Goal: Task Accomplishment & Management: Complete application form

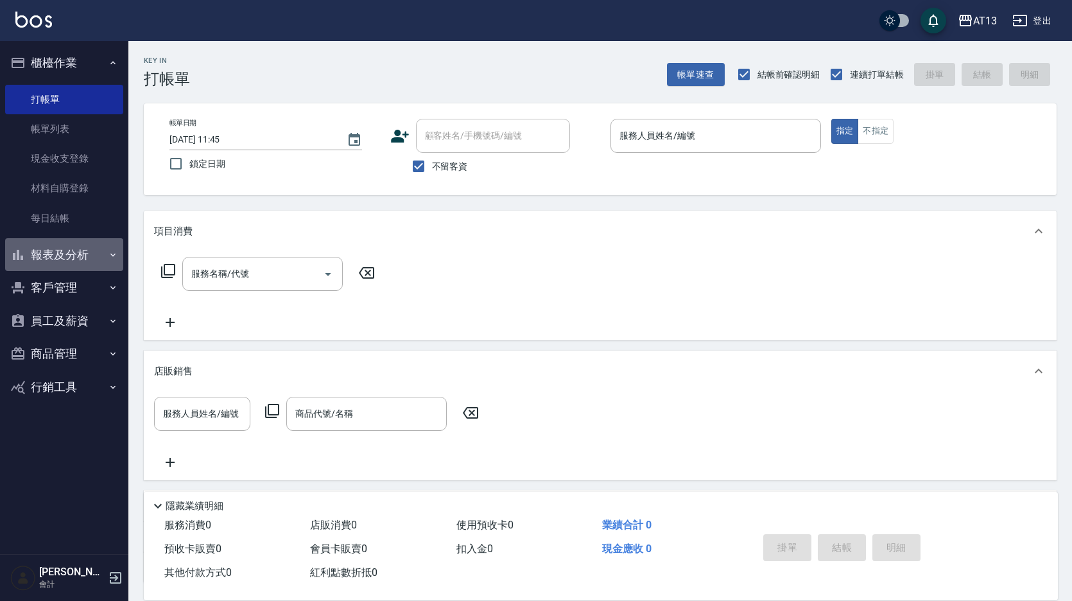
click at [47, 254] on button "報表及分析" at bounding box center [64, 254] width 118 height 33
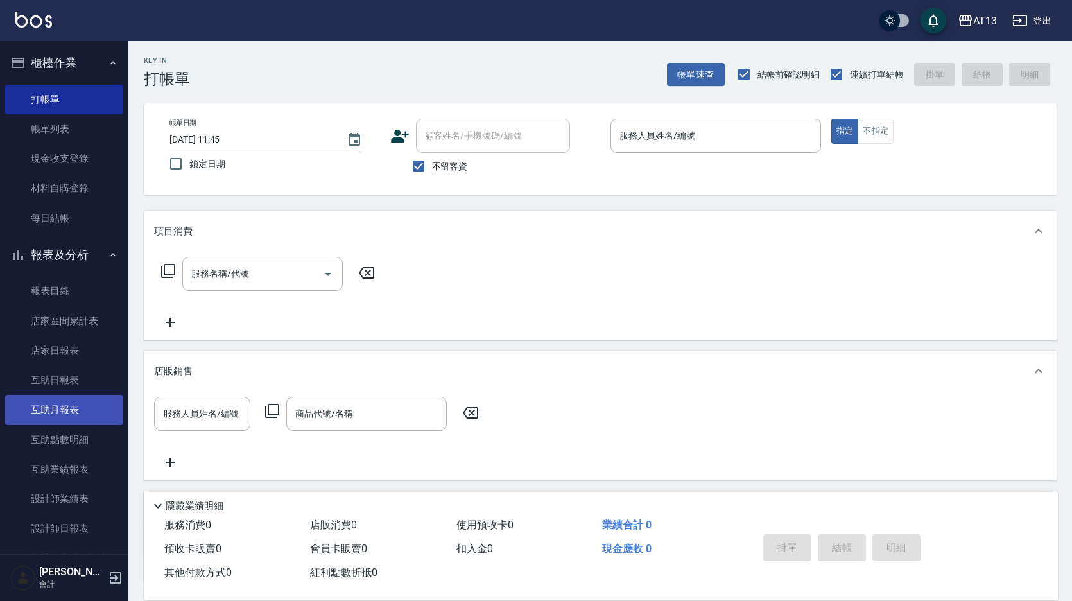
scroll to position [64, 0]
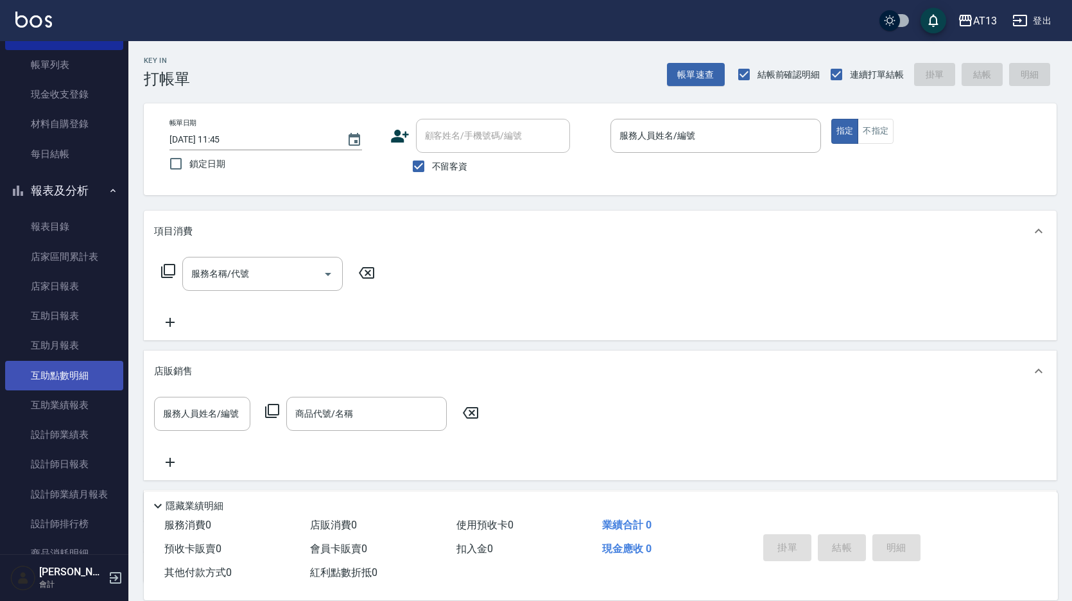
click at [78, 378] on link "互助點數明細" at bounding box center [64, 376] width 118 height 30
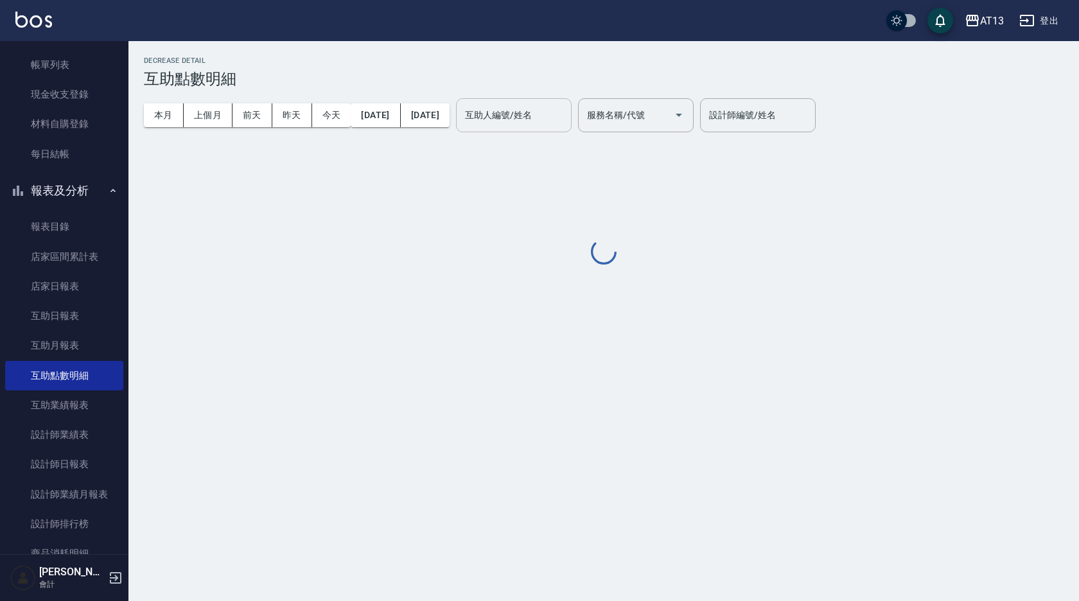
click at [687, 112] on icon "Open" at bounding box center [678, 114] width 15 height 15
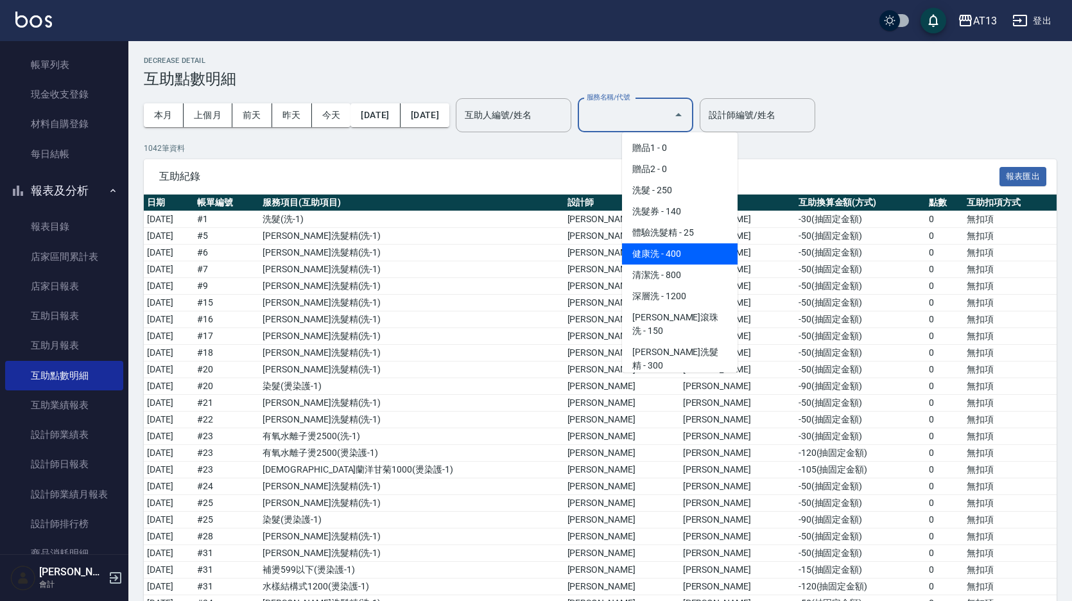
click at [681, 253] on span "健康洗 - 400" at bounding box center [680, 253] width 116 height 21
type input "健康洗(206)"
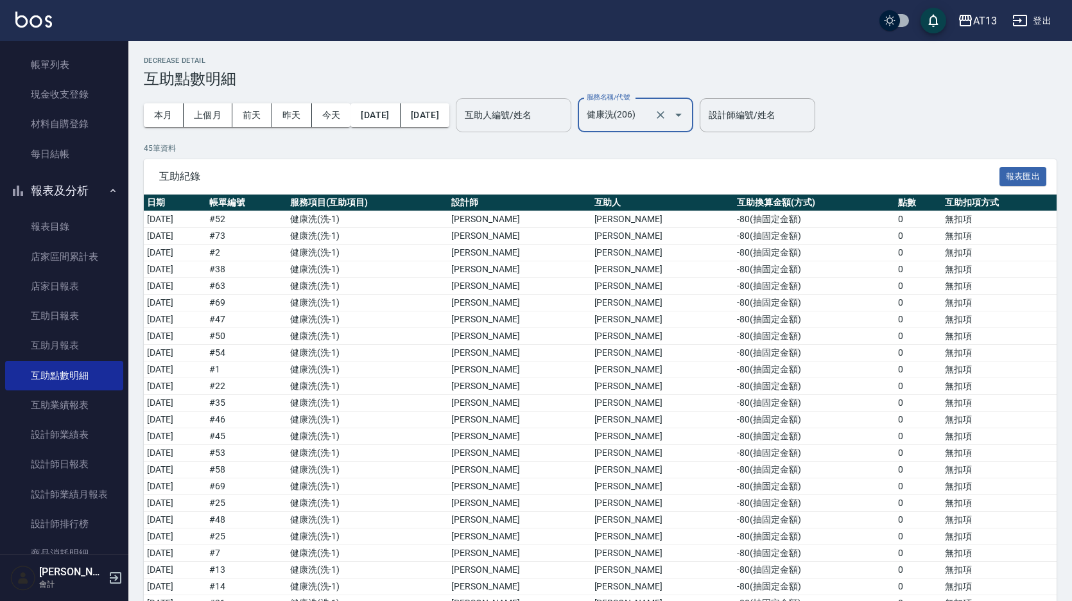
click at [566, 118] on input "互助人編號/姓名" at bounding box center [514, 115] width 104 height 22
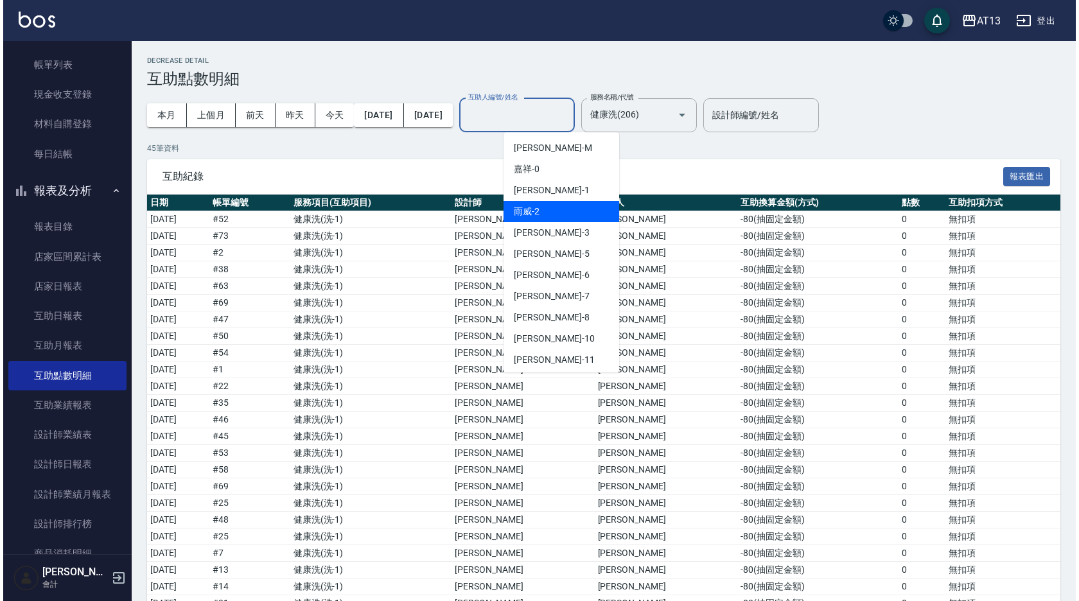
scroll to position [64, 0]
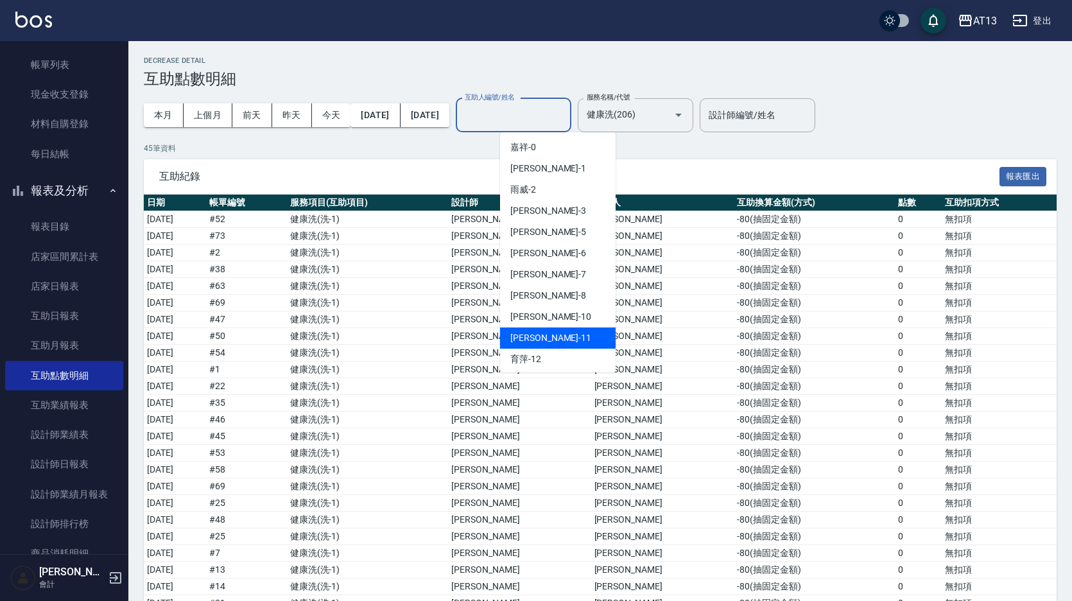
click at [549, 331] on div "[PERSON_NAME]-11" at bounding box center [558, 338] width 116 height 21
type input "[PERSON_NAME]-11"
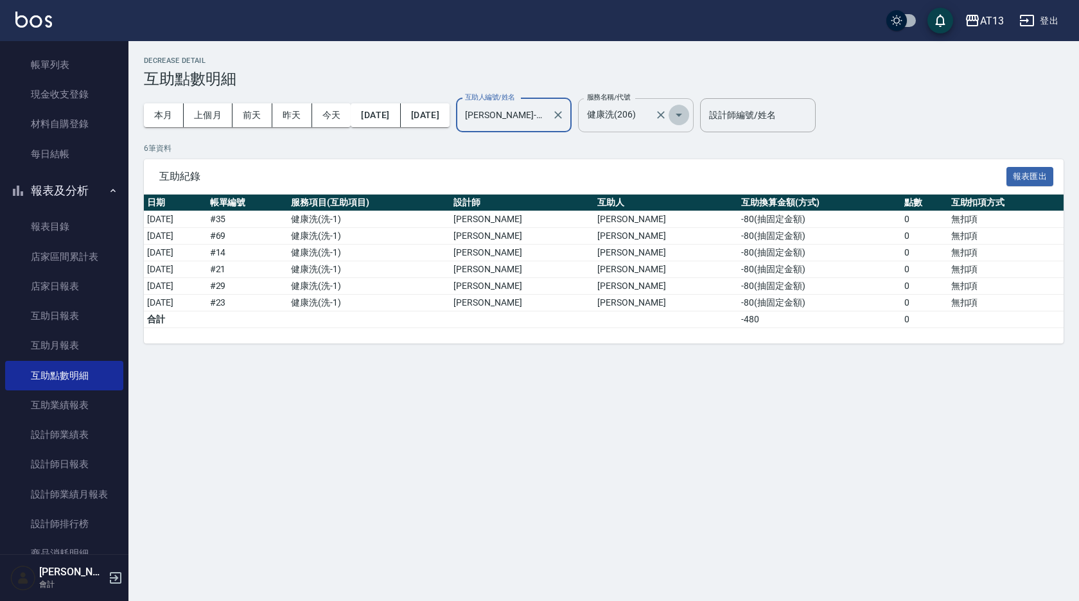
click at [687, 110] on icon "Open" at bounding box center [678, 114] width 15 height 15
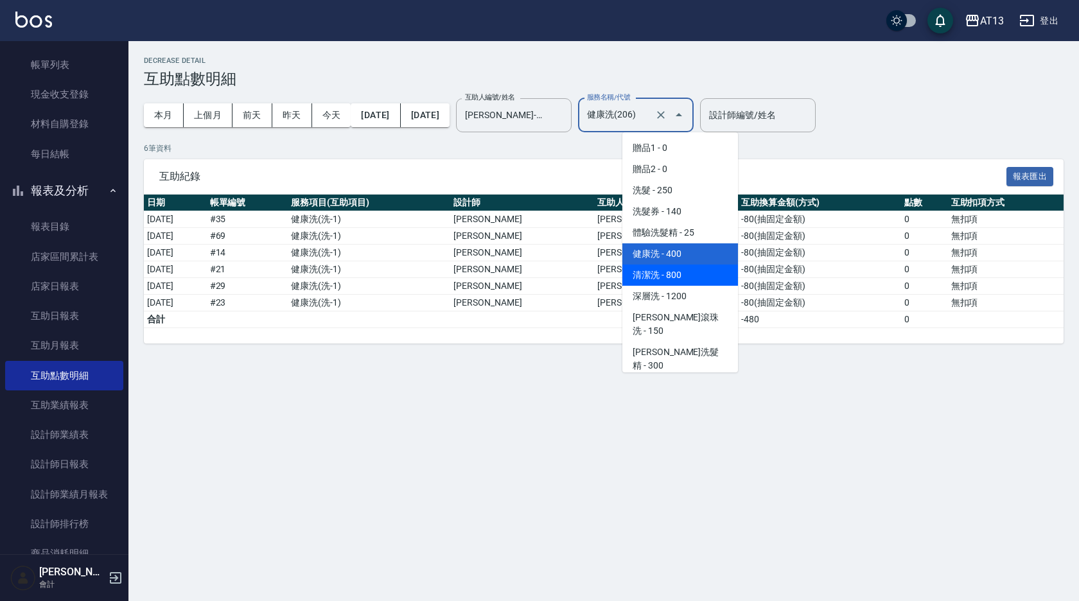
click at [680, 276] on span "清潔洗 - 800" at bounding box center [680, 275] width 116 height 21
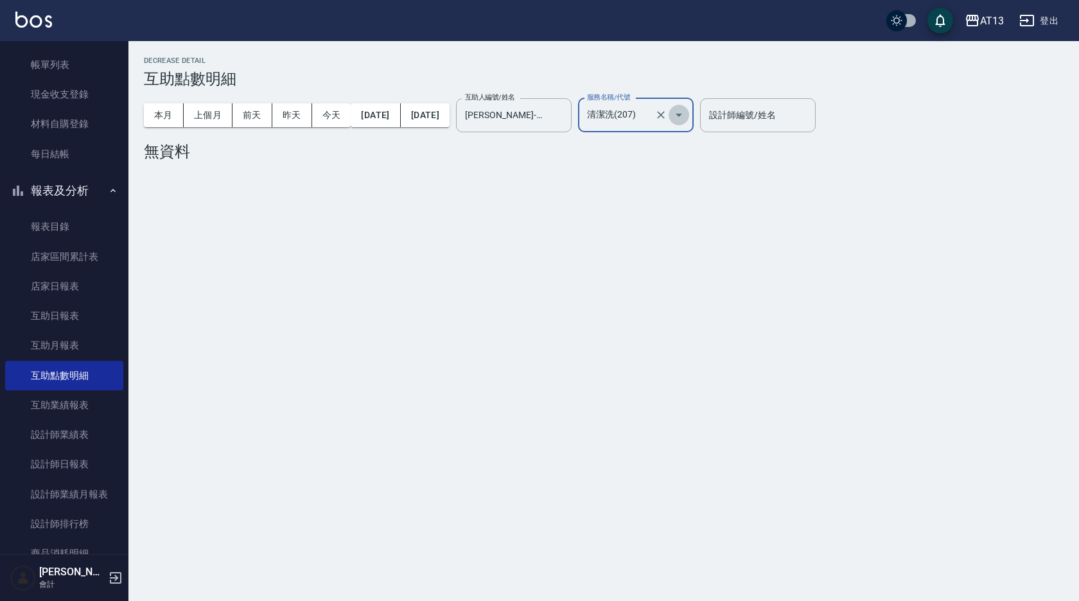
click at [687, 113] on icon "Open" at bounding box center [678, 114] width 15 height 15
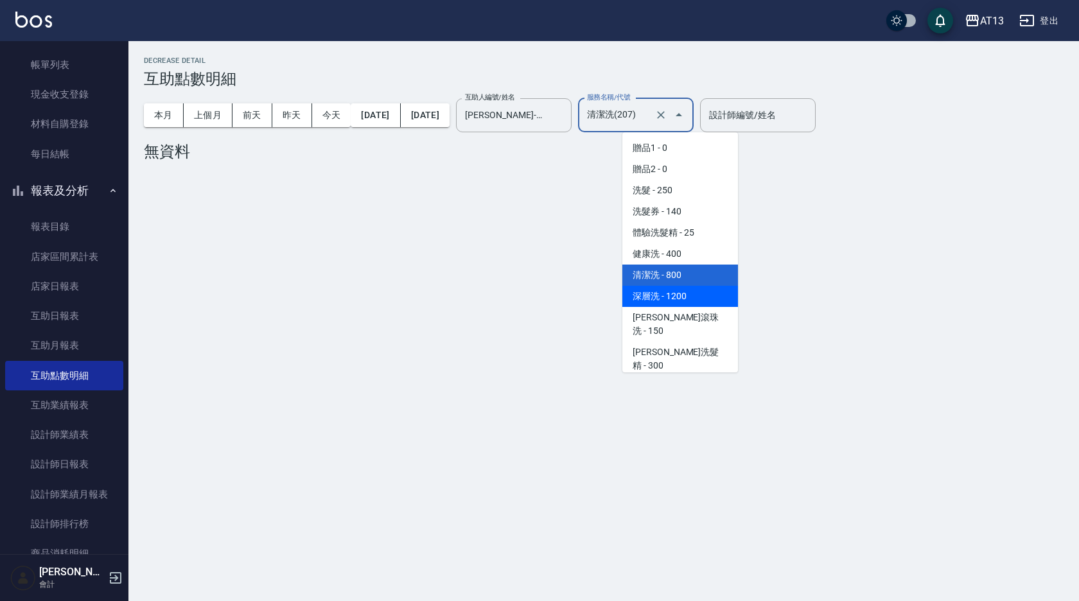
click at [692, 292] on span "深層洗 - 1200" at bounding box center [680, 296] width 116 height 21
type input "深層洗(208)"
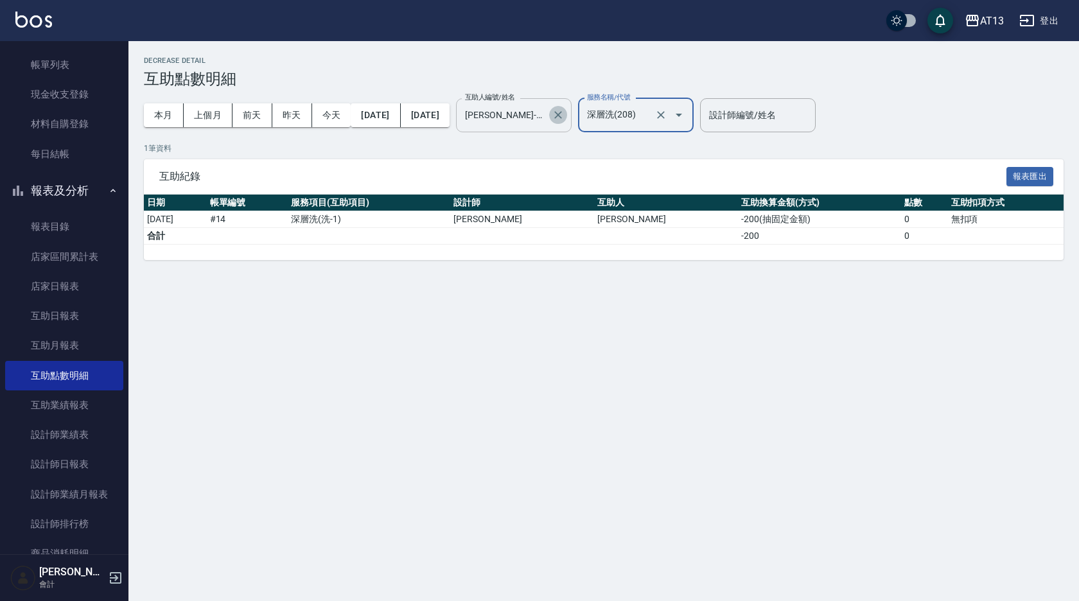
click at [562, 112] on icon "Clear" at bounding box center [558, 115] width 8 height 8
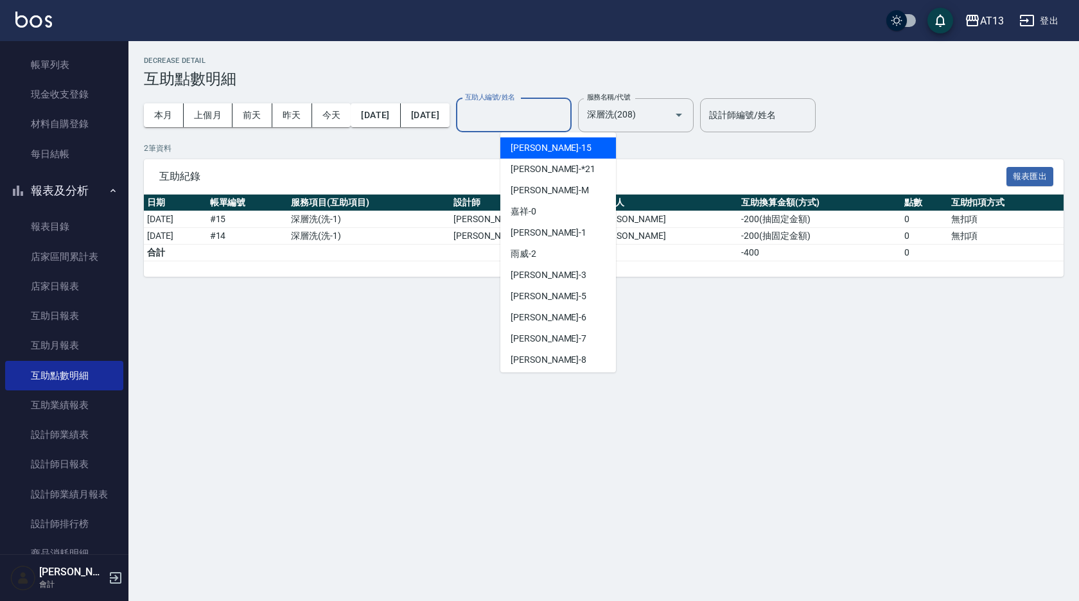
click at [557, 112] on input "互助人編號/姓名" at bounding box center [514, 115] width 104 height 22
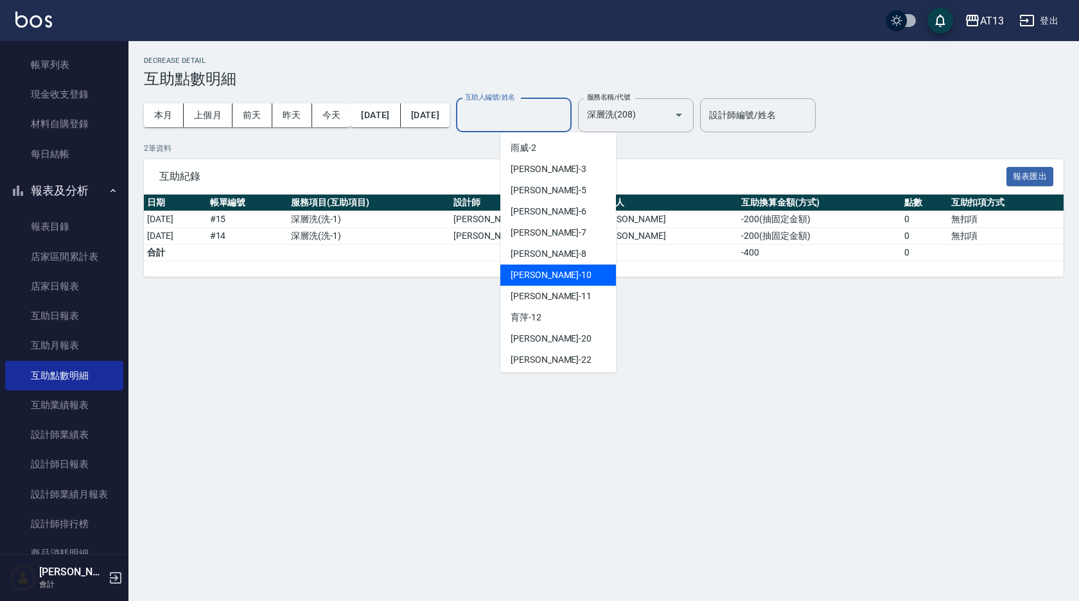
scroll to position [128, 0]
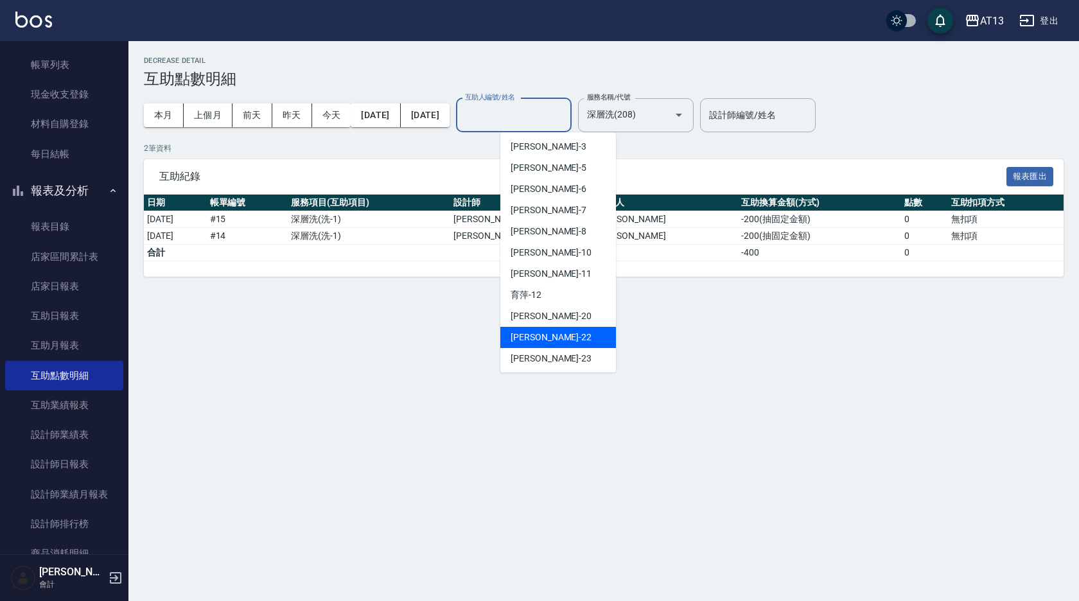
click at [550, 332] on div "[PERSON_NAME] -22" at bounding box center [558, 337] width 116 height 21
type input "[PERSON_NAME]-22"
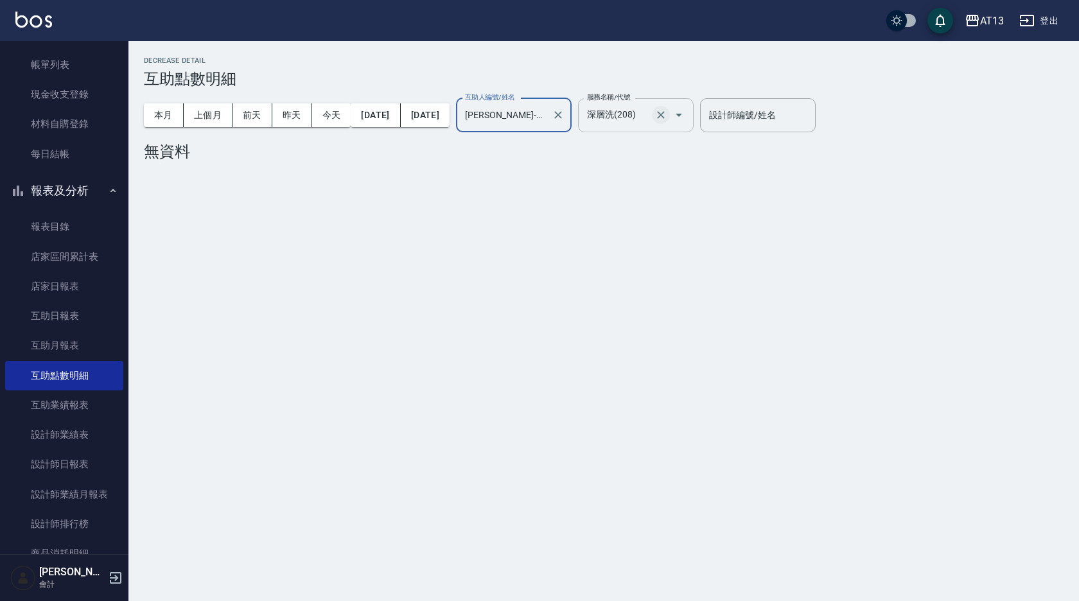
click at [667, 113] on icon "Clear" at bounding box center [660, 115] width 13 height 13
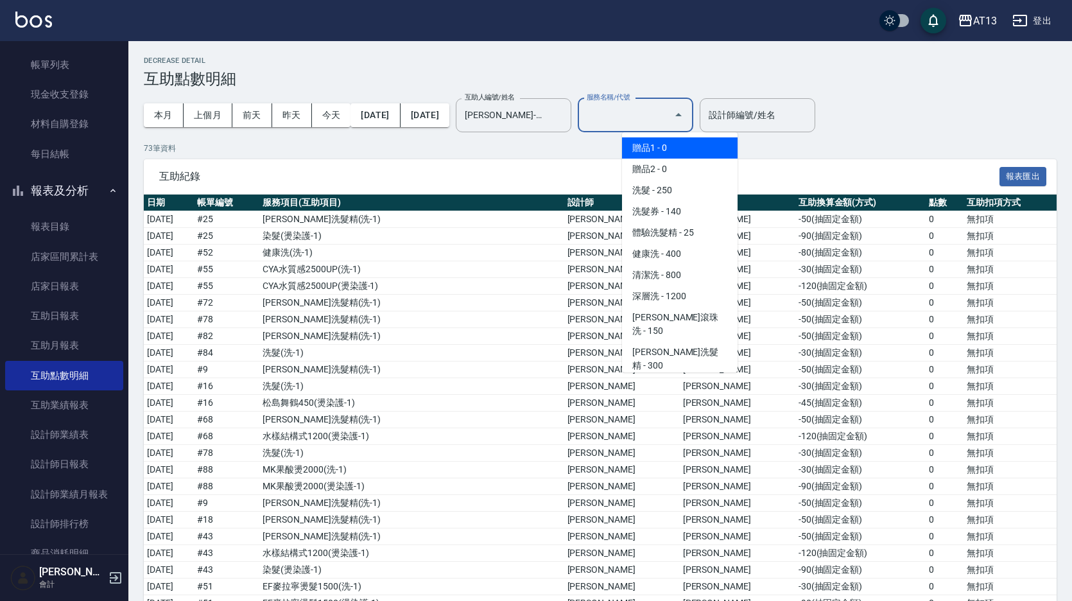
click at [669, 115] on input "服務名稱/代號" at bounding box center [626, 115] width 85 height 22
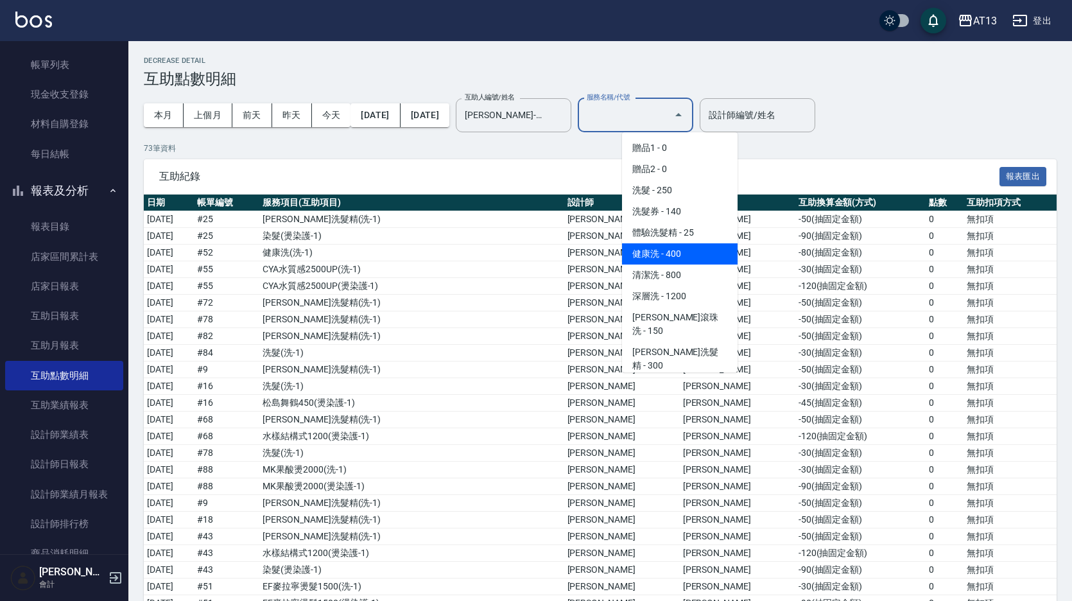
click at [679, 252] on span "健康洗 - 400" at bounding box center [680, 253] width 116 height 21
type input "健康洗(206)"
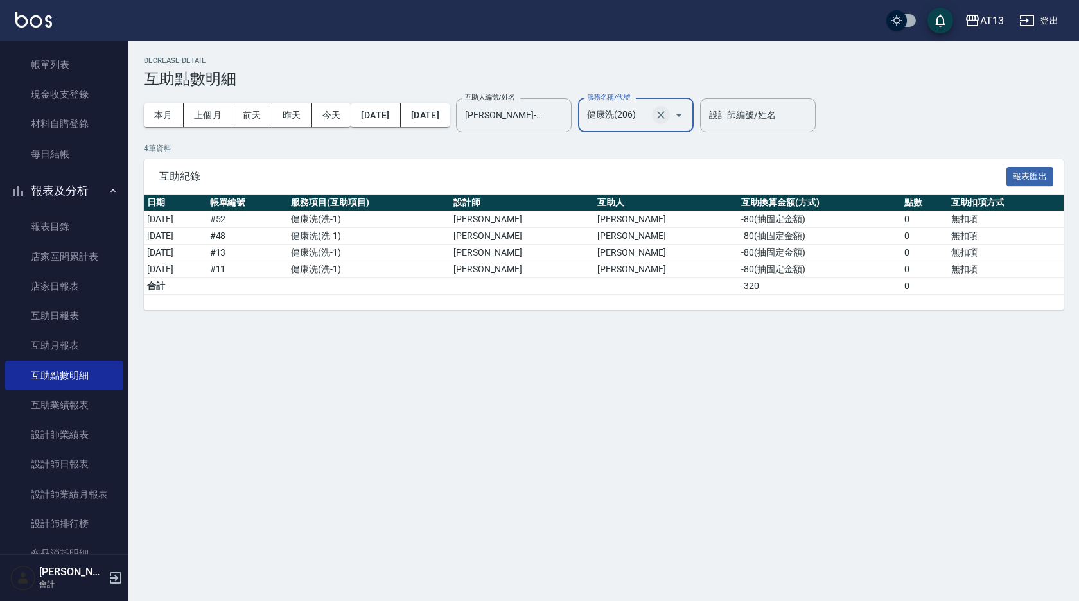
click at [667, 114] on icon "Clear" at bounding box center [660, 115] width 13 height 13
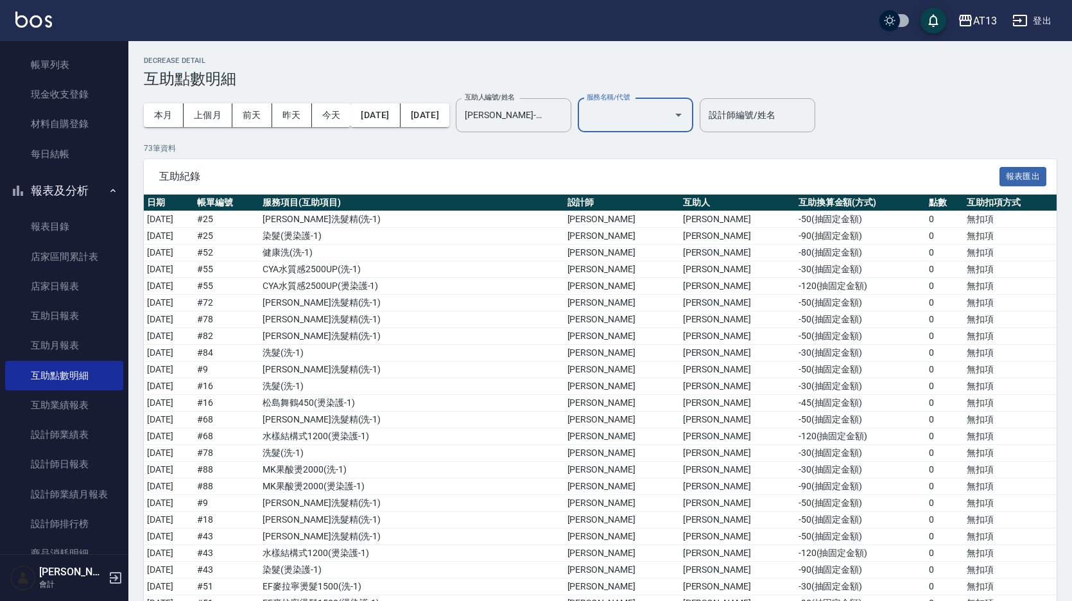
click at [669, 112] on input "服務名稱/代號" at bounding box center [626, 115] width 85 height 22
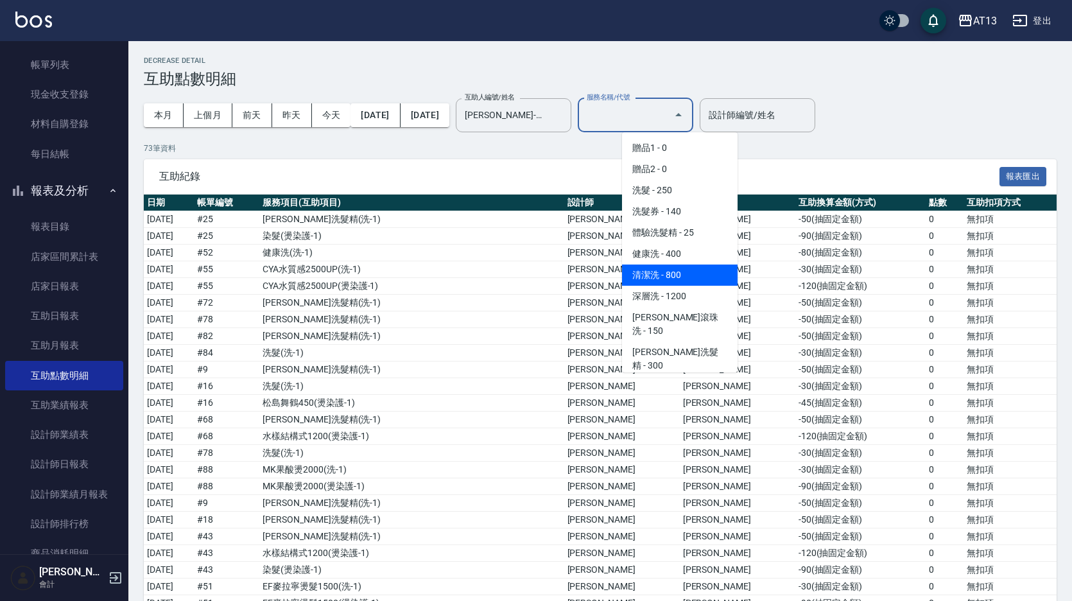
click at [683, 276] on span "清潔洗 - 800" at bounding box center [680, 275] width 116 height 21
type input "清潔洗(207)"
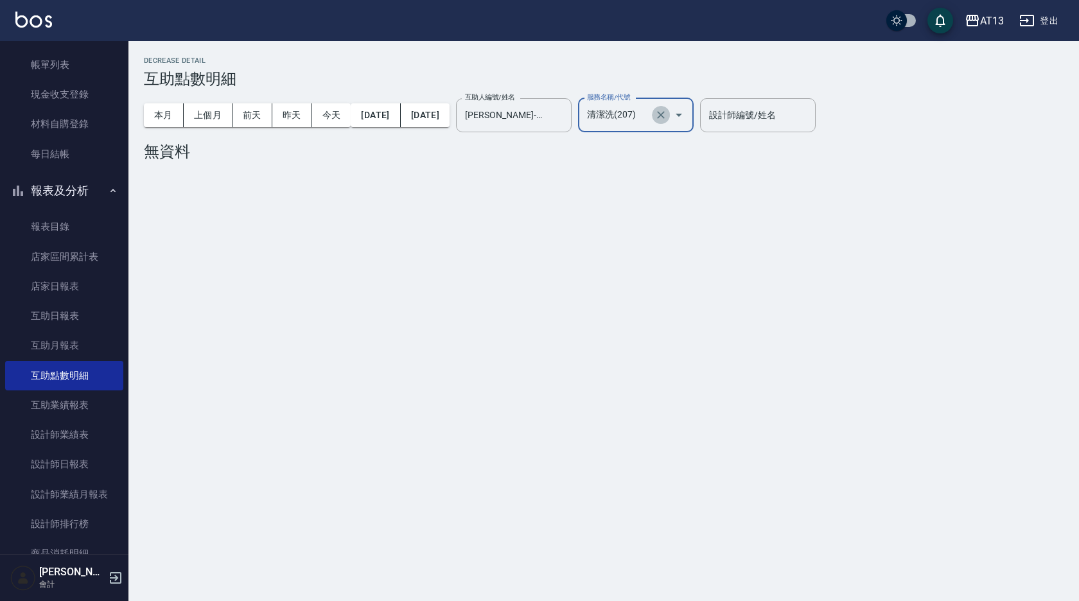
click at [667, 110] on icon "Clear" at bounding box center [660, 115] width 13 height 13
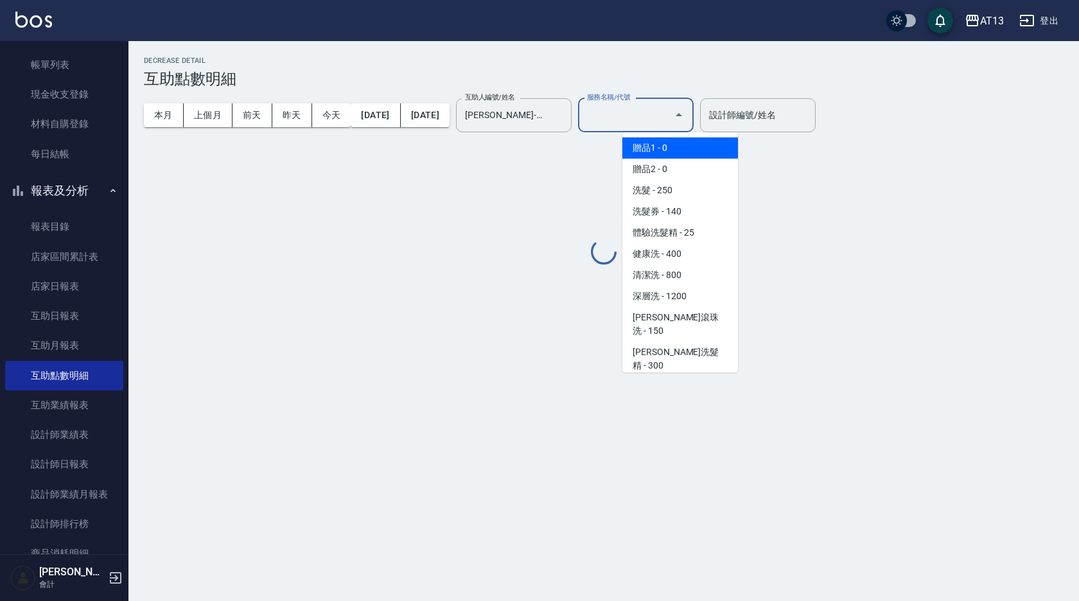
click at [667, 109] on input "服務名稱/代號" at bounding box center [626, 115] width 85 height 22
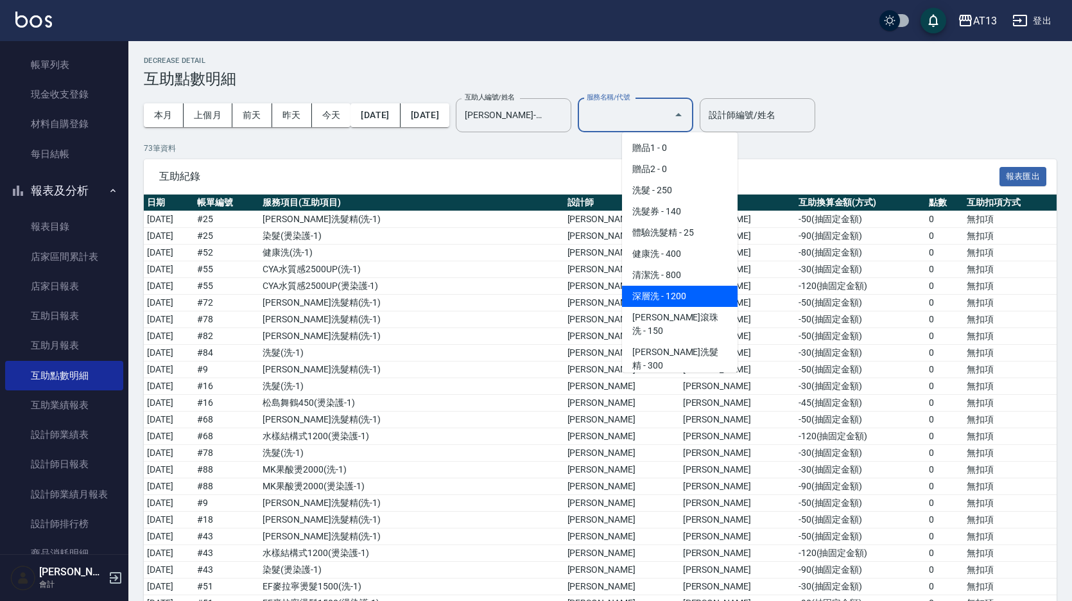
click at [654, 295] on span "深層洗 - 1200" at bounding box center [680, 296] width 116 height 21
type input "深層洗(208)"
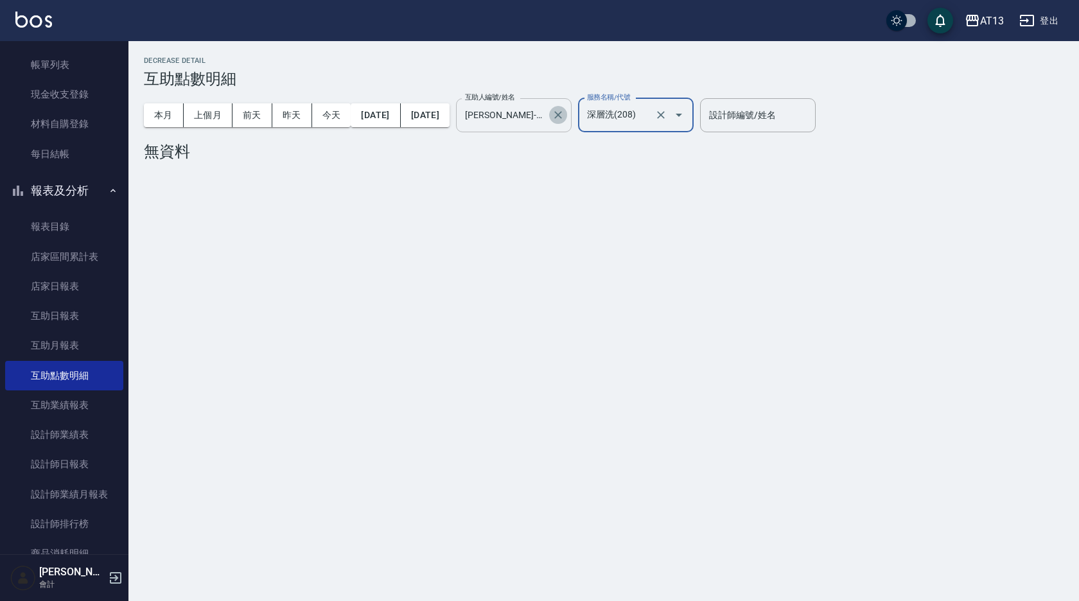
click at [564, 110] on icon "Clear" at bounding box center [558, 115] width 13 height 13
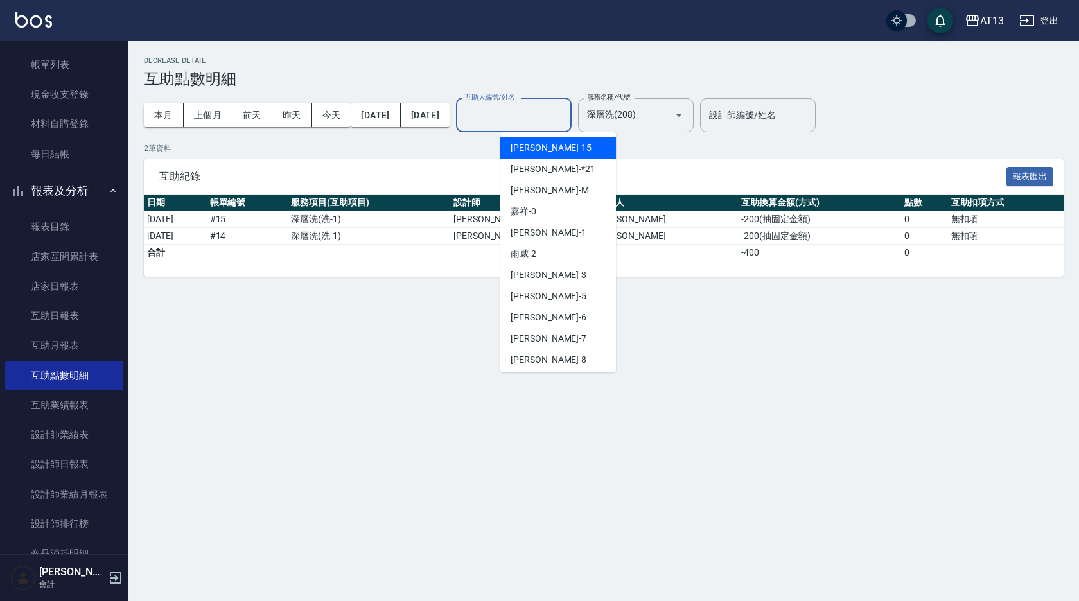
click at [542, 114] on input "互助人編號/姓名" at bounding box center [514, 115] width 104 height 22
click at [721, 301] on div "Decrease Detail 互助點數明細 本月 上個月 [DATE] [DATE] [DATE] [DATE] [DATE] 互助人編號/姓名 互助人編號…" at bounding box center [539, 300] width 1079 height 601
click at [566, 114] on input "互助人編號/姓名" at bounding box center [514, 115] width 104 height 22
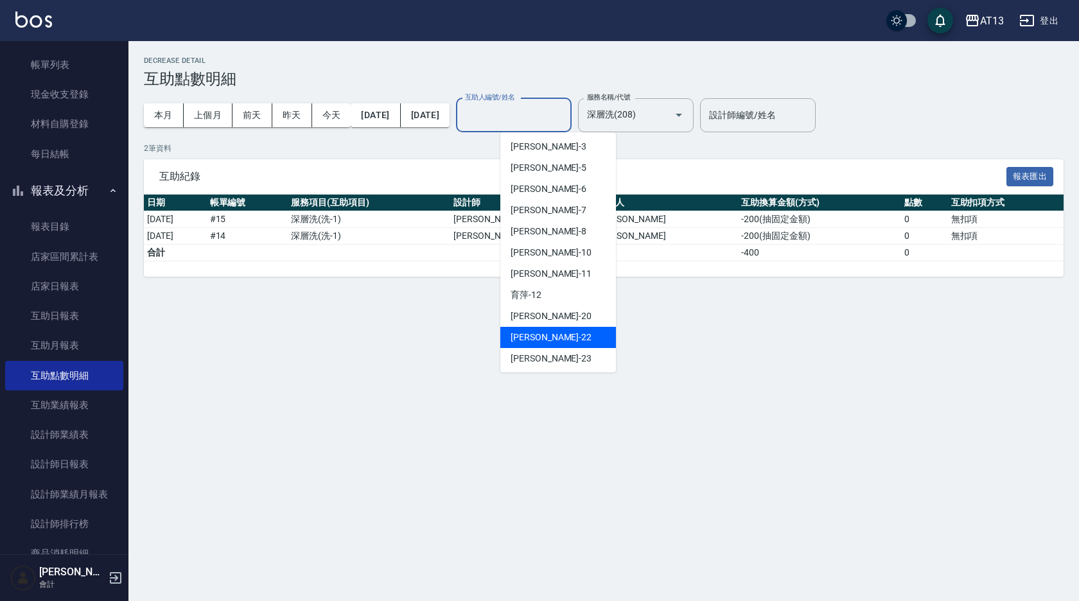
scroll to position [193, 0]
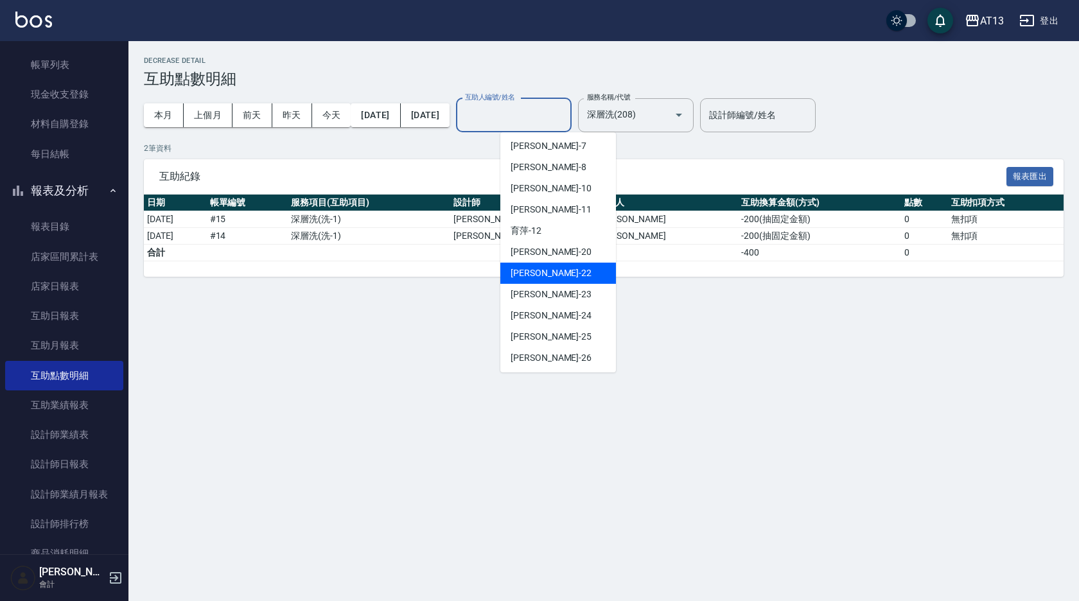
click at [540, 268] on span "[PERSON_NAME] -22" at bounding box center [551, 273] width 81 height 13
type input "[PERSON_NAME]-22"
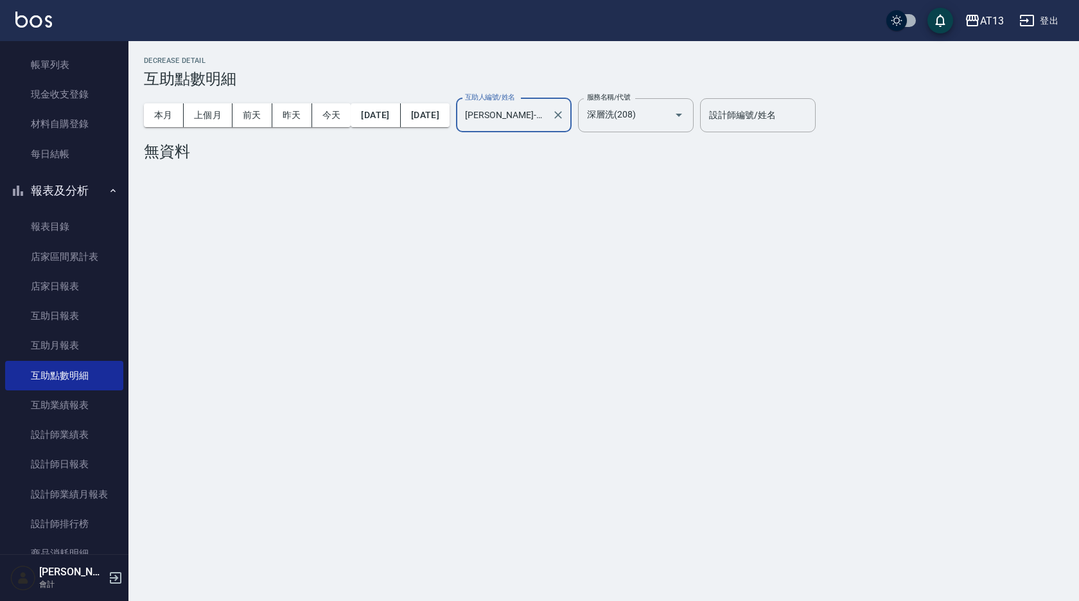
click at [665, 113] on icon "Clear" at bounding box center [661, 115] width 8 height 8
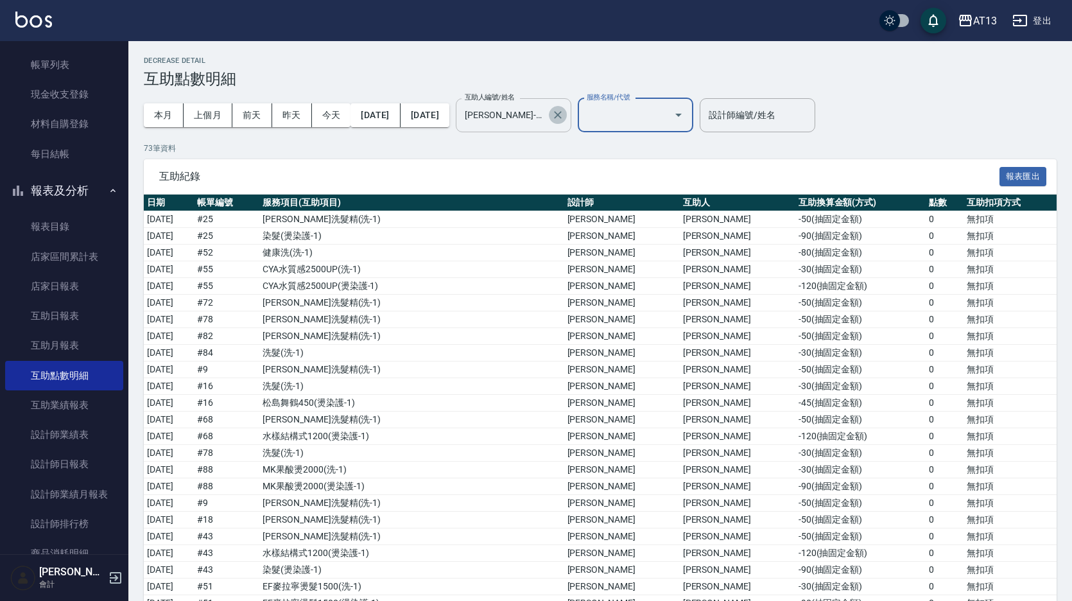
click at [564, 113] on icon "Clear" at bounding box center [558, 115] width 13 height 13
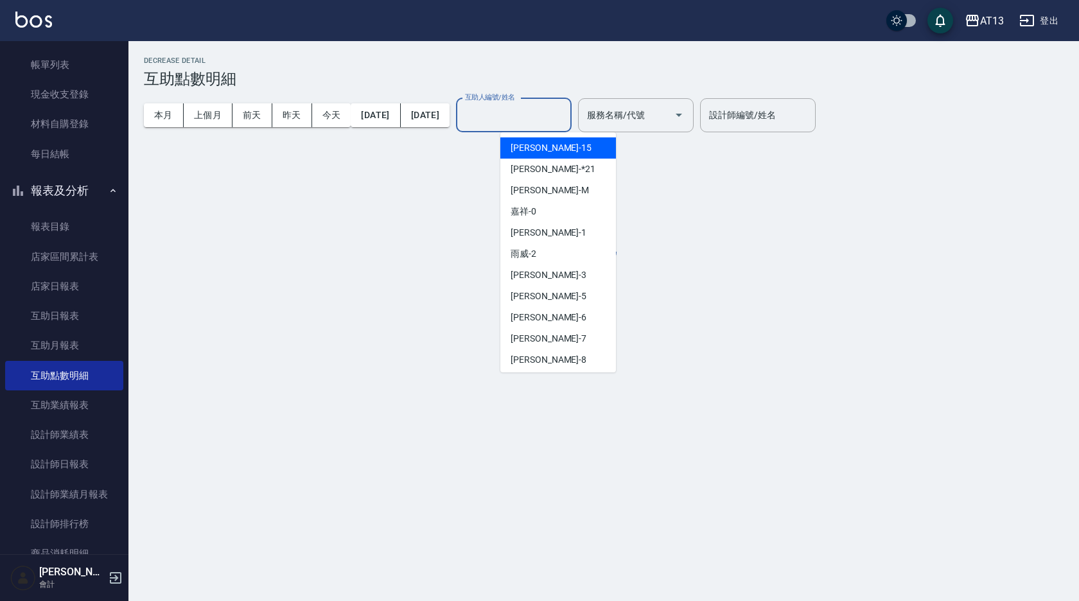
click at [566, 113] on input "互助人編號/姓名" at bounding box center [514, 115] width 104 height 22
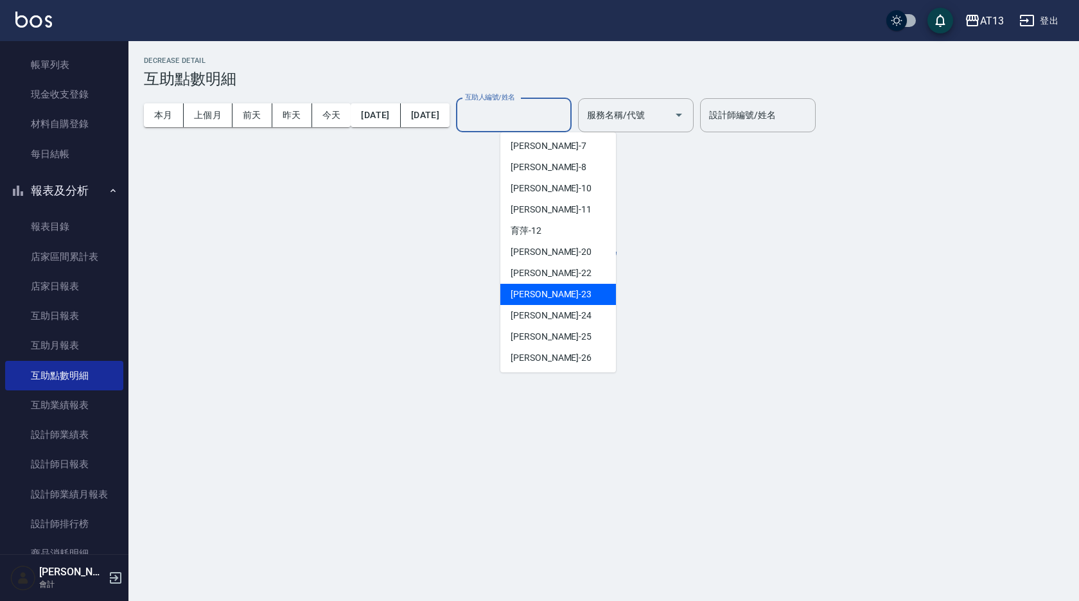
click at [539, 288] on span "[PERSON_NAME]-23" at bounding box center [551, 294] width 81 height 13
type input "[PERSON_NAME]-23"
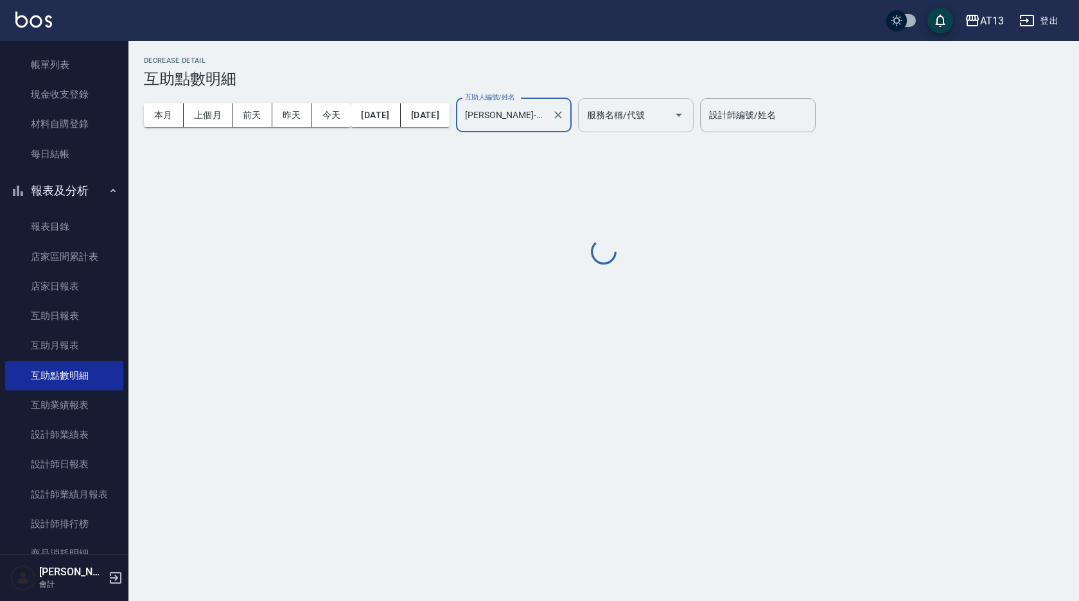
click at [687, 112] on icon "Open" at bounding box center [678, 114] width 15 height 15
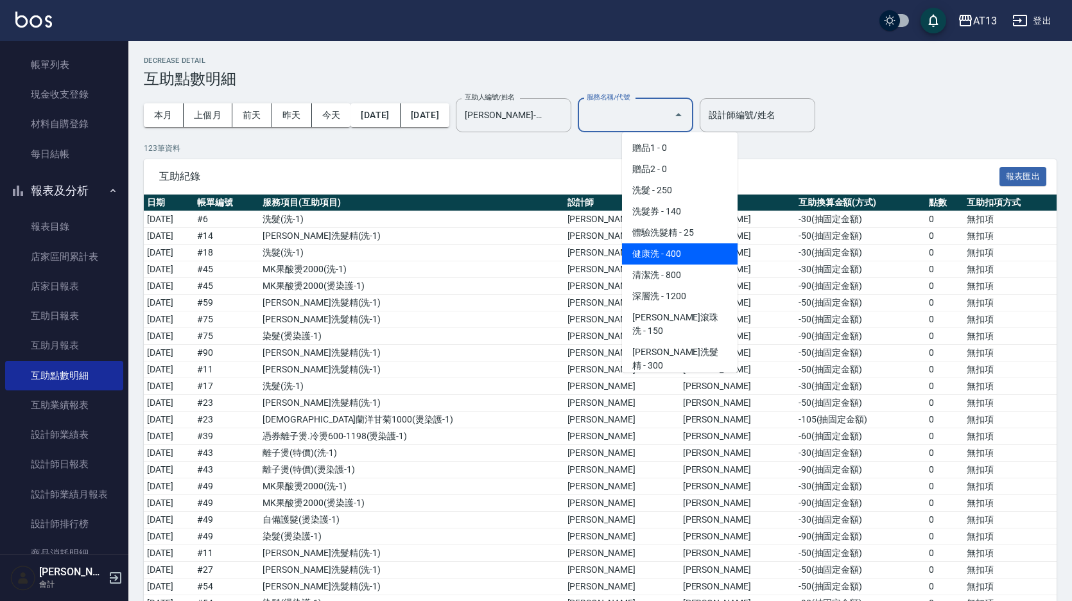
click at [679, 255] on span "健康洗 - 400" at bounding box center [680, 253] width 116 height 21
type input "健康洗(206)"
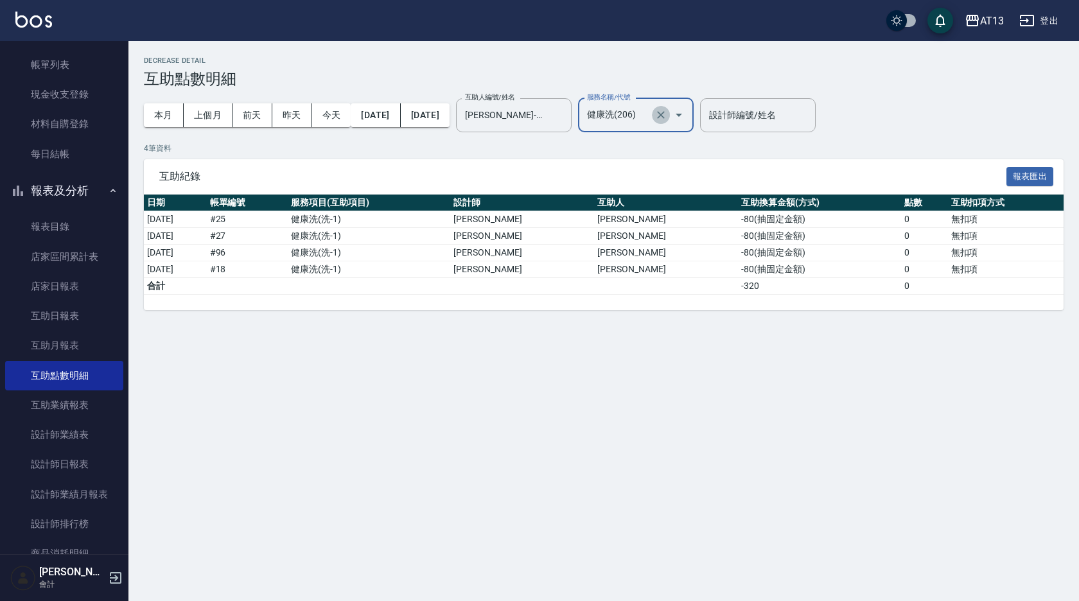
click at [667, 112] on icon "Clear" at bounding box center [660, 115] width 13 height 13
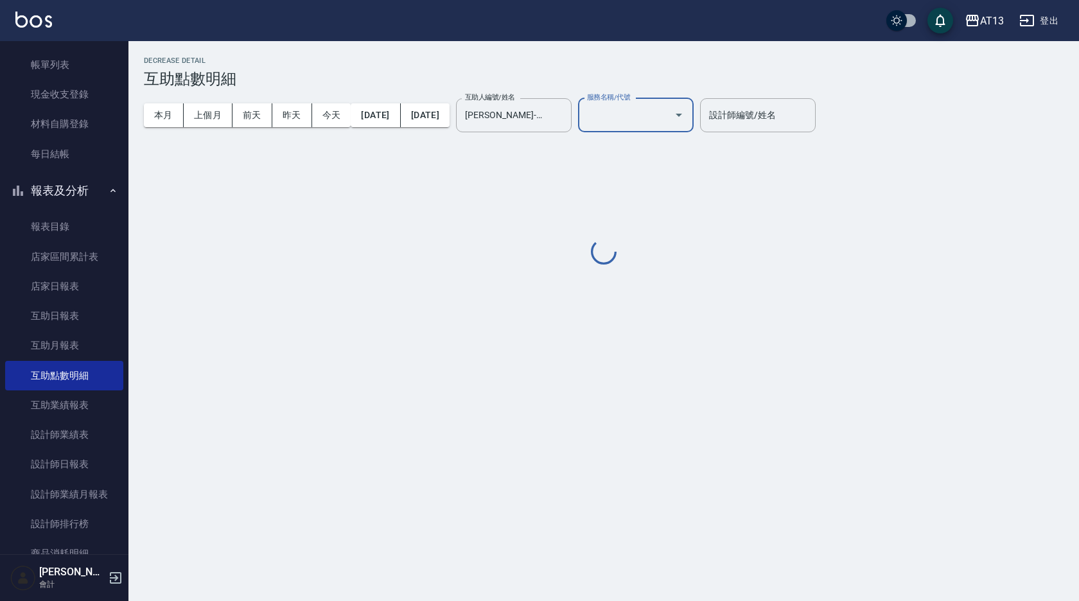
click at [669, 112] on input "服務名稱/代號" at bounding box center [626, 115] width 85 height 22
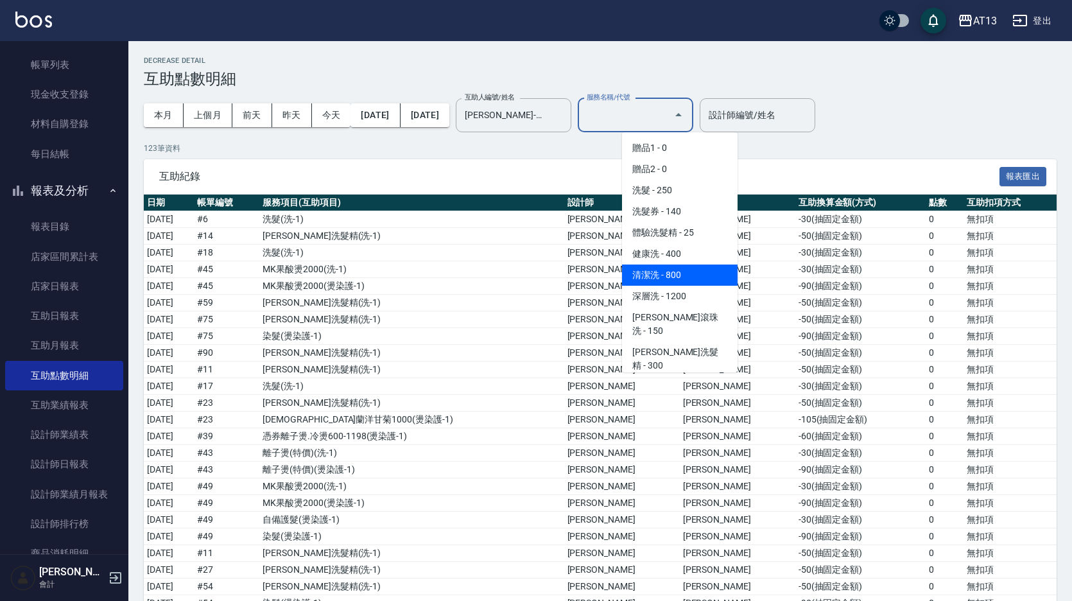
click at [661, 280] on span "清潔洗 - 800" at bounding box center [680, 275] width 116 height 21
type input "清潔洗(207)"
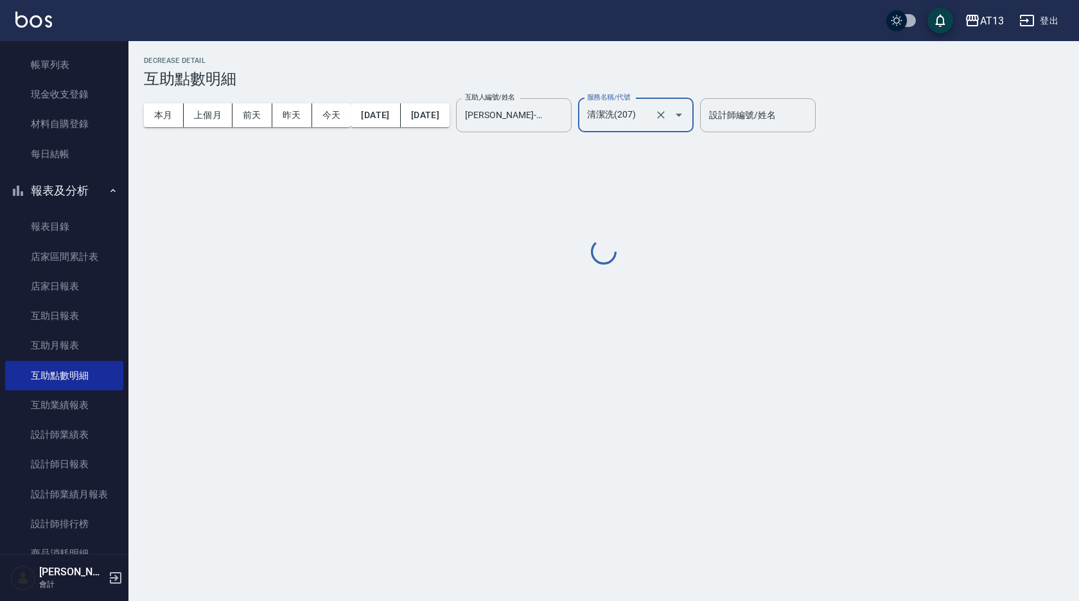
click at [661, 280] on div "Decrease Detail 互助點數明細 本月 上個月 [DATE] [DATE] [DATE] [DATE] [DATE] 互助人編號/姓名 [PERS…" at bounding box center [603, 161] width 950 height 241
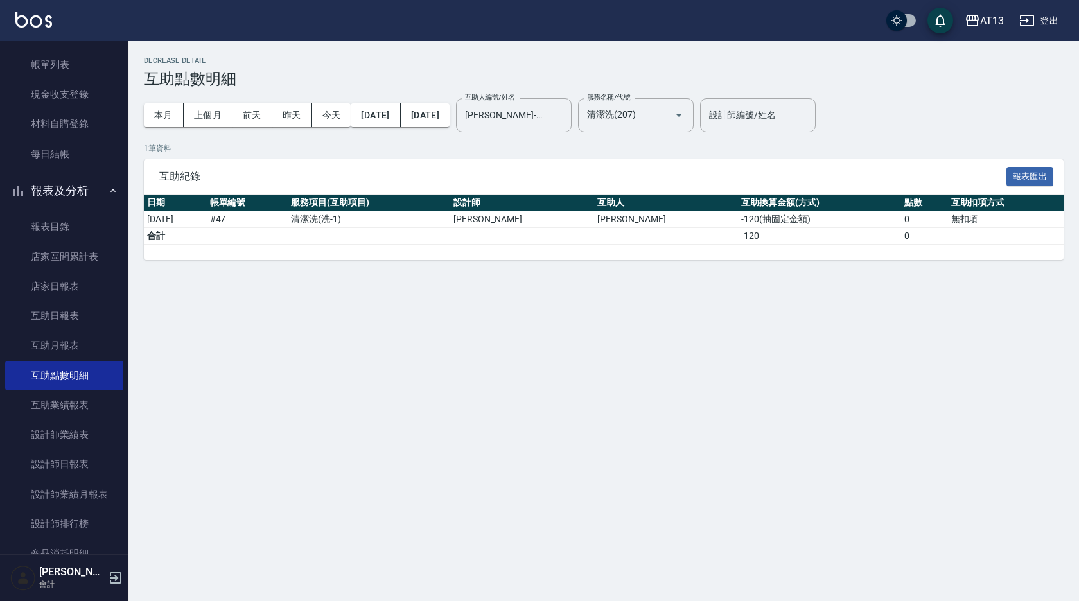
click at [667, 113] on icon "Clear" at bounding box center [660, 115] width 13 height 13
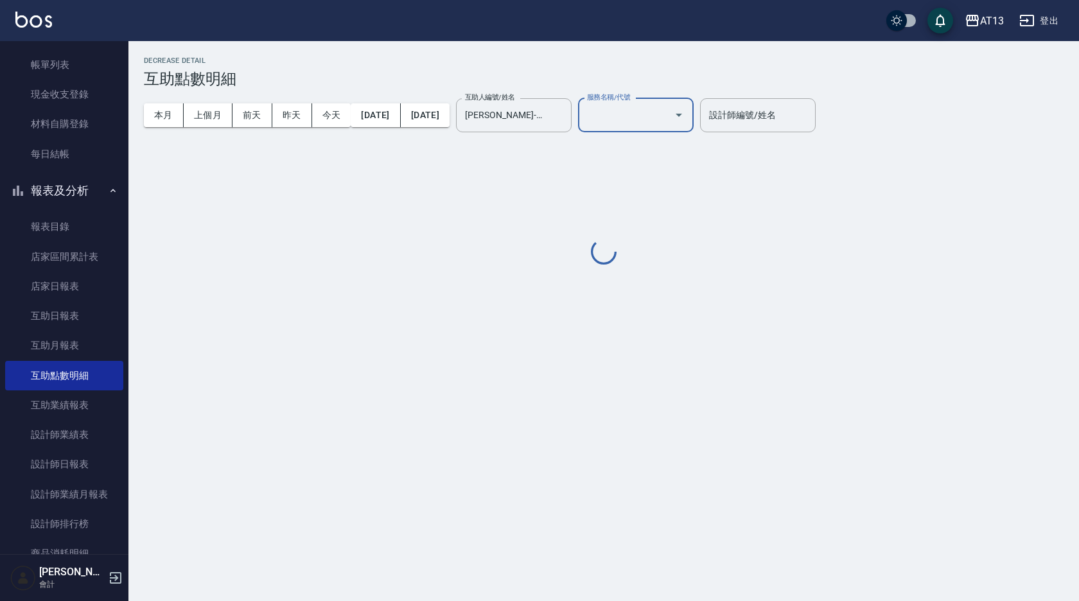
click at [669, 114] on input "服務名稱/代號" at bounding box center [626, 115] width 85 height 22
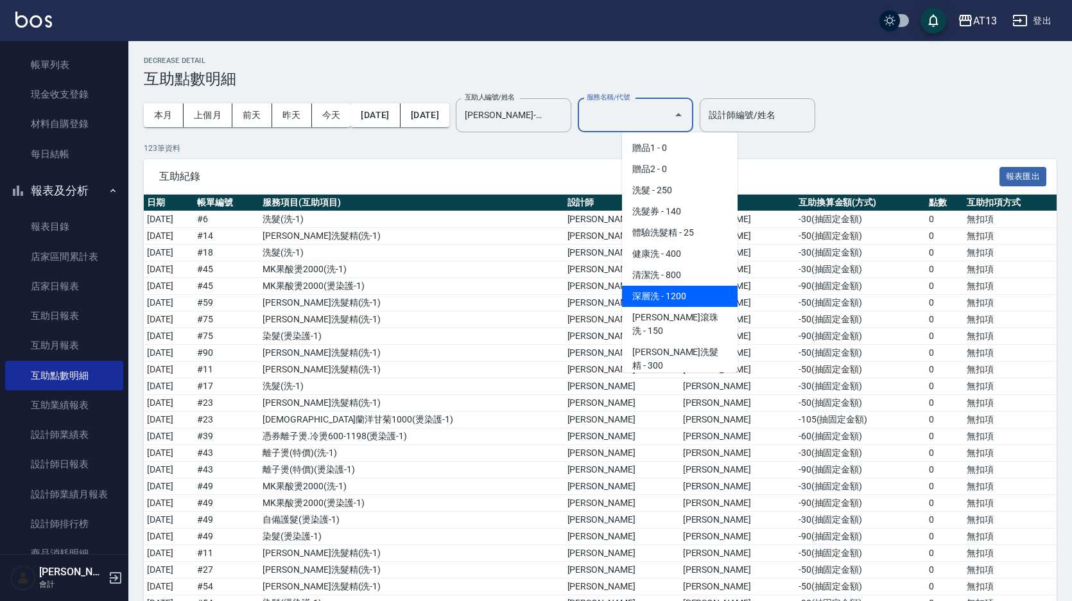
click at [679, 291] on span "深層洗 - 1200" at bounding box center [680, 296] width 116 height 21
type input "深層洗(208)"
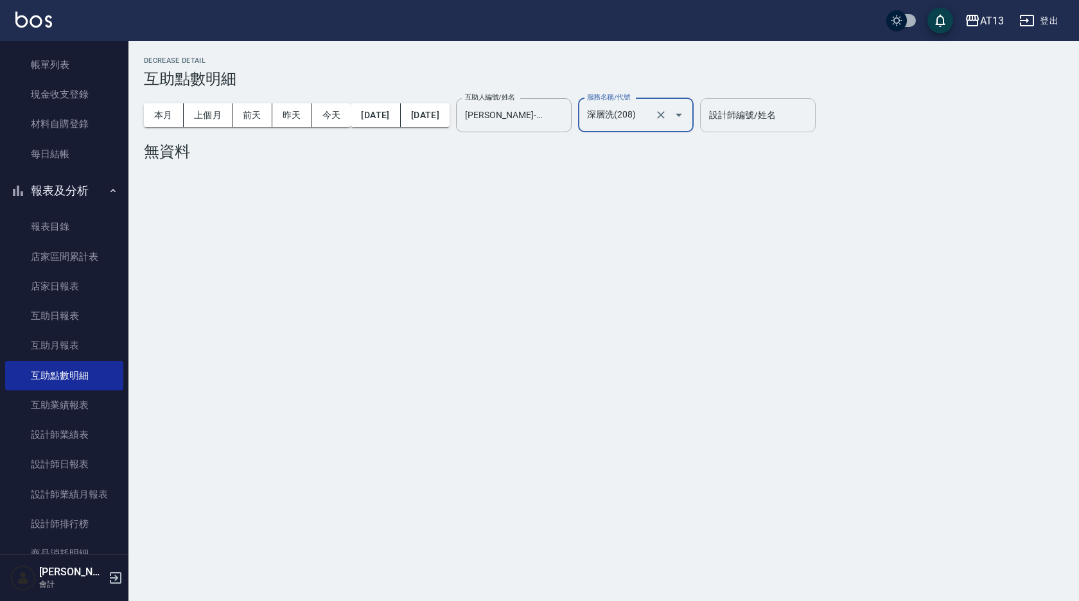
drag, startPoint x: 608, startPoint y: 118, endPoint x: 755, endPoint y: 118, distance: 147.7
click at [562, 114] on icon "Clear" at bounding box center [558, 115] width 8 height 8
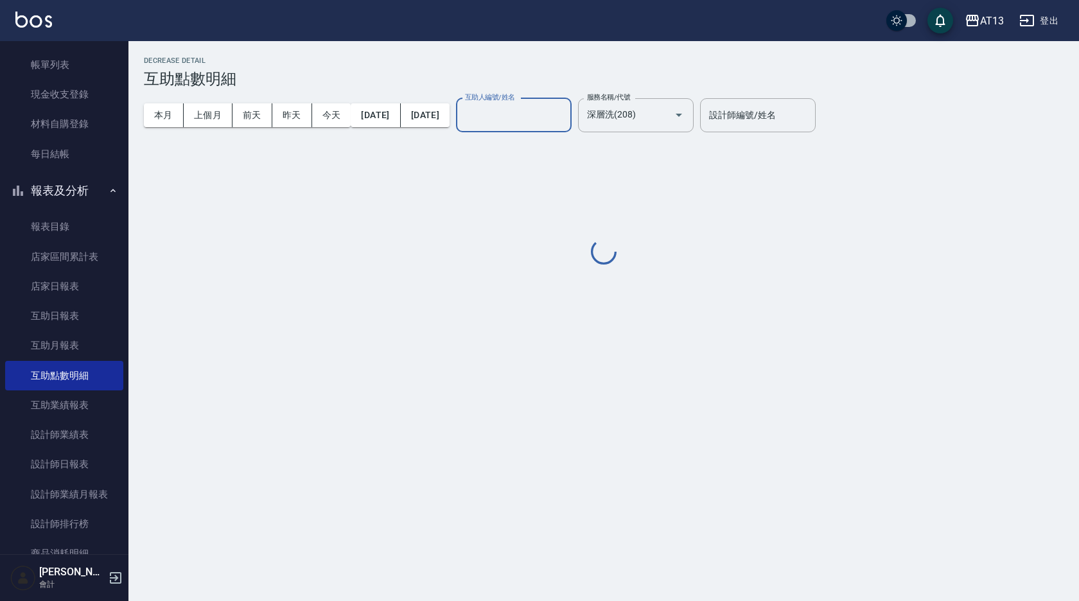
click at [566, 120] on input "互助人編號/姓名" at bounding box center [514, 115] width 104 height 22
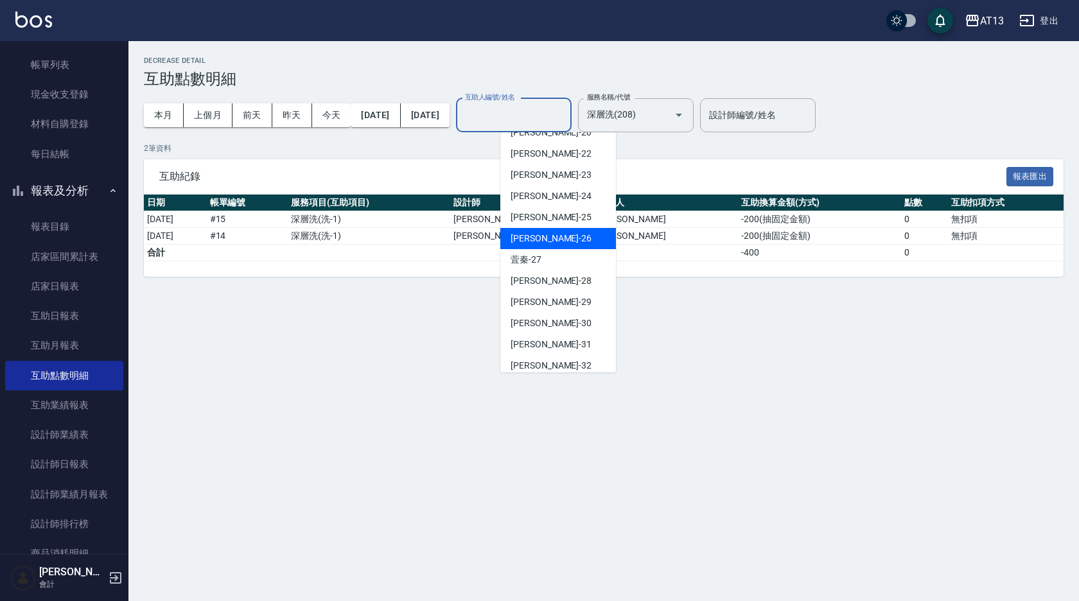
scroll to position [321, 0]
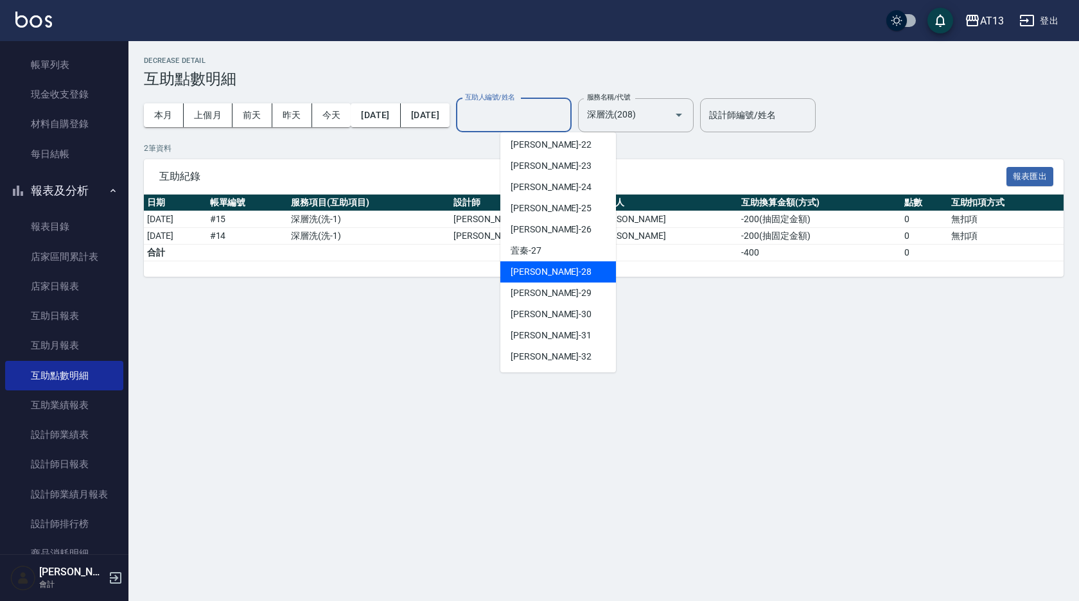
click at [546, 265] on span "[PERSON_NAME]-28" at bounding box center [551, 271] width 81 height 13
type input "[PERSON_NAME]-28"
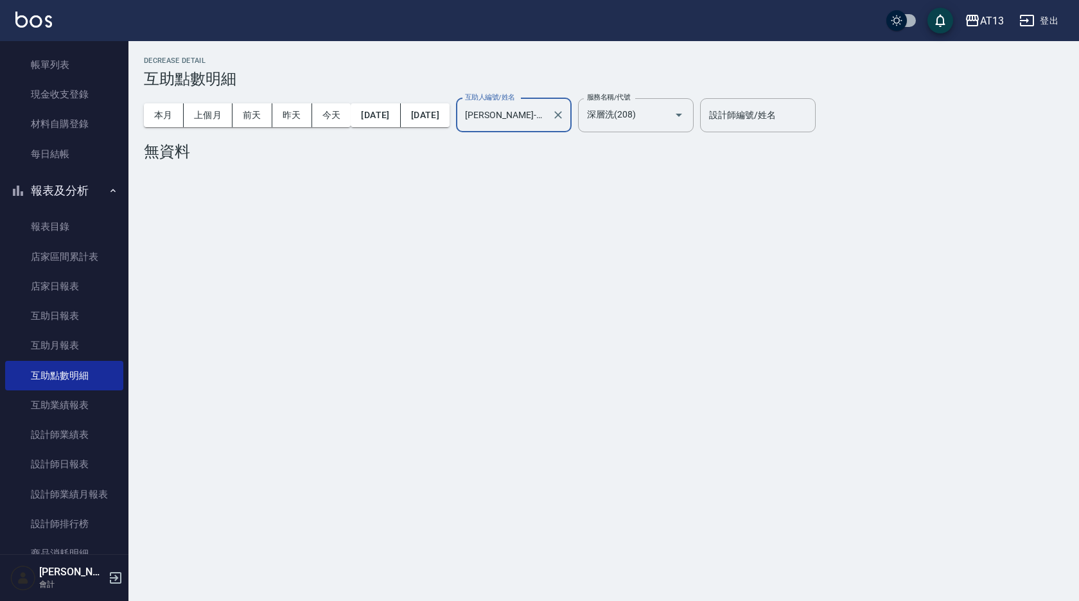
click at [667, 114] on icon "Clear" at bounding box center [660, 115] width 13 height 13
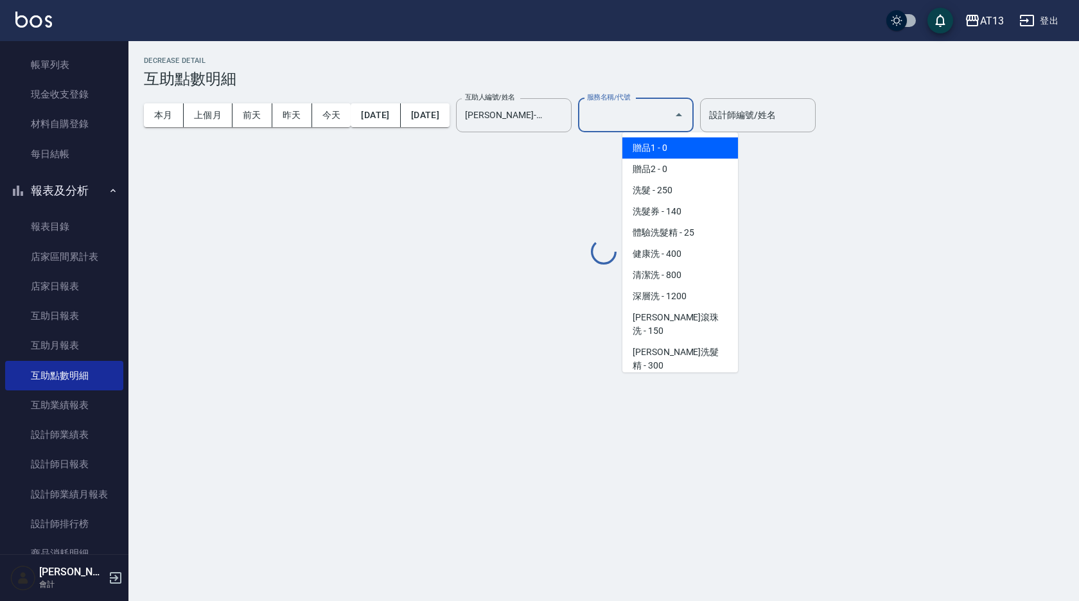
click at [669, 120] on input "服務名稱/代號" at bounding box center [626, 115] width 85 height 22
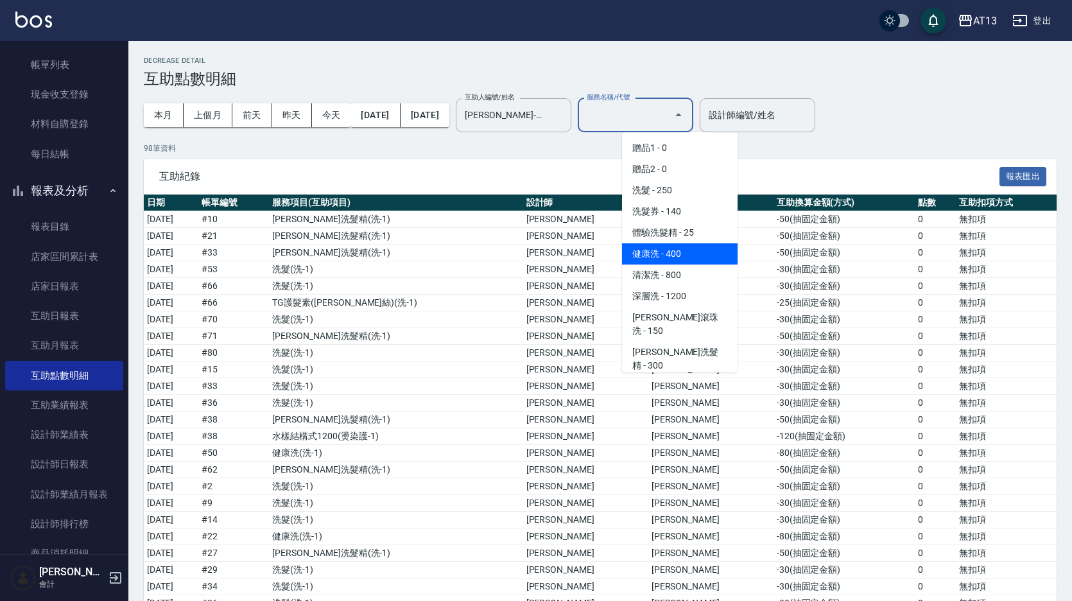
click at [674, 260] on span "健康洗 - 400" at bounding box center [680, 253] width 116 height 21
type input "健康洗(206)"
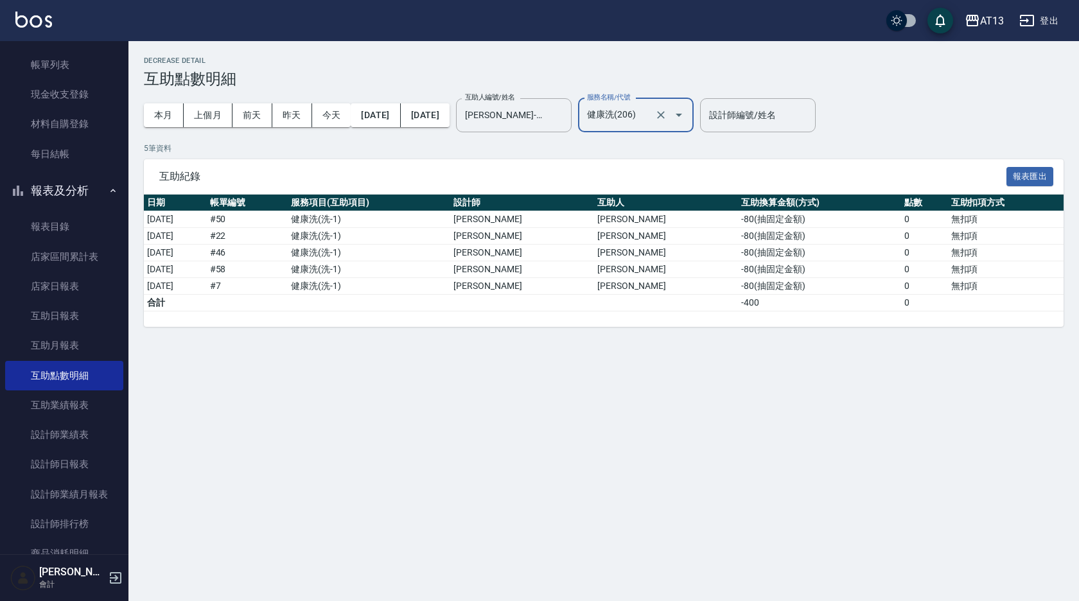
click at [667, 111] on icon "Clear" at bounding box center [660, 115] width 13 height 13
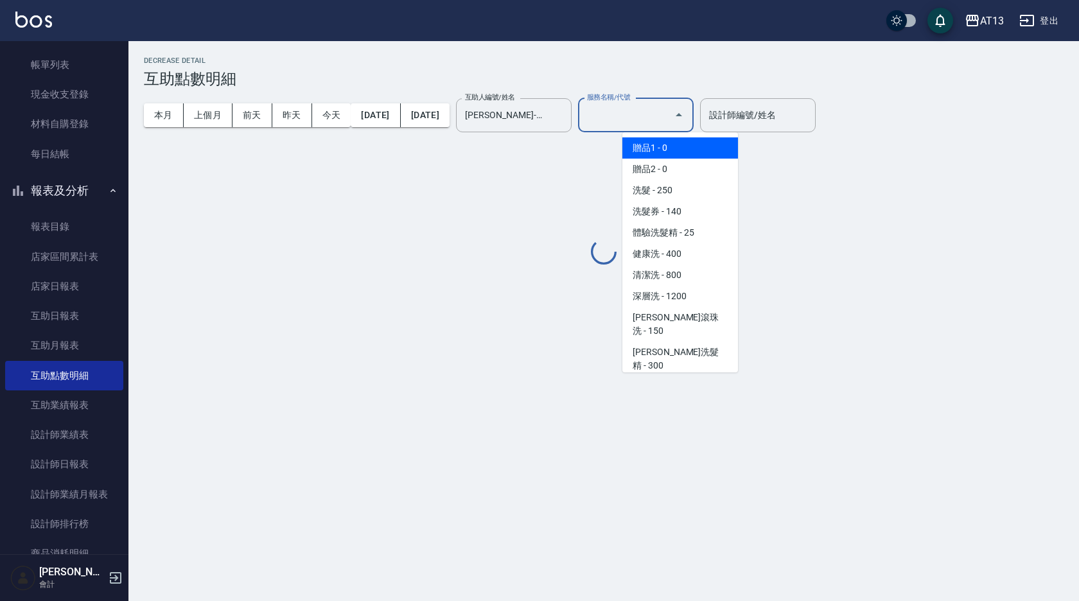
click at [669, 110] on input "服務名稱/代號" at bounding box center [626, 115] width 85 height 22
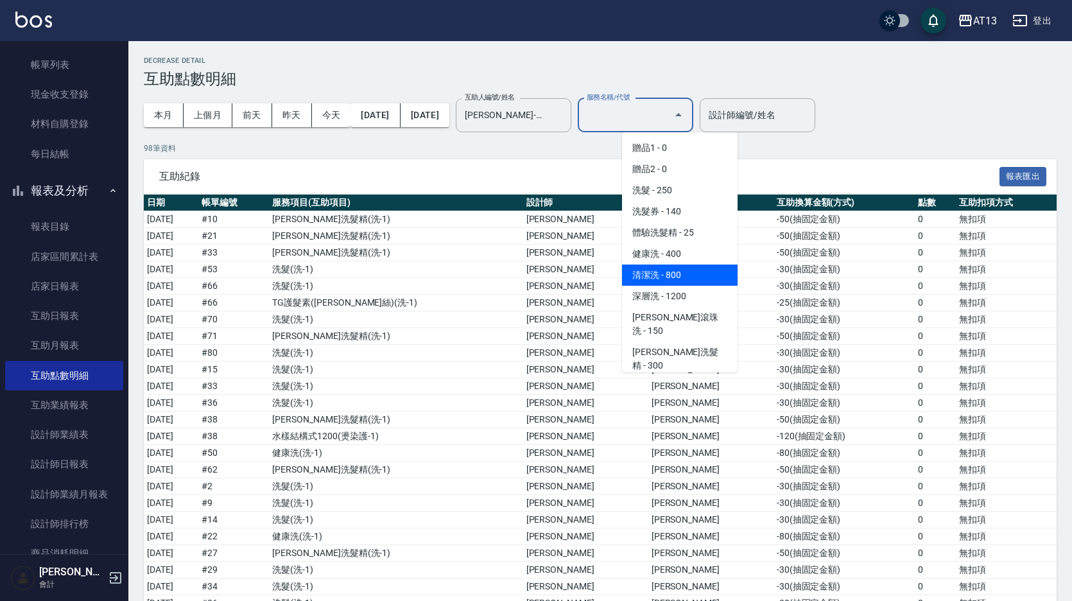
click at [680, 271] on span "清潔洗 - 800" at bounding box center [680, 275] width 116 height 21
type input "清潔洗(207)"
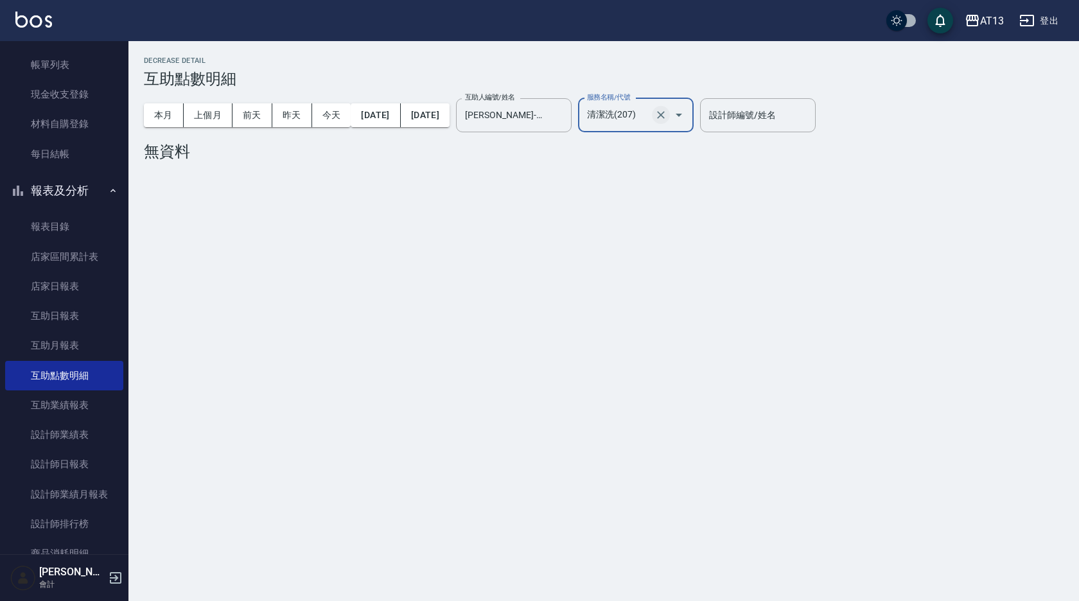
click at [667, 113] on icon "Clear" at bounding box center [660, 115] width 13 height 13
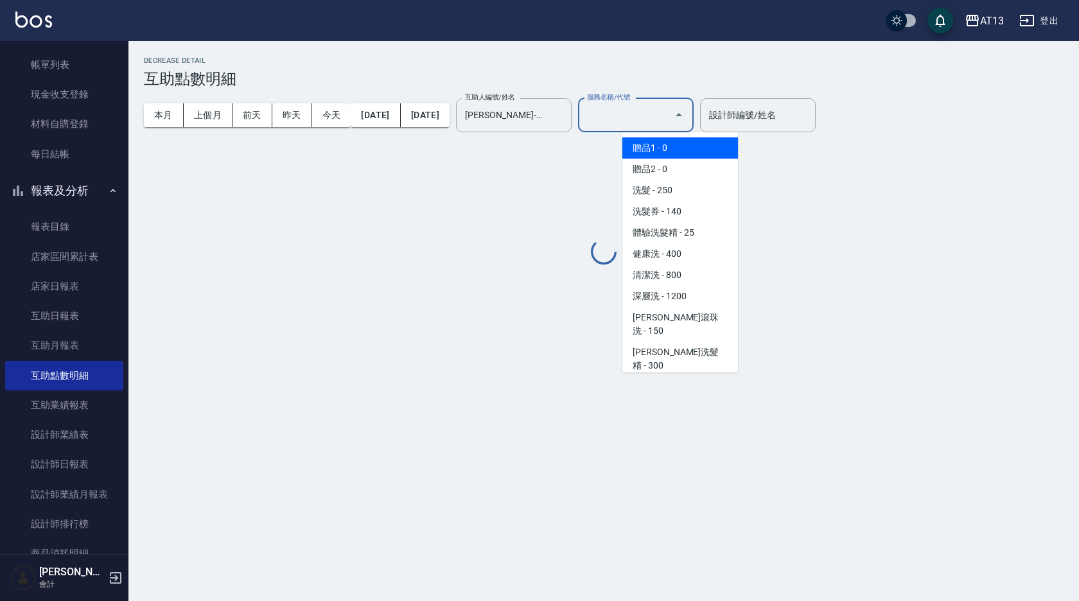
click at [669, 113] on input "服務名稱/代號" at bounding box center [626, 115] width 85 height 22
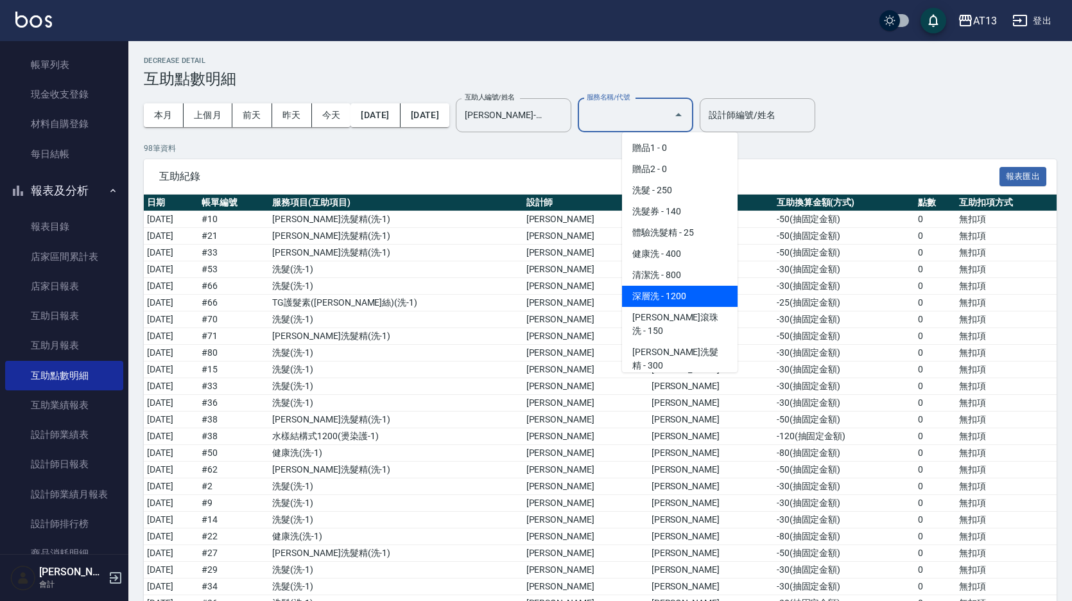
click at [693, 288] on span "深層洗 - 1200" at bounding box center [680, 296] width 116 height 21
type input "深層洗(208)"
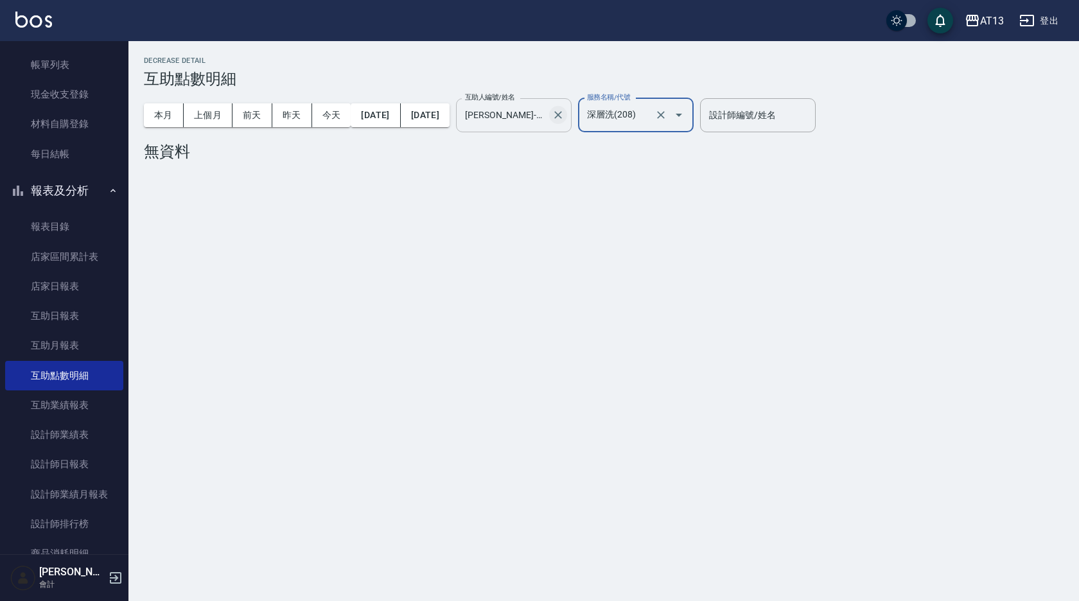
click at [564, 112] on icon "Clear" at bounding box center [558, 115] width 13 height 13
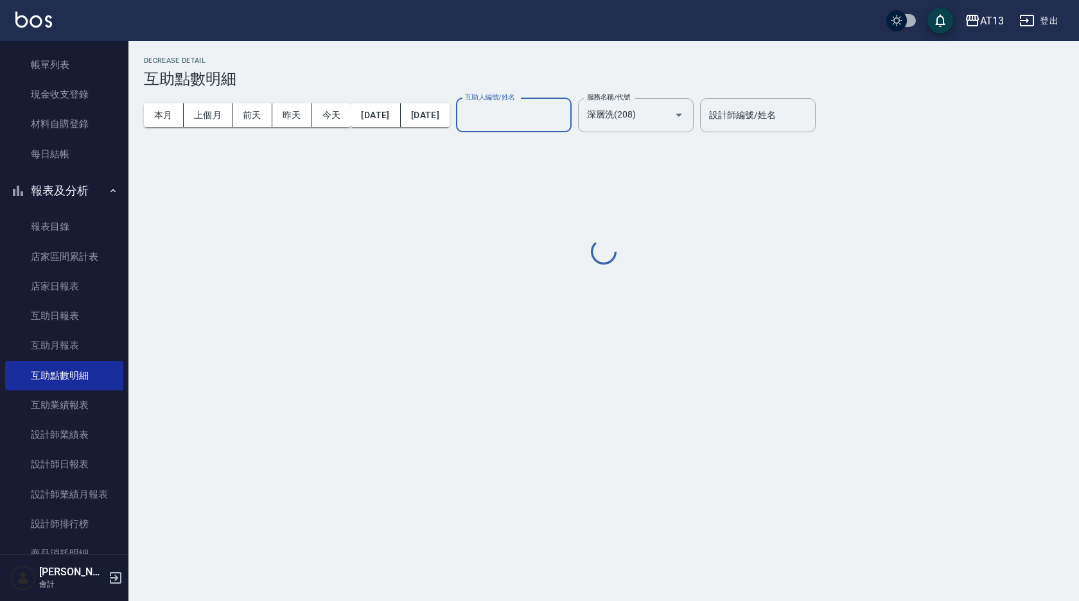
click at [566, 111] on input "互助人編號/姓名" at bounding box center [514, 115] width 104 height 22
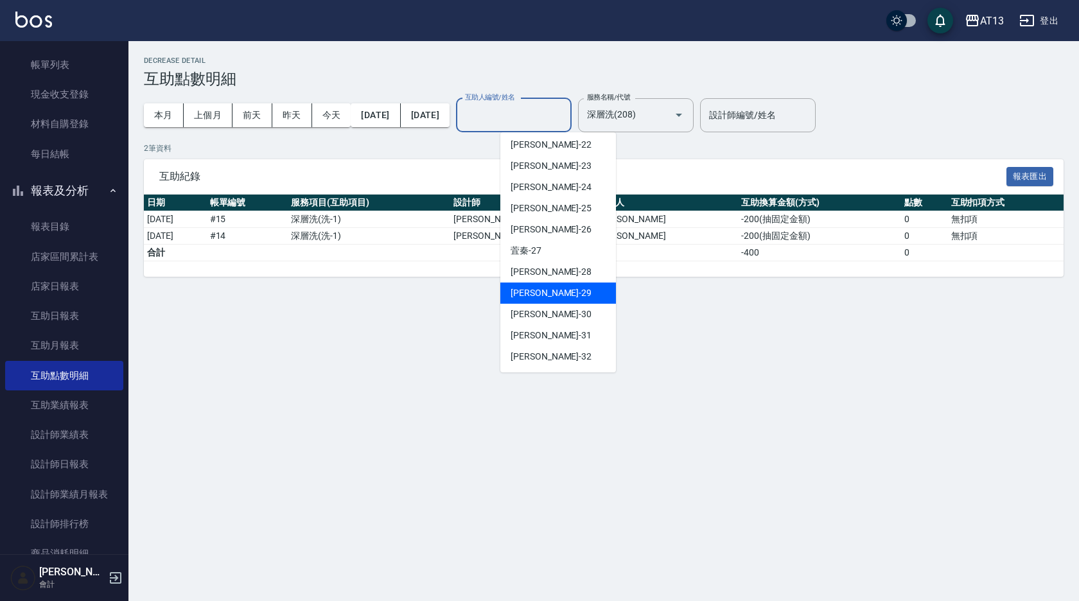
click at [551, 290] on div "[PERSON_NAME] -29" at bounding box center [558, 293] width 116 height 21
type input "[PERSON_NAME]-29"
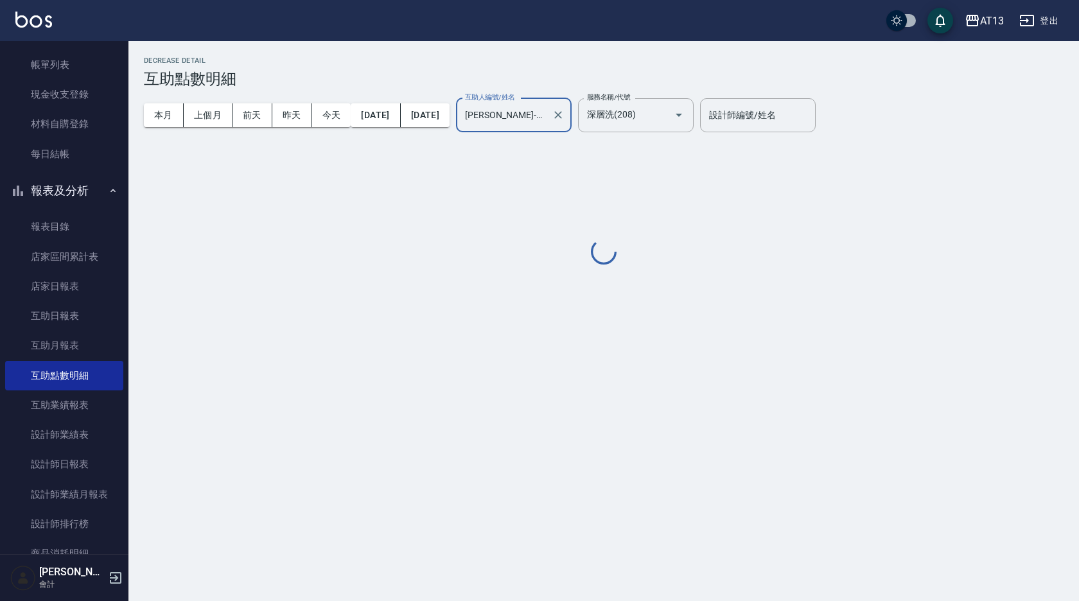
click at [667, 113] on icon "Clear" at bounding box center [660, 115] width 13 height 13
click at [669, 116] on input "服務名稱/代號" at bounding box center [626, 115] width 85 height 22
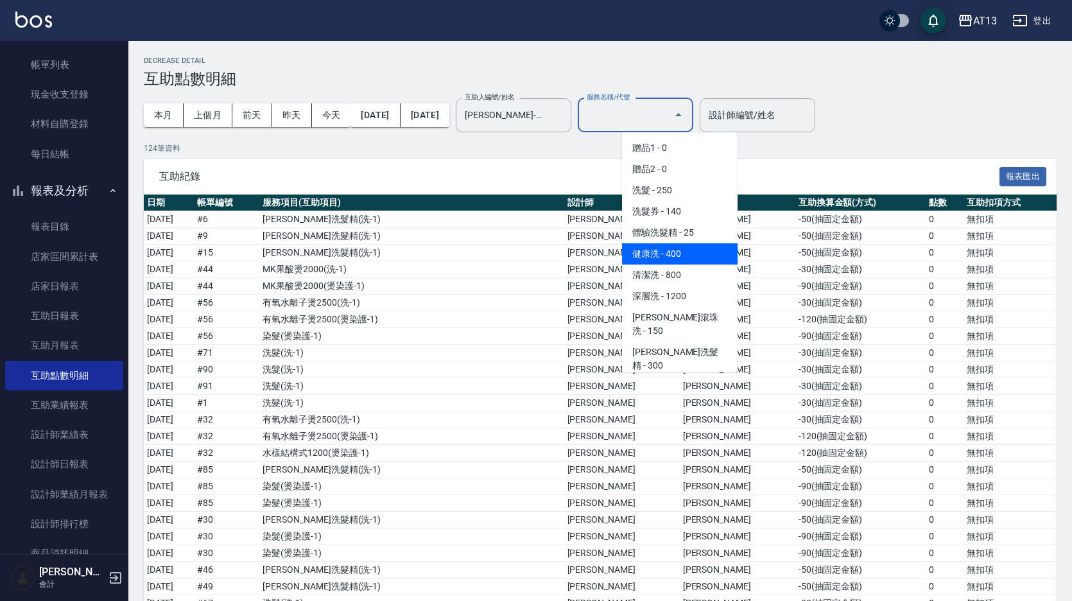
click at [667, 252] on span "健康洗 - 400" at bounding box center [680, 253] width 116 height 21
type input "健康洗(206)"
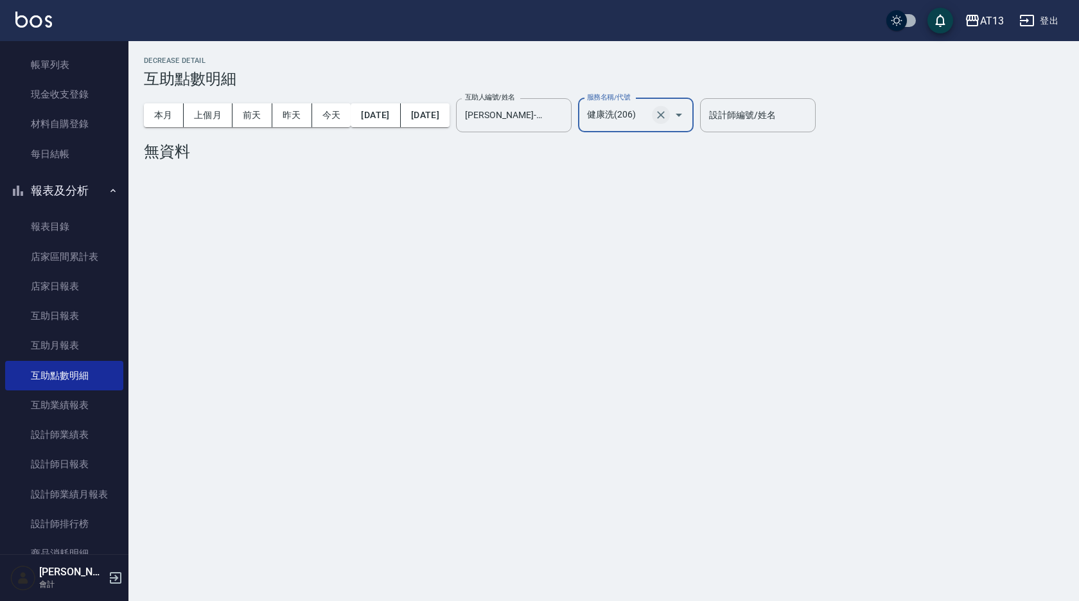
click at [665, 114] on icon "Clear" at bounding box center [661, 115] width 8 height 8
click at [669, 114] on input "服務名稱/代號" at bounding box center [626, 115] width 85 height 22
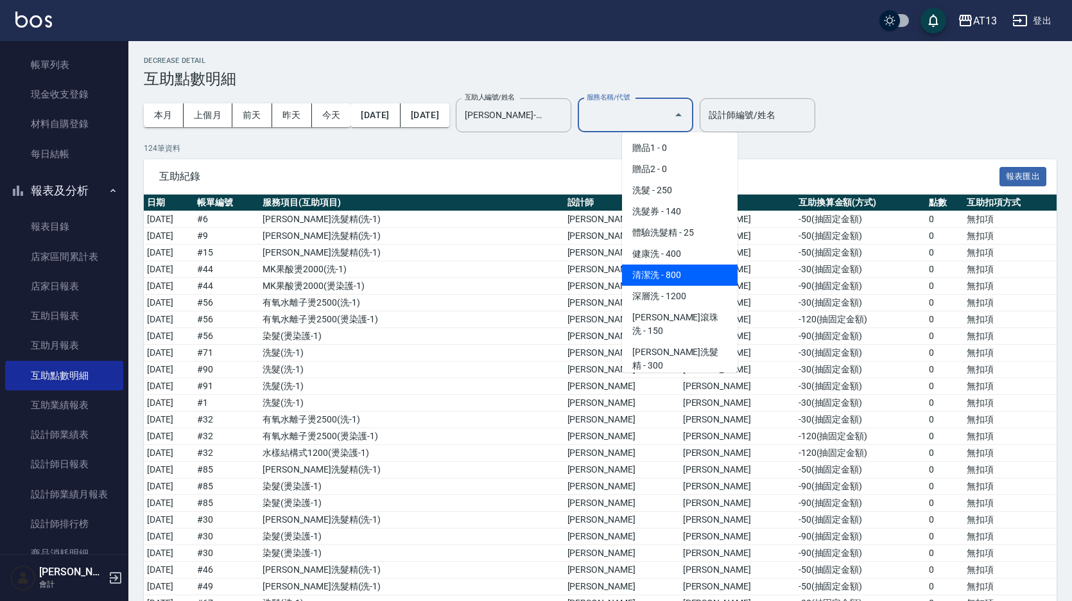
click at [675, 274] on span "清潔洗 - 800" at bounding box center [680, 275] width 116 height 21
type input "清潔洗(207)"
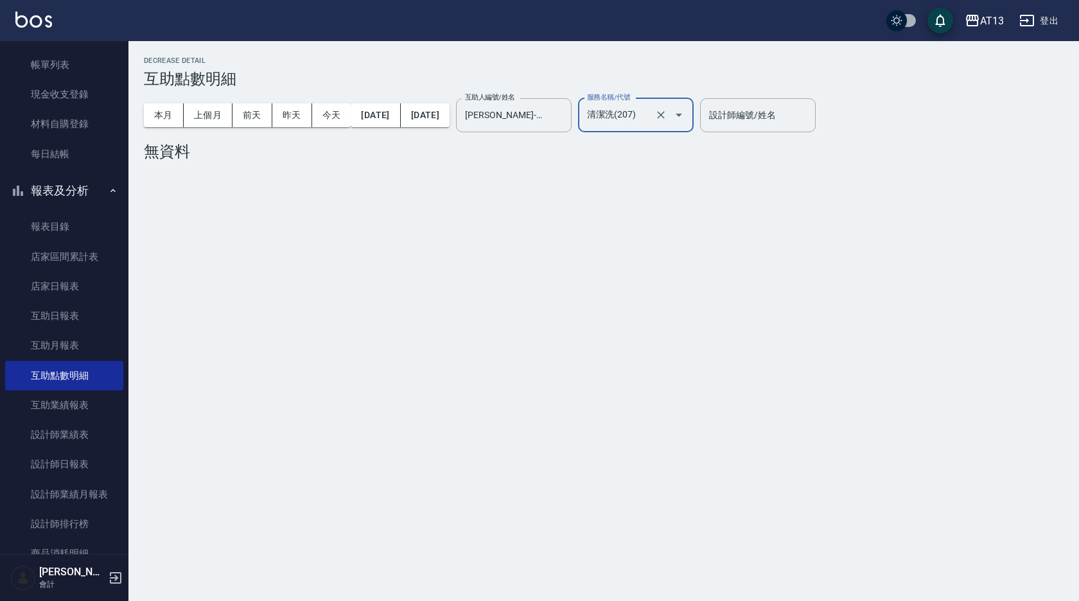
click at [665, 116] on icon "Clear" at bounding box center [661, 115] width 8 height 8
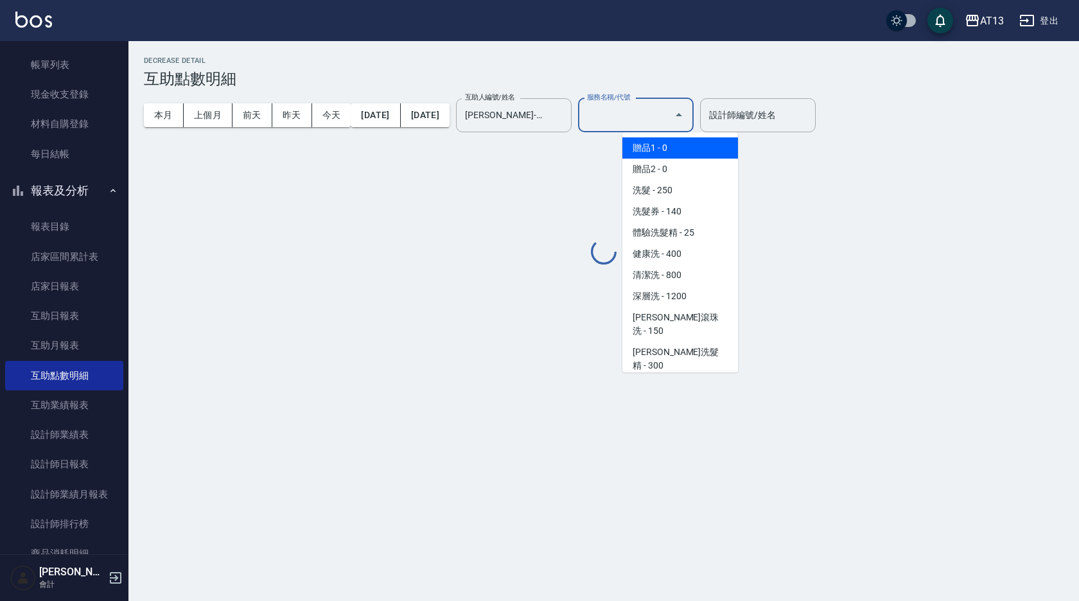
click at [666, 110] on input "服務名稱/代號" at bounding box center [626, 115] width 85 height 22
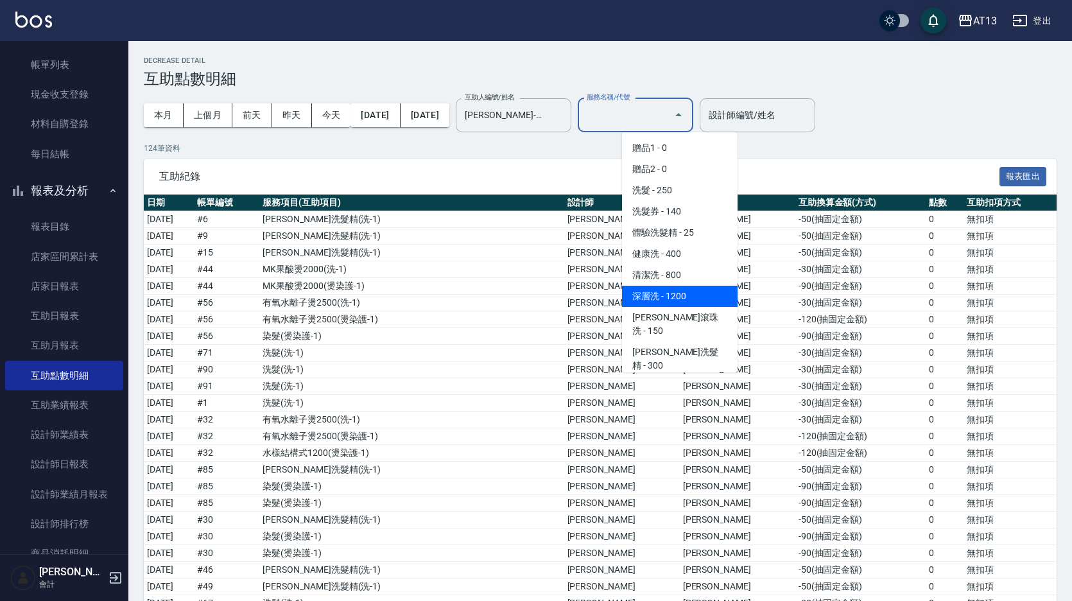
click at [667, 292] on span "深層洗 - 1200" at bounding box center [680, 296] width 116 height 21
type input "深層洗(208)"
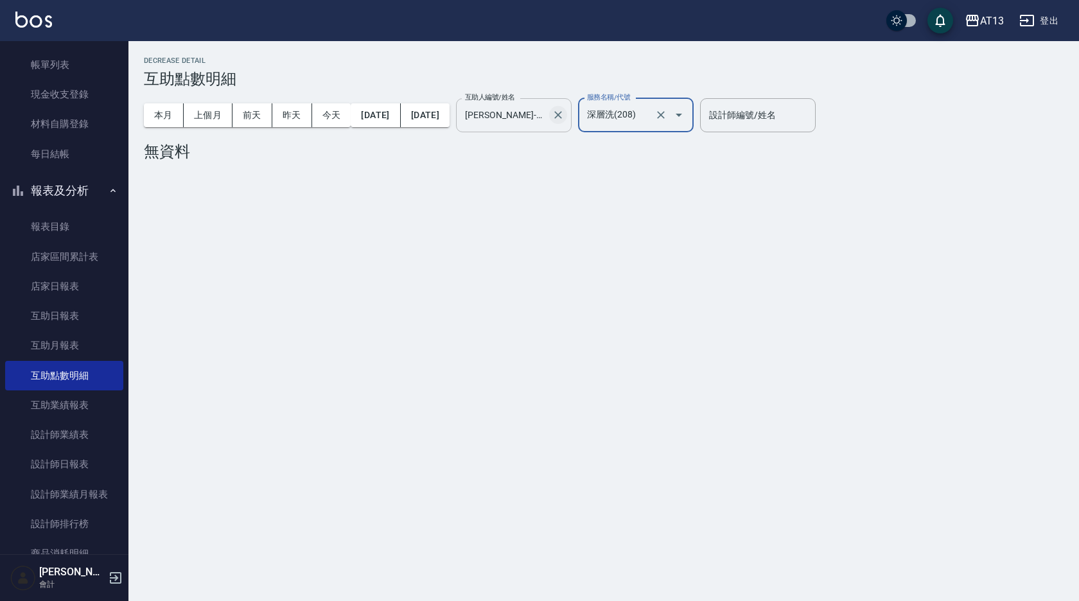
click at [562, 114] on icon "Clear" at bounding box center [558, 115] width 8 height 8
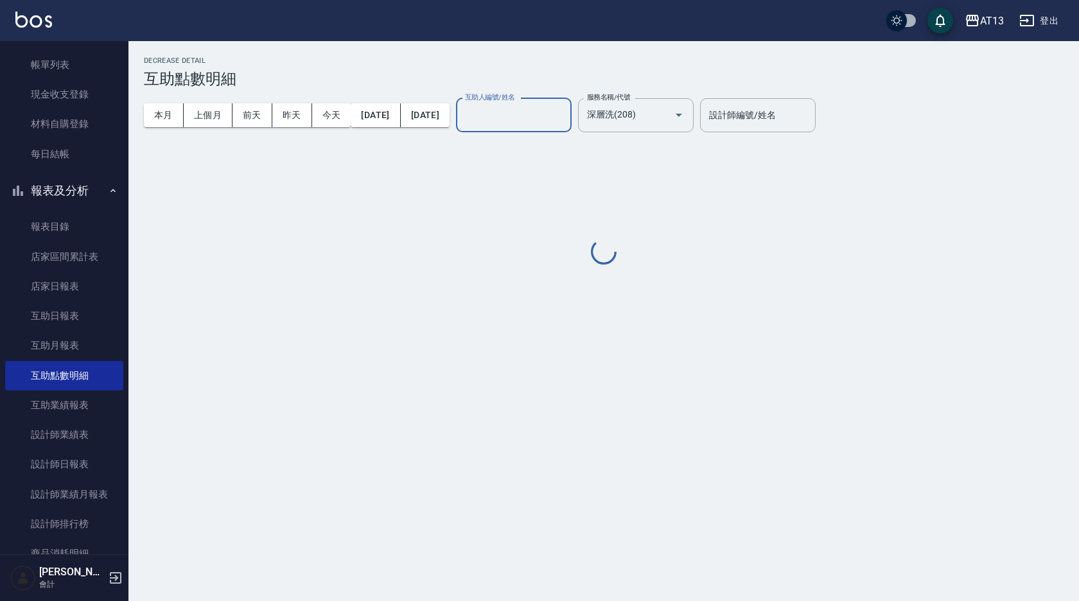
click at [566, 115] on input "互助人編號/姓名" at bounding box center [514, 115] width 104 height 22
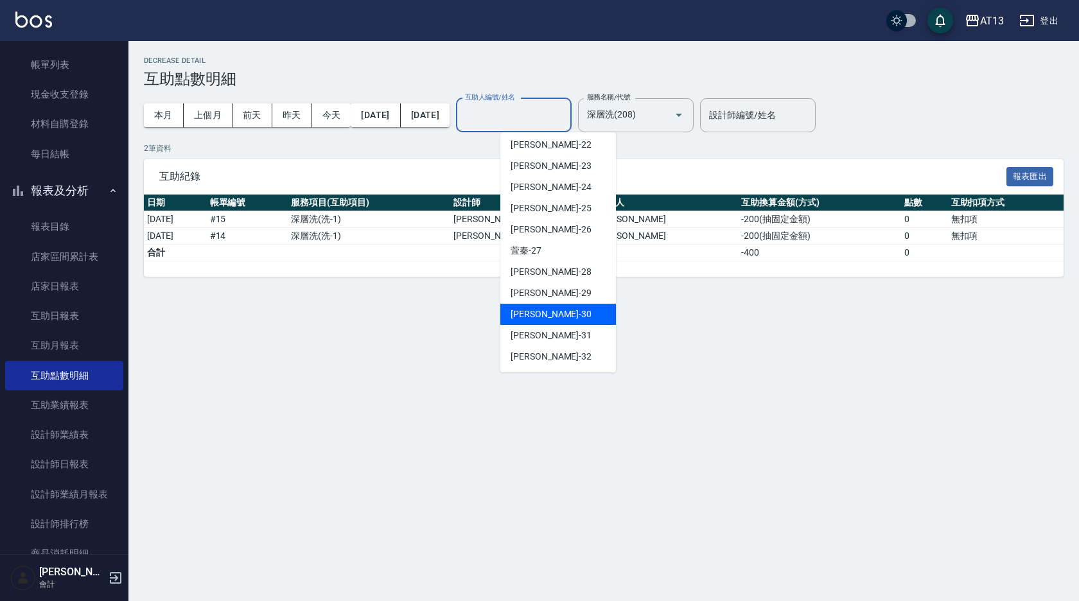
click at [559, 315] on div "[PERSON_NAME]妡 -30" at bounding box center [558, 314] width 116 height 21
type input "[PERSON_NAME]妡-30"
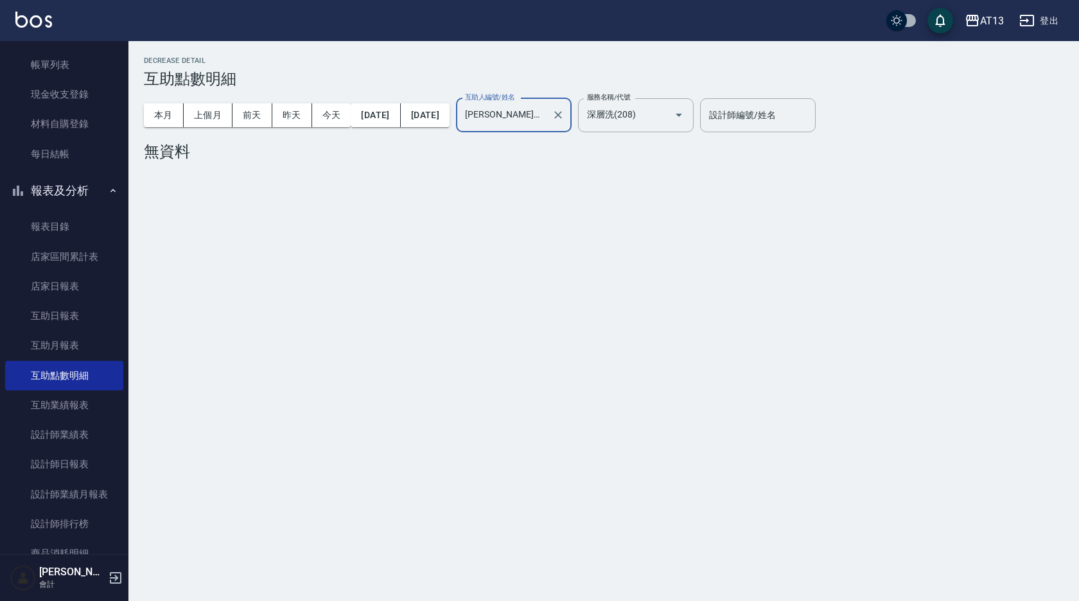
click at [667, 116] on icon "Clear" at bounding box center [660, 115] width 13 height 13
click at [669, 115] on input "服務名稱/代號" at bounding box center [626, 115] width 85 height 22
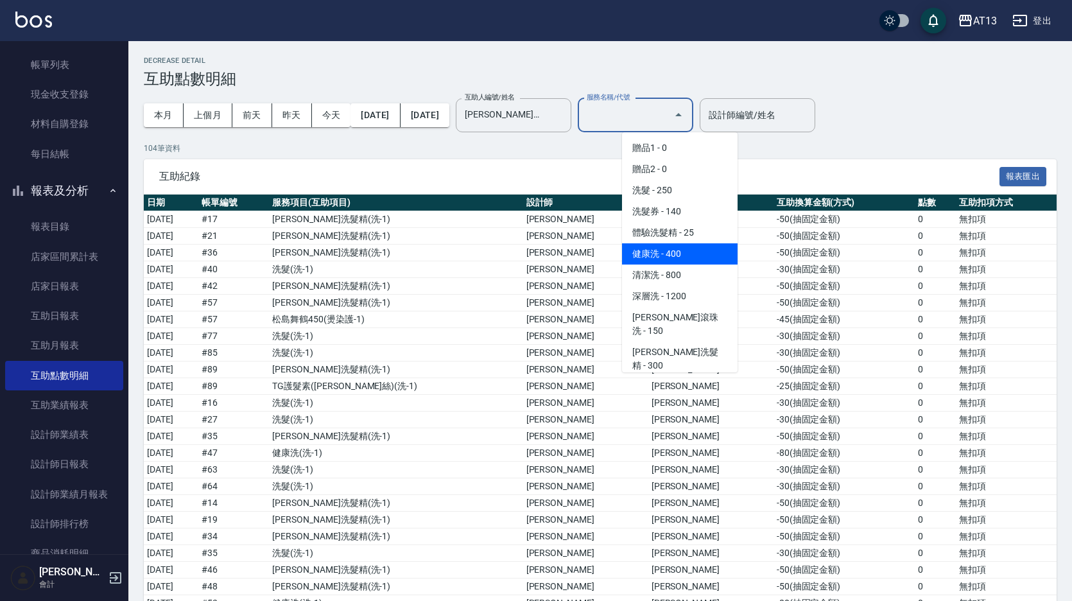
click at [685, 254] on span "健康洗 - 400" at bounding box center [680, 253] width 116 height 21
type input "健康洗(206)"
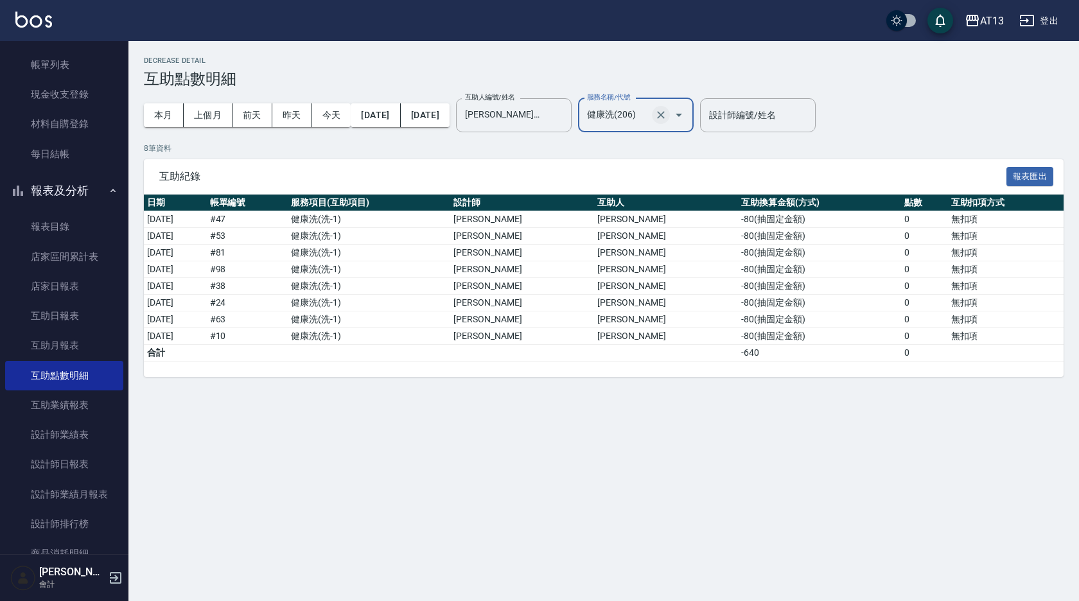
click at [665, 114] on icon "Clear" at bounding box center [661, 115] width 8 height 8
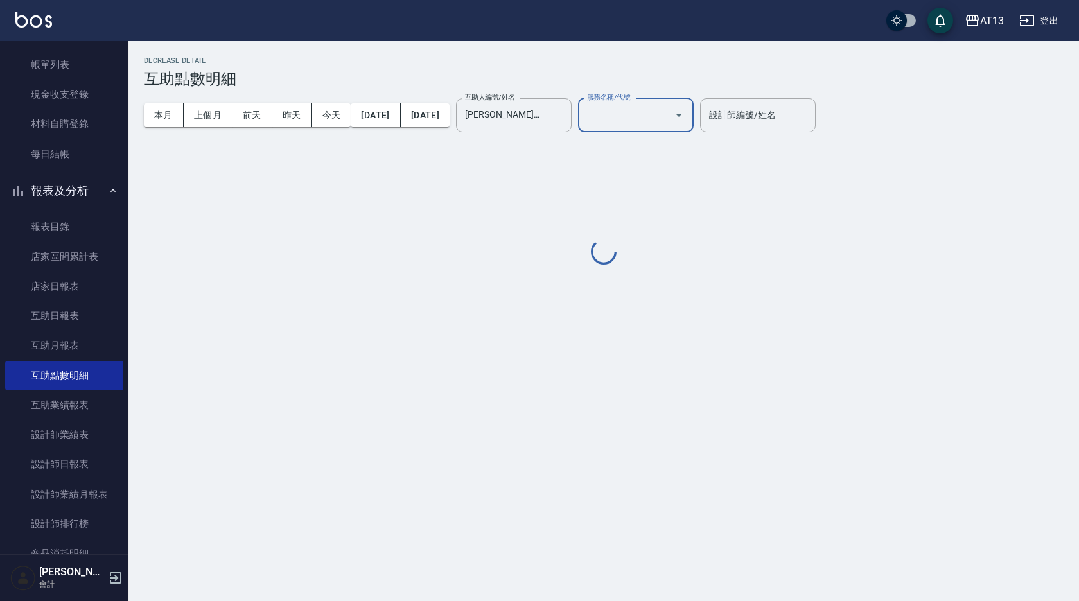
click at [669, 117] on input "服務名稱/代號" at bounding box center [626, 115] width 85 height 22
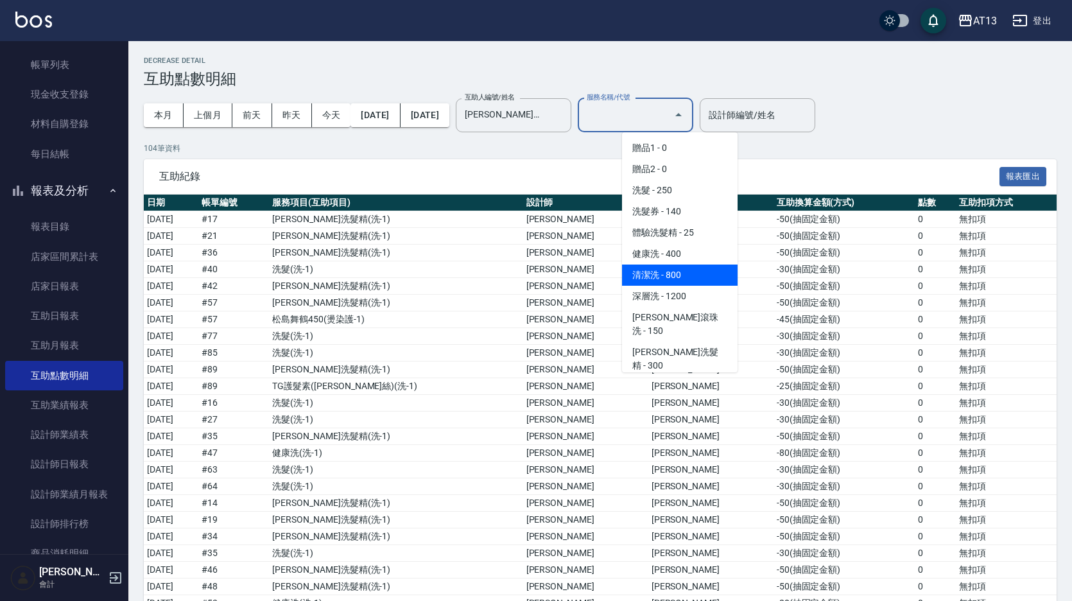
click at [694, 283] on span "清潔洗 - 800" at bounding box center [680, 275] width 116 height 21
type input "清潔洗(207)"
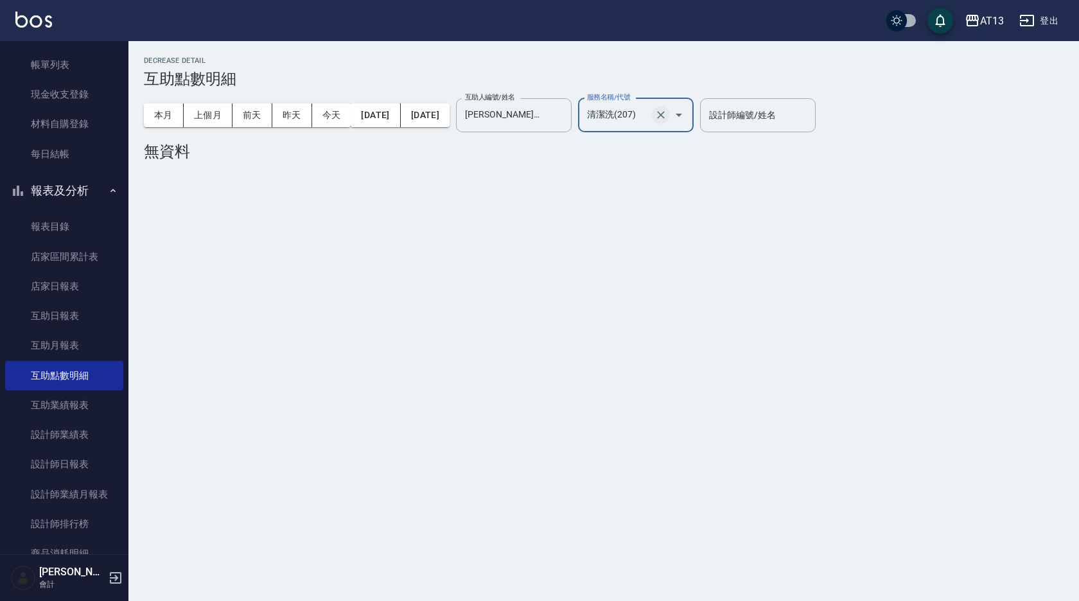
click at [665, 114] on icon "Clear" at bounding box center [661, 115] width 8 height 8
click at [669, 116] on input "服務名稱/代號" at bounding box center [626, 115] width 85 height 22
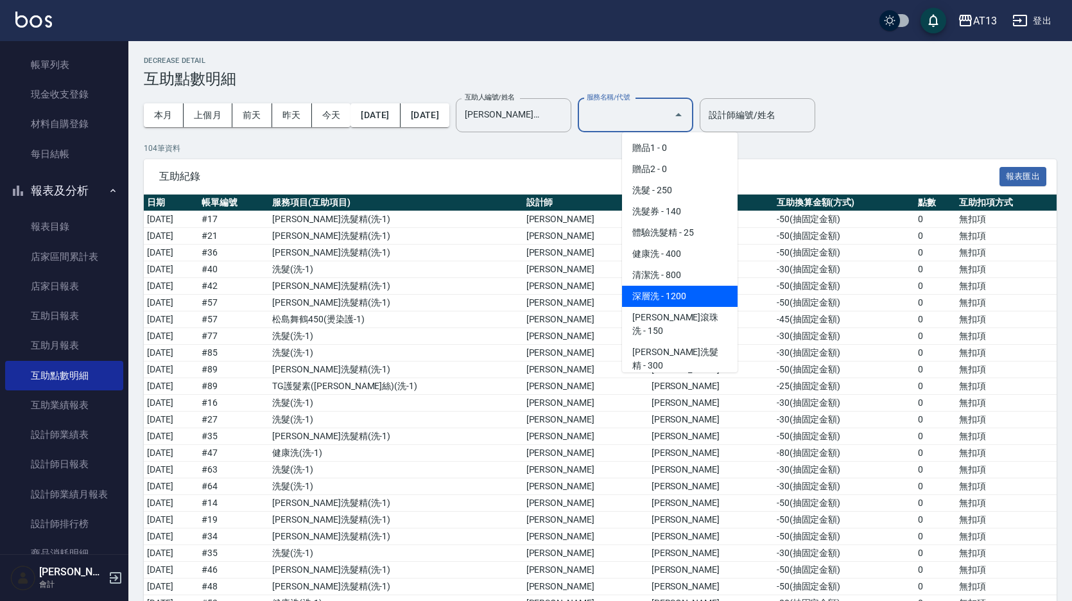
click at [692, 295] on span "深層洗 - 1200" at bounding box center [680, 296] width 116 height 21
type input "深層洗(208)"
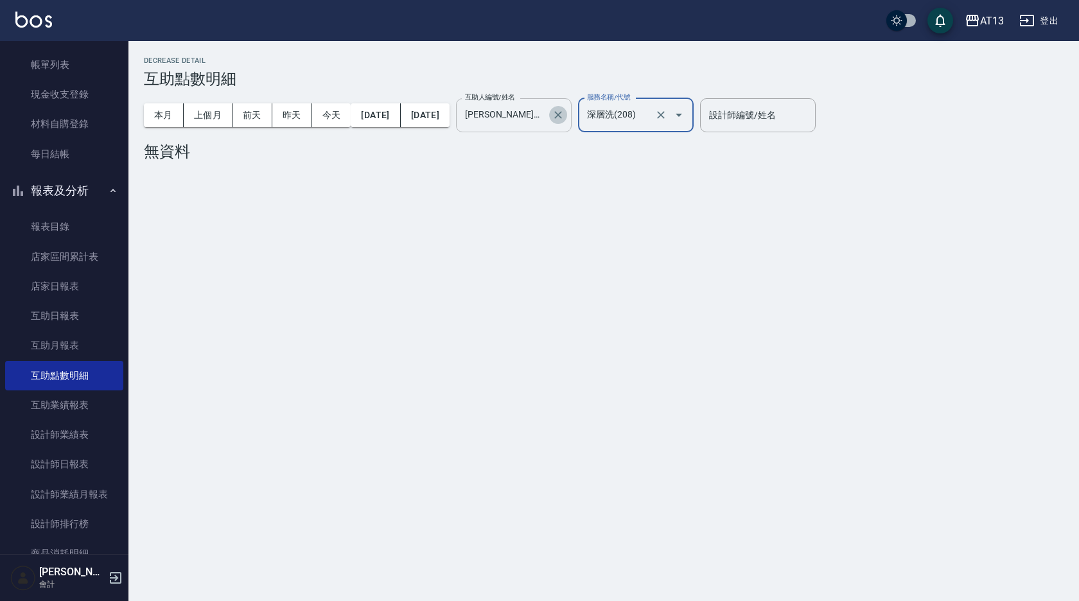
drag, startPoint x: 602, startPoint y: 114, endPoint x: 586, endPoint y: 112, distance: 16.7
click at [564, 112] on icon "Clear" at bounding box center [558, 115] width 13 height 13
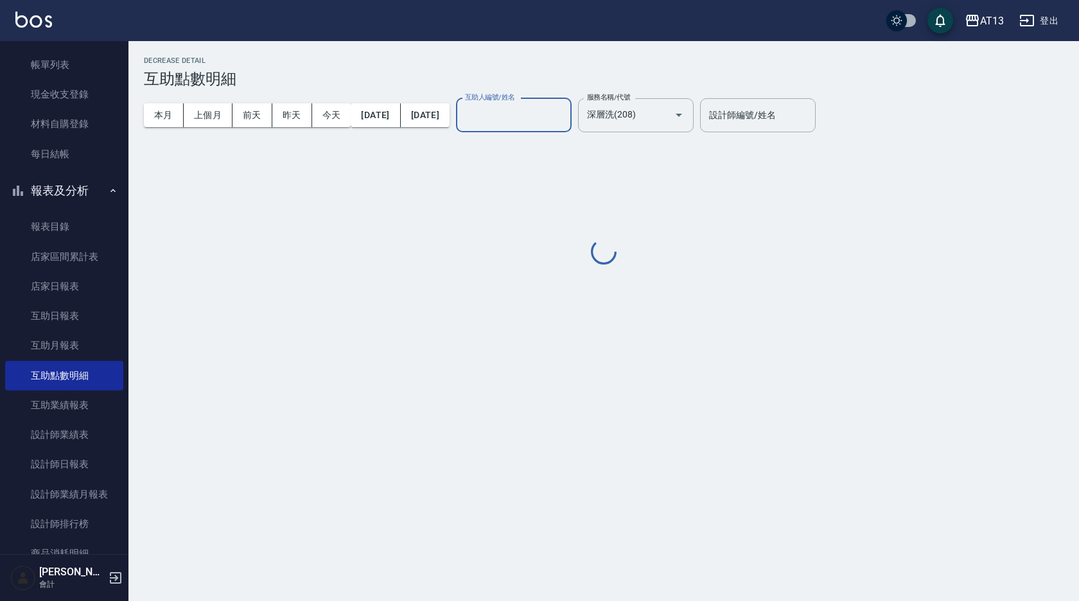
click at [566, 112] on input "互助人編號/姓名" at bounding box center [514, 115] width 104 height 22
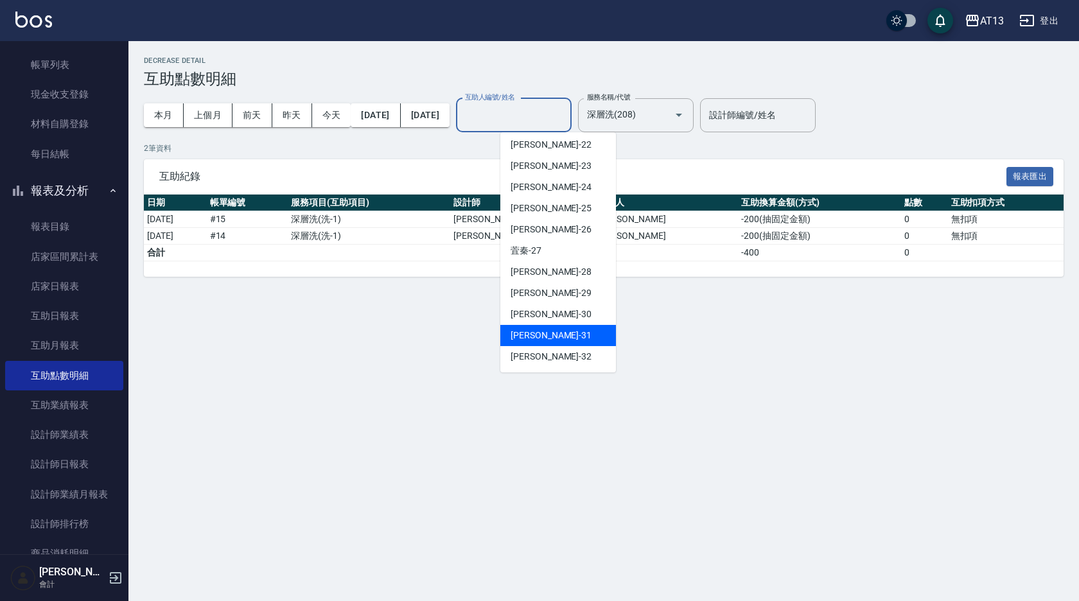
click at [547, 334] on span "[PERSON_NAME] -31" at bounding box center [551, 335] width 81 height 13
type input "[PERSON_NAME]-31"
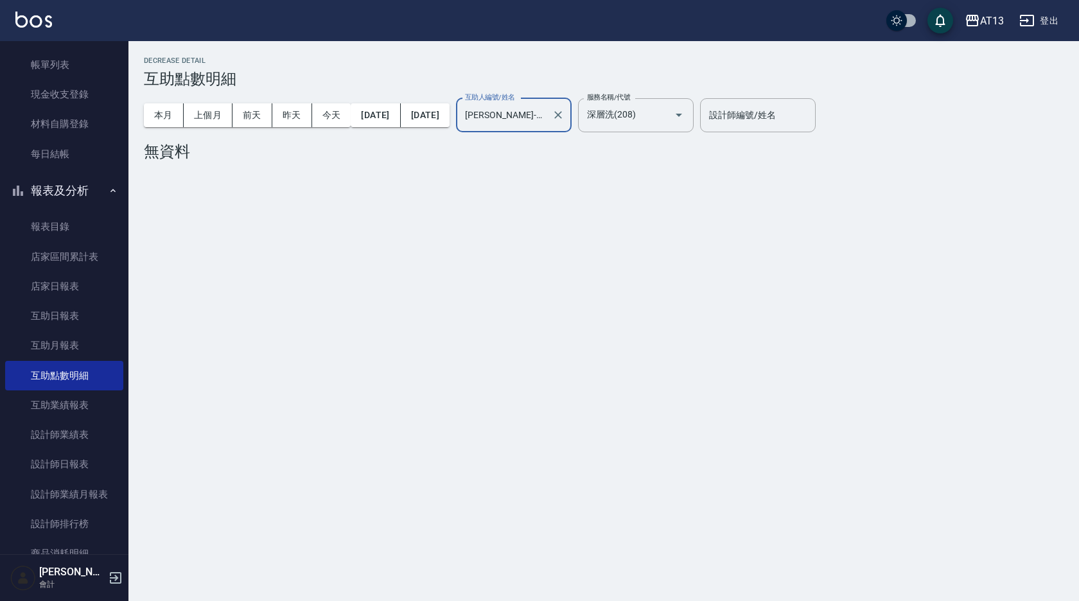
click at [667, 109] on icon "Clear" at bounding box center [660, 115] width 13 height 13
click at [669, 115] on input "服務名稱/代號" at bounding box center [626, 115] width 85 height 22
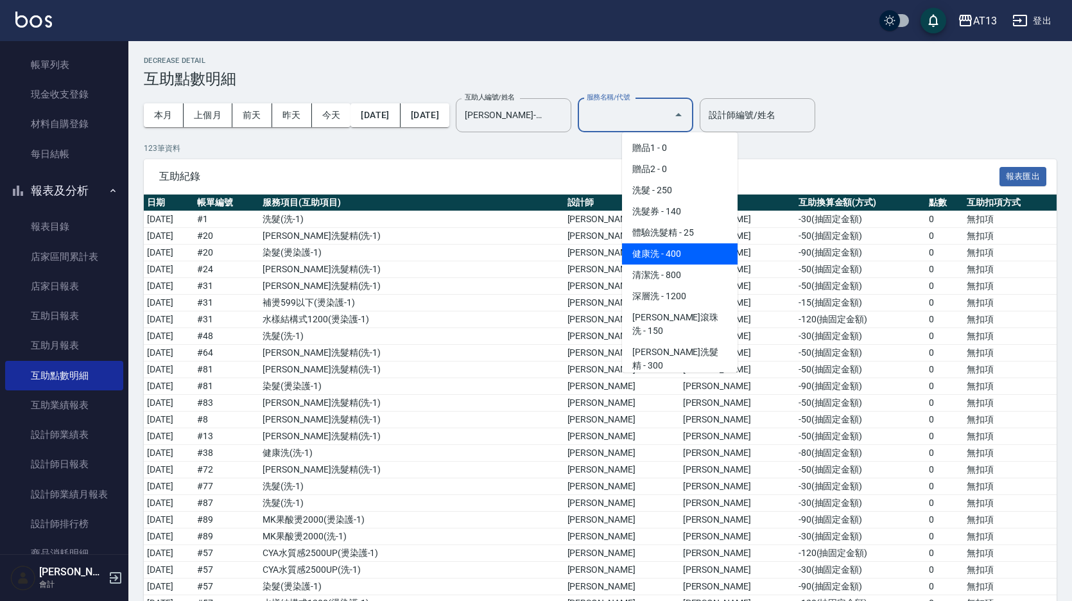
click at [674, 249] on span "健康洗 - 400" at bounding box center [680, 253] width 116 height 21
type input "健康洗(206)"
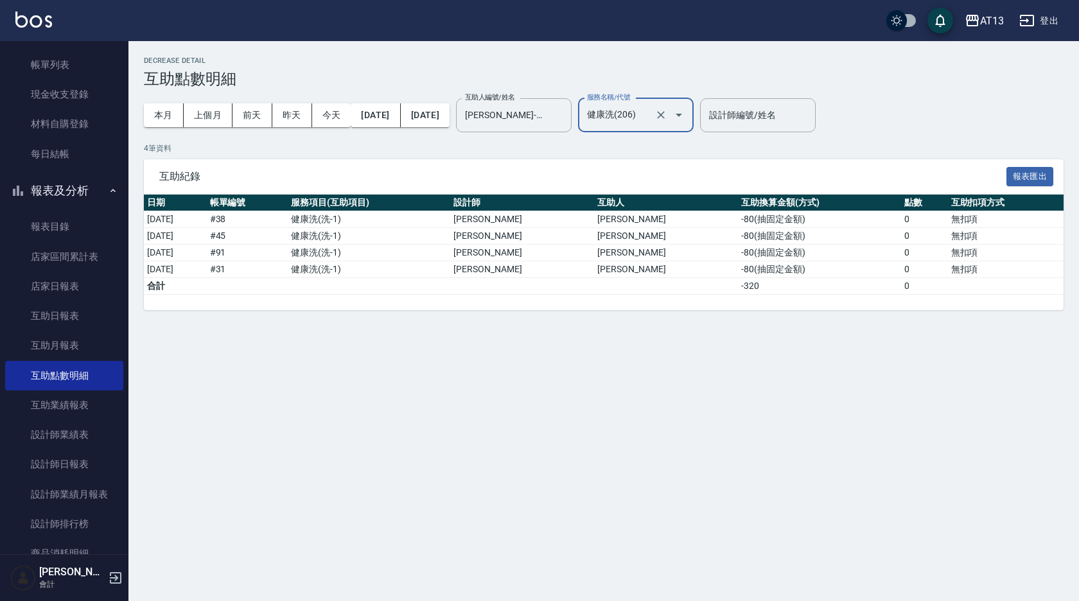
click at [667, 112] on icon "Clear" at bounding box center [660, 115] width 13 height 13
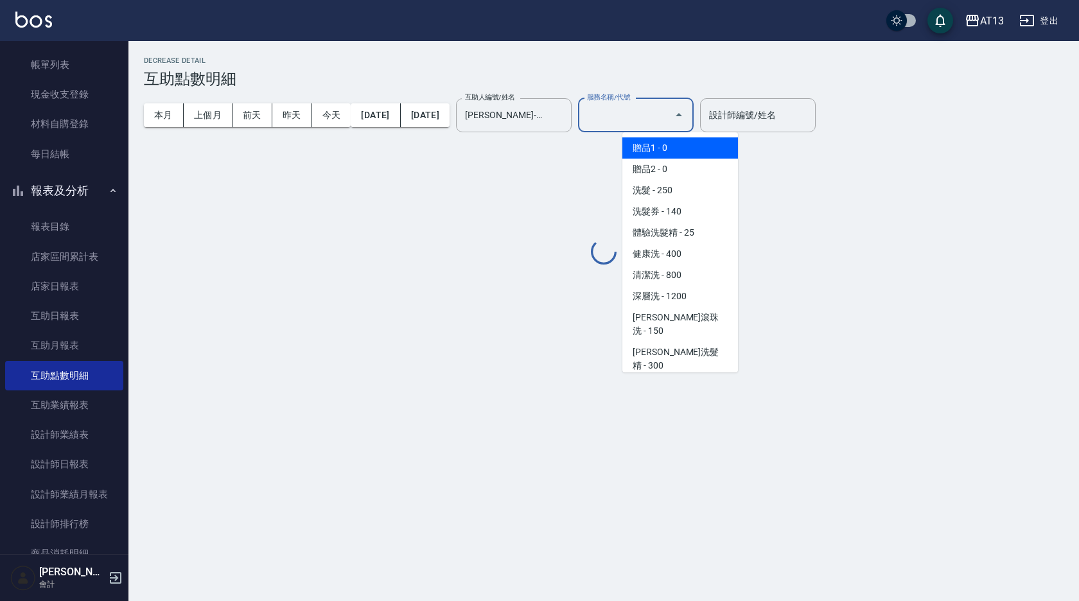
click at [669, 115] on input "服務名稱/代號" at bounding box center [626, 115] width 85 height 22
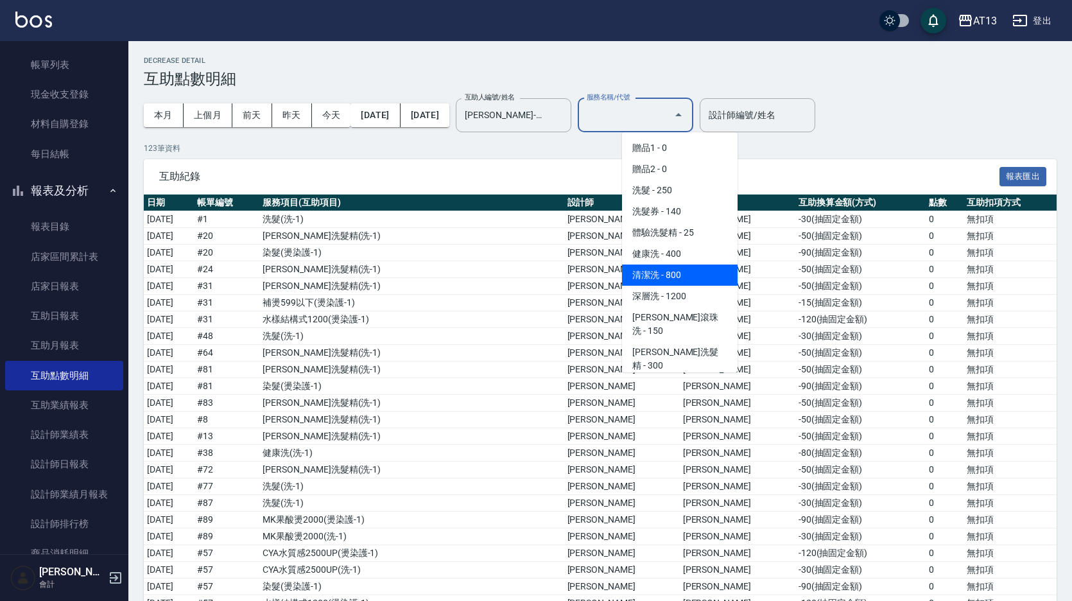
click at [703, 268] on span "清潔洗 - 800" at bounding box center [680, 275] width 116 height 21
type input "清潔洗(207)"
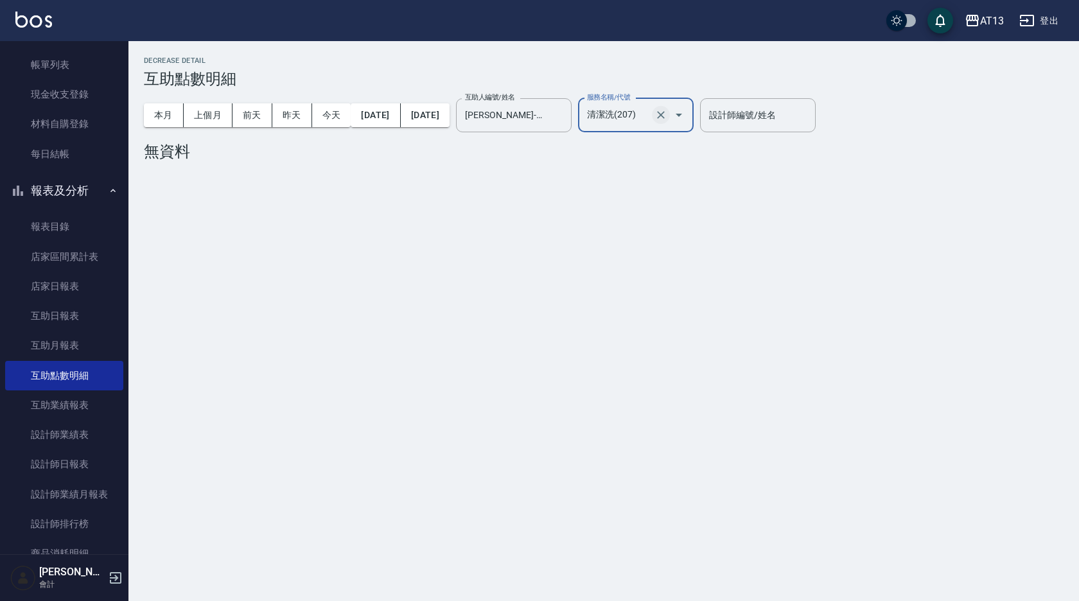
click at [670, 107] on button "Clear" at bounding box center [661, 115] width 18 height 18
click at [669, 110] on input "服務名稱/代號" at bounding box center [626, 115] width 85 height 22
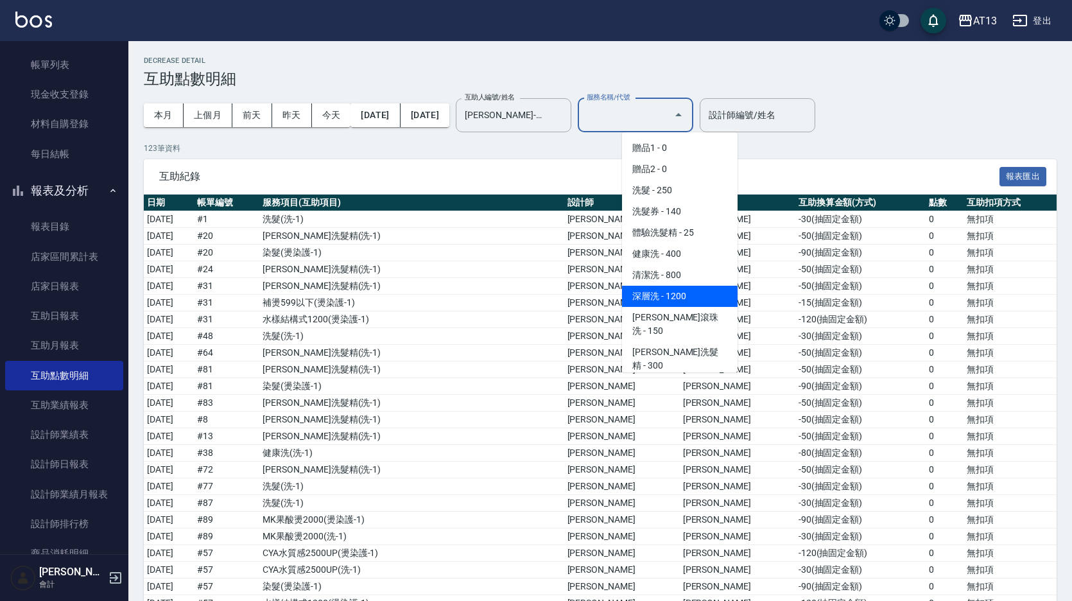
click at [683, 294] on span "深層洗 - 1200" at bounding box center [680, 296] width 116 height 21
type input "深層洗(208)"
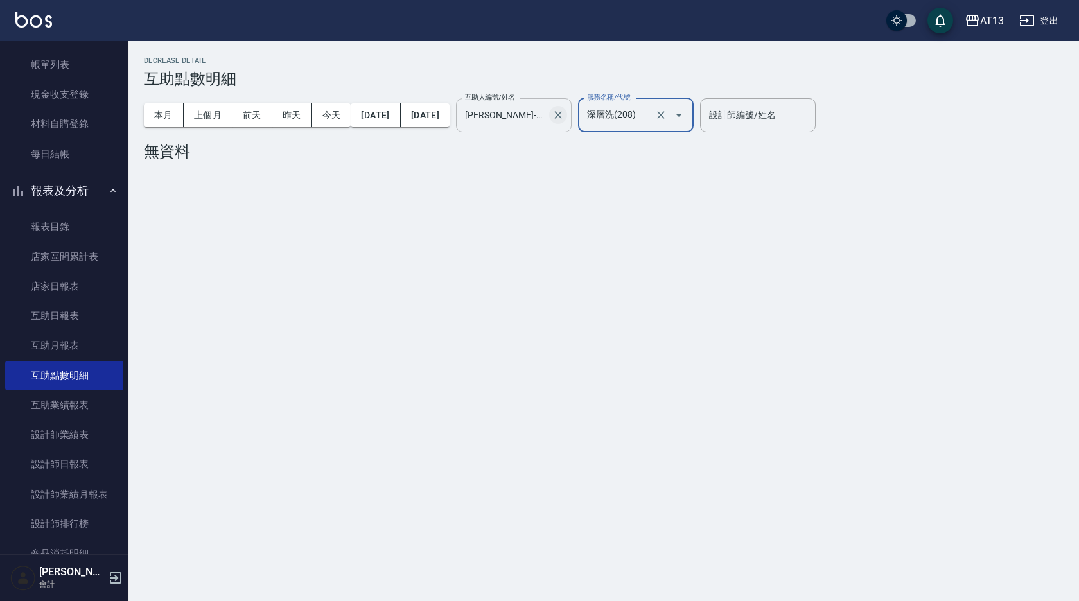
click at [564, 119] on icon "Clear" at bounding box center [558, 115] width 13 height 13
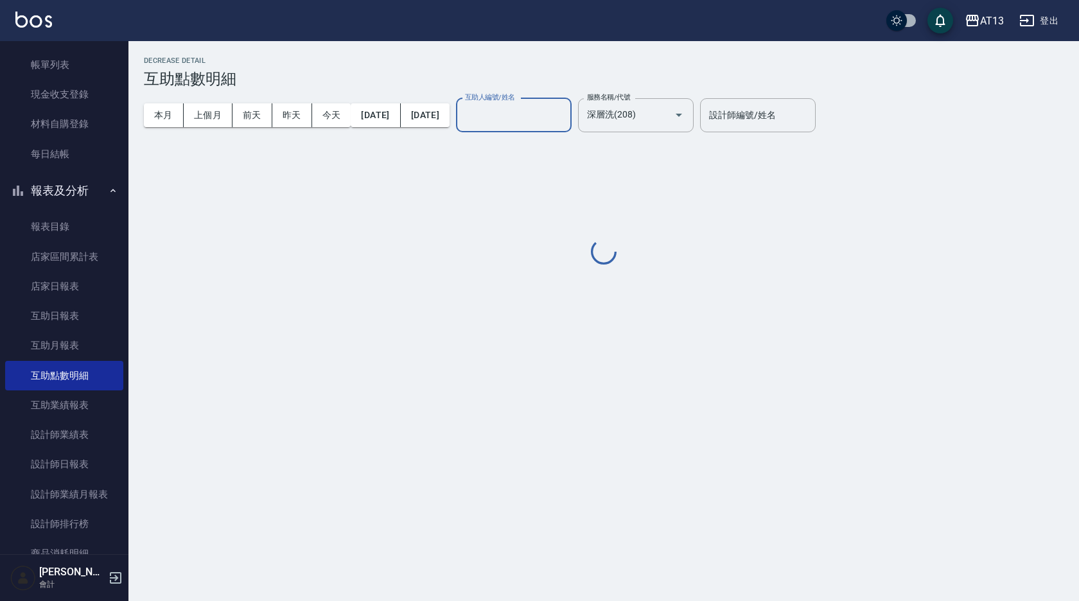
click at [566, 114] on input "互助人編號/姓名" at bounding box center [514, 115] width 104 height 22
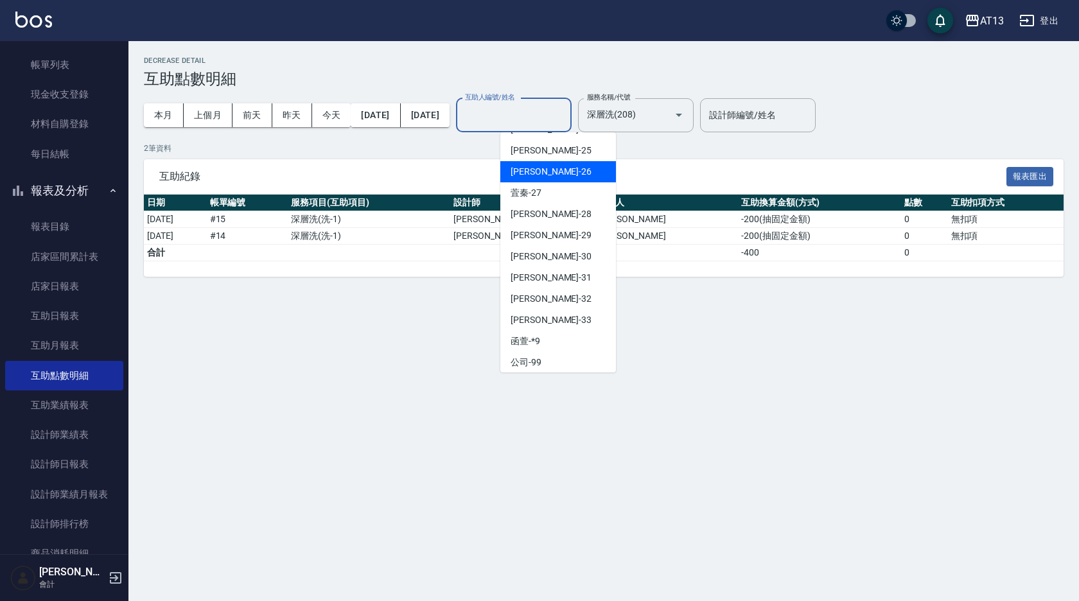
scroll to position [385, 0]
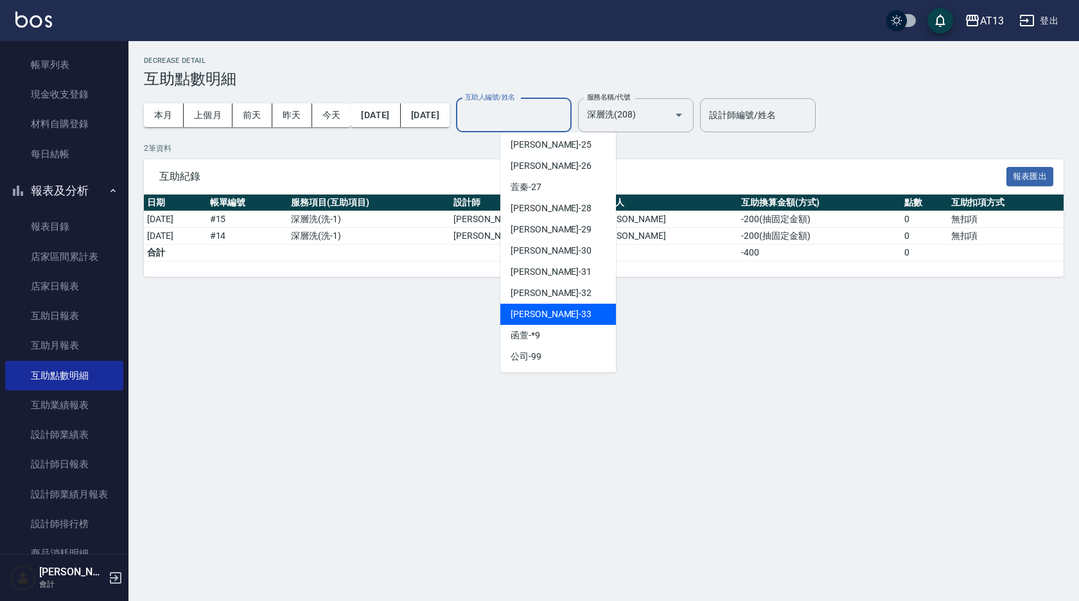
click at [548, 306] on div "[PERSON_NAME]-33" at bounding box center [558, 314] width 116 height 21
type input "[PERSON_NAME]-33"
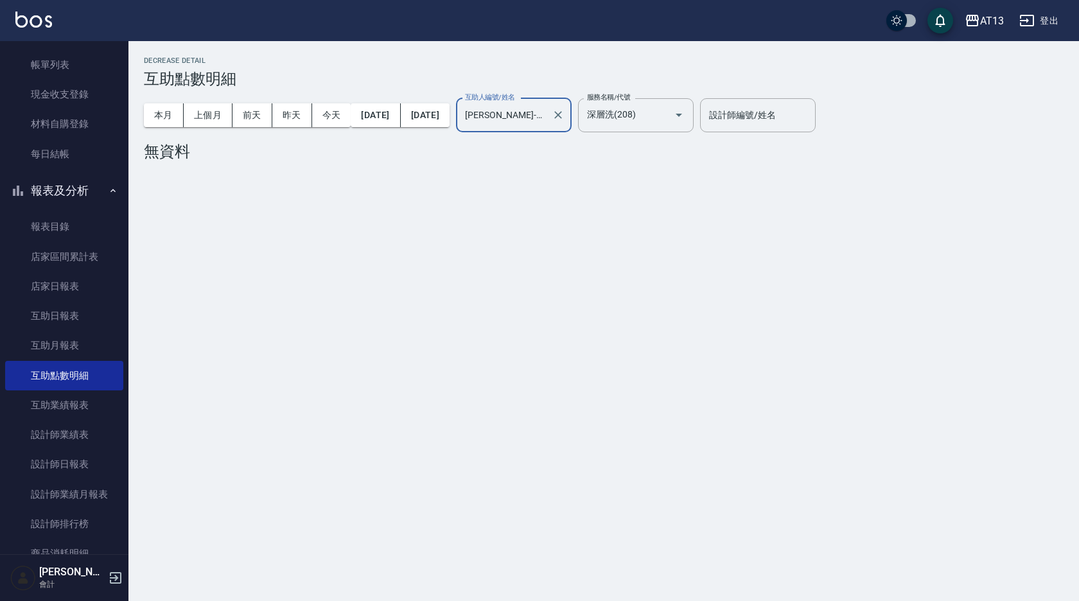
click at [667, 116] on icon "Clear" at bounding box center [660, 115] width 13 height 13
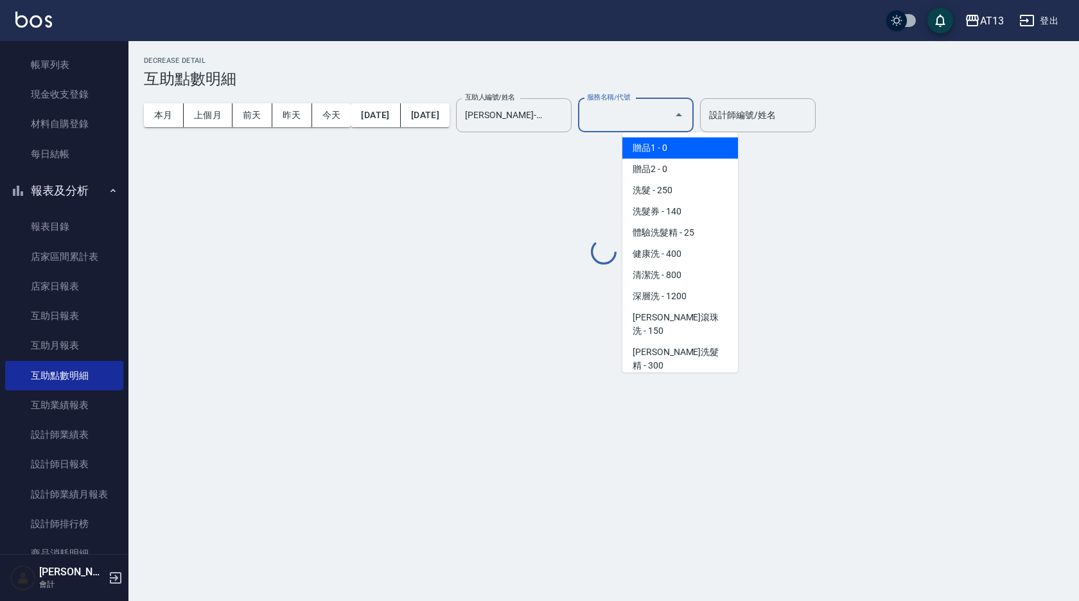
click at [663, 118] on input "服務名稱/代號" at bounding box center [626, 115] width 85 height 22
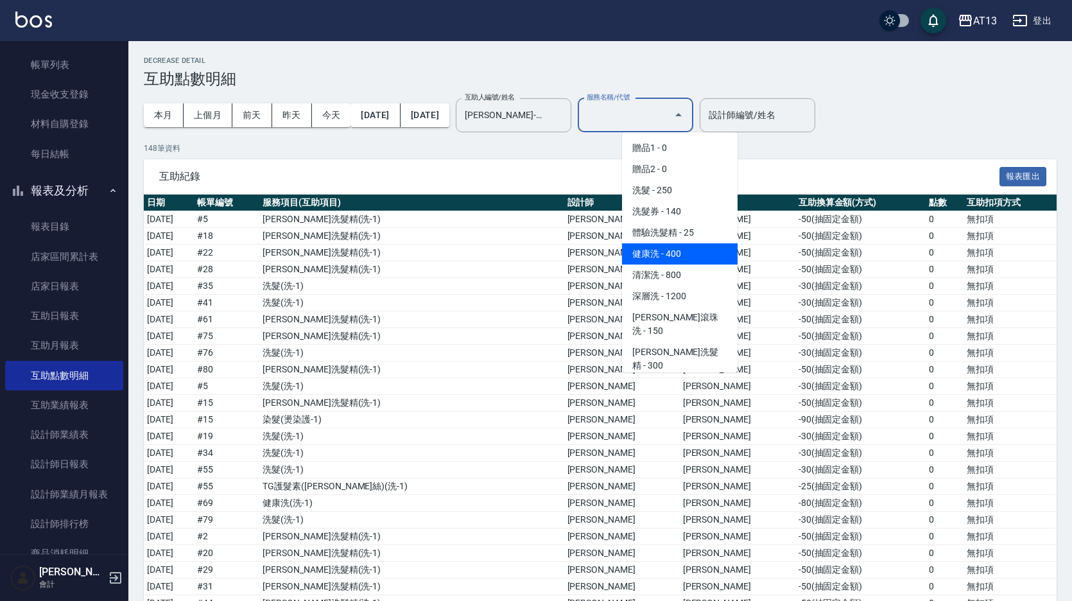
click at [651, 258] on span "健康洗 - 400" at bounding box center [680, 253] width 116 height 21
type input "健康洗(206)"
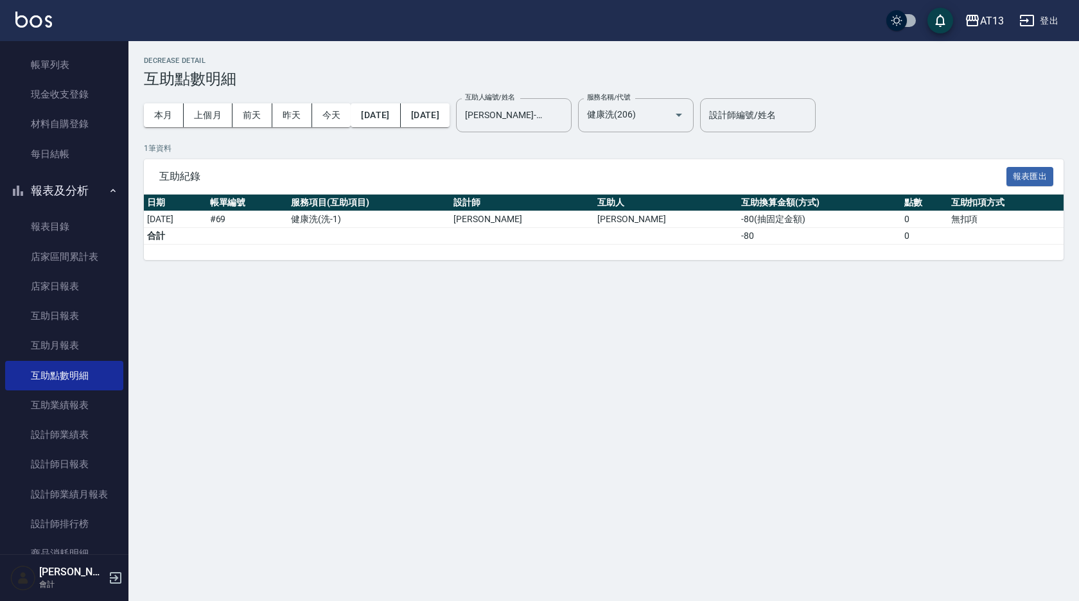
click at [667, 110] on icon "Clear" at bounding box center [660, 115] width 13 height 13
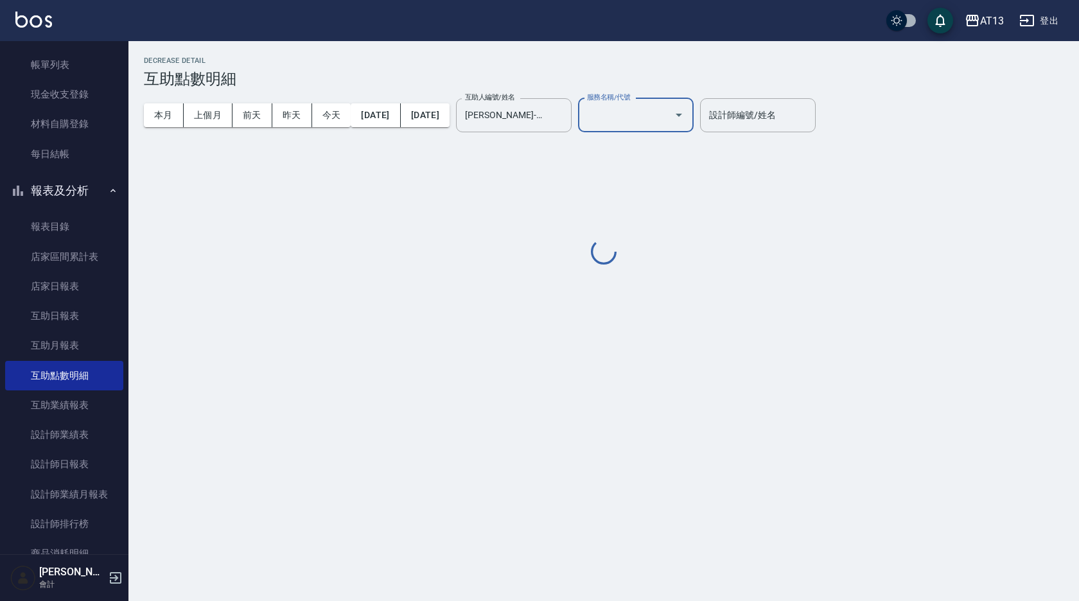
click at [669, 116] on input "服務名稱/代號" at bounding box center [626, 115] width 85 height 22
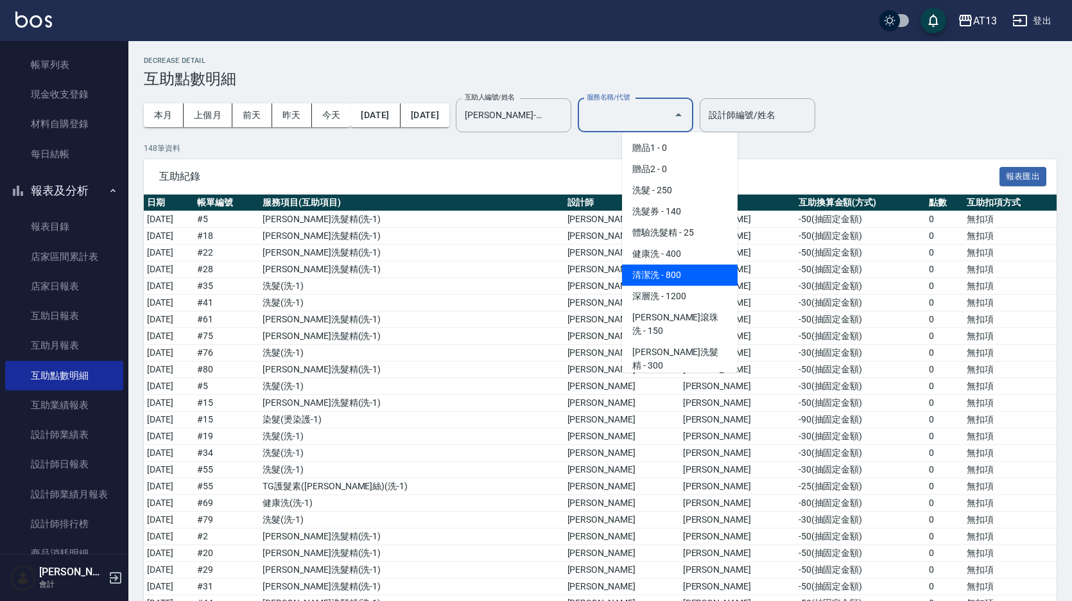
click at [676, 273] on span "清潔洗 - 800" at bounding box center [680, 275] width 116 height 21
type input "清潔洗(207)"
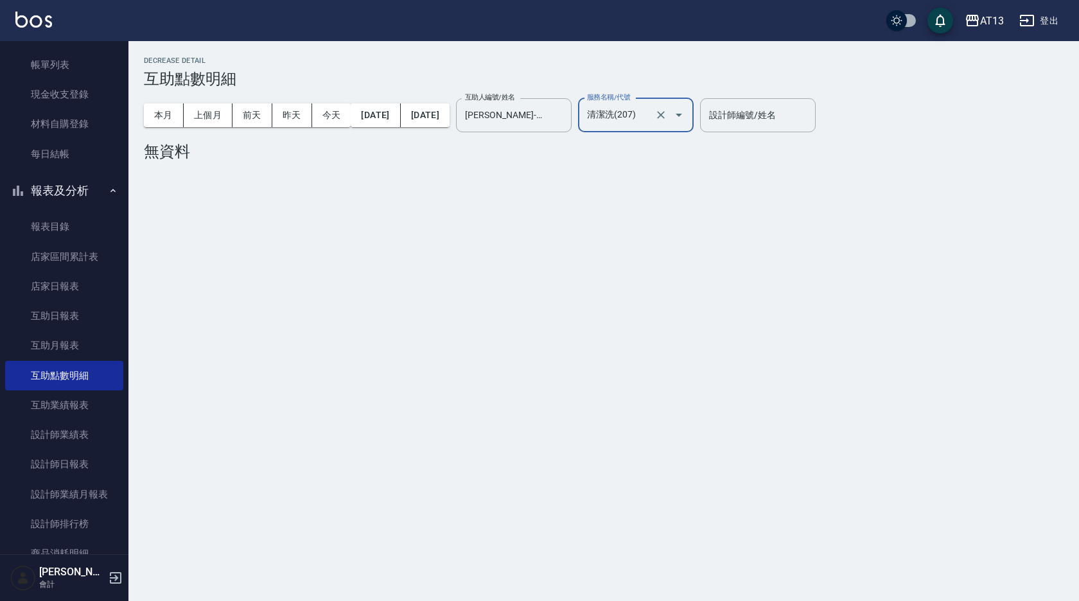
click at [665, 112] on icon "Clear" at bounding box center [661, 115] width 8 height 8
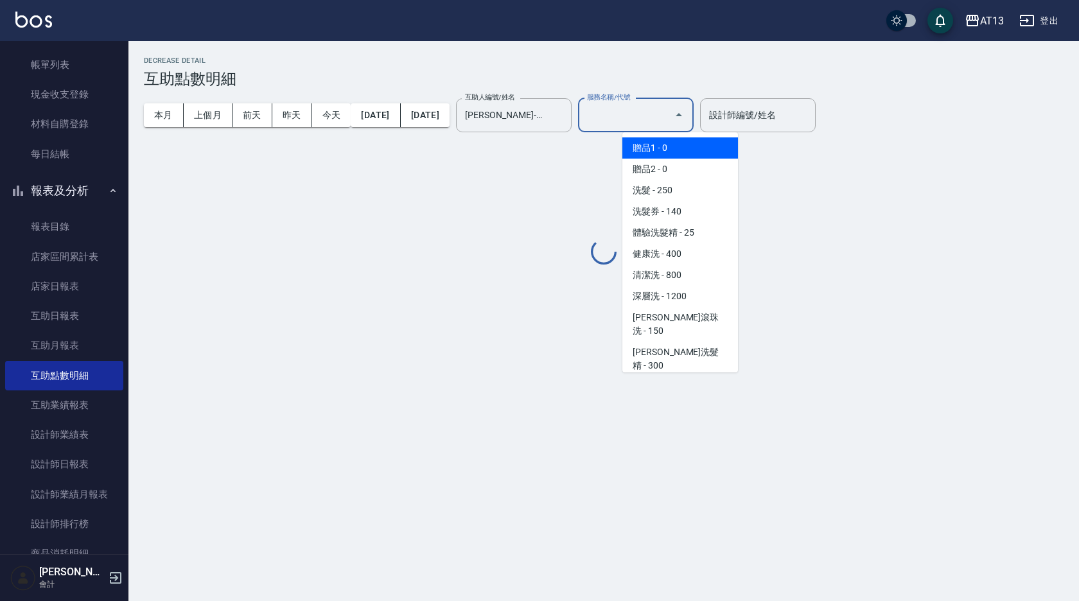
click at [669, 114] on input "服務名稱/代號" at bounding box center [626, 115] width 85 height 22
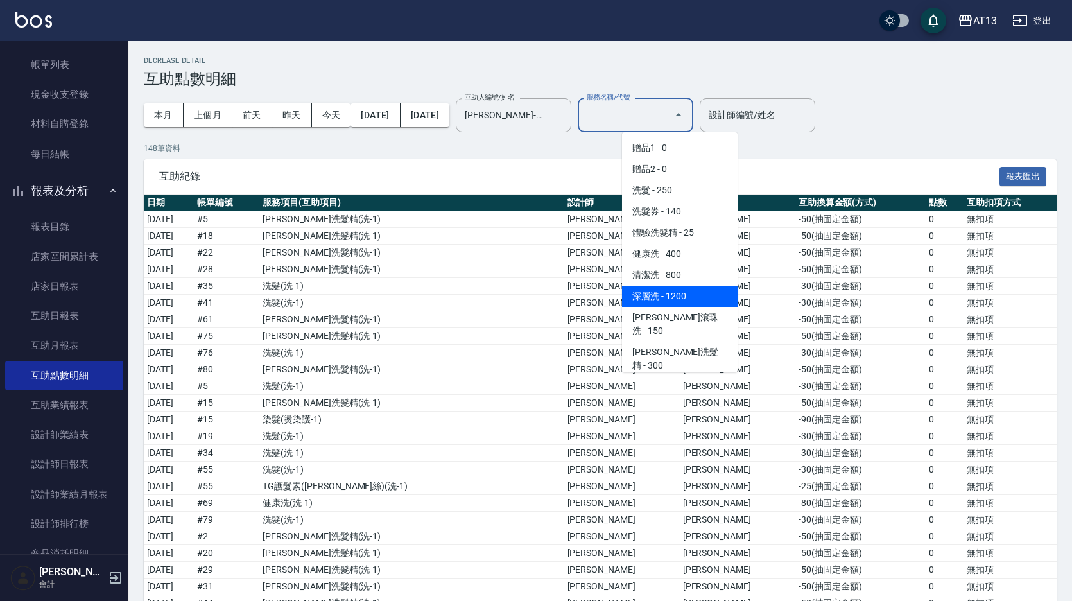
click at [656, 289] on span "深層洗 - 1200" at bounding box center [680, 296] width 116 height 21
type input "深層洗(208)"
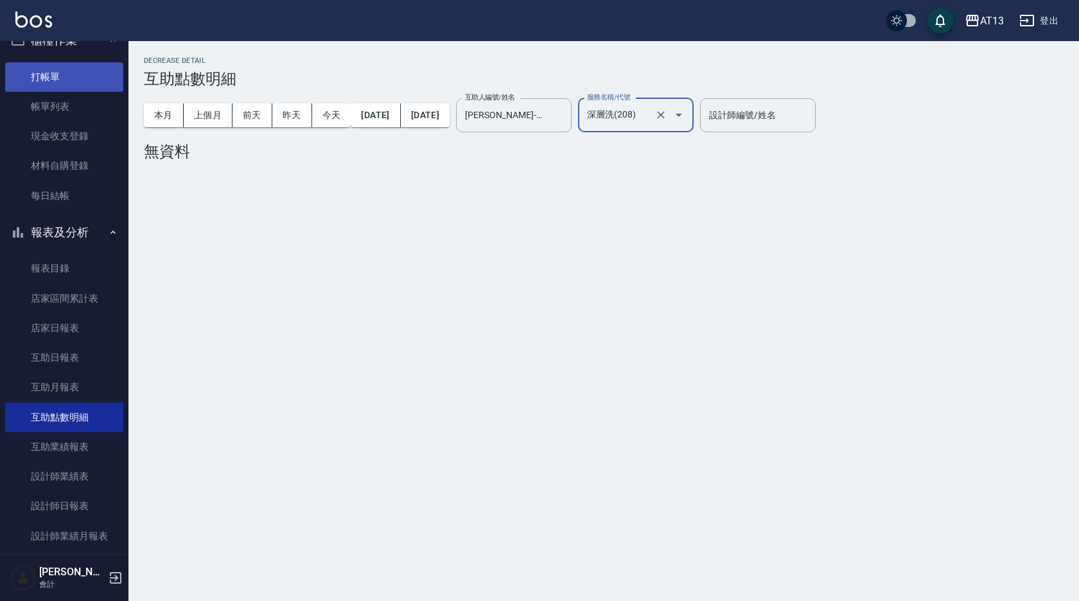
scroll to position [0, 0]
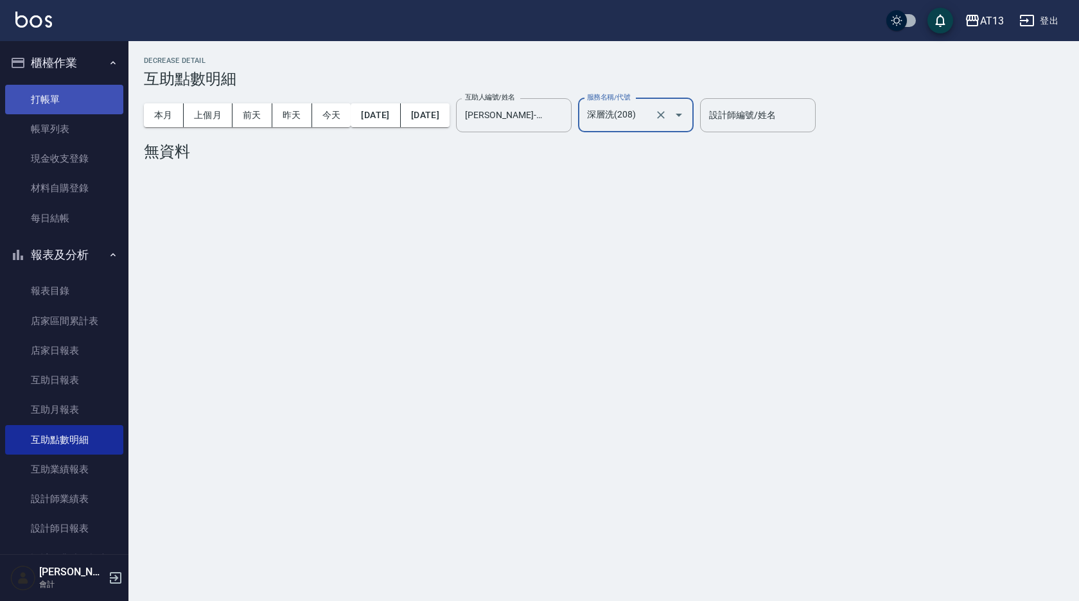
click at [40, 100] on link "打帳單" at bounding box center [64, 100] width 118 height 30
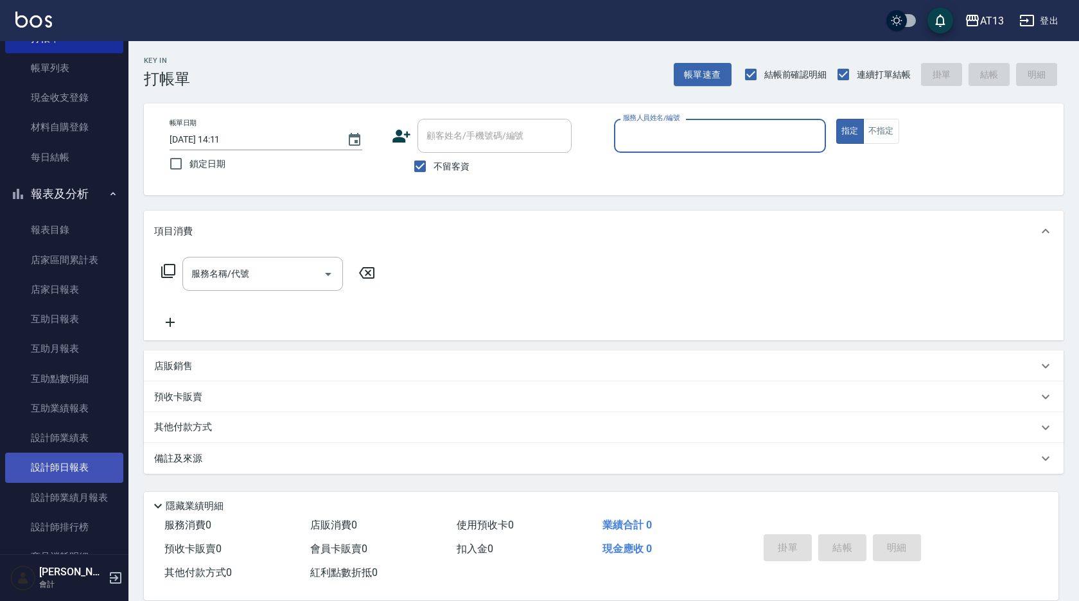
scroll to position [128, 0]
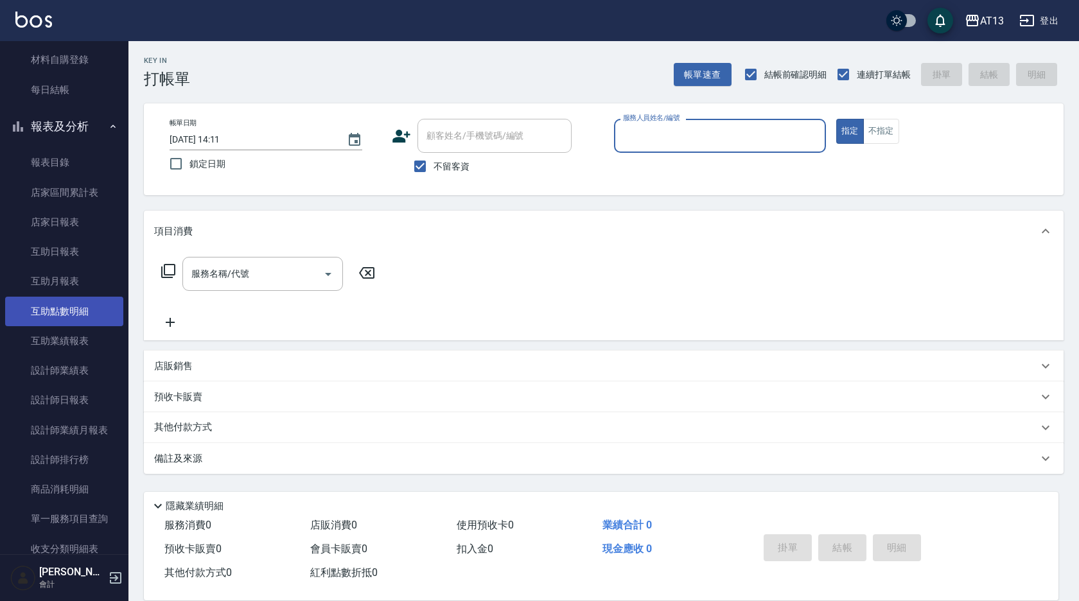
drag, startPoint x: 77, startPoint y: 311, endPoint x: 66, endPoint y: 312, distance: 10.9
click at [77, 311] on link "互助點數明細" at bounding box center [64, 312] width 118 height 30
click at [66, 312] on link "互助點數明細" at bounding box center [64, 312] width 118 height 30
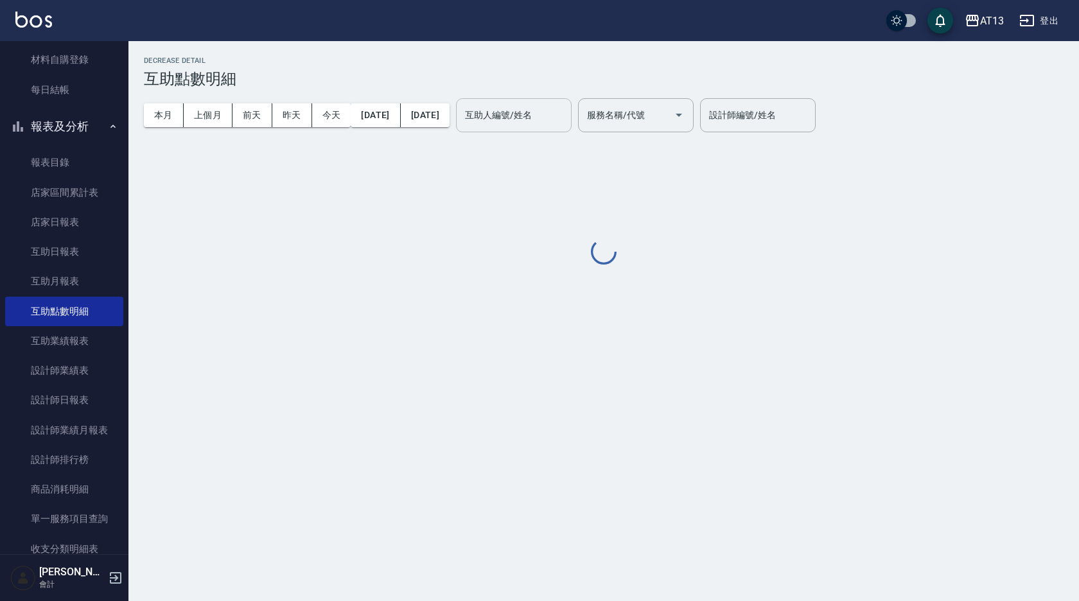
click at [564, 110] on input "互助人編號/姓名" at bounding box center [514, 115] width 104 height 22
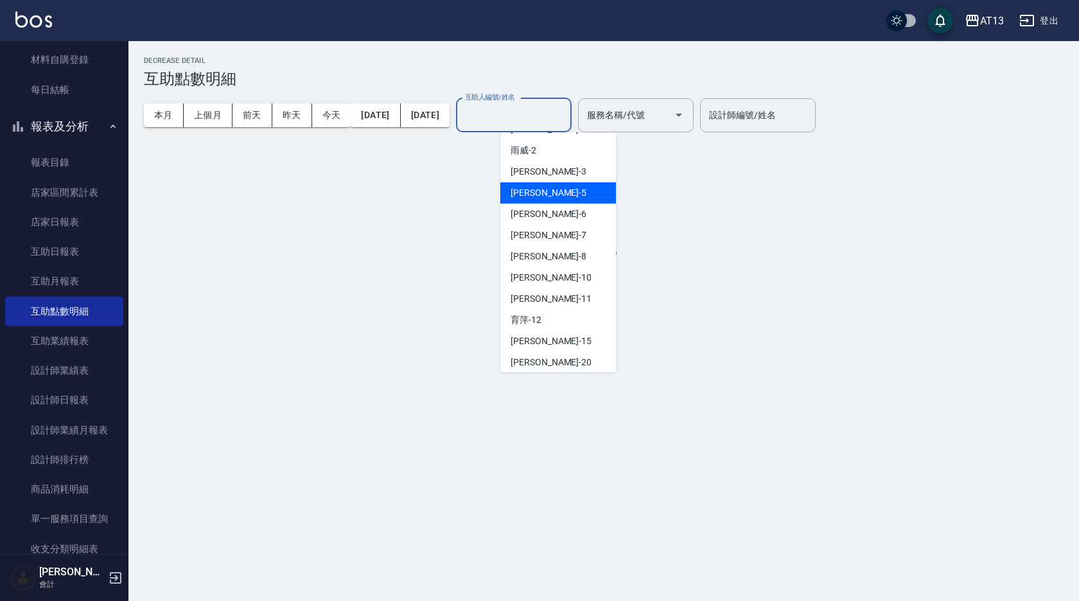
scroll to position [193, 0]
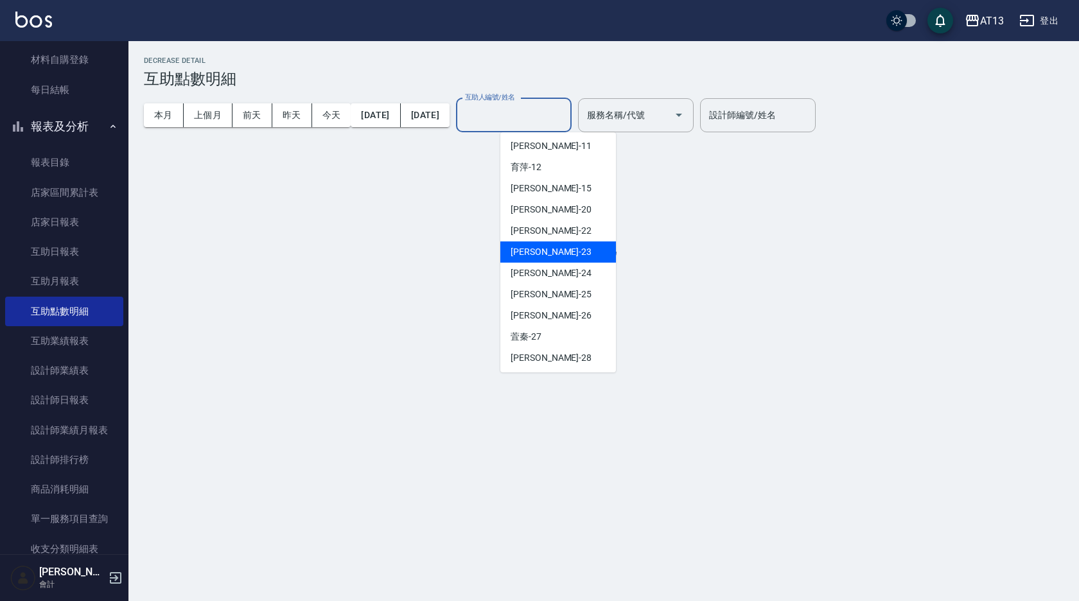
click at [564, 252] on div "[PERSON_NAME]-23" at bounding box center [558, 251] width 116 height 21
type input "[PERSON_NAME]-23"
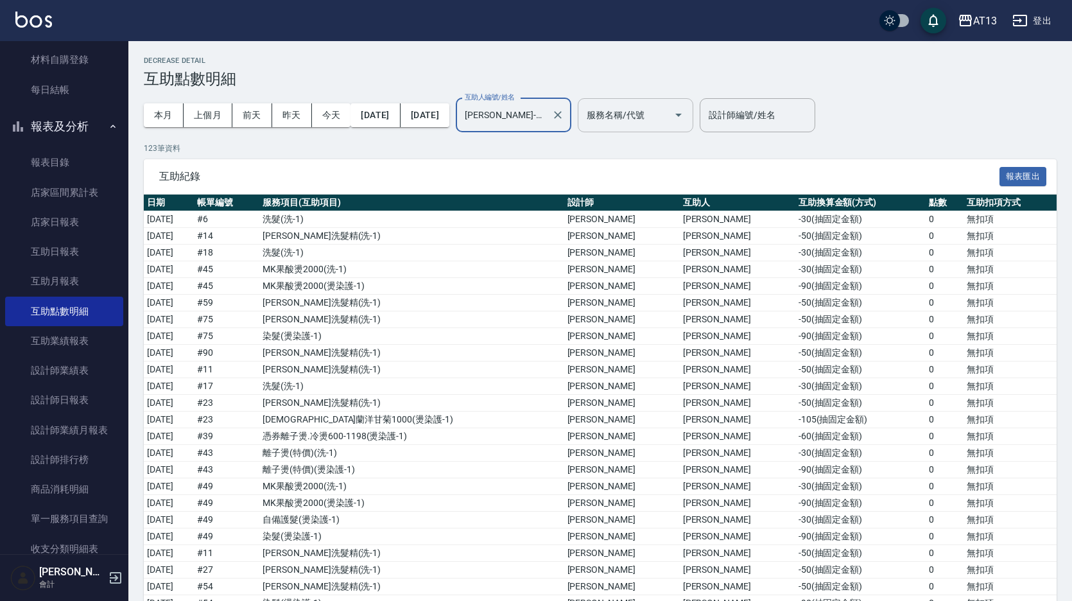
click at [687, 114] on icon "Open" at bounding box center [678, 114] width 15 height 15
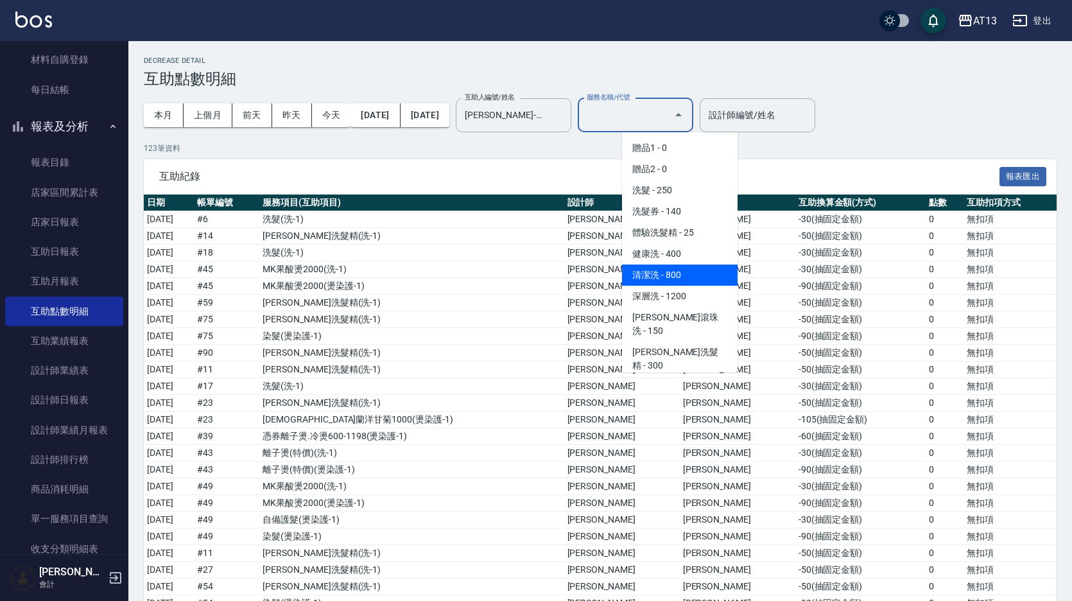
click at [690, 274] on span "清潔洗 - 800" at bounding box center [680, 275] width 116 height 21
type input "清潔洗(207)"
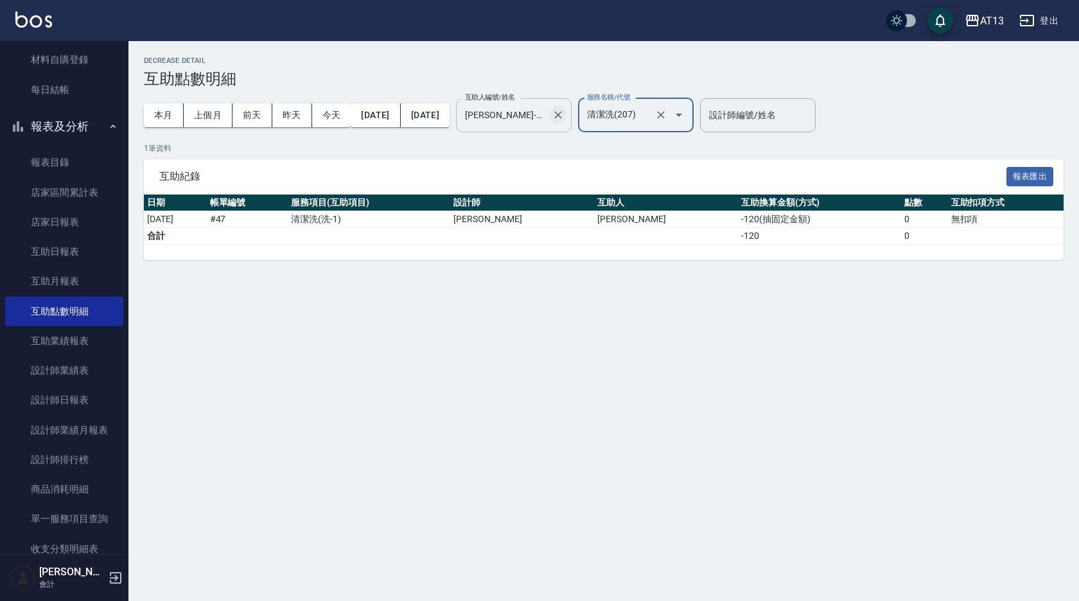
click at [564, 110] on icon "Clear" at bounding box center [558, 115] width 13 height 13
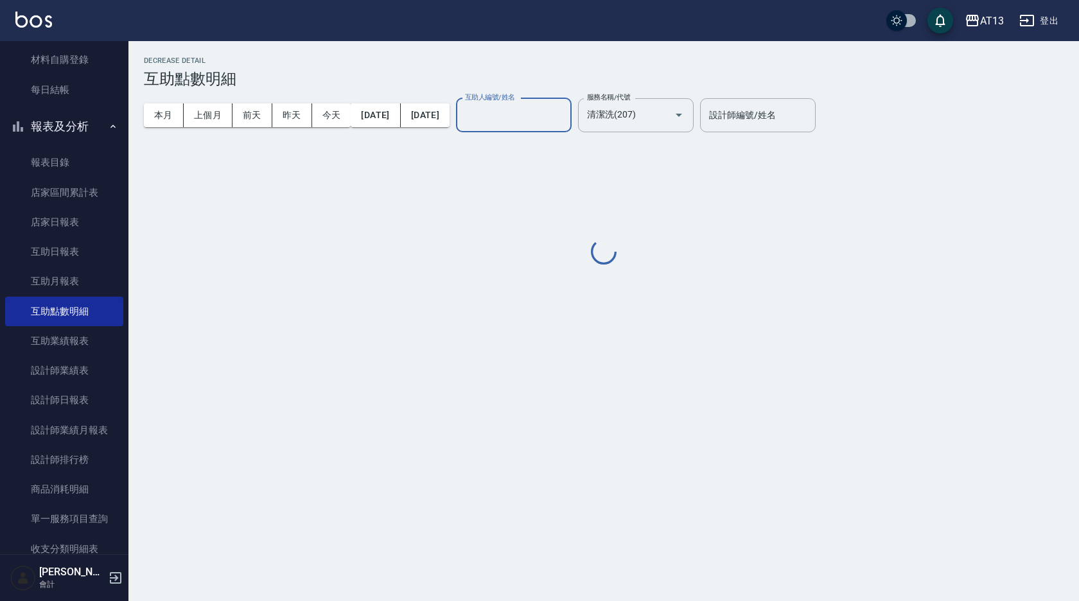
click at [566, 119] on input "互助人編號/姓名" at bounding box center [514, 115] width 104 height 22
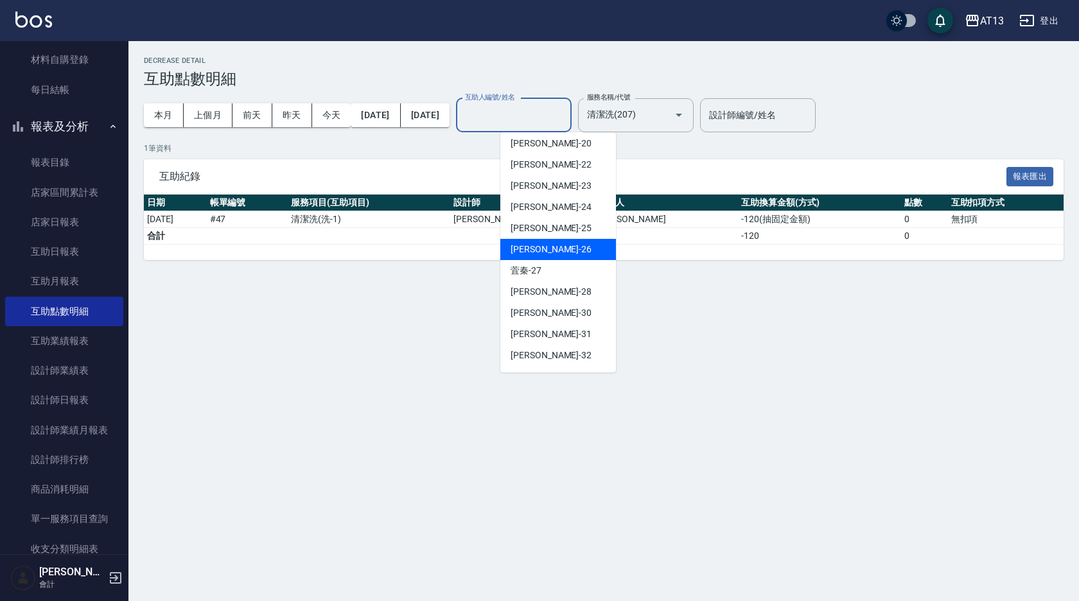
scroll to position [193, 0]
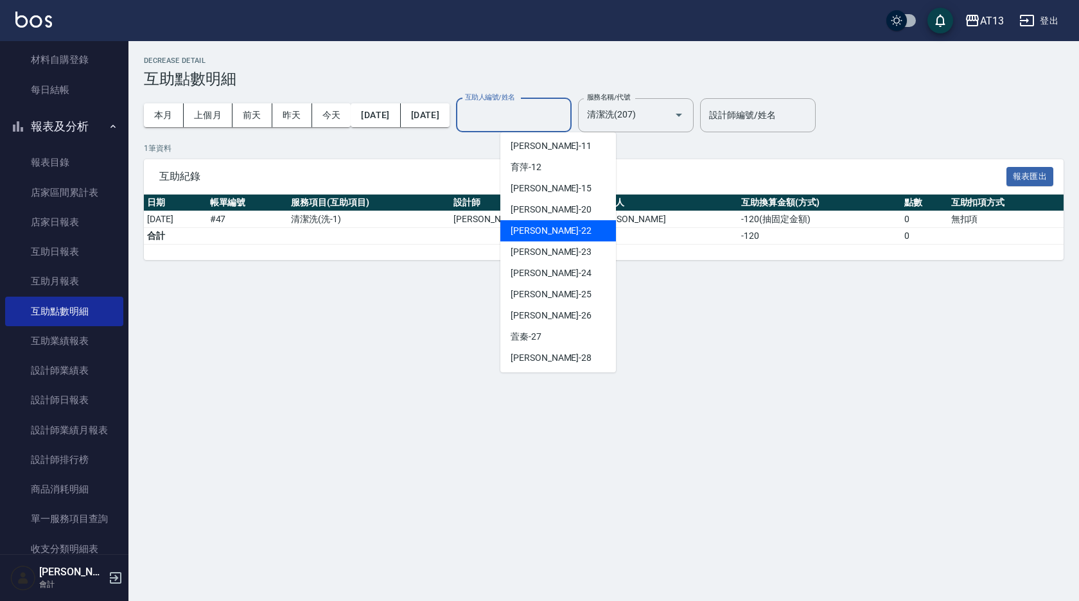
click at [548, 222] on div "[PERSON_NAME] -22" at bounding box center [558, 230] width 116 height 21
type input "[PERSON_NAME]-22"
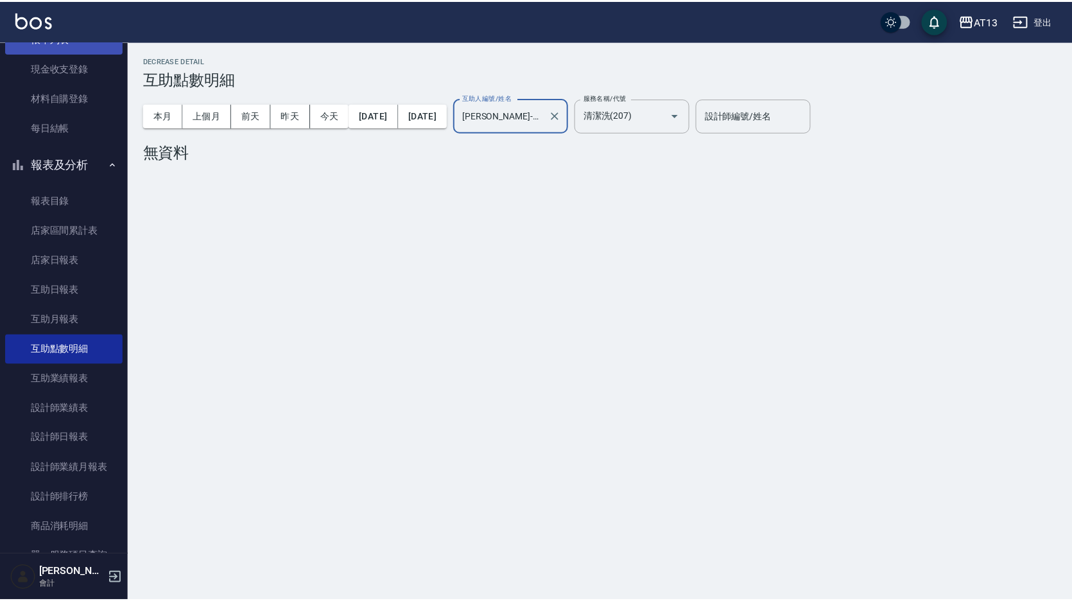
scroll to position [0, 0]
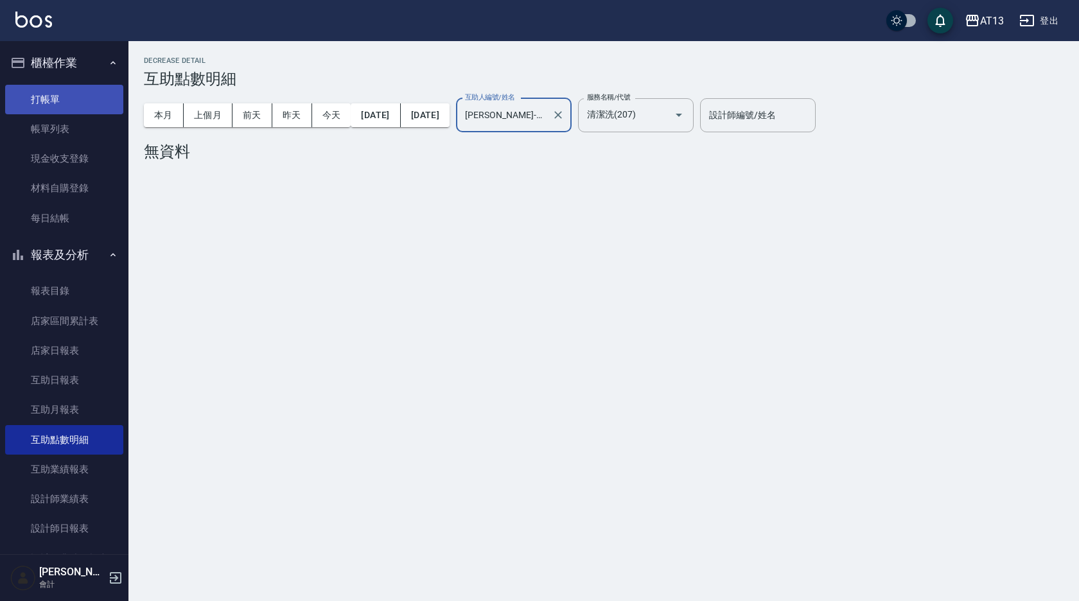
click at [55, 107] on link "打帳單" at bounding box center [64, 100] width 118 height 30
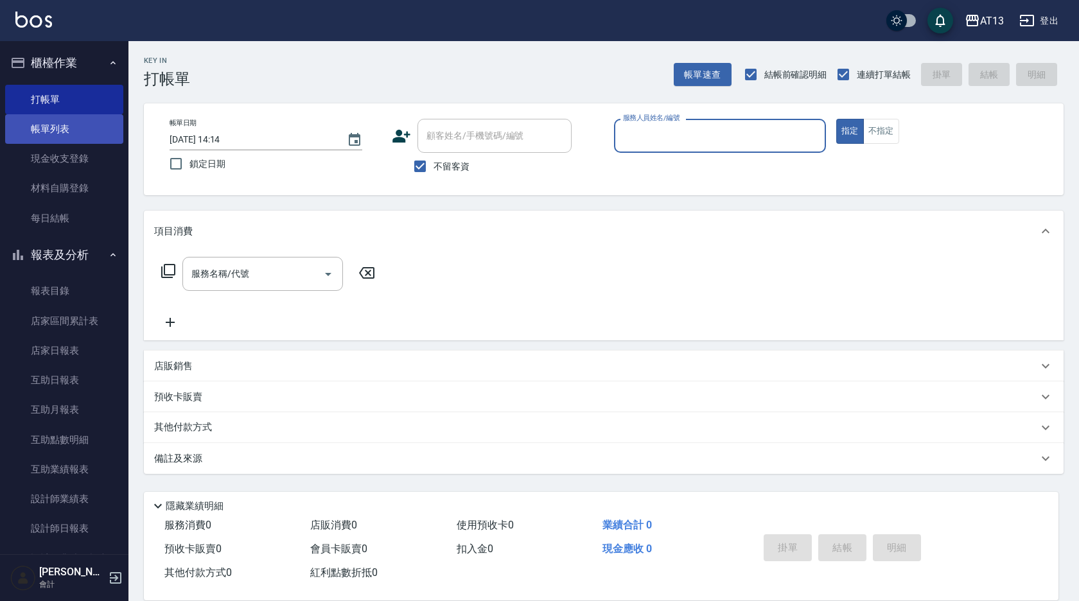
click at [42, 125] on link "帳單列表" at bounding box center [64, 129] width 118 height 30
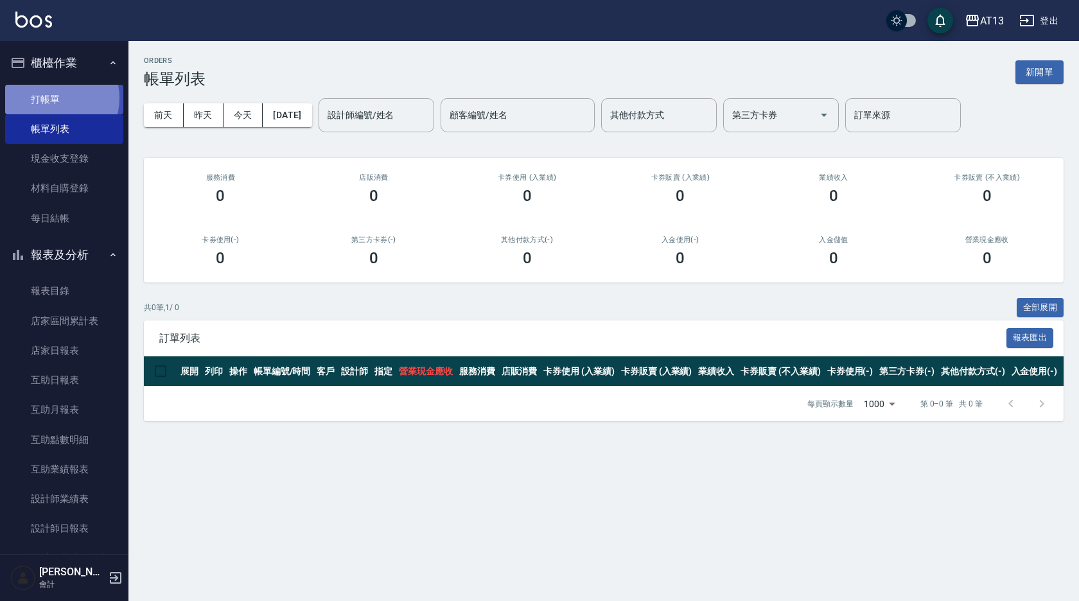
click at [53, 98] on link "打帳單" at bounding box center [64, 100] width 118 height 30
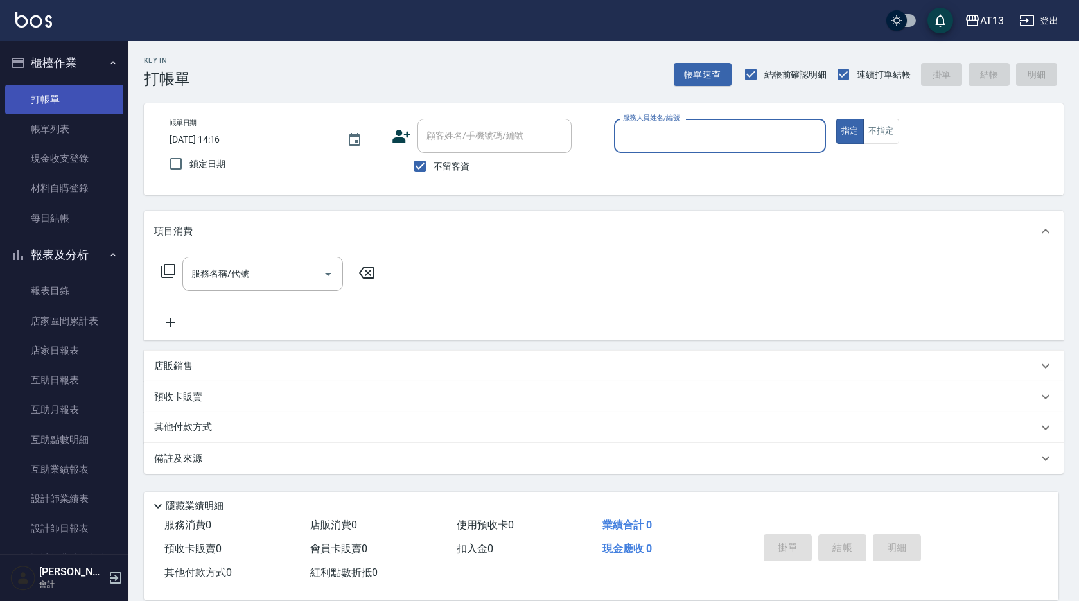
click at [836, 119] on button "指定" at bounding box center [850, 131] width 28 height 25
type button "true"
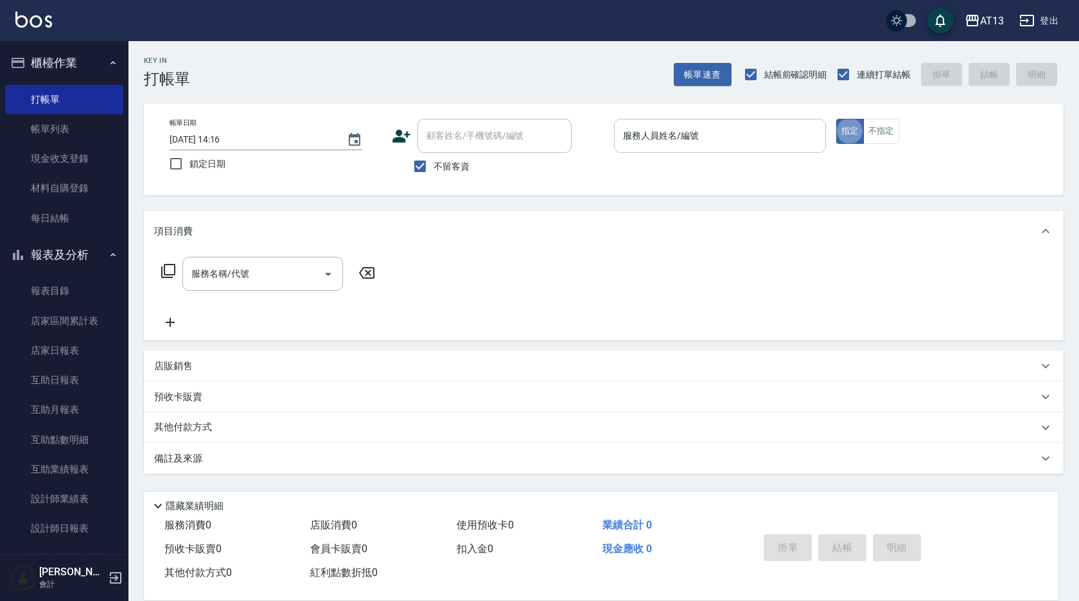
click at [656, 148] on div "服務人員姓名/編號" at bounding box center [720, 136] width 212 height 34
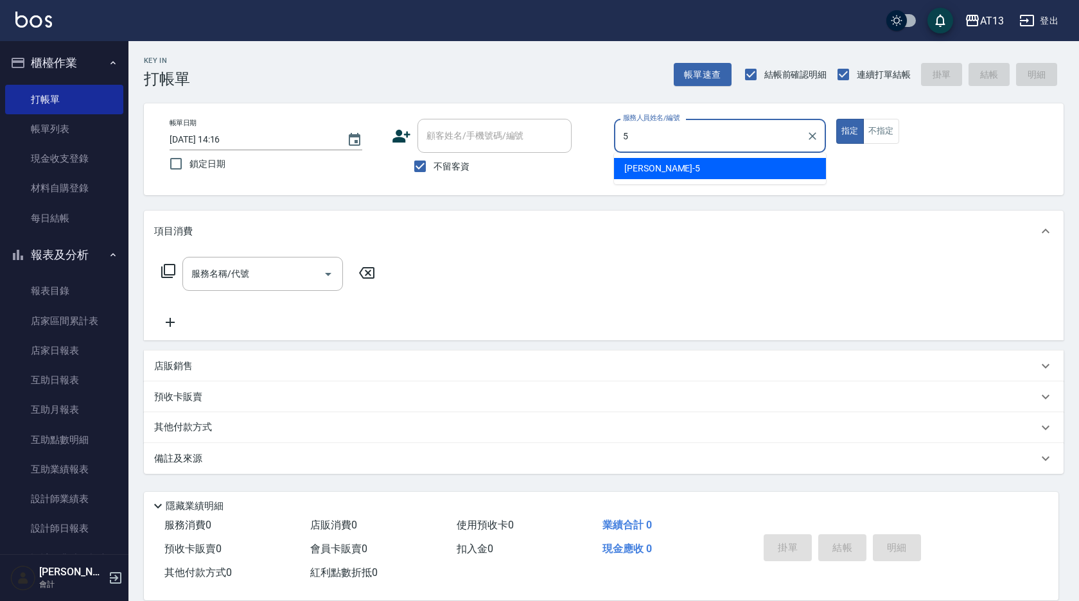
click at [626, 168] on span "[PERSON_NAME] -5" at bounding box center [662, 168] width 76 height 13
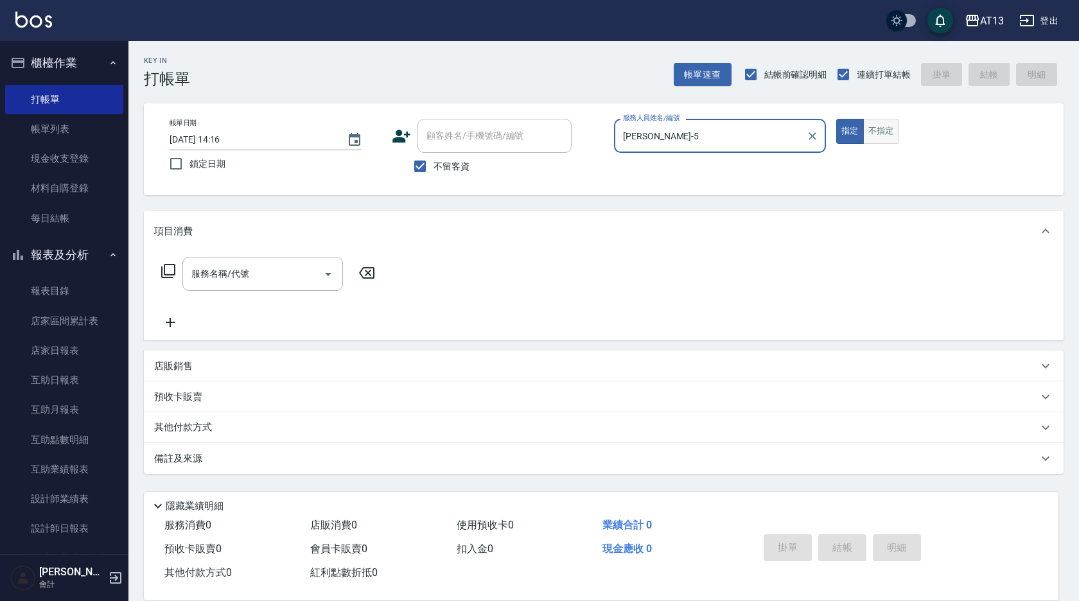
type input "[PERSON_NAME]-5"
click at [887, 130] on button "不指定" at bounding box center [881, 131] width 36 height 25
drag, startPoint x: 315, startPoint y: 274, endPoint x: 294, endPoint y: 287, distance: 25.1
click at [315, 274] on input "服務名稱/代號" at bounding box center [253, 274] width 130 height 22
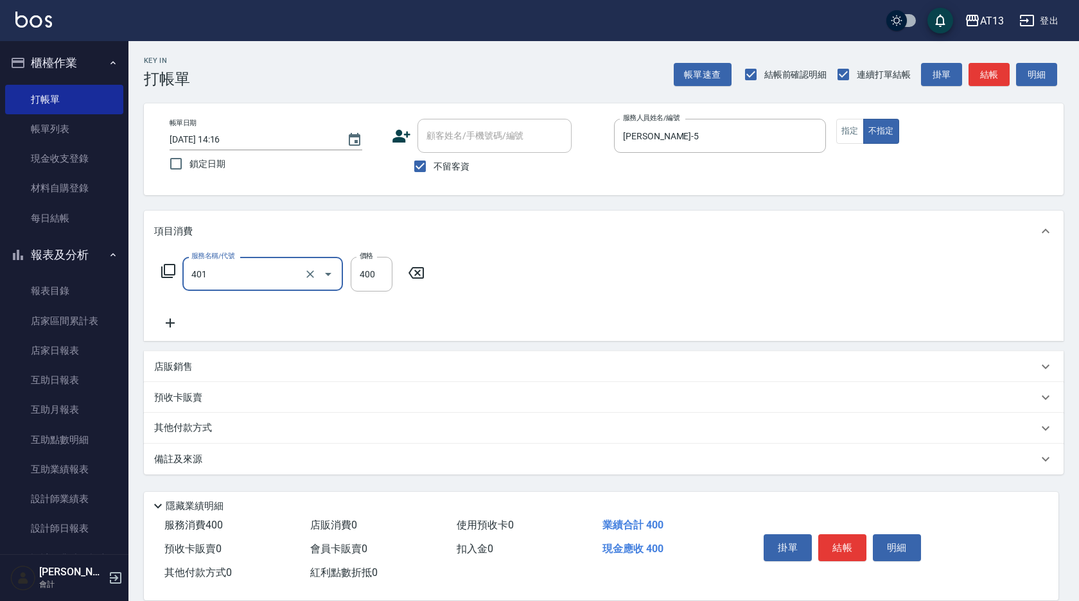
type input "剪髮(401)"
type input "150"
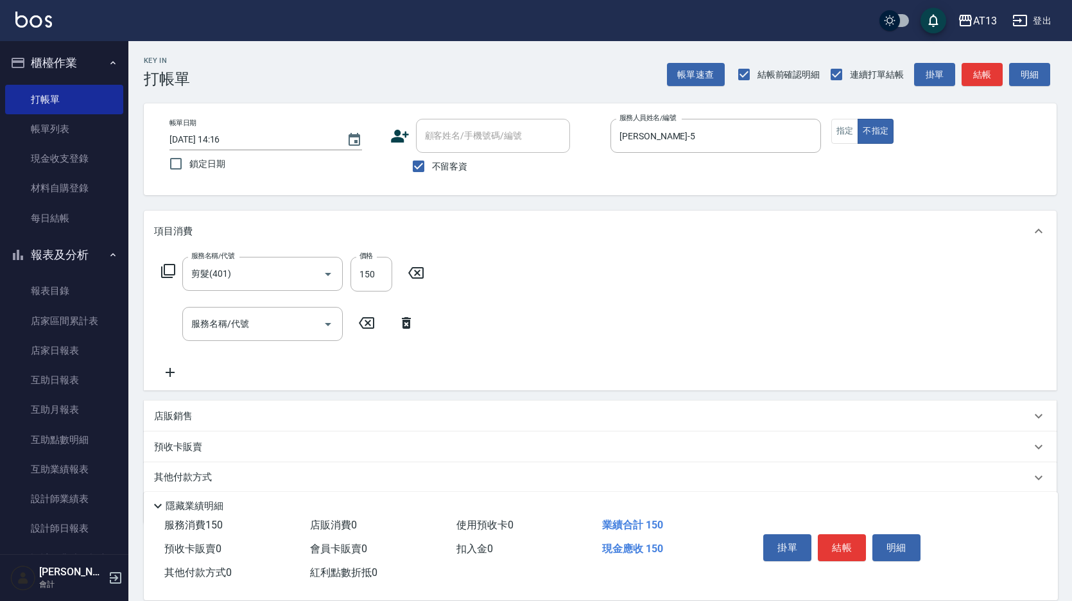
drag, startPoint x: 478, startPoint y: 327, endPoint x: 499, endPoint y: 337, distance: 23.6
click at [480, 327] on div "服務名稱/代號 剪髮(401) 服務名稱/代號 價格 150 價格 服務名稱/代號 服務名稱/代號" at bounding box center [600, 321] width 913 height 139
click at [850, 536] on button "結帳" at bounding box center [842, 547] width 48 height 27
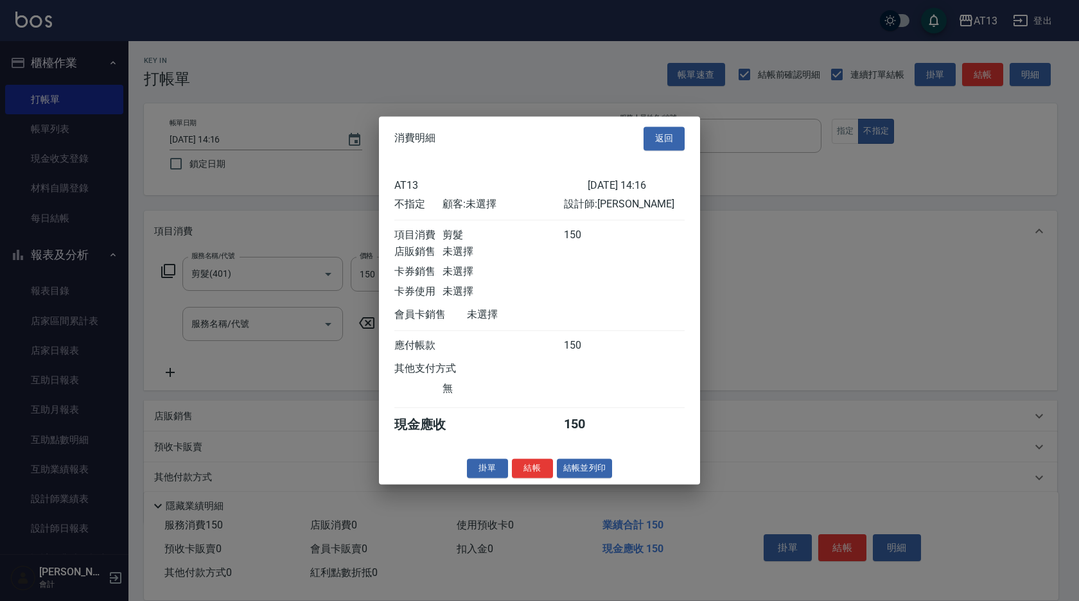
click at [527, 478] on button "結帳" at bounding box center [532, 469] width 41 height 20
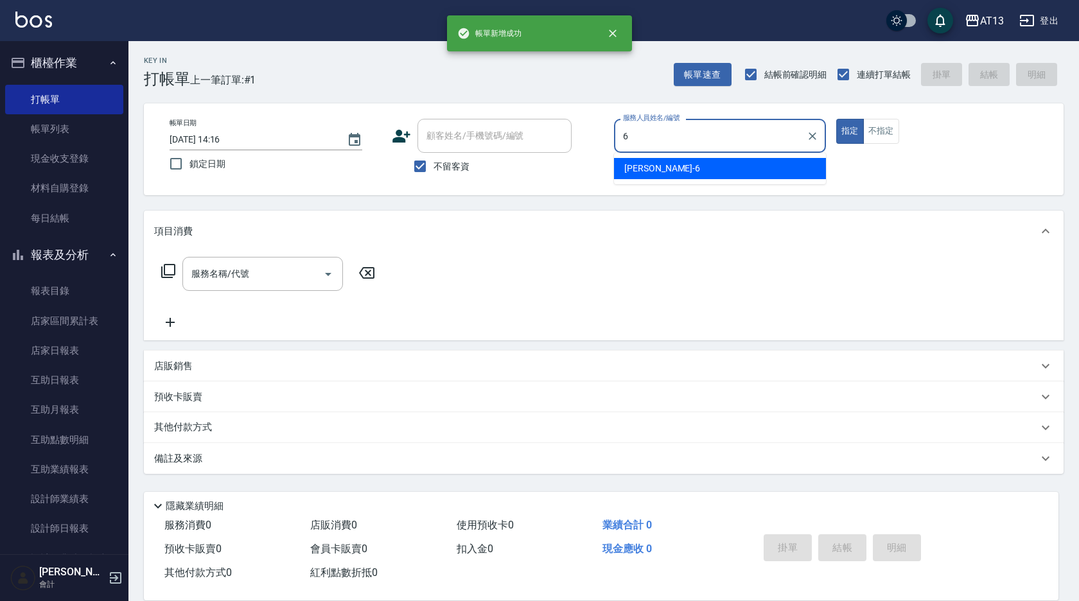
click at [672, 166] on div "[PERSON_NAME] -6" at bounding box center [720, 168] width 212 height 21
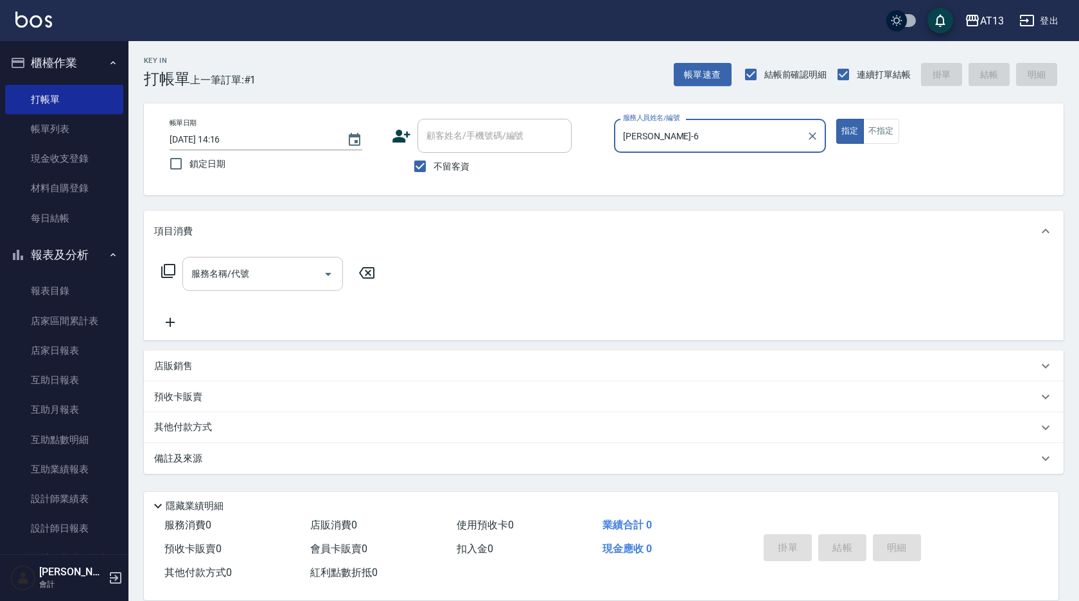
click at [299, 286] on div "服務名稱/代號" at bounding box center [262, 274] width 161 height 34
type input "[PERSON_NAME]-6"
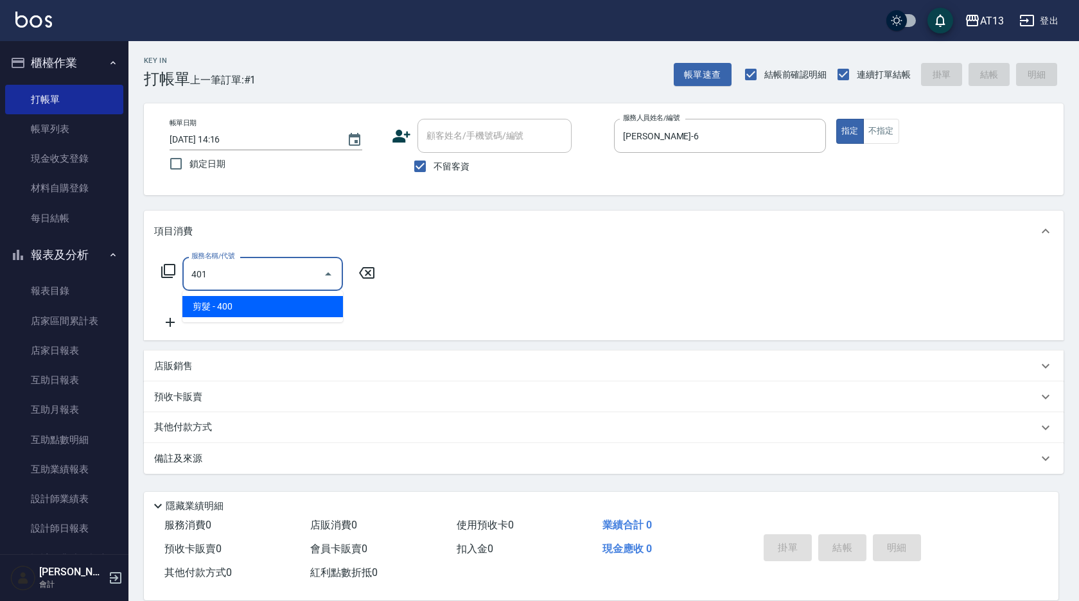
type input "剪髮(401)"
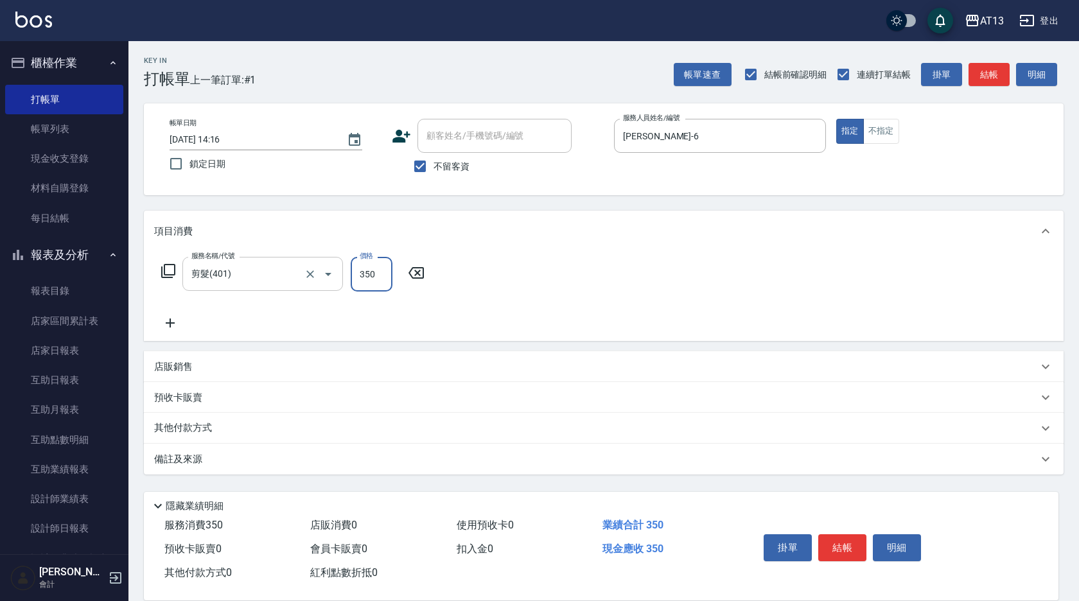
type input "350"
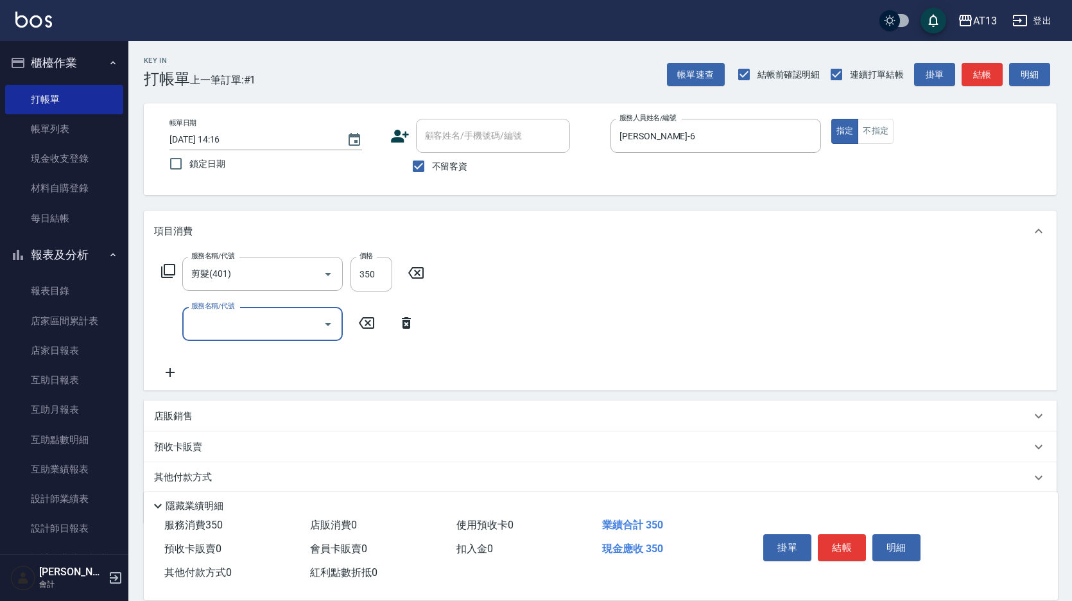
click at [564, 363] on div "服務名稱/代號 剪髮(401) 服務名稱/代號 價格 350 價格 服務名稱/代號 服務名稱/代號" at bounding box center [600, 321] width 913 height 139
click at [843, 539] on button "結帳" at bounding box center [842, 547] width 48 height 27
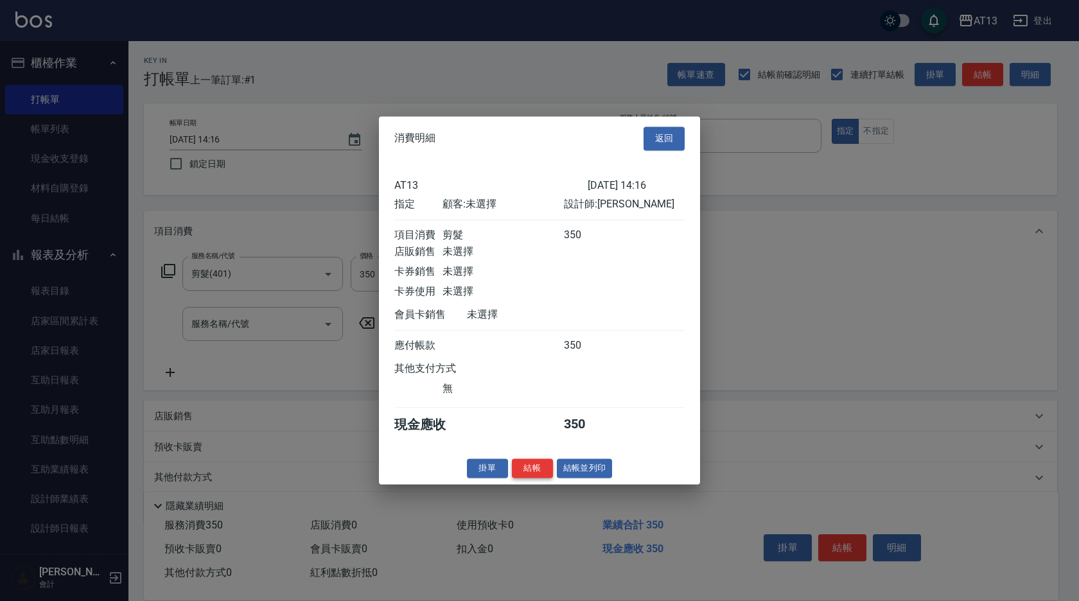
click at [533, 478] on button "結帳" at bounding box center [532, 469] width 41 height 20
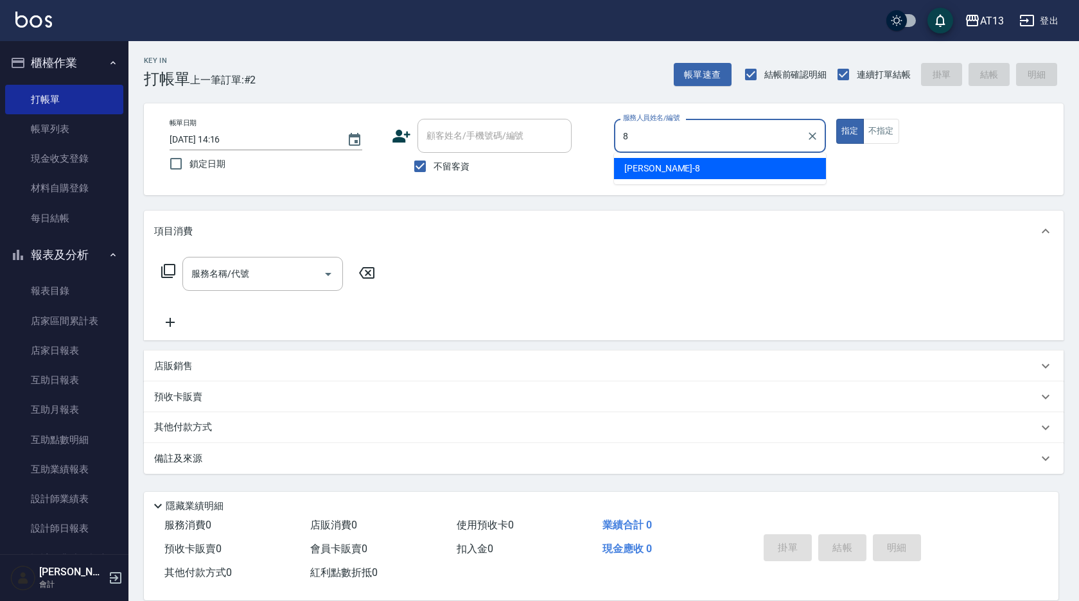
click at [661, 171] on div "[PERSON_NAME] -8" at bounding box center [720, 168] width 212 height 21
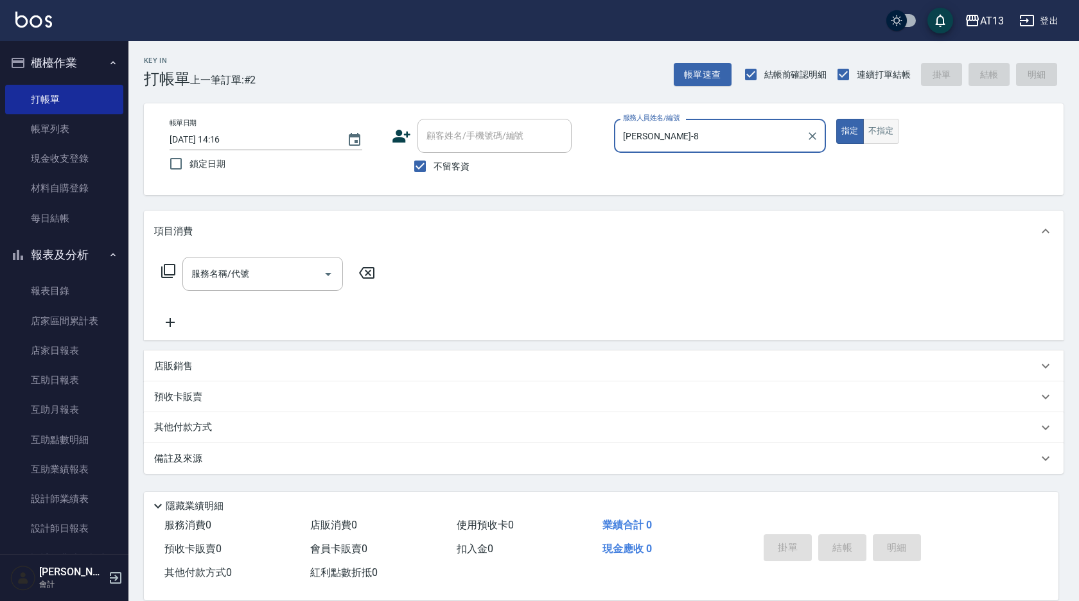
type input "[PERSON_NAME]-8"
click at [882, 136] on button "不指定" at bounding box center [881, 131] width 36 height 25
click at [267, 268] on input "服務名稱/代號" at bounding box center [253, 274] width 130 height 22
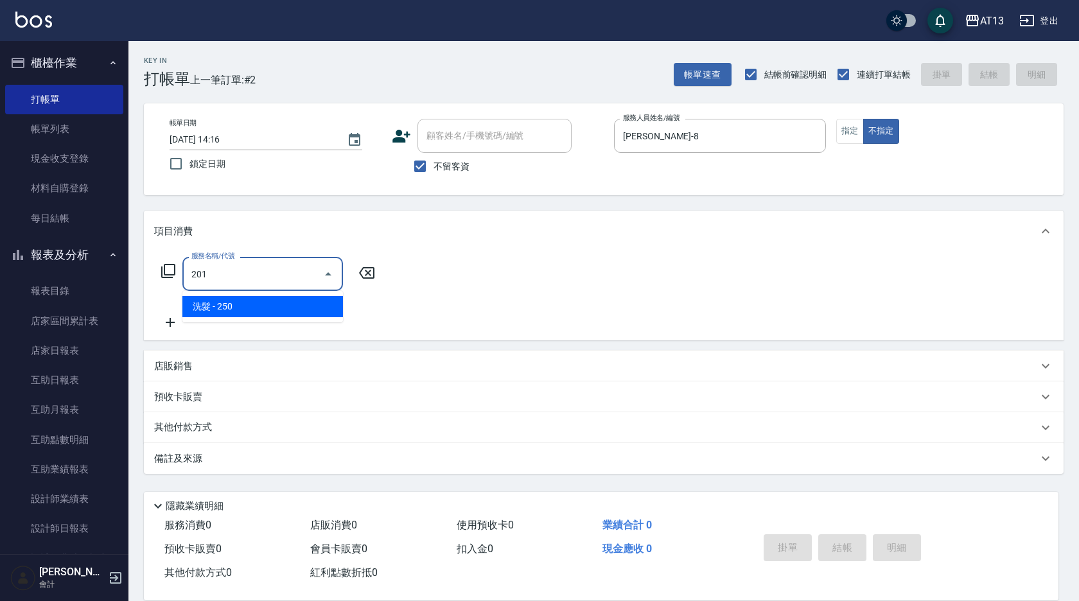
type input "洗髮(201)"
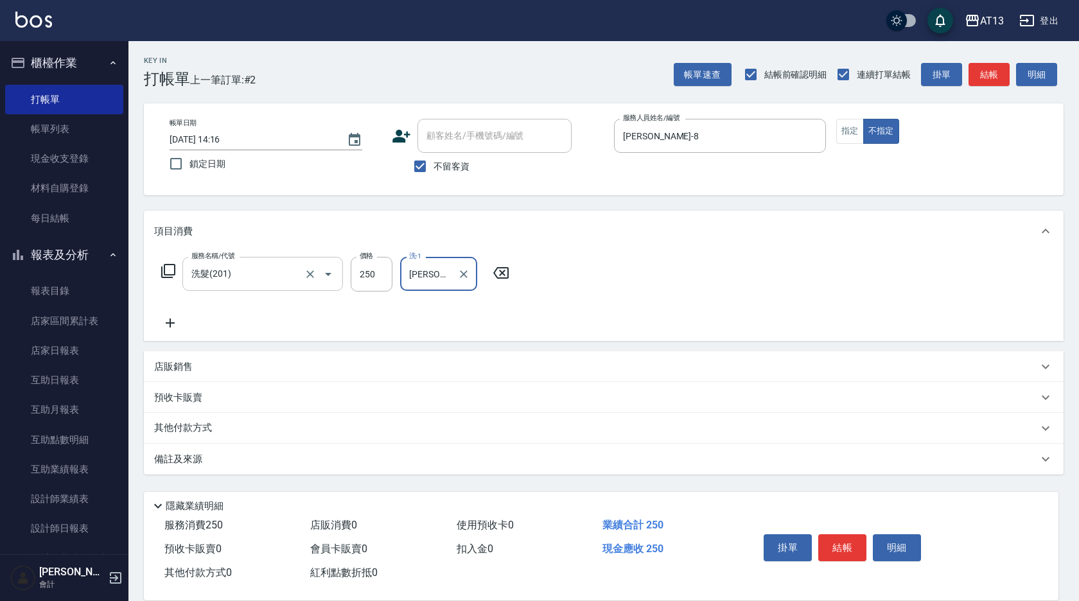
type input "[PERSON_NAME]-11"
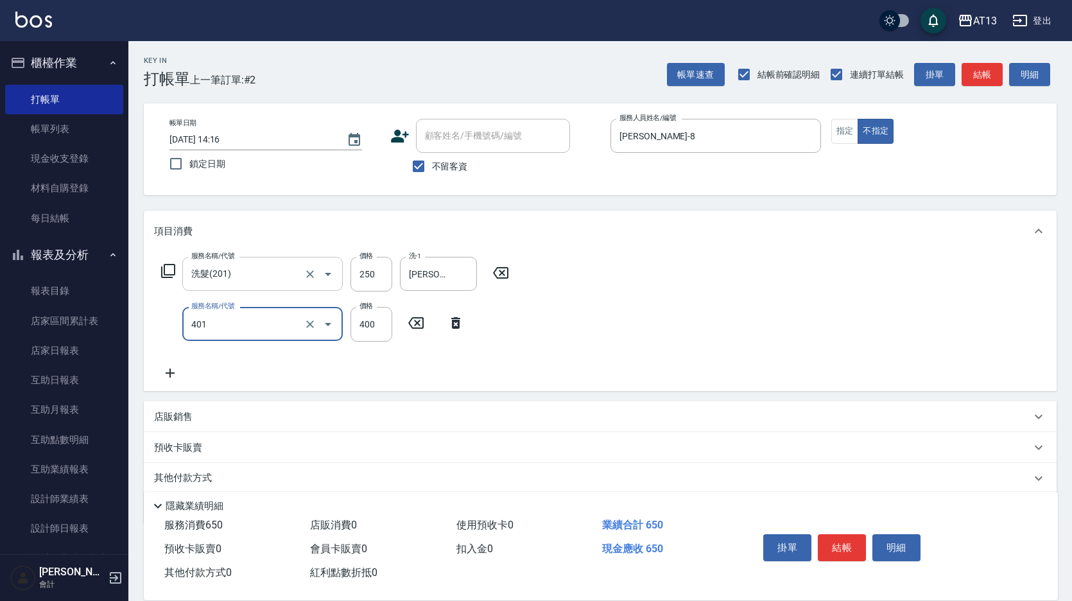
type input "剪髮(401)"
type input "200"
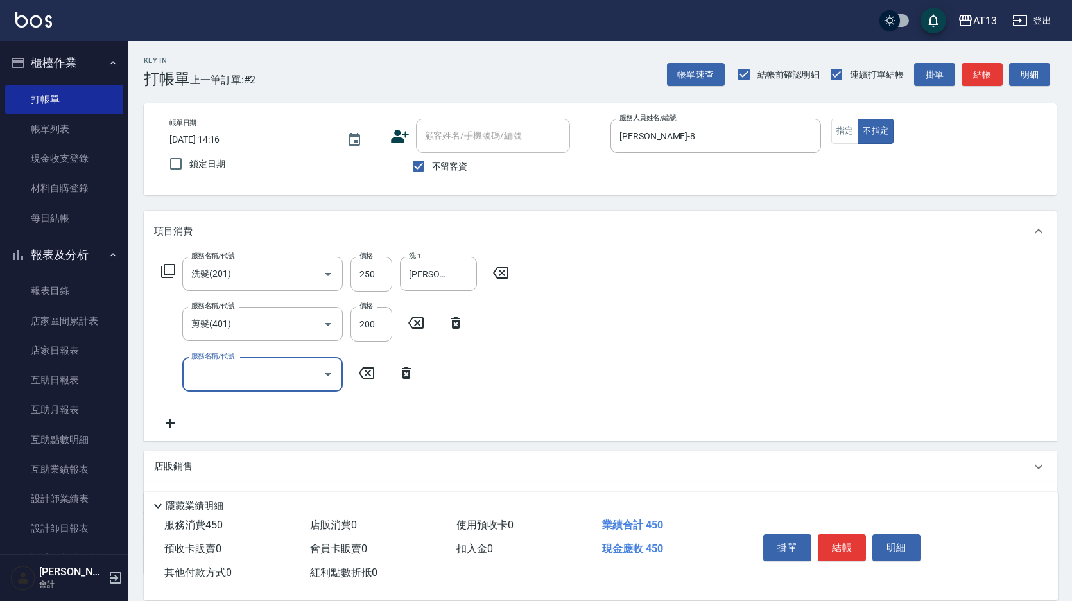
click at [631, 342] on div "服務名稱/代號 洗髮(201) 服務名稱/代號 價格 250 價格 洗-1 [PERSON_NAME]-11 洗-1 服務名稱/代號 剪髮(401) 服務名稱…" at bounding box center [600, 346] width 913 height 189
click at [839, 534] on button "結帳" at bounding box center [842, 547] width 48 height 27
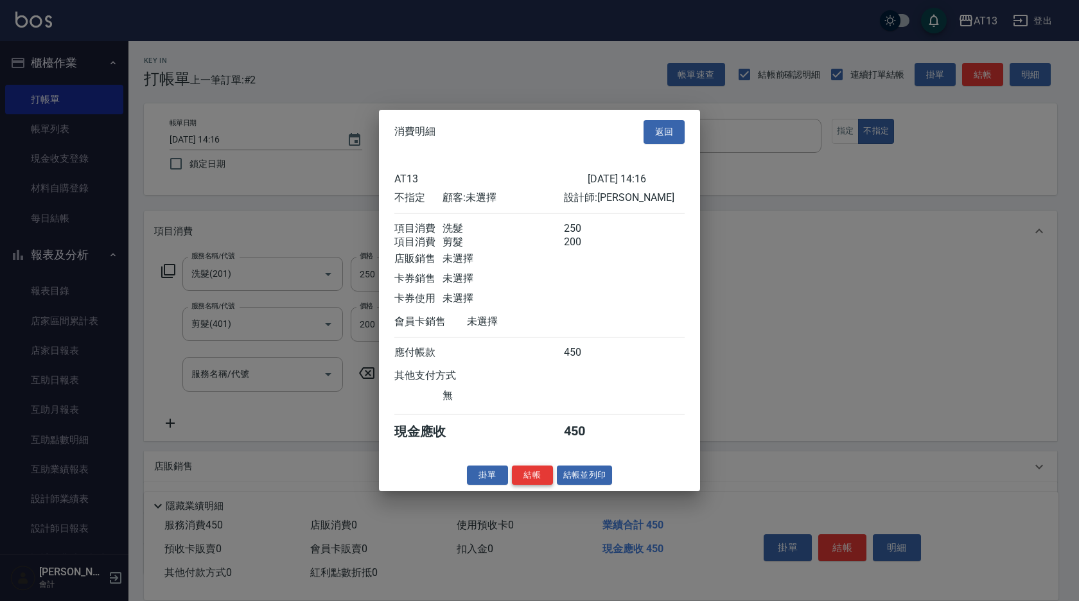
click at [512, 477] on button "結帳" at bounding box center [532, 475] width 41 height 20
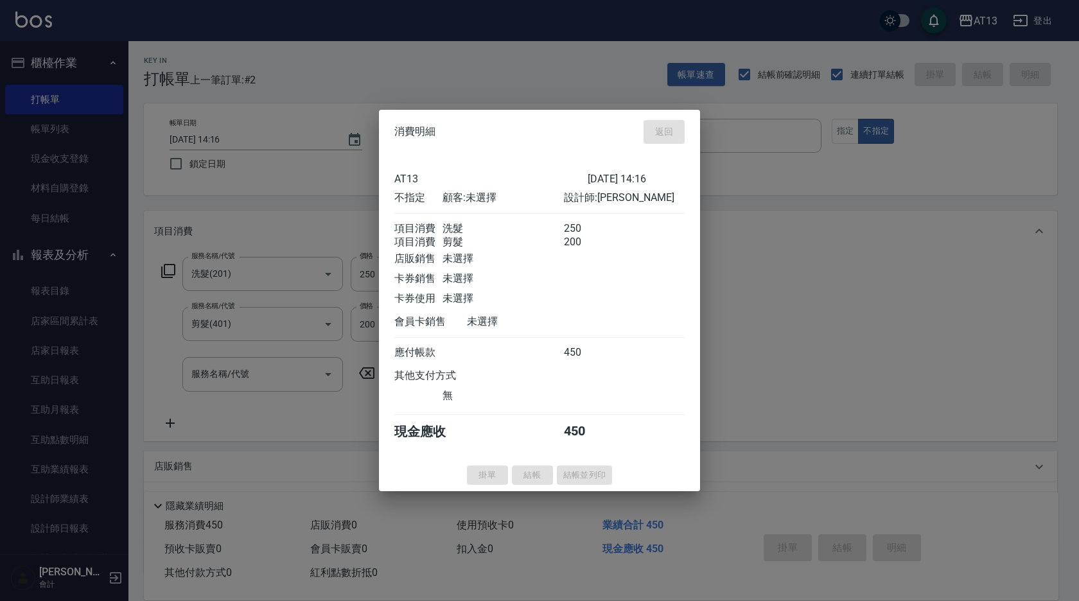
type input "[DATE] 14:17"
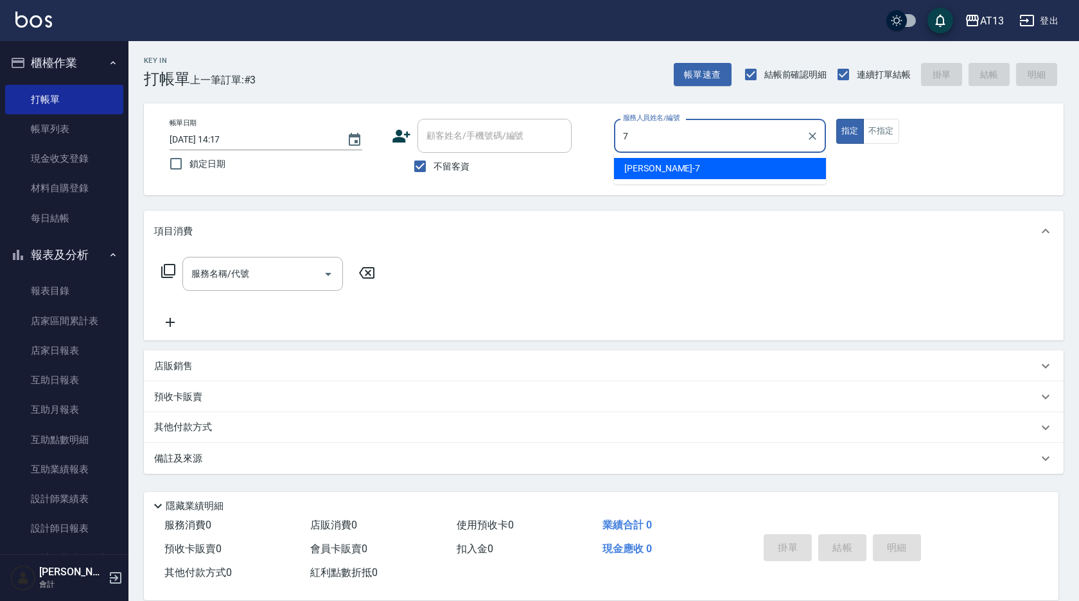
click at [650, 165] on span "[PERSON_NAME]-7" at bounding box center [662, 168] width 76 height 13
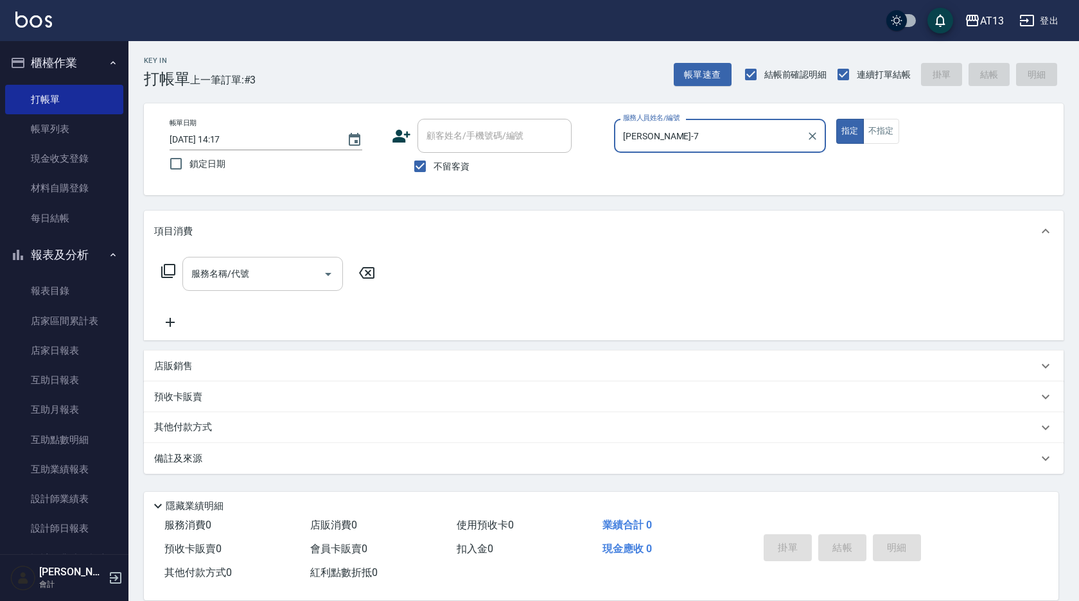
type input "[PERSON_NAME]-7"
click at [292, 270] on input "服務名稱/代號" at bounding box center [253, 274] width 130 height 22
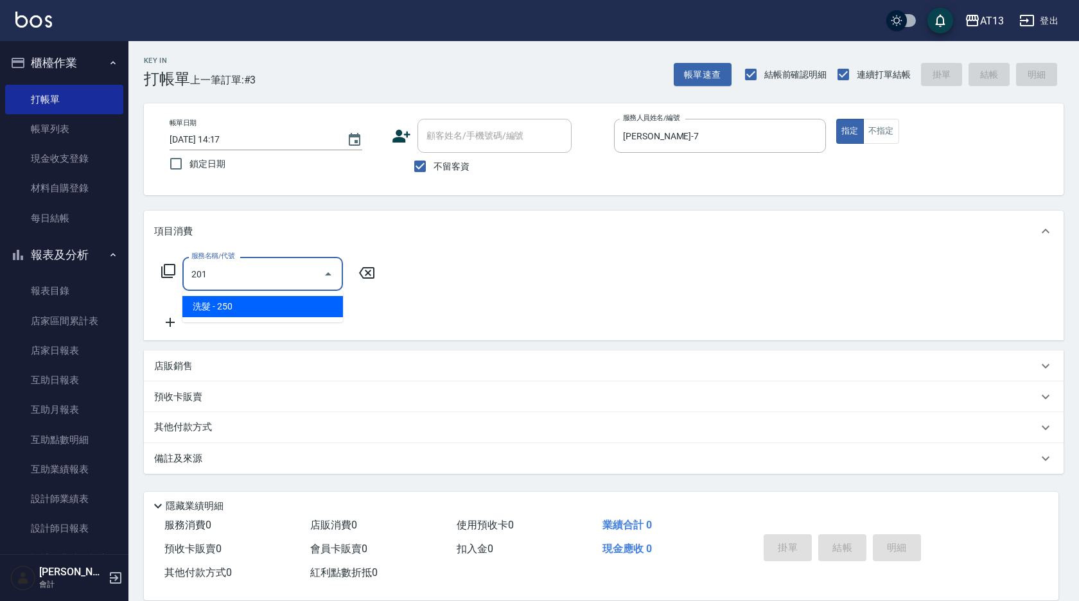
type input "洗髮(201)"
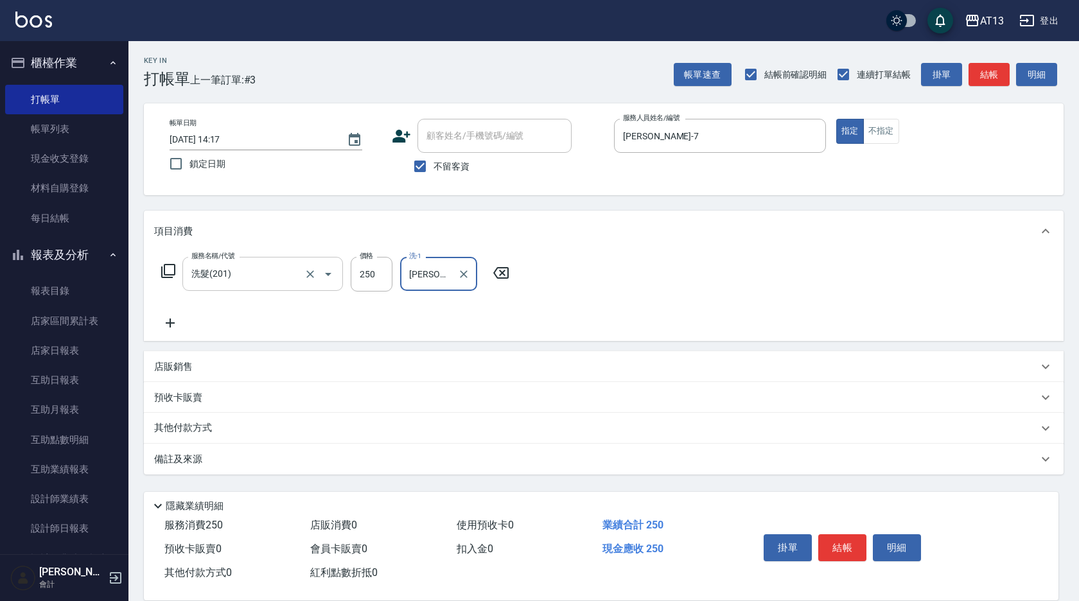
type input "[PERSON_NAME]-33"
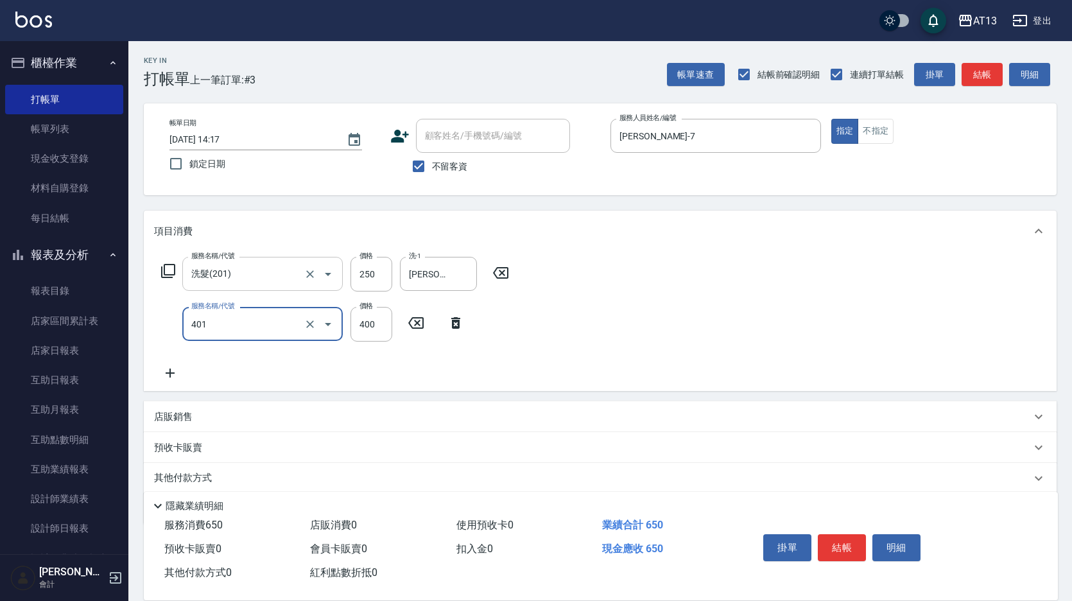
type input "剪髮(401)"
type input "300"
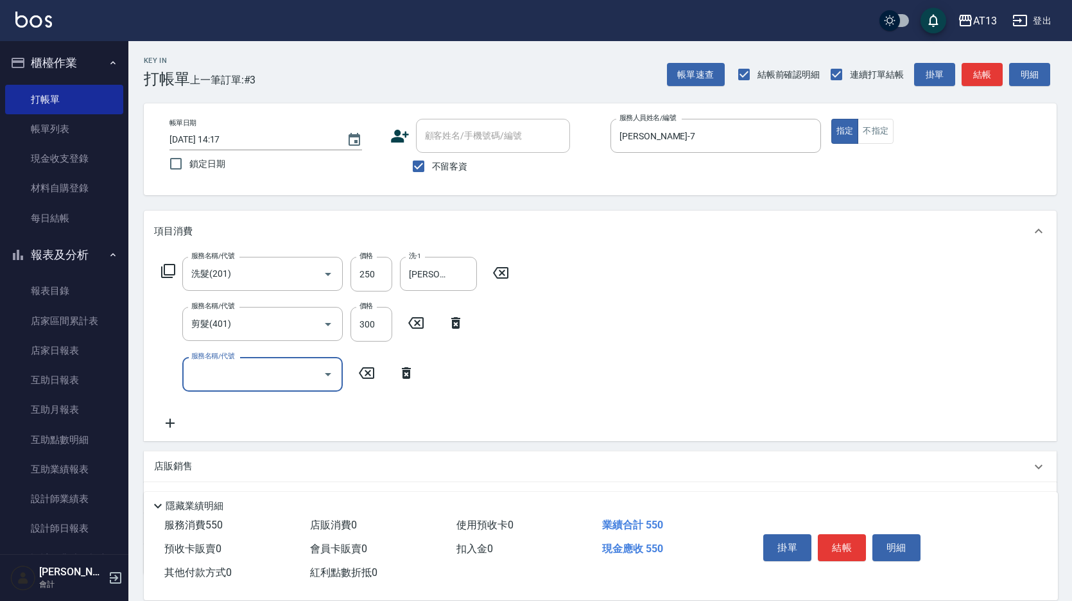
click at [891, 364] on div "服務名稱/代號 洗髮(201) 服務名稱/代號 價格 250 價格 洗-1 [PERSON_NAME]-33 洗-1 服務名稱/代號 剪髮(401) 服務名稱…" at bounding box center [600, 346] width 913 height 189
click at [836, 547] on button "結帳" at bounding box center [842, 547] width 48 height 27
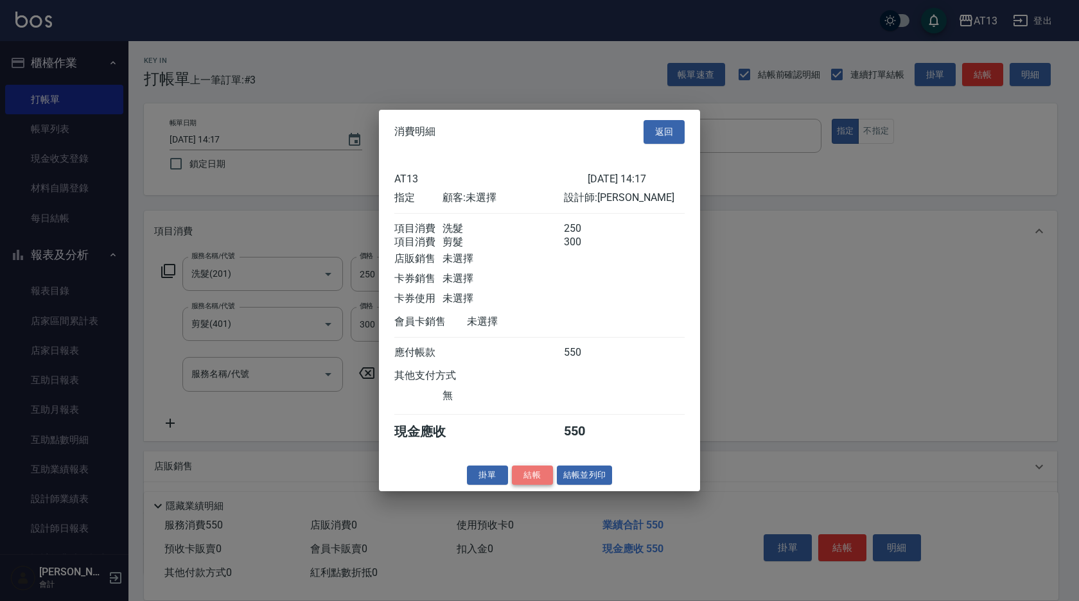
click at [541, 483] on button "結帳" at bounding box center [532, 475] width 41 height 20
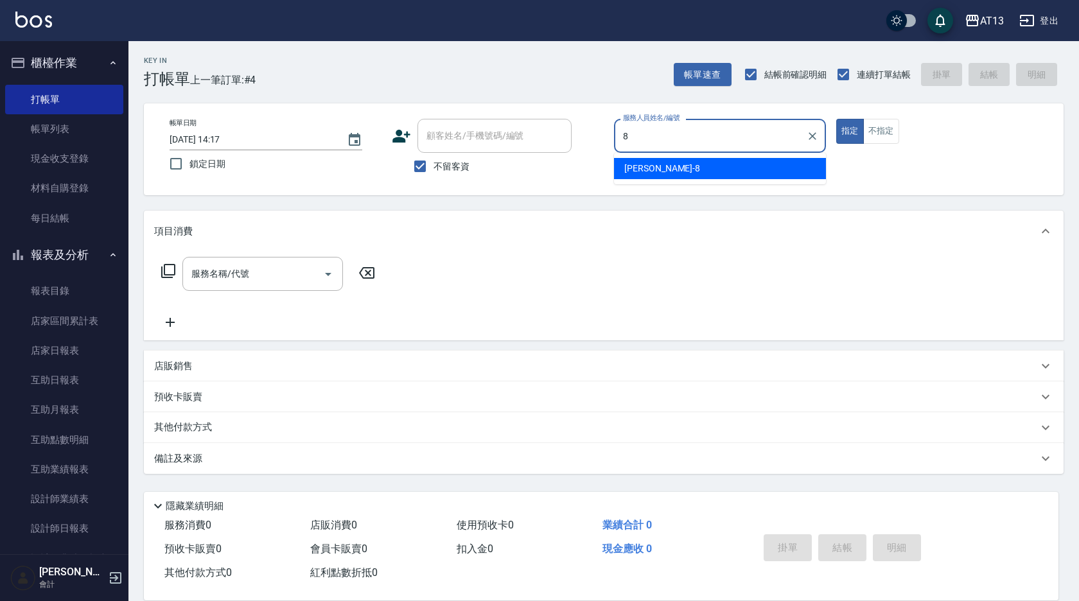
click at [663, 162] on div "[PERSON_NAME] -8" at bounding box center [720, 168] width 212 height 21
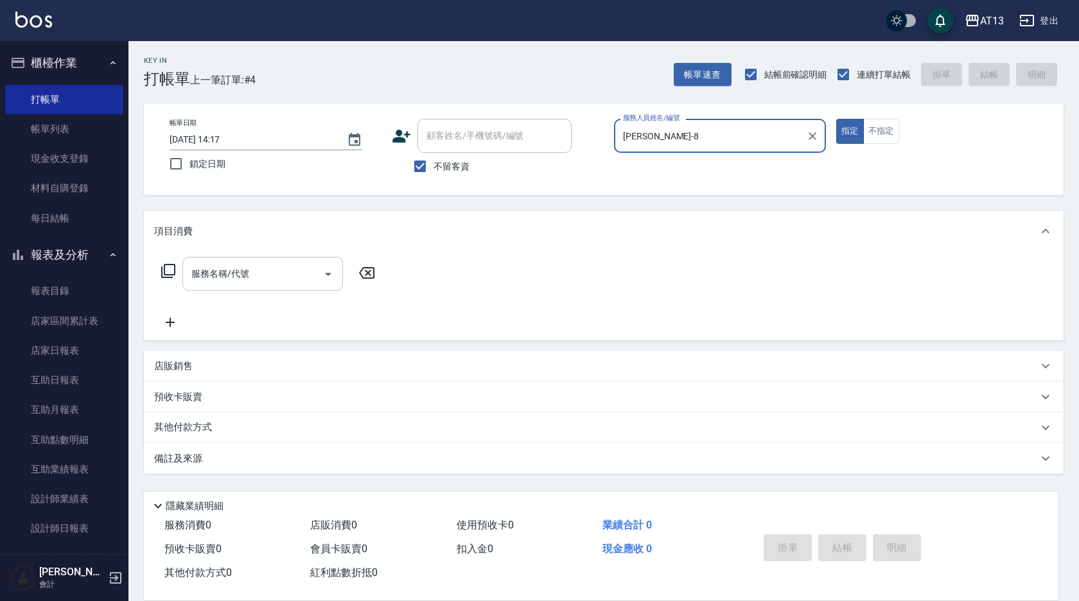
type input "[PERSON_NAME]-8"
drag, startPoint x: 286, startPoint y: 267, endPoint x: 278, endPoint y: 268, distance: 8.4
click at [286, 267] on input "服務名稱/代號" at bounding box center [253, 274] width 130 height 22
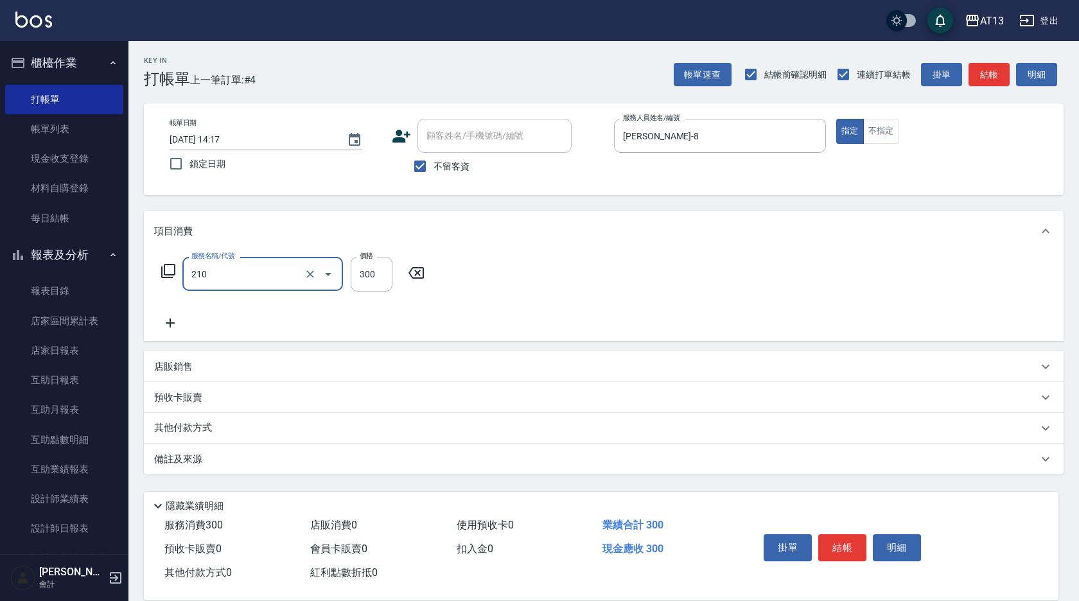
type input "[PERSON_NAME]洗髮精(210)"
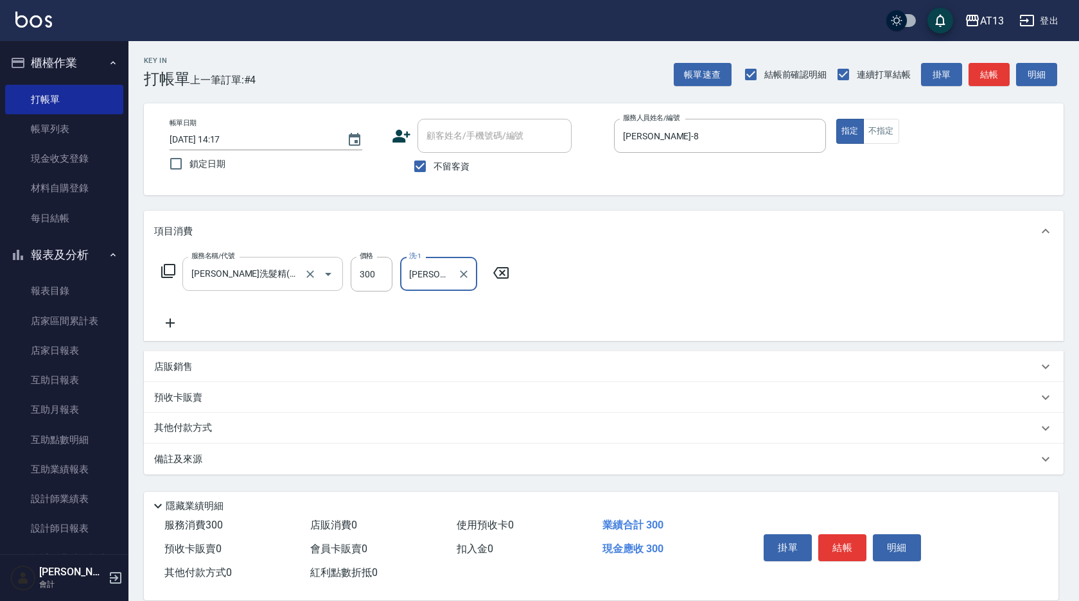
type input "[PERSON_NAME]-28"
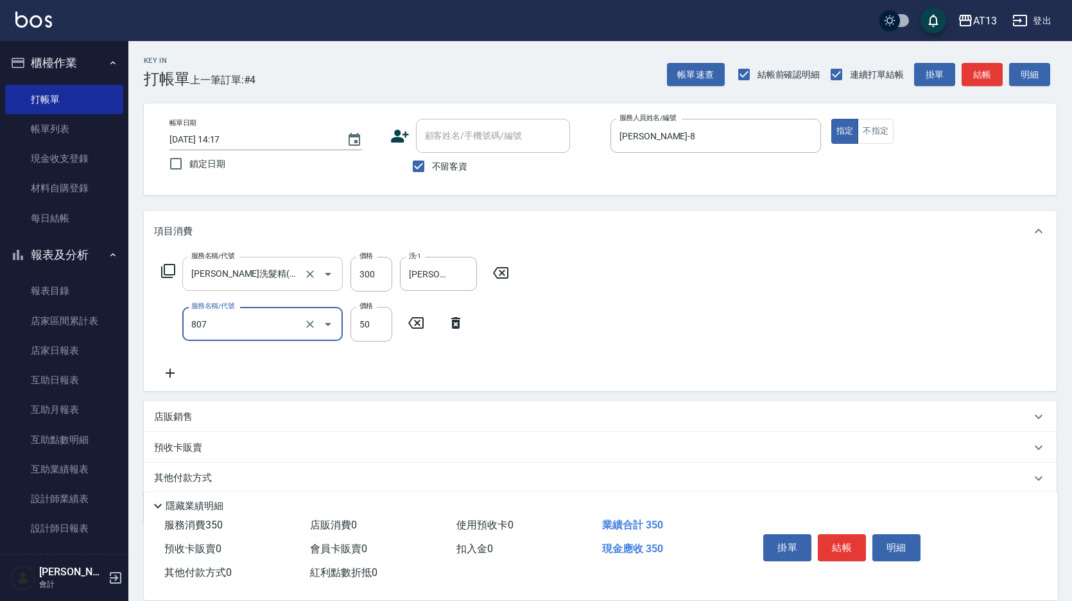
type input "TG護髮素(潤絲)(807)"
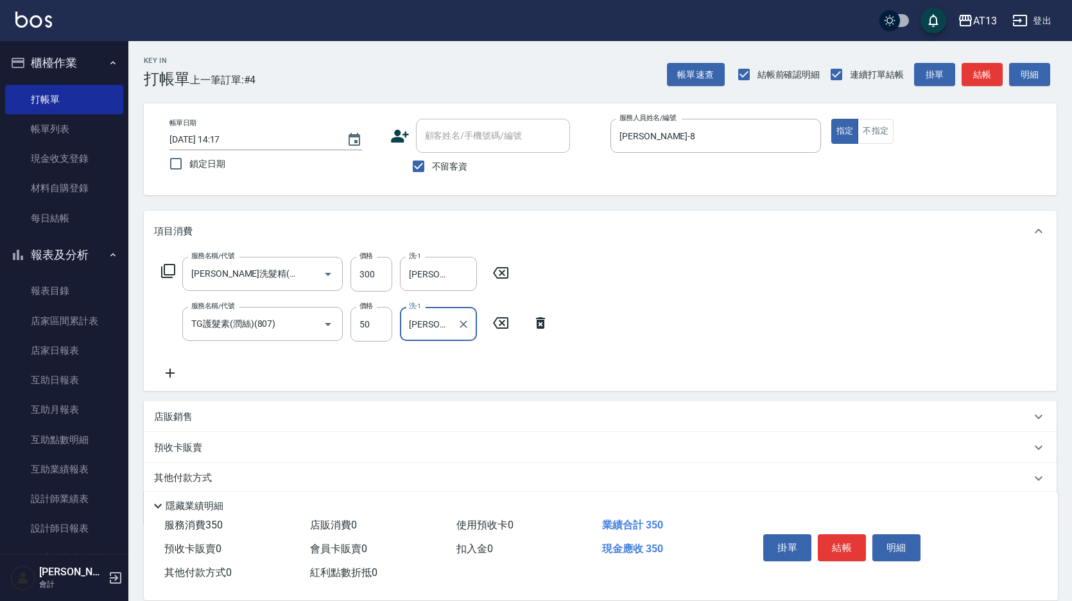
type input "[PERSON_NAME]-28"
drag, startPoint x: 666, startPoint y: 315, endPoint x: 704, endPoint y: 361, distance: 59.7
click at [667, 315] on div "服務名稱/代號 [PERSON_NAME]洗髮精(210) 服務名稱/代號 價格 300 價格 洗-1 [PERSON_NAME]-28 洗-1 服務名稱/代…" at bounding box center [600, 321] width 913 height 139
click at [848, 554] on button "結帳" at bounding box center [842, 547] width 48 height 27
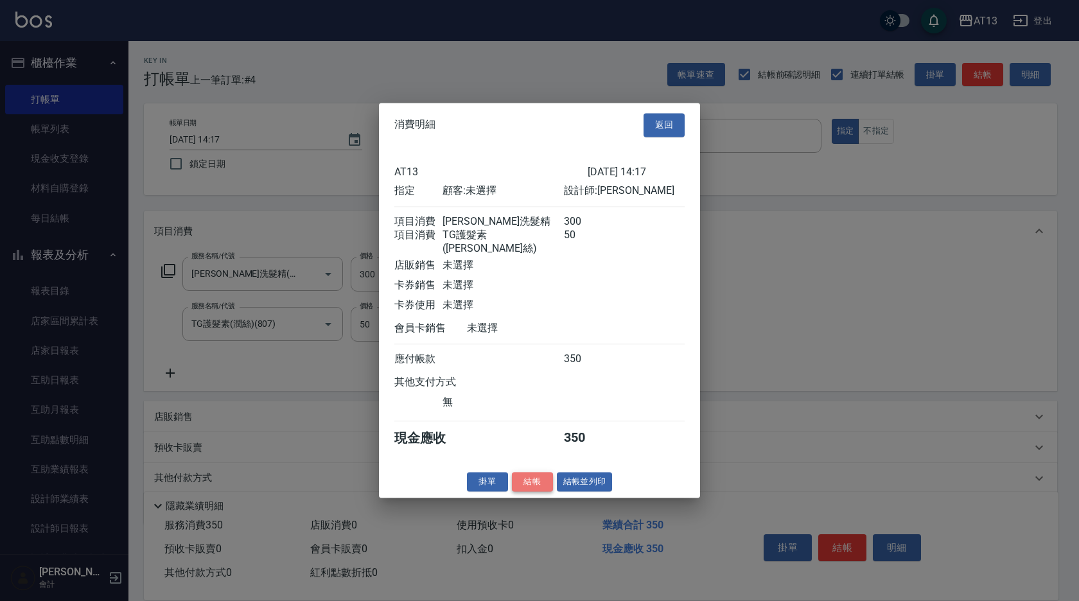
click at [536, 482] on button "結帳" at bounding box center [532, 482] width 41 height 20
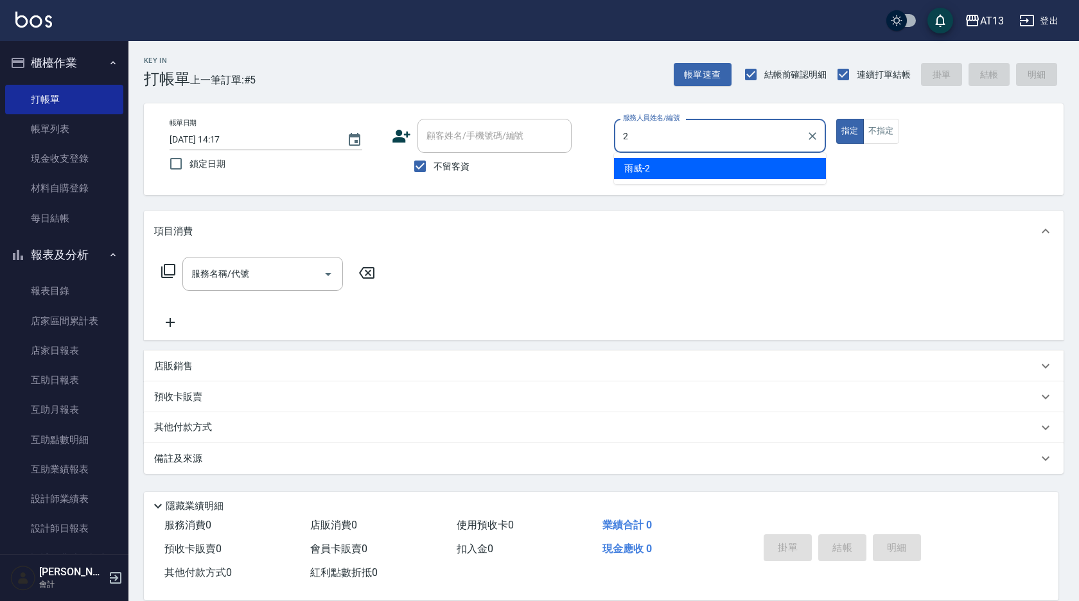
click at [649, 165] on span "雨威 -2" at bounding box center [637, 168] width 26 height 13
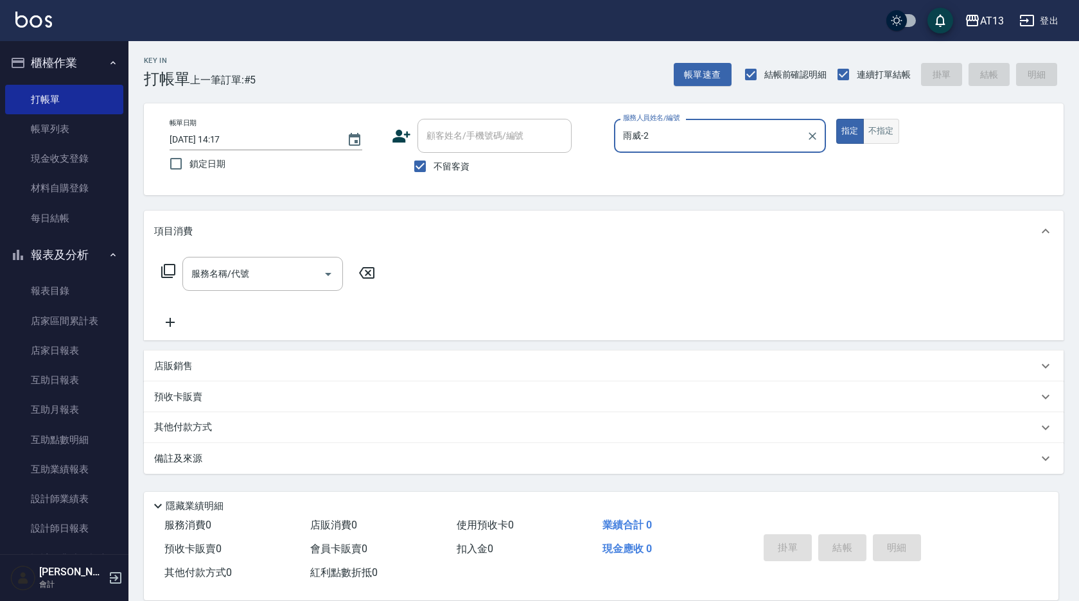
type input "雨威-2"
click at [884, 123] on button "不指定" at bounding box center [881, 131] width 36 height 25
click at [315, 278] on input "服務名稱/代號" at bounding box center [253, 274] width 130 height 22
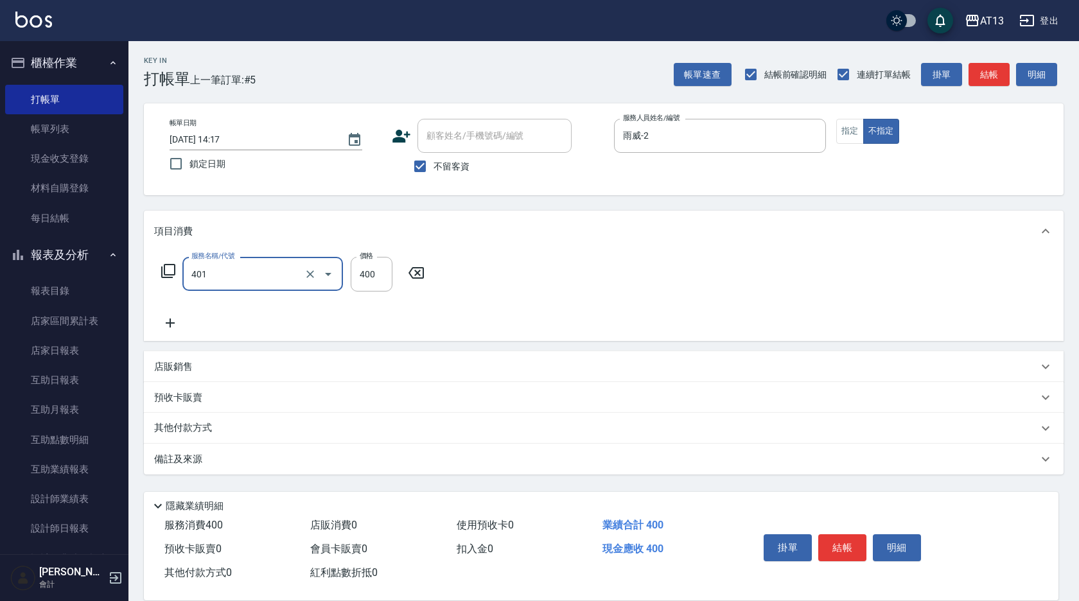
type input "剪髮(401)"
type input "200"
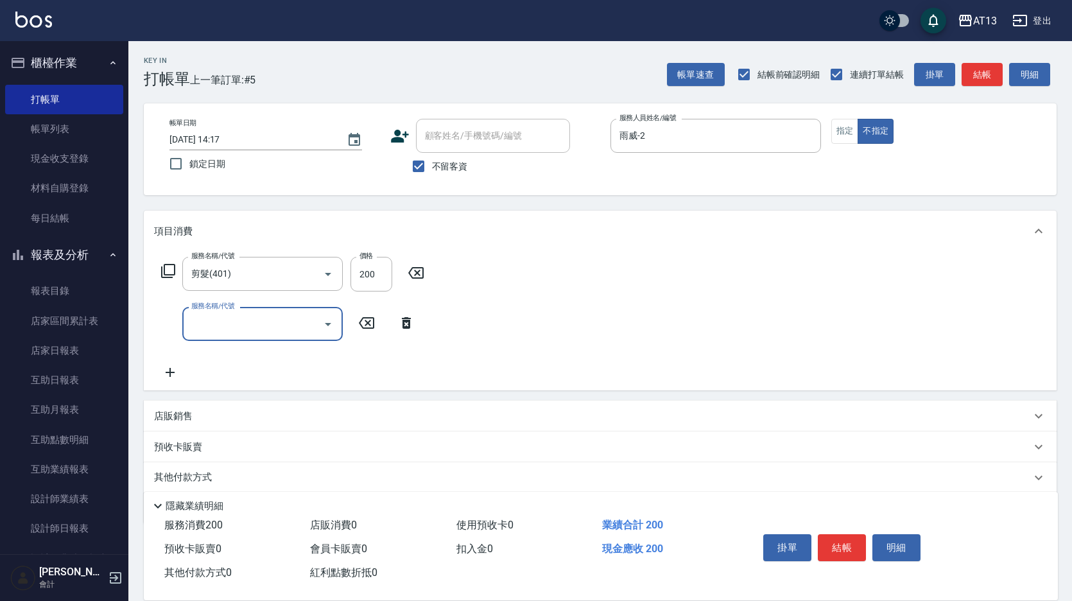
click at [572, 317] on div "服務名稱/代號 剪髮(401) 服務名稱/代號 價格 200 價格 服務名稱/代號 服務名稱/代號" at bounding box center [600, 321] width 913 height 139
click at [828, 534] on button "結帳" at bounding box center [842, 547] width 48 height 27
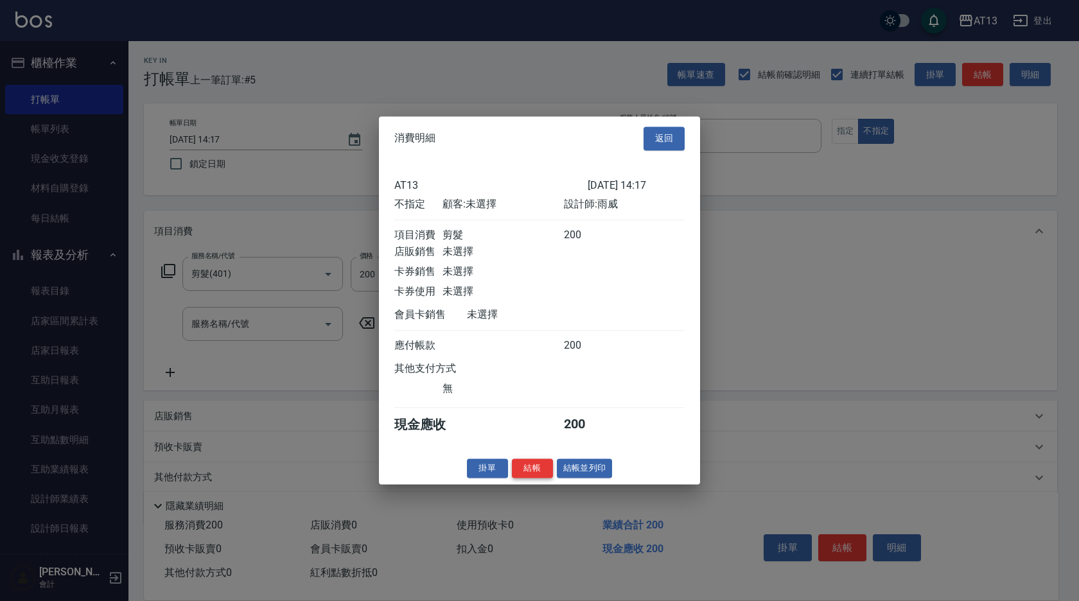
click at [538, 478] on button "結帳" at bounding box center [532, 469] width 41 height 20
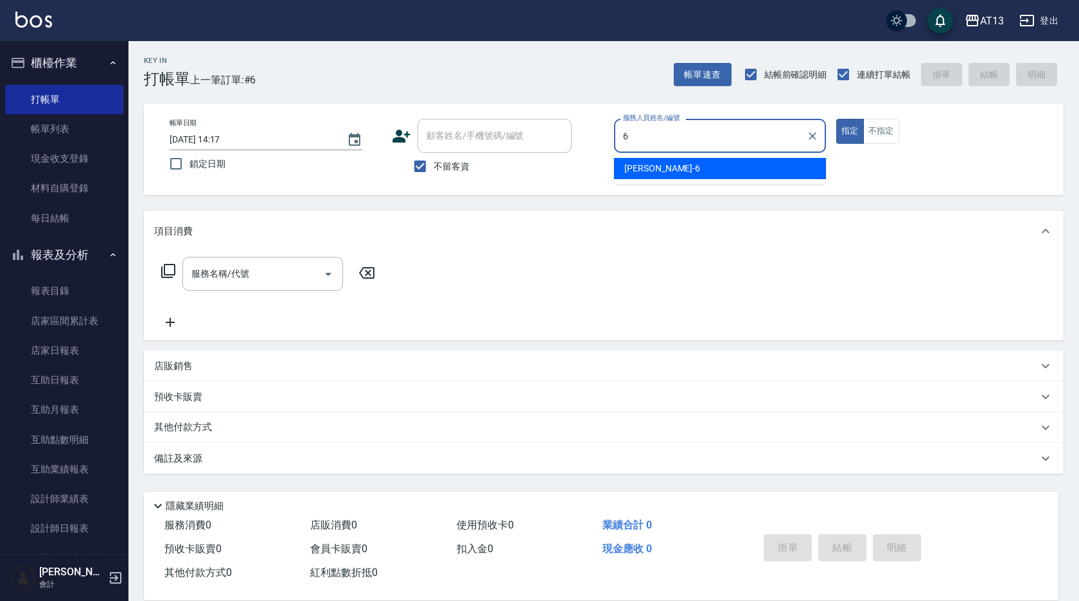
click at [648, 171] on span "[PERSON_NAME] -6" at bounding box center [662, 168] width 76 height 13
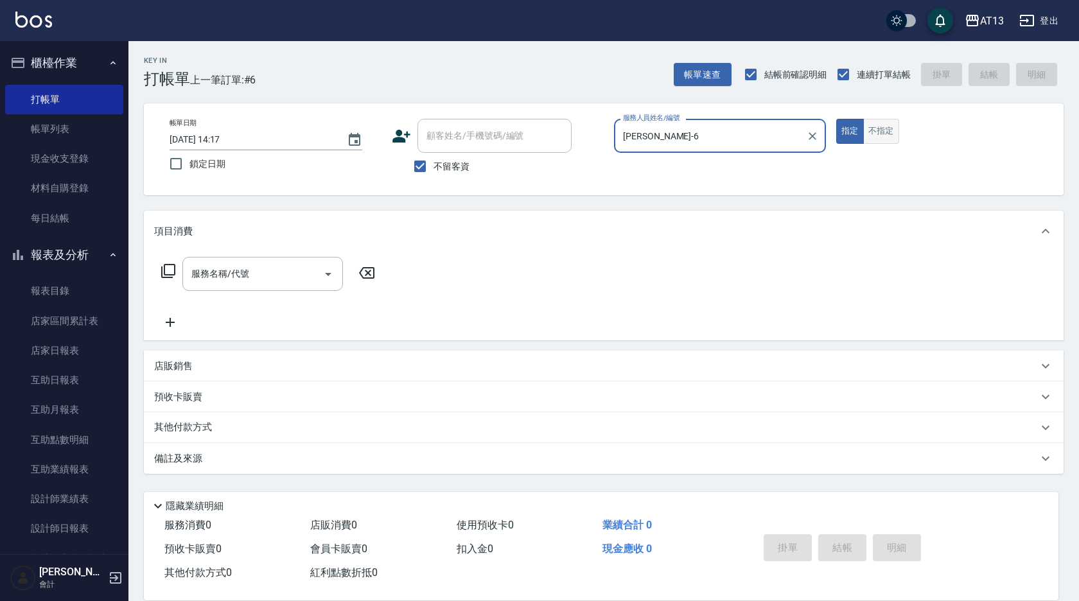
type input "[PERSON_NAME]-6"
click at [894, 126] on button "不指定" at bounding box center [881, 131] width 36 height 25
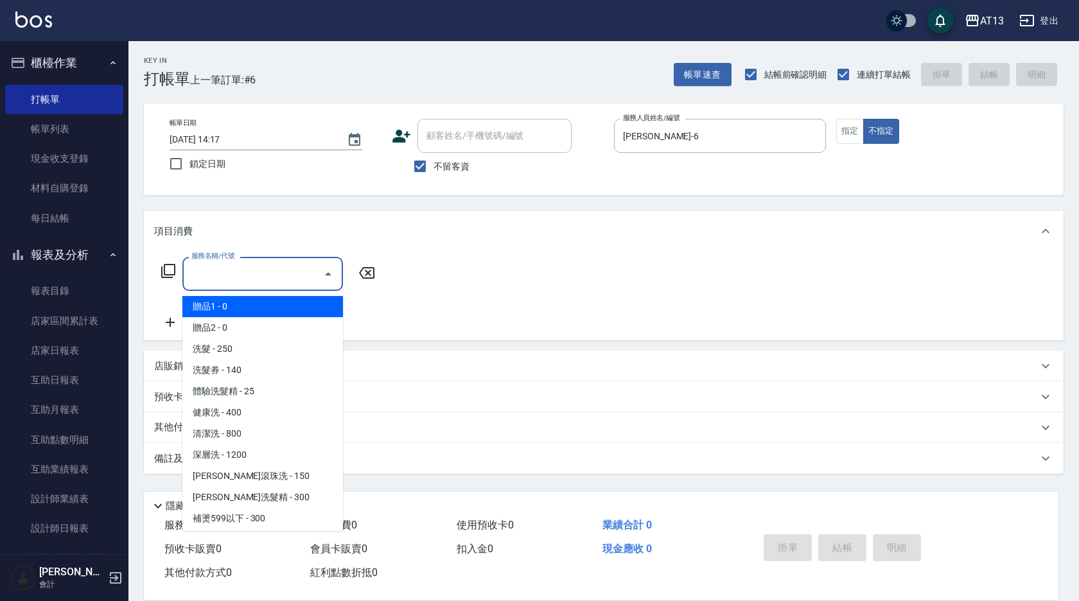
drag, startPoint x: 306, startPoint y: 267, endPoint x: 299, endPoint y: 270, distance: 7.2
click at [302, 268] on input "服務名稱/代號" at bounding box center [253, 274] width 130 height 22
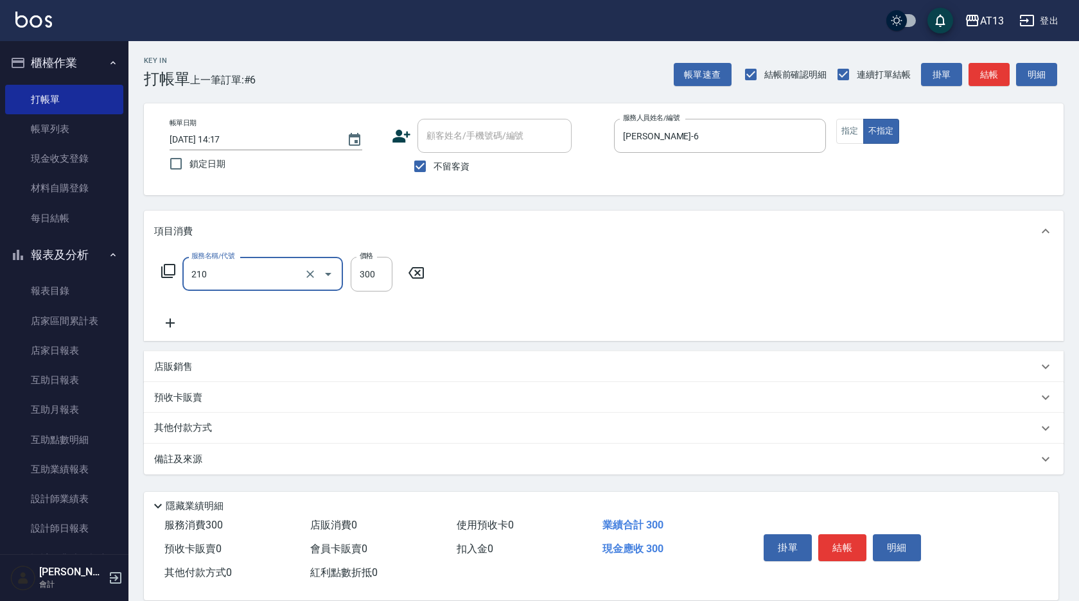
type input "[PERSON_NAME]洗髮精(210)"
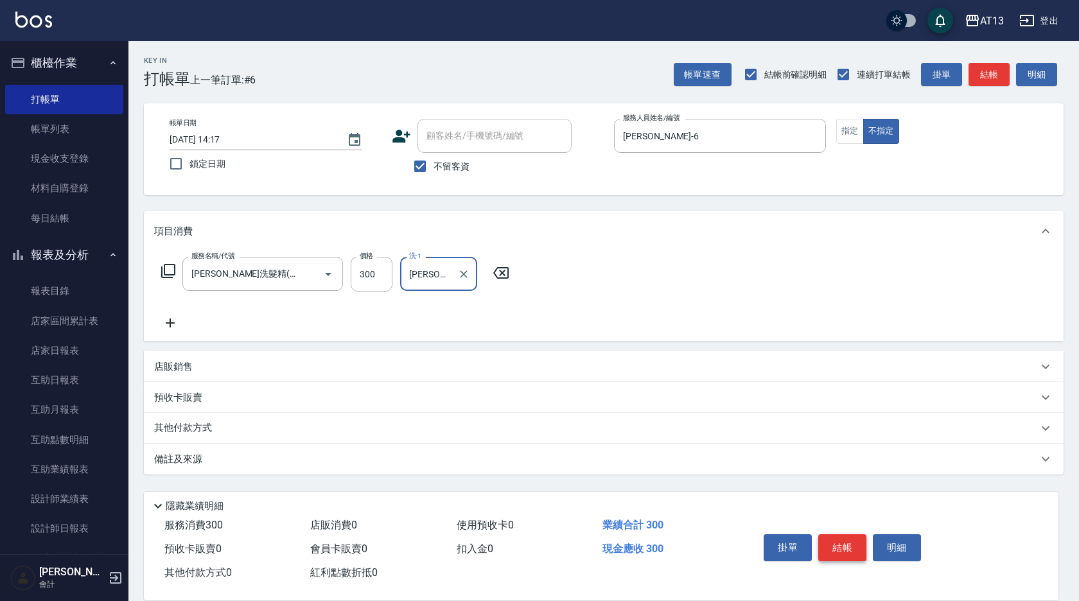
type input "[PERSON_NAME]-23"
click at [828, 541] on button "結帳" at bounding box center [842, 547] width 48 height 27
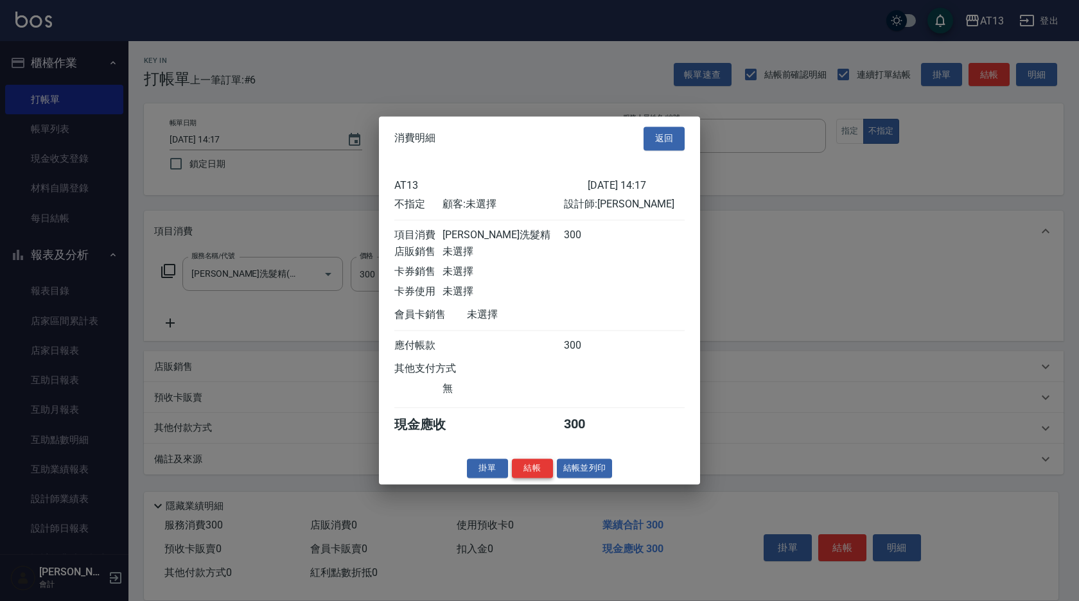
click at [537, 474] on button "結帳" at bounding box center [532, 469] width 41 height 20
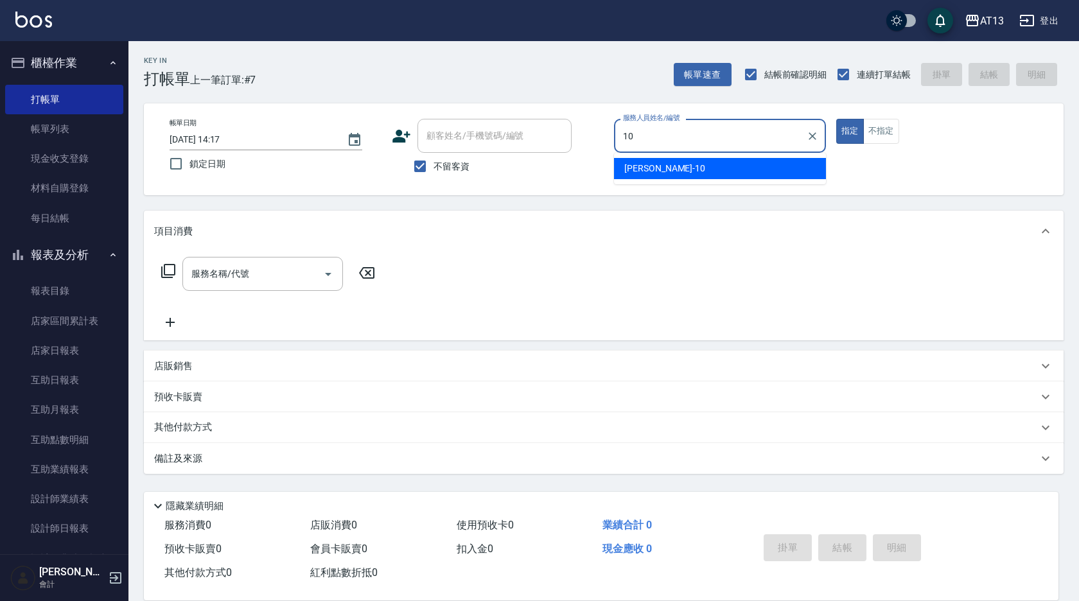
click at [631, 175] on div "[PERSON_NAME] -10" at bounding box center [720, 168] width 212 height 21
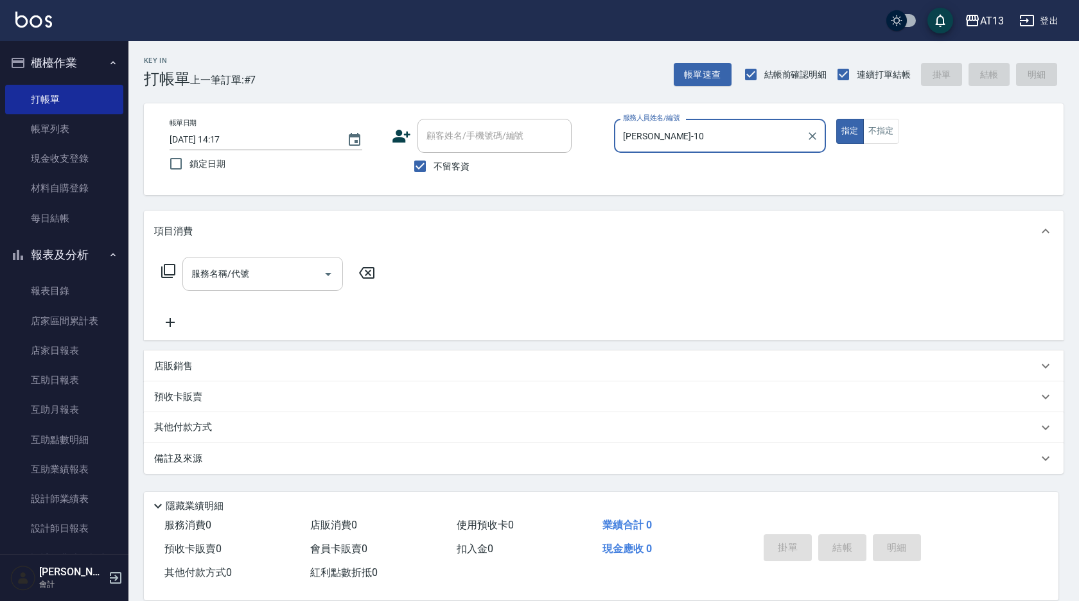
drag, startPoint x: 272, startPoint y: 262, endPoint x: 258, endPoint y: 273, distance: 17.9
click at [271, 262] on div "服務名稱/代號" at bounding box center [262, 274] width 161 height 34
type input "[PERSON_NAME]-10"
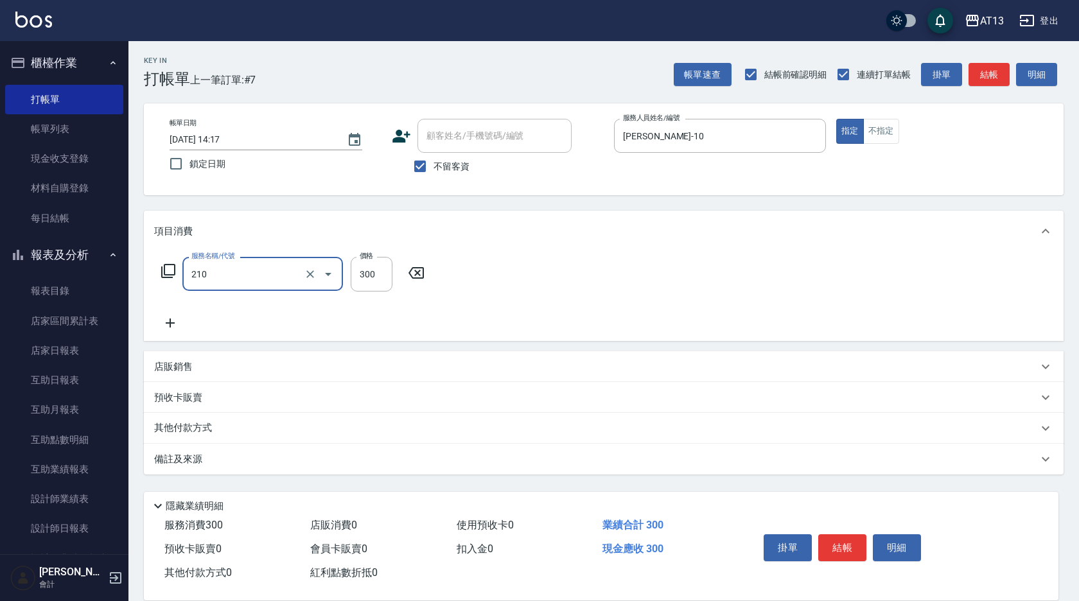
type input "[PERSON_NAME]洗髮精(210)"
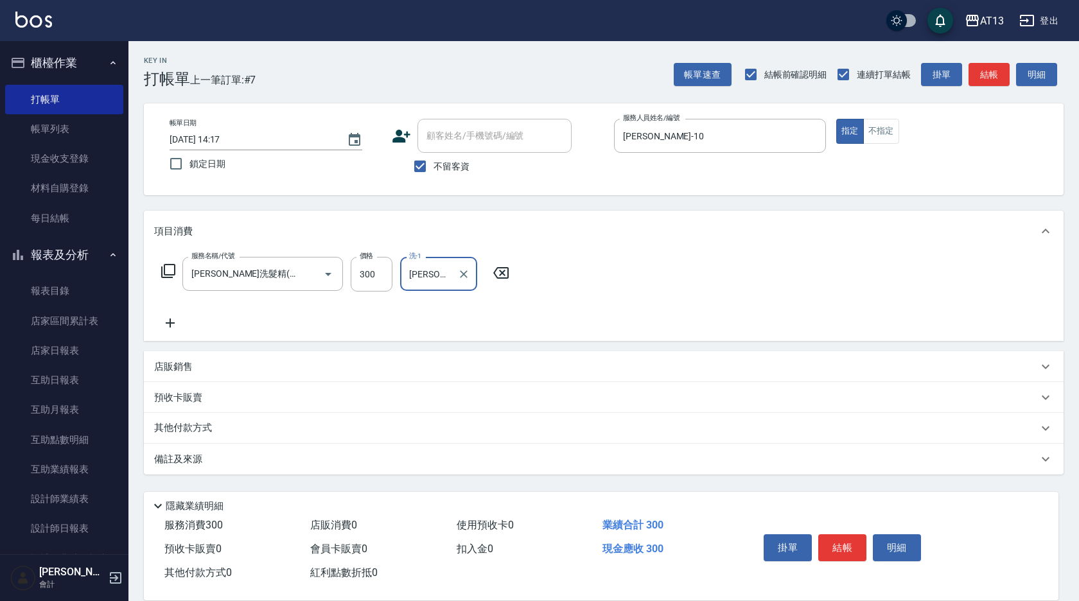
type input "[PERSON_NAME]-33"
drag, startPoint x: 550, startPoint y: 272, endPoint x: 669, endPoint y: 343, distance: 138.2
click at [550, 272] on div "服務名稱/代號 [PERSON_NAME]洗髮精(210) 服務名稱/代號 價格 300 價格 洗-1 [PERSON_NAME]-33 洗-1" at bounding box center [604, 296] width 920 height 89
click at [835, 541] on button "結帳" at bounding box center [842, 547] width 48 height 27
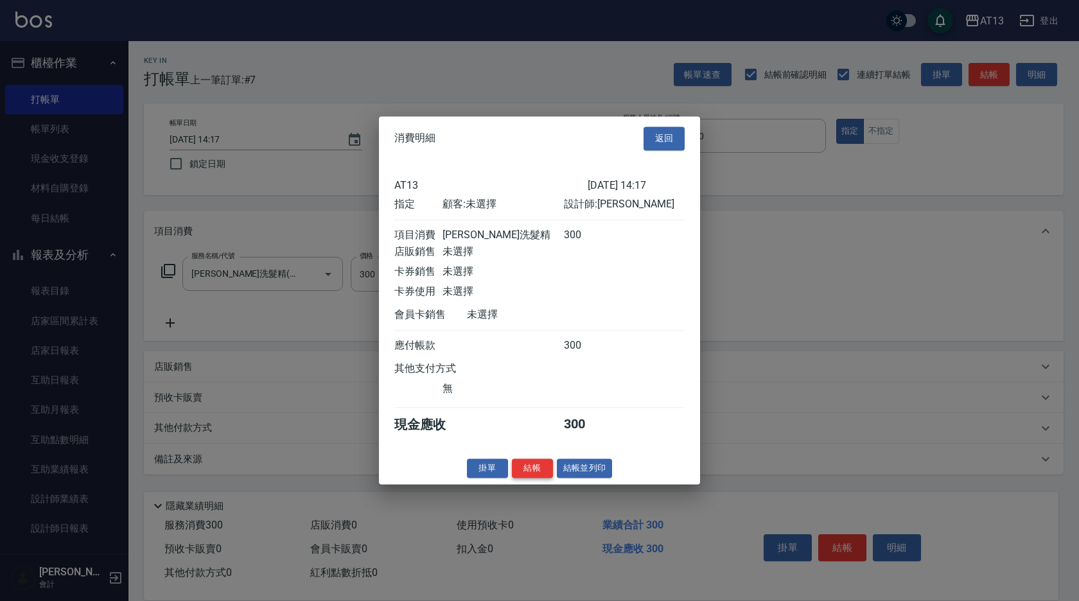
click at [536, 472] on button "結帳" at bounding box center [532, 469] width 41 height 20
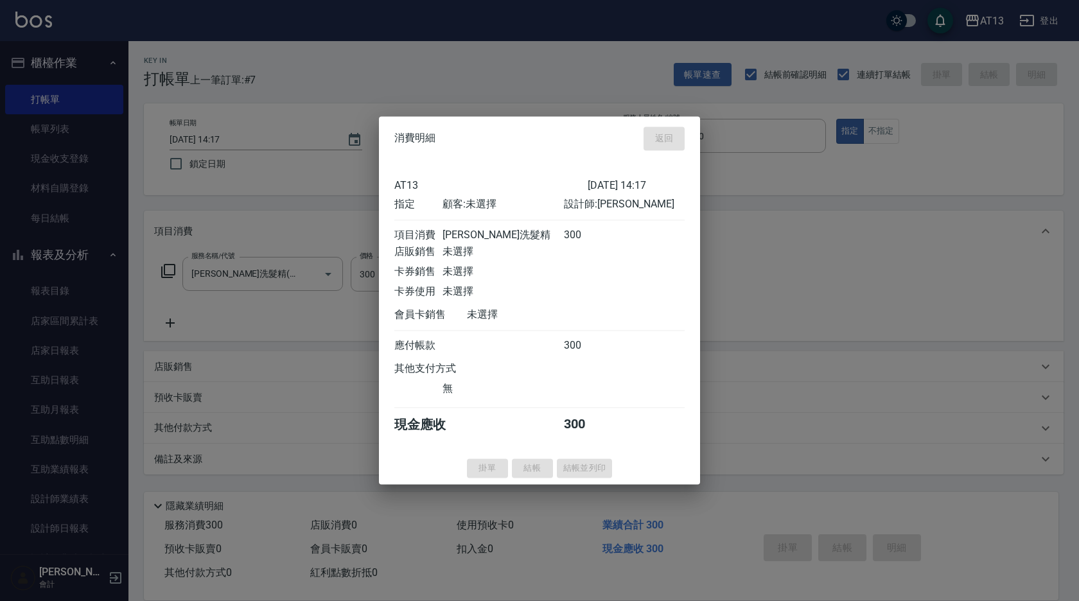
type input "[DATE] 14:18"
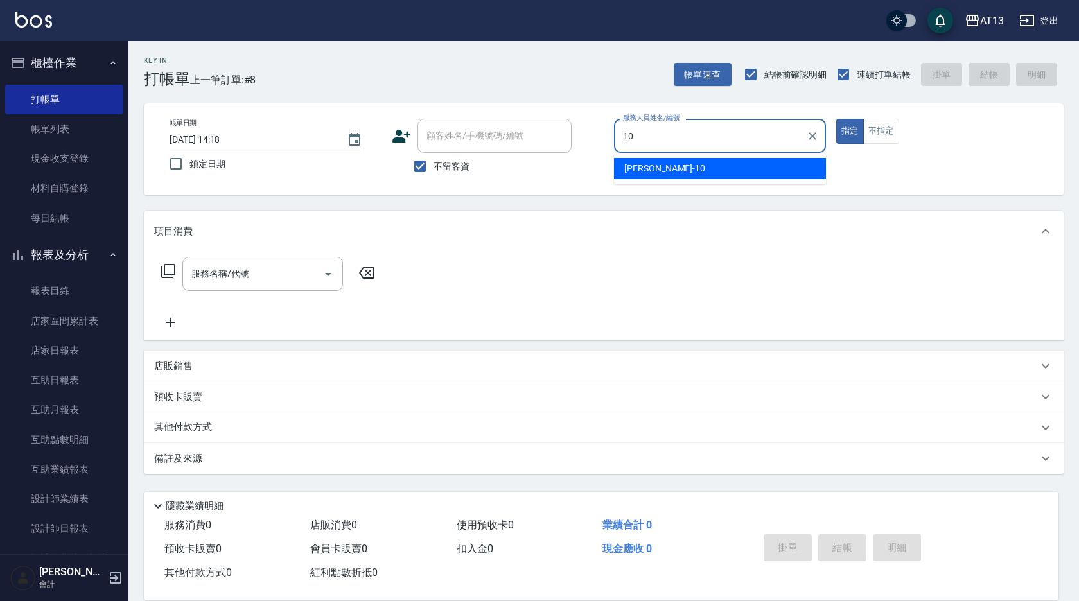
click at [674, 161] on div "[PERSON_NAME] -10" at bounding box center [720, 168] width 212 height 21
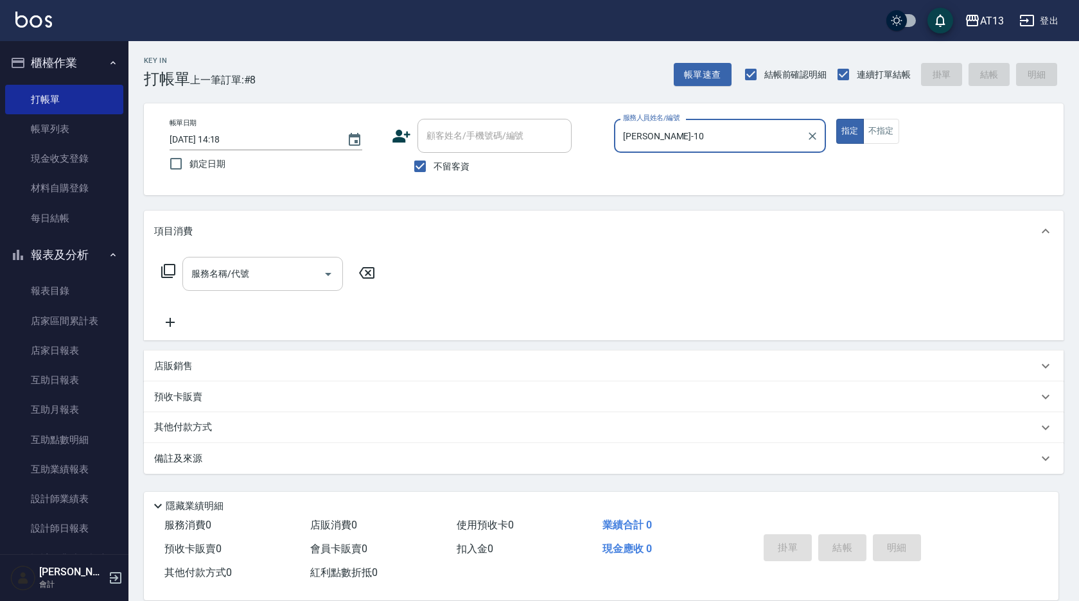
type input "[PERSON_NAME]-10"
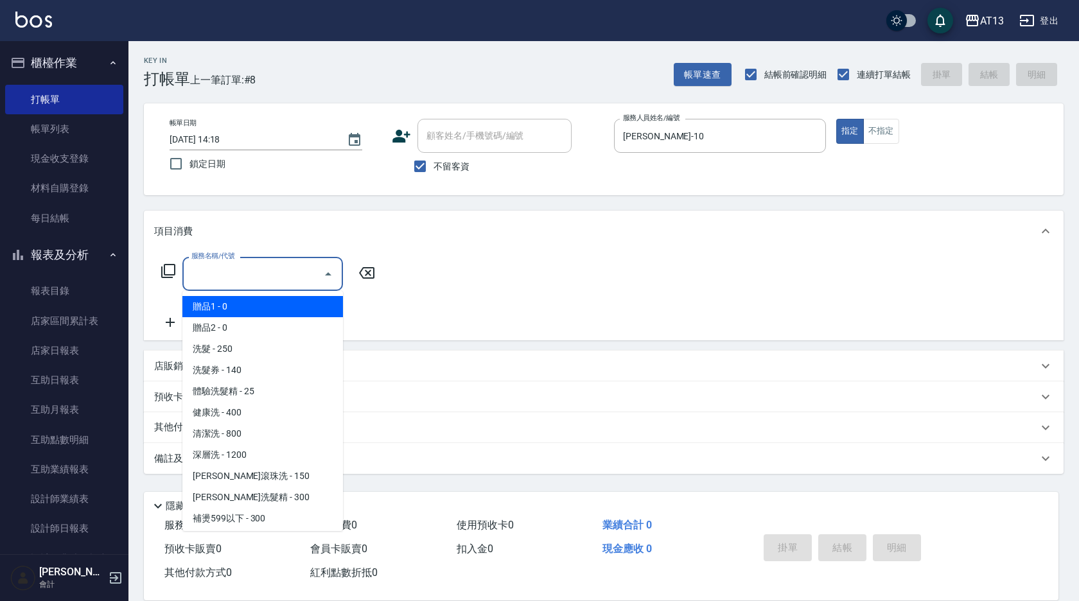
click at [274, 284] on input "服務名稱/代號" at bounding box center [253, 274] width 130 height 22
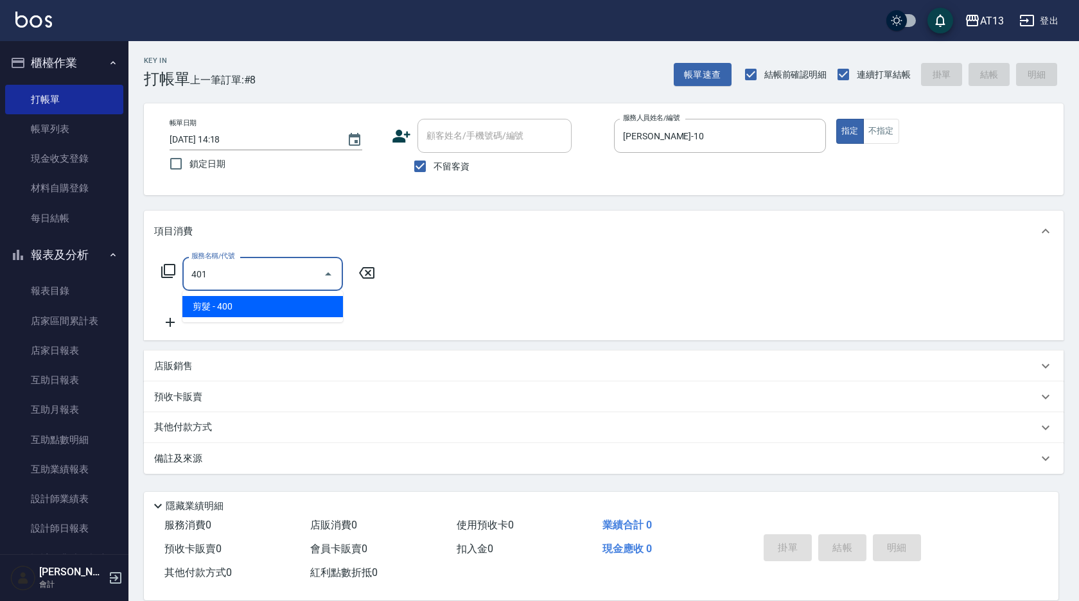
type input "剪髮(401)"
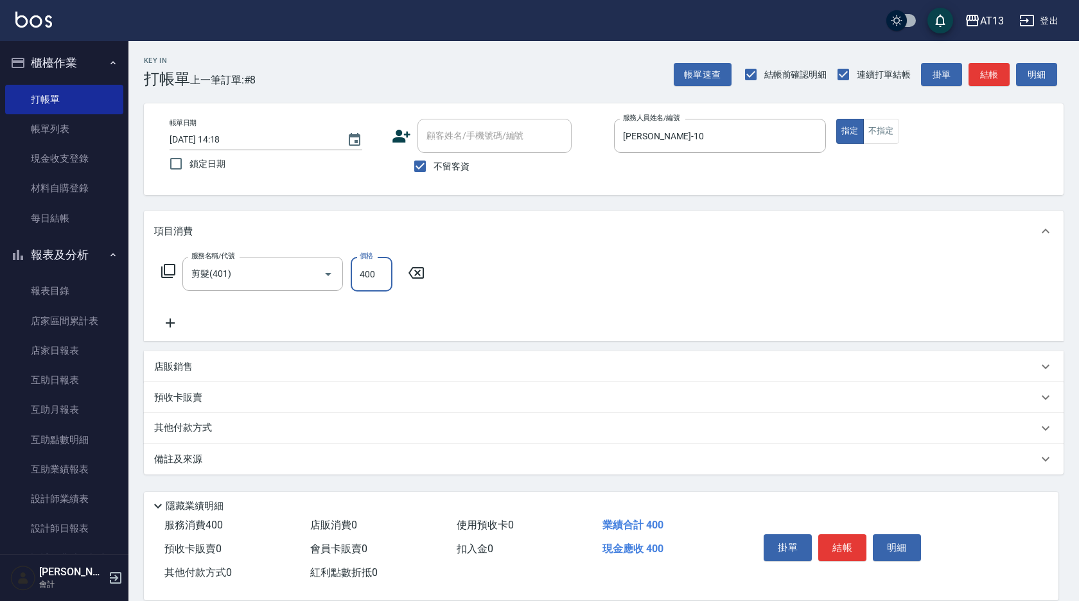
click at [525, 260] on div "服務名稱/代號 剪髮(401) 服務名稱/代號 價格 400 價格" at bounding box center [604, 296] width 920 height 89
click at [845, 543] on button "結帳" at bounding box center [842, 547] width 48 height 27
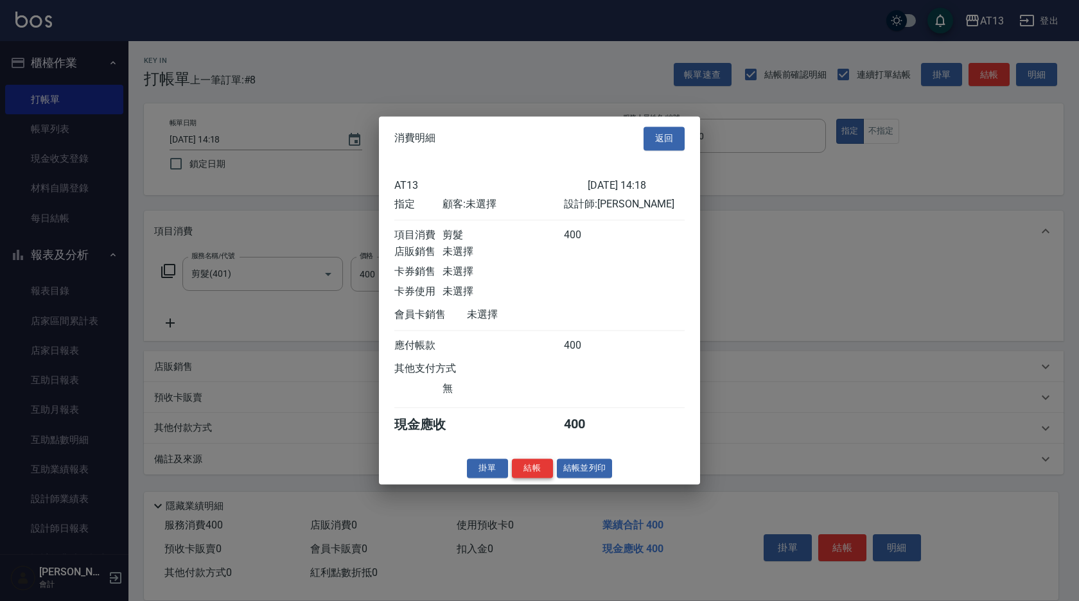
click at [537, 470] on button "結帳" at bounding box center [532, 469] width 41 height 20
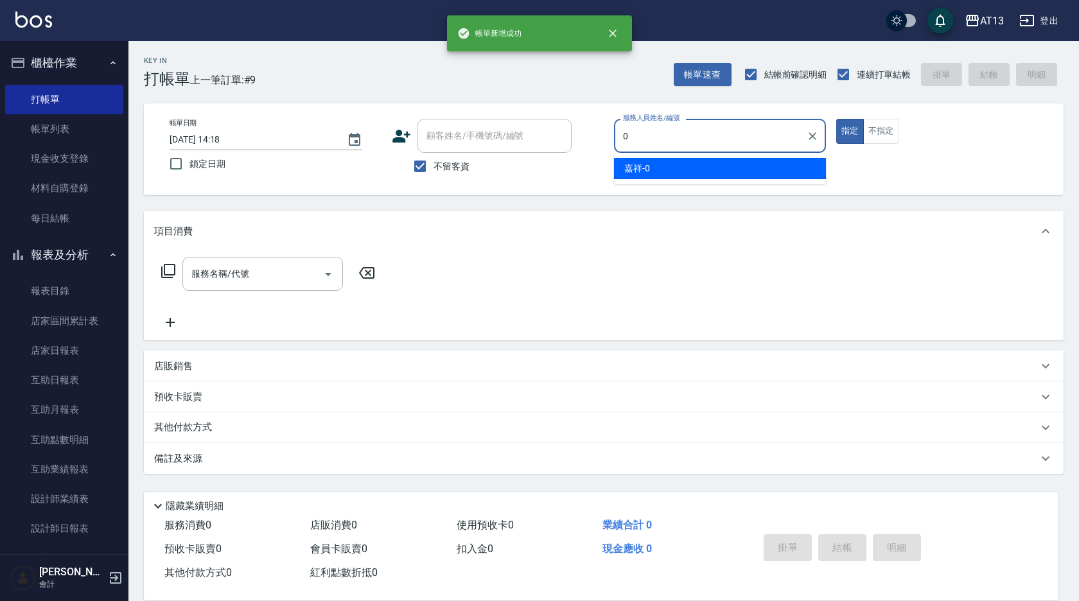
click at [634, 172] on span "嘉祥 -0" at bounding box center [637, 168] width 26 height 13
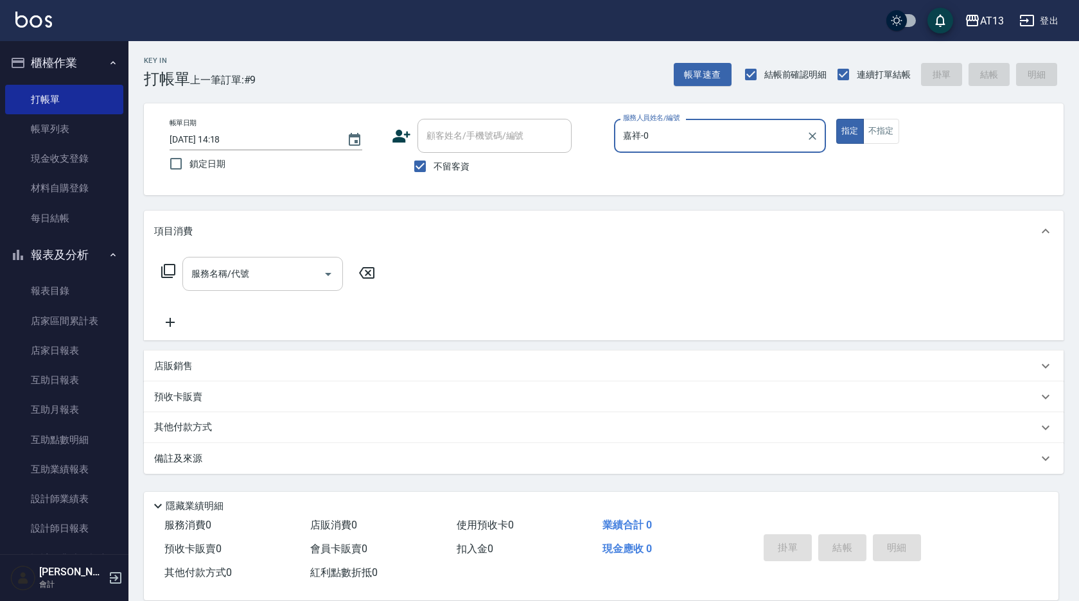
type input "嘉祥-0"
click at [225, 273] on div "服務名稱/代號 服務名稱/代號" at bounding box center [262, 274] width 161 height 34
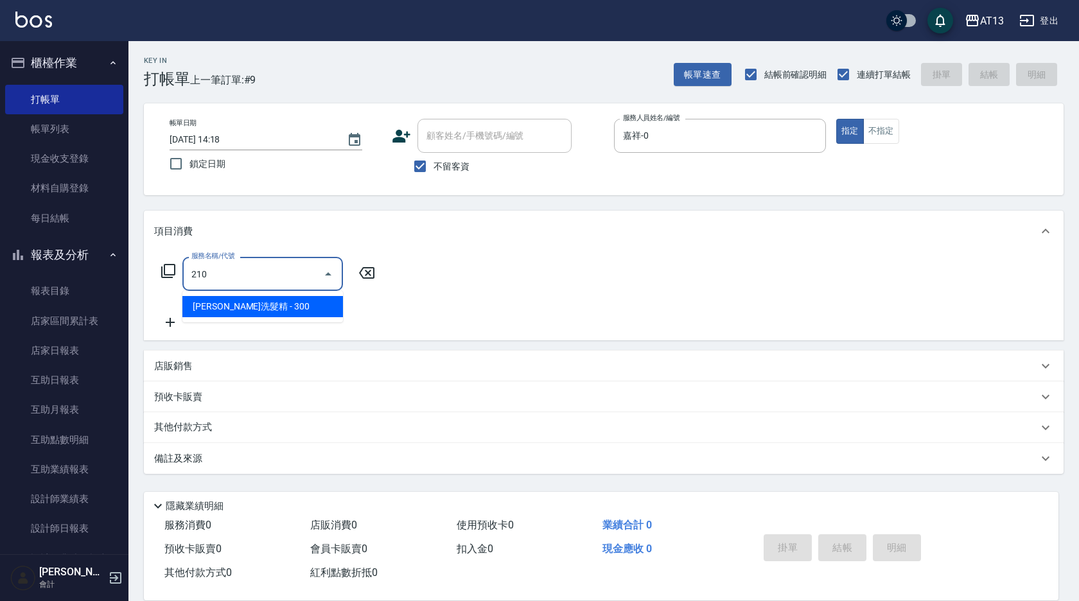
type input "[PERSON_NAME]洗髮精(210)"
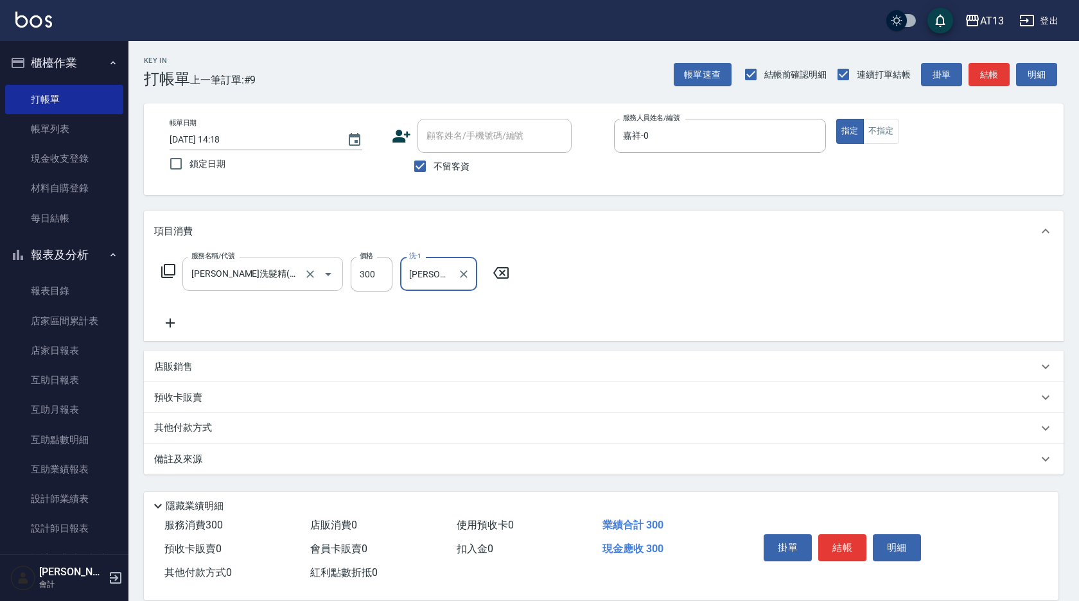
type input "[PERSON_NAME]-11"
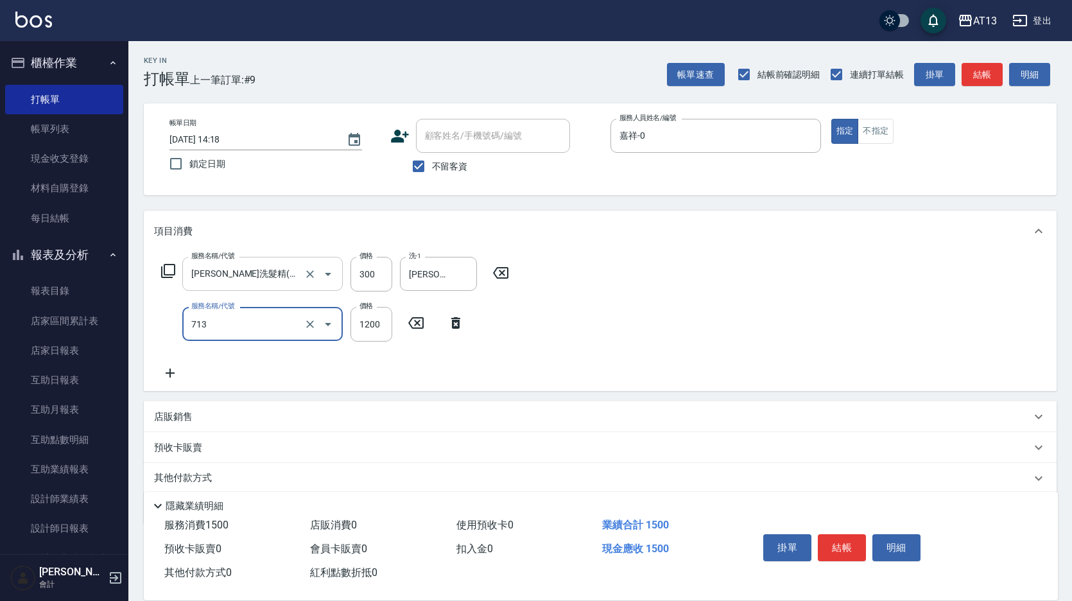
type input "水樣結構式1200(713)"
type input "840"
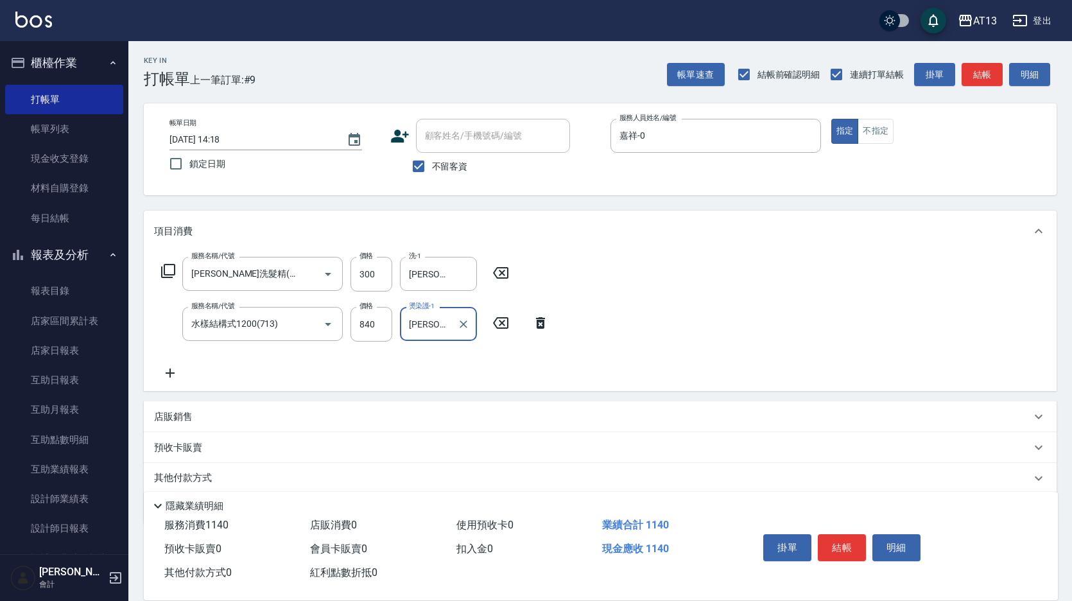
type input "[PERSON_NAME]-11"
click at [163, 413] on p "店販銷售" at bounding box center [173, 416] width 39 height 13
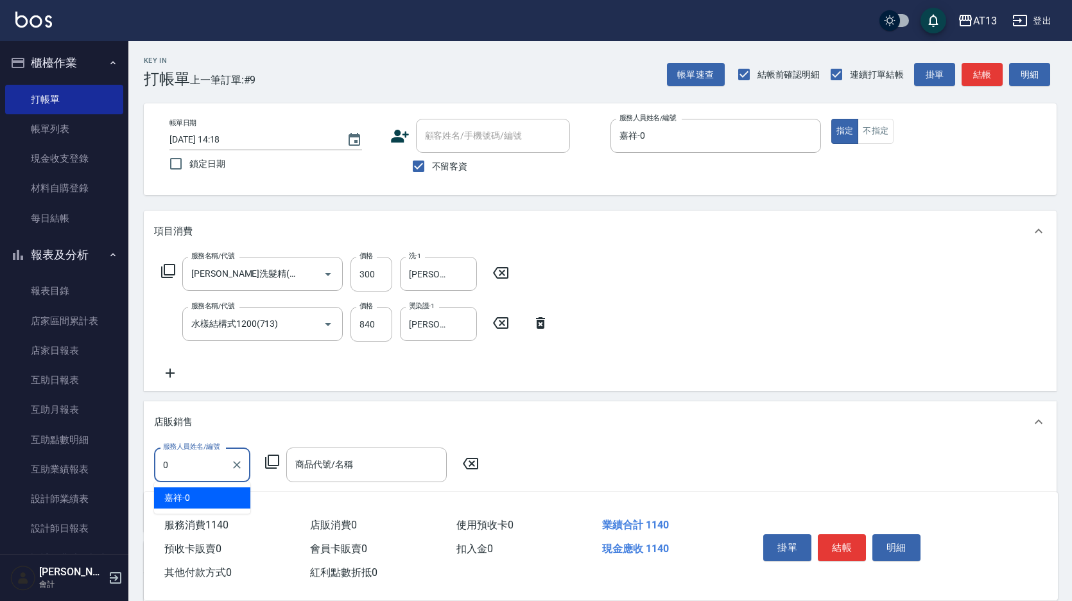
click at [195, 494] on div "嘉祥 -0" at bounding box center [202, 497] width 96 height 21
click at [339, 477] on div "商品代號/名稱" at bounding box center [366, 465] width 161 height 34
type input "嘉祥-0"
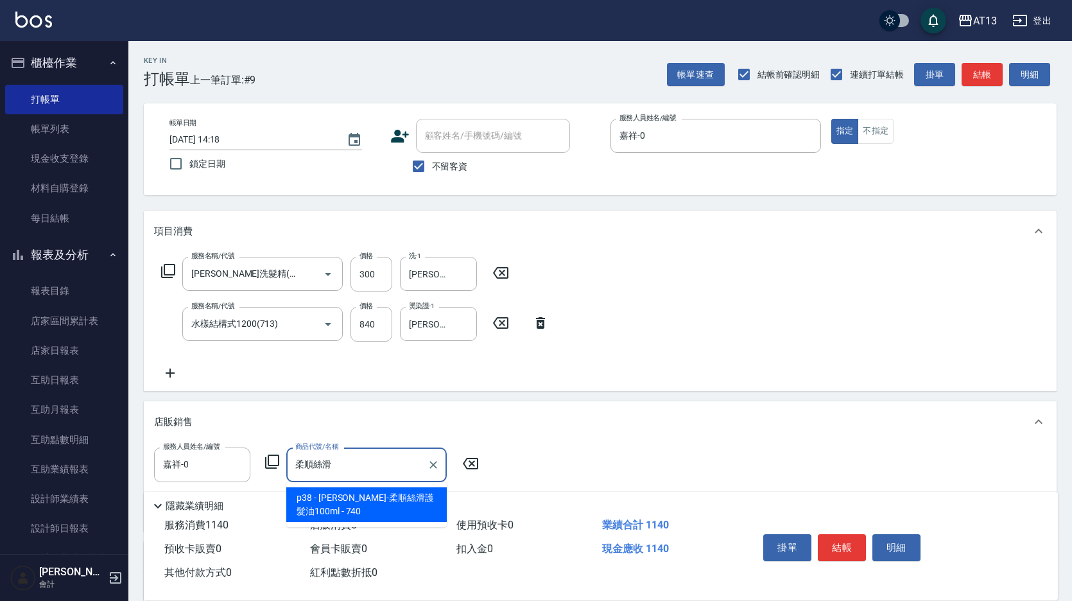
click at [383, 507] on span "p38 - [PERSON_NAME]-柔順絲滑護髮油100ml - 740" at bounding box center [366, 504] width 161 height 35
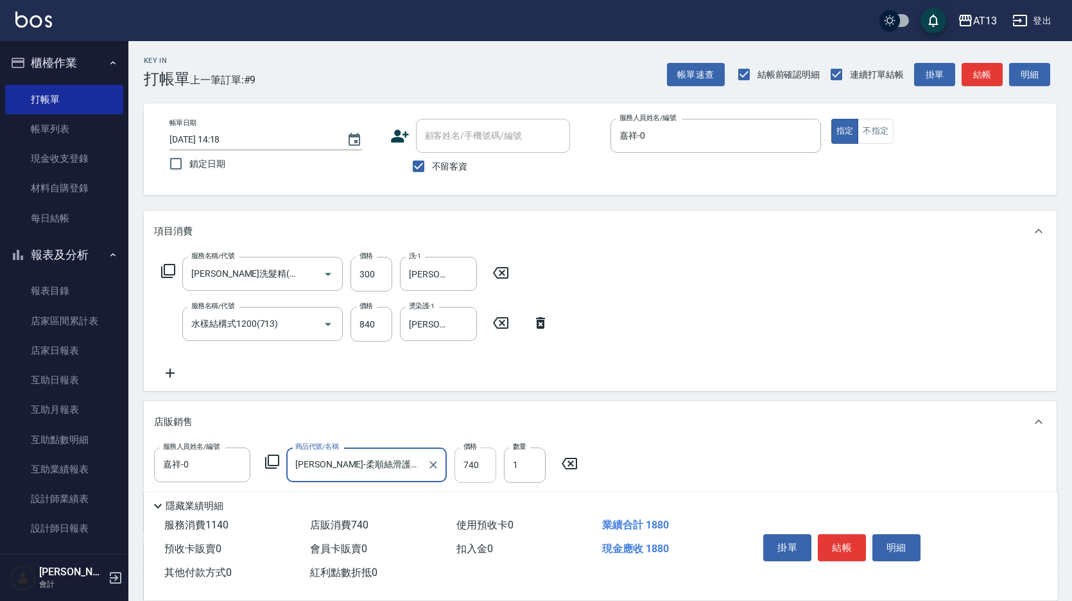
type input "[PERSON_NAME]-柔順絲滑護髮油100ml"
click at [468, 467] on input "740" at bounding box center [476, 465] width 42 height 35
type input "555"
click at [831, 538] on button "結帳" at bounding box center [842, 547] width 48 height 27
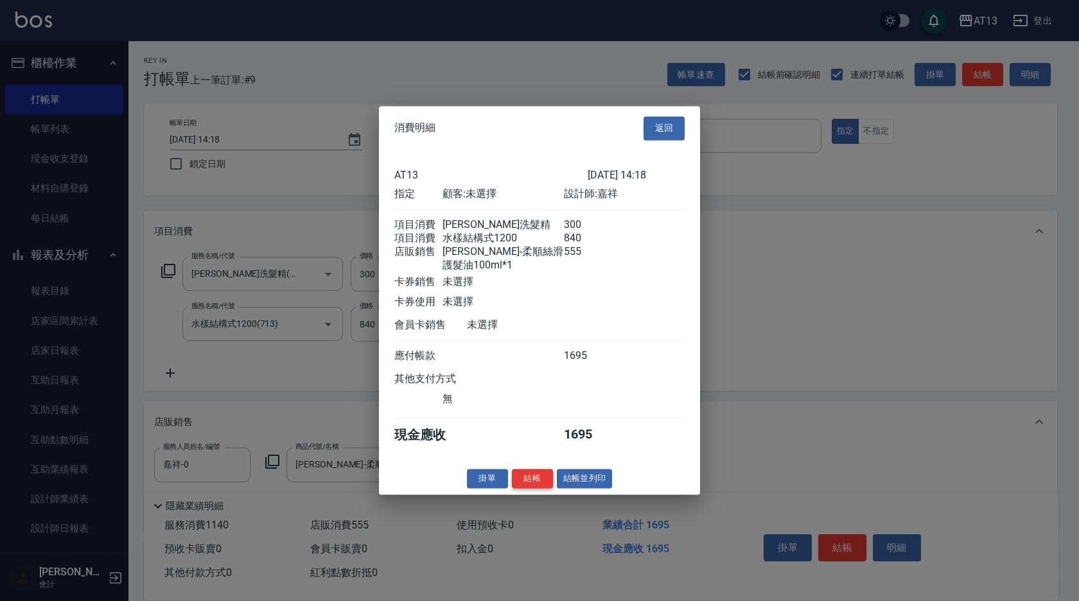
click at [532, 483] on button "結帳" at bounding box center [532, 479] width 41 height 20
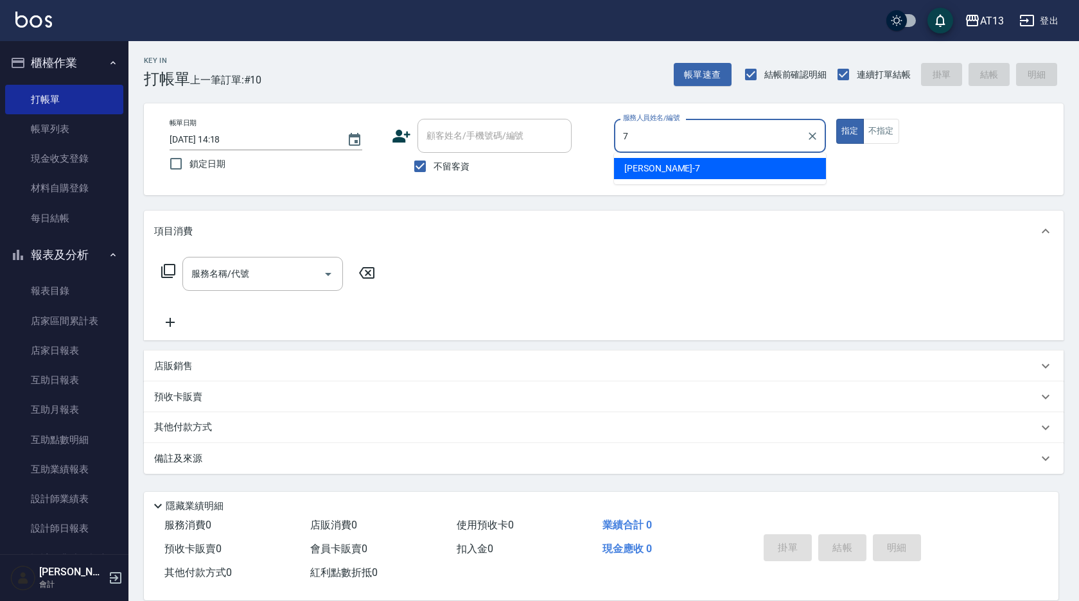
click at [630, 162] on span "[PERSON_NAME]-7" at bounding box center [662, 168] width 76 height 13
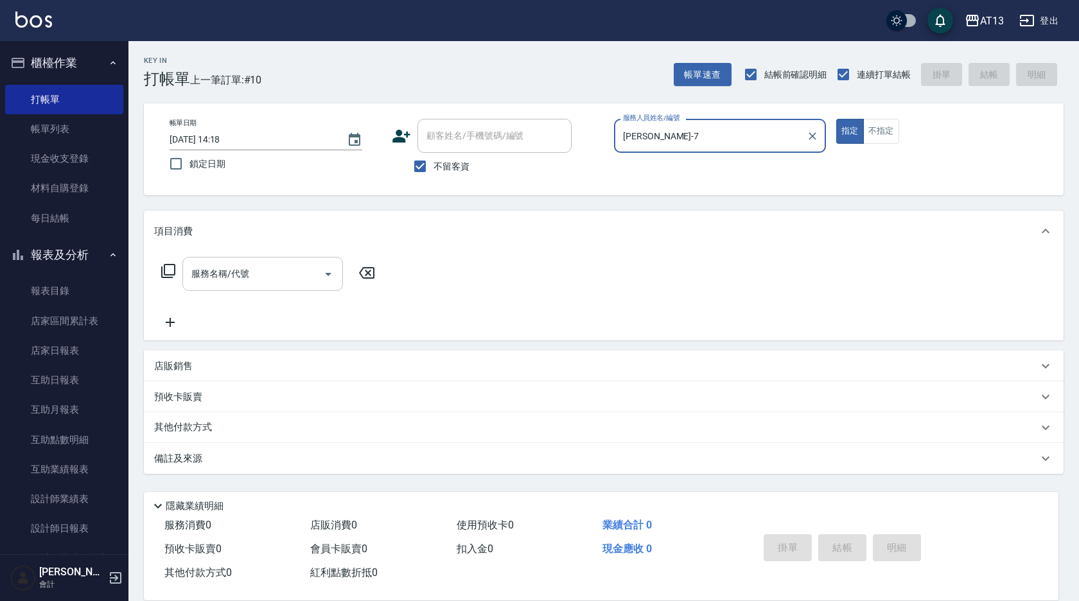
type input "[PERSON_NAME]-7"
click at [264, 281] on input "服務名稱/代號" at bounding box center [253, 274] width 130 height 22
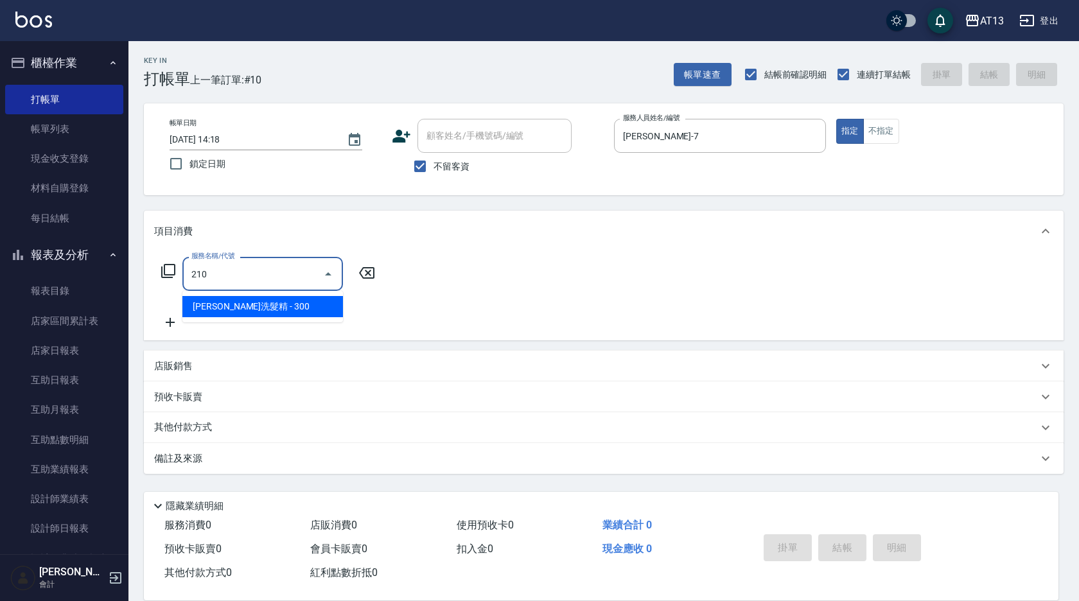
type input "[PERSON_NAME]洗髮精(210)"
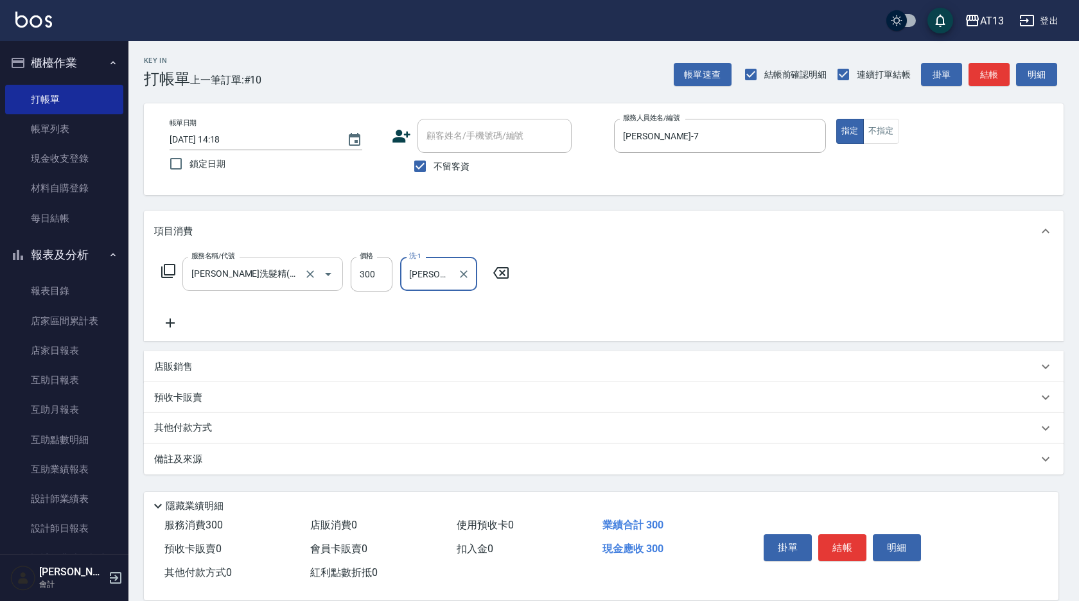
type input "[PERSON_NAME]-33"
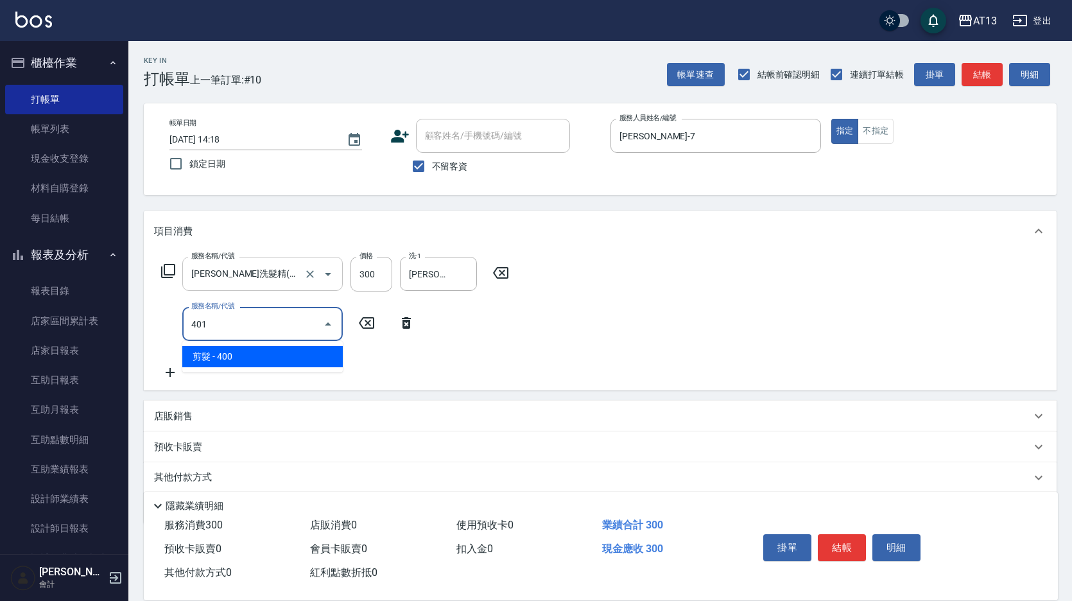
type input "剪髮(401)"
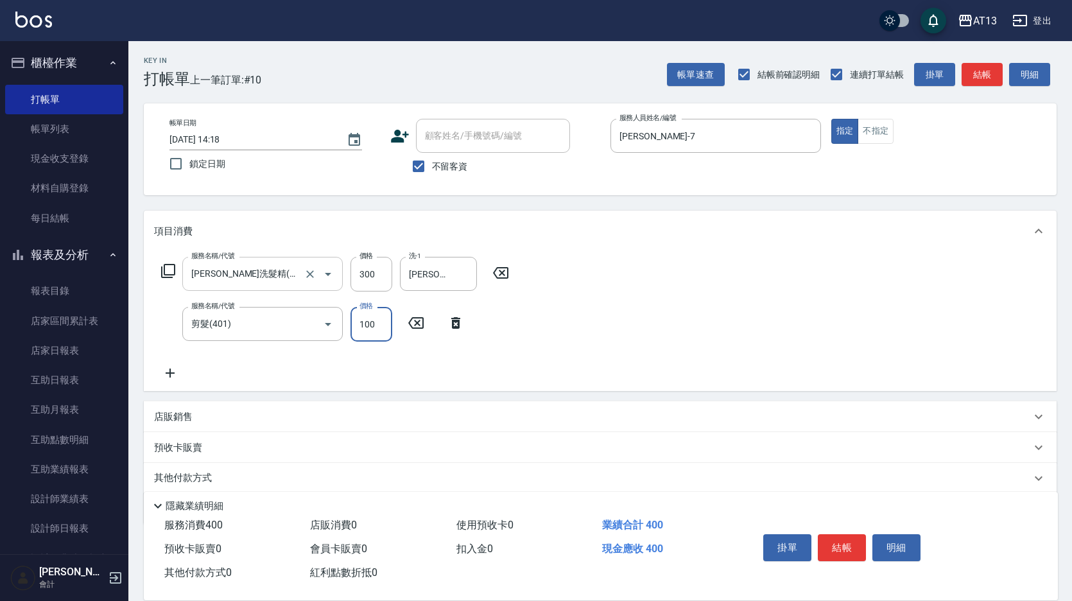
type input "100"
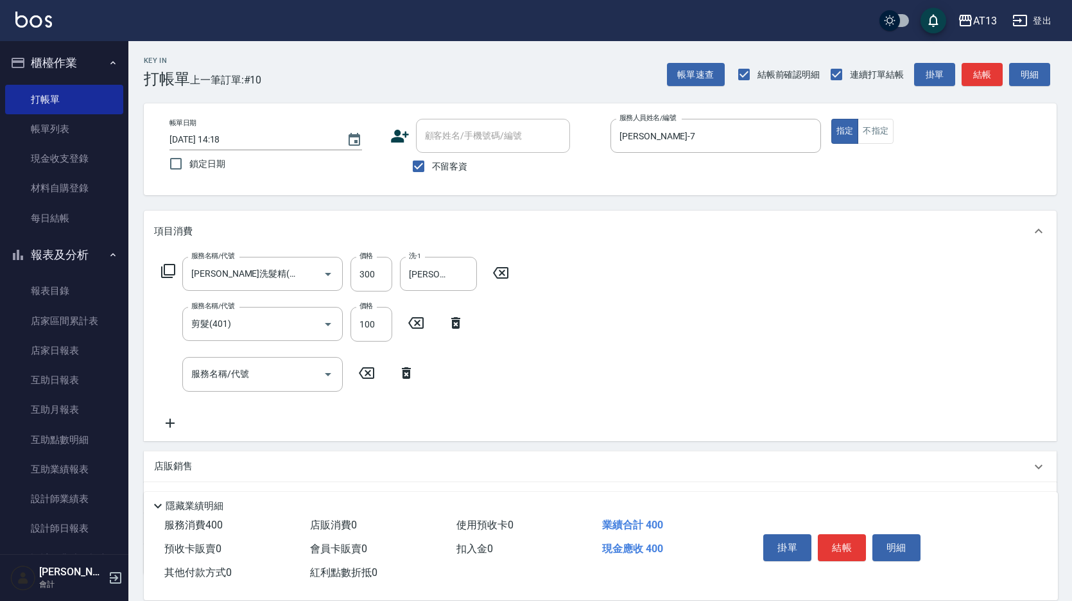
drag, startPoint x: 612, startPoint y: 333, endPoint x: 780, endPoint y: 500, distance: 236.6
click at [613, 333] on div "服務名稱/代號 [PERSON_NAME]洗髮精(210) 服務名稱/代號 價格 300 價格 洗-1 [PERSON_NAME]-33 洗-1 服務名稱/代…" at bounding box center [600, 346] width 913 height 189
click at [835, 537] on button "結帳" at bounding box center [842, 547] width 48 height 27
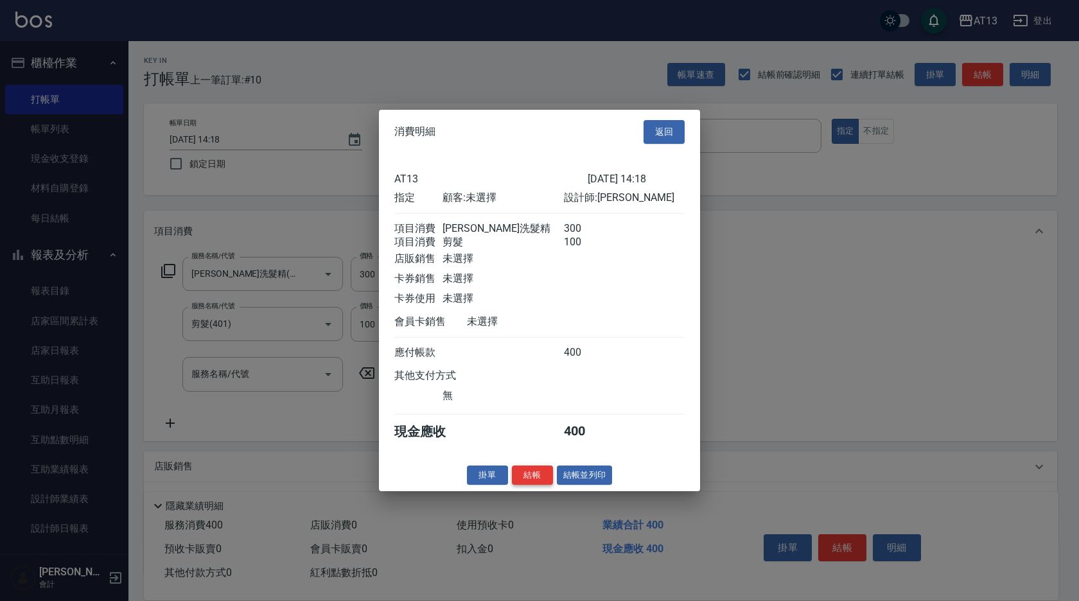
click at [534, 484] on button "結帳" at bounding box center [532, 475] width 41 height 20
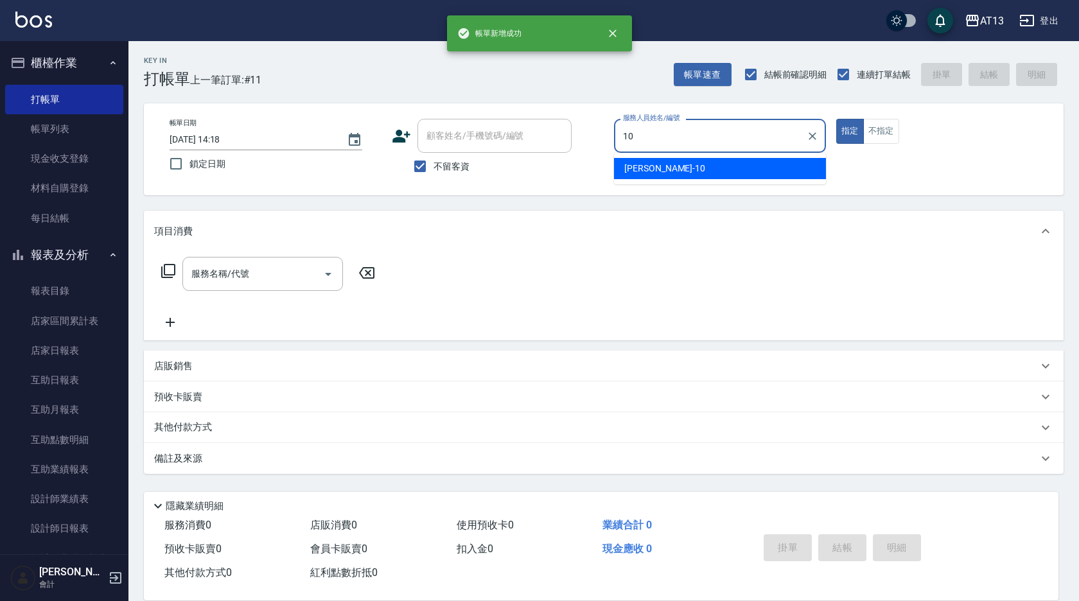
click at [638, 163] on span "[PERSON_NAME] -10" at bounding box center [664, 168] width 81 height 13
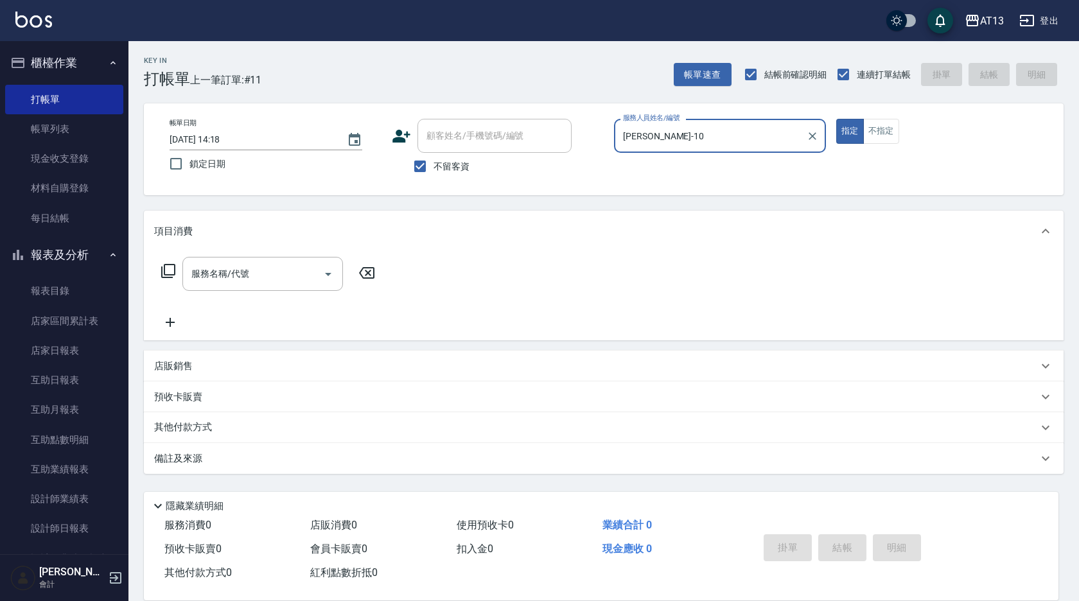
type input "[PERSON_NAME]-10"
click at [272, 256] on div "服務名稱/代號 服務名稱/代號" at bounding box center [604, 296] width 920 height 89
click at [256, 268] on input "服務名稱/代號" at bounding box center [253, 274] width 130 height 22
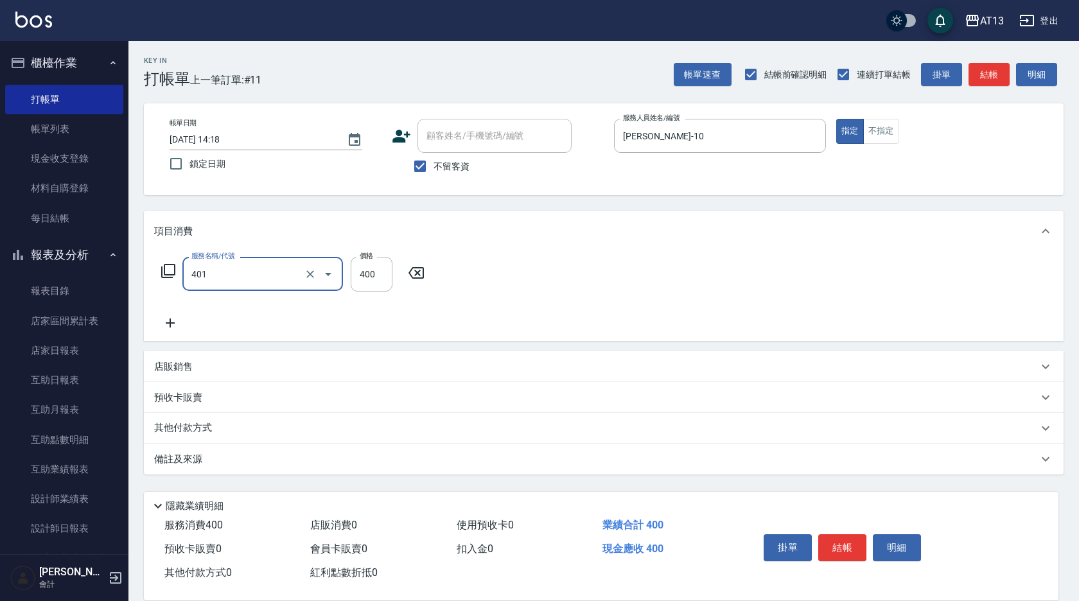
type input "剪髮(401)"
click at [509, 255] on div "服務名稱/代號 剪髮(401) 服務名稱/代號 價格 400 價格" at bounding box center [604, 296] width 920 height 89
click at [838, 529] on div "掛單 結帳 明細" at bounding box center [842, 549] width 168 height 40
click at [843, 534] on button "結帳" at bounding box center [842, 547] width 48 height 27
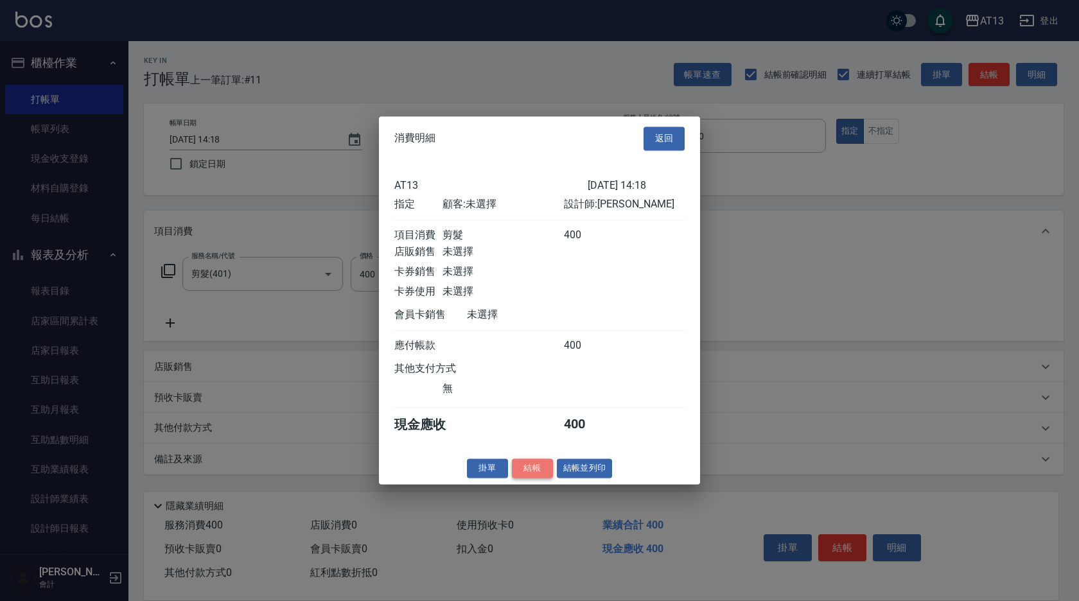
click at [519, 476] on button "結帳" at bounding box center [532, 469] width 41 height 20
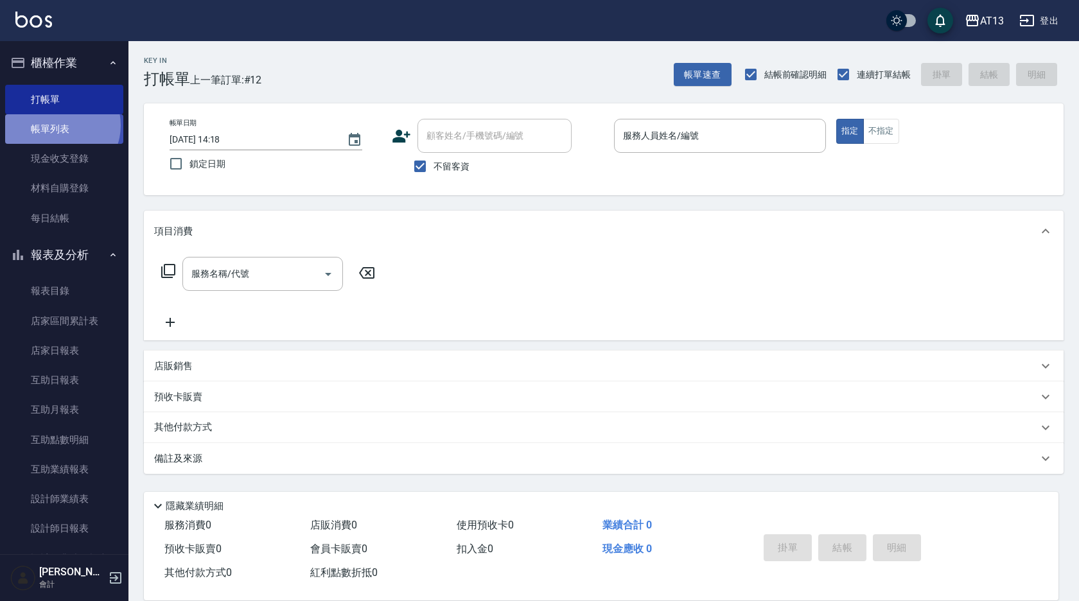
click at [59, 125] on link "帳單列表" at bounding box center [64, 129] width 118 height 30
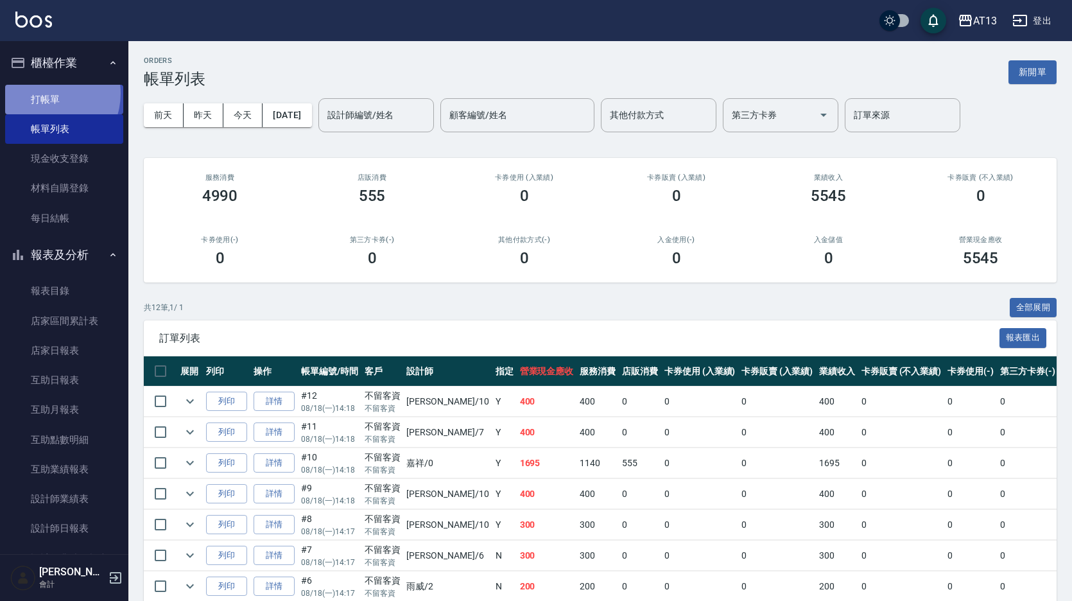
click at [45, 93] on link "打帳單" at bounding box center [64, 100] width 118 height 30
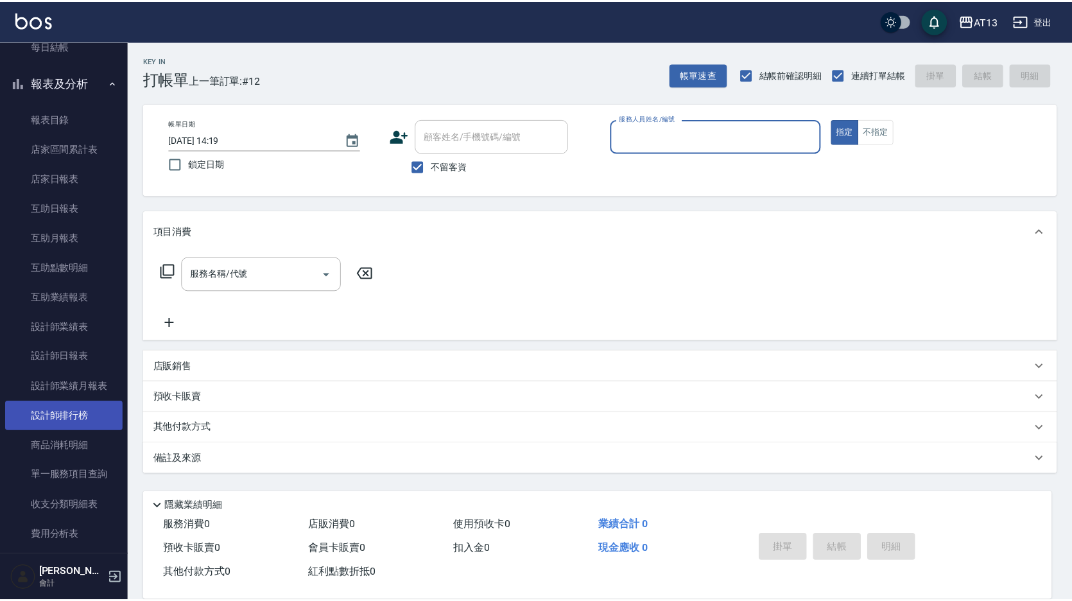
scroll to position [320, 0]
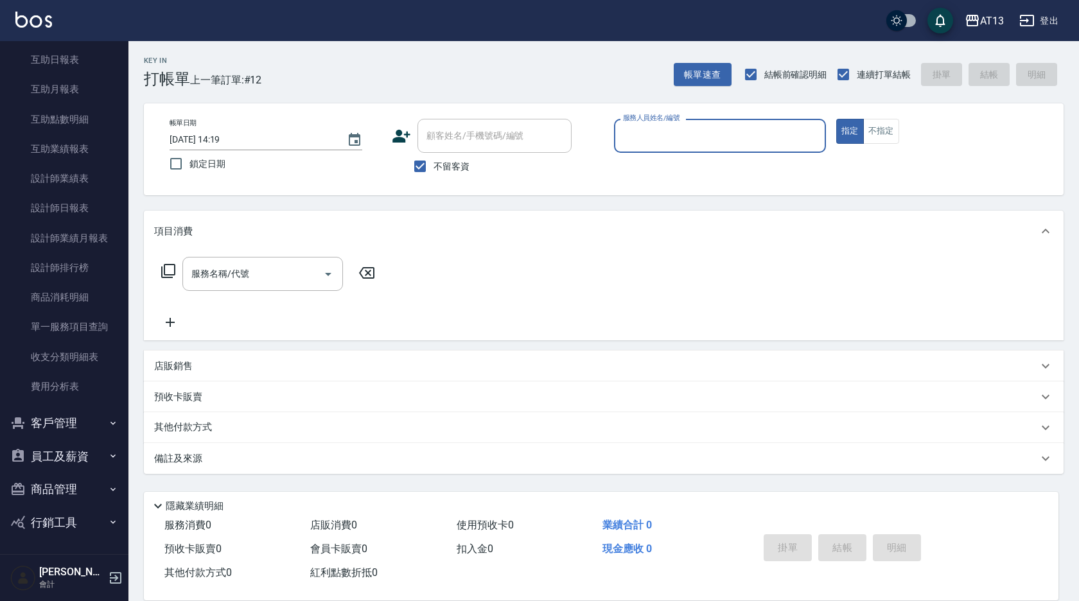
drag, startPoint x: 60, startPoint y: 492, endPoint x: 61, endPoint y: 499, distance: 7.1
click at [60, 492] on button "商品管理" at bounding box center [64, 489] width 118 height 33
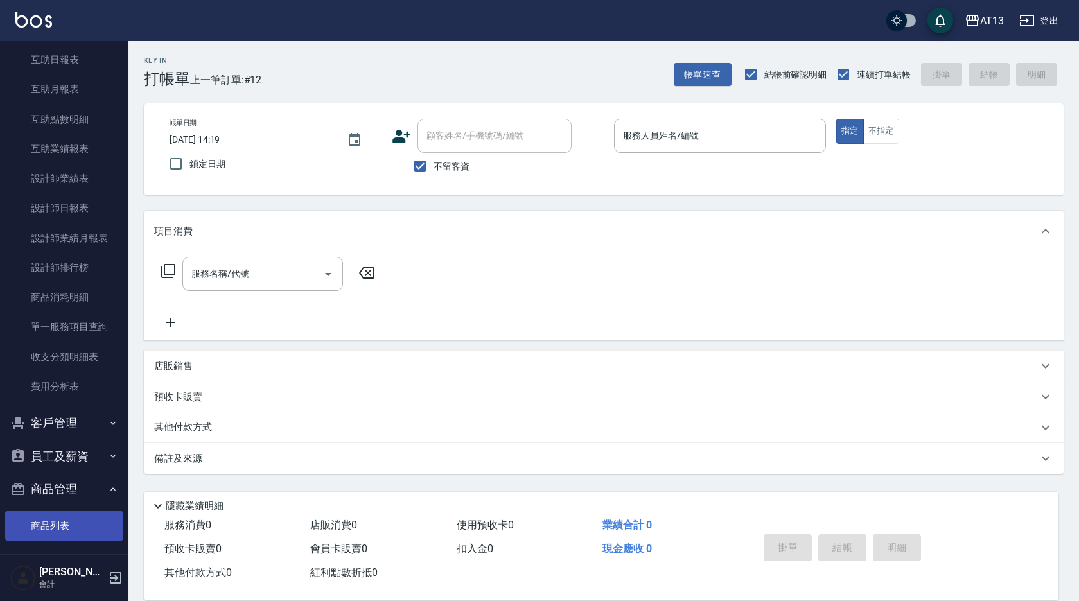
click at [64, 516] on link "商品列表" at bounding box center [64, 526] width 118 height 30
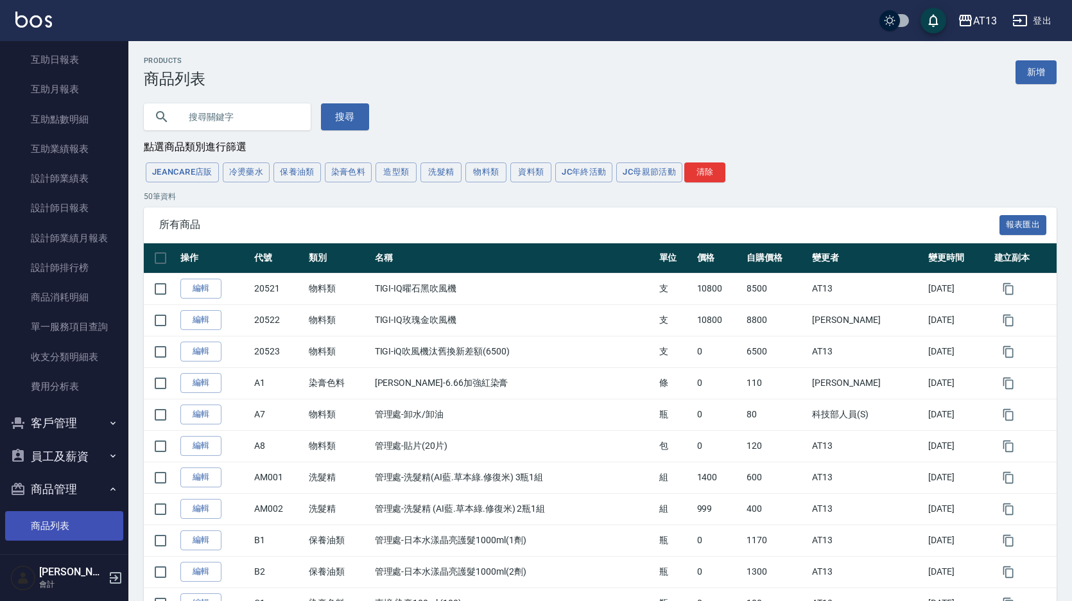
click at [213, 114] on input "text" at bounding box center [240, 117] width 121 height 35
click at [249, 116] on input "荷" at bounding box center [240, 117] width 121 height 35
type input "荷"
click at [347, 103] on div "荷 搜尋" at bounding box center [248, 109] width 241 height 42
click at [344, 114] on button "搜尋" at bounding box center [345, 116] width 48 height 27
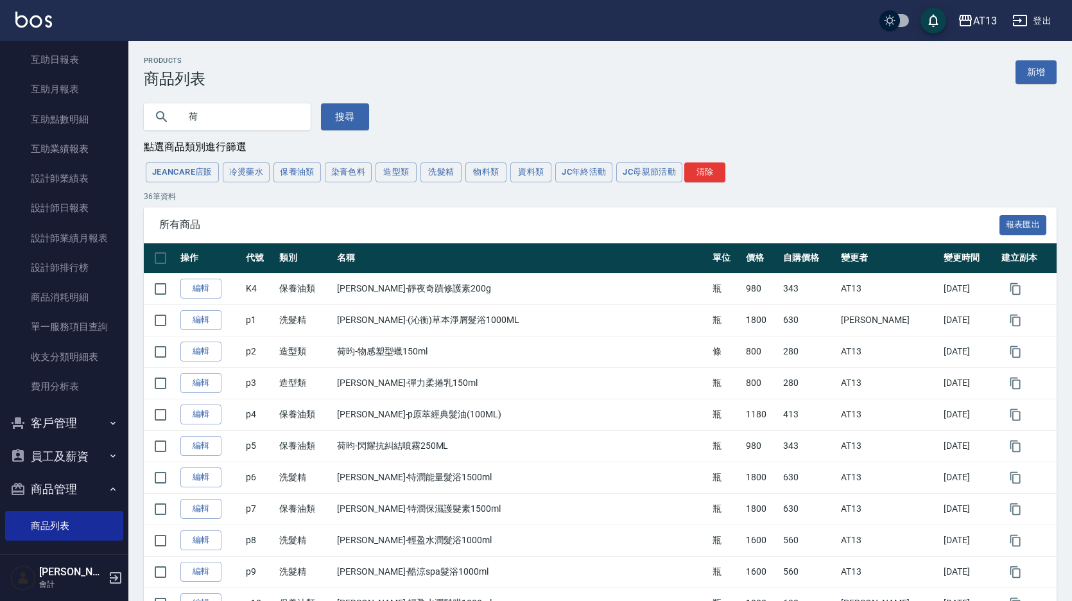
drag, startPoint x: 1021, startPoint y: 69, endPoint x: 1017, endPoint y: 61, distance: 8.9
click at [1021, 69] on link "新增" at bounding box center [1036, 72] width 41 height 24
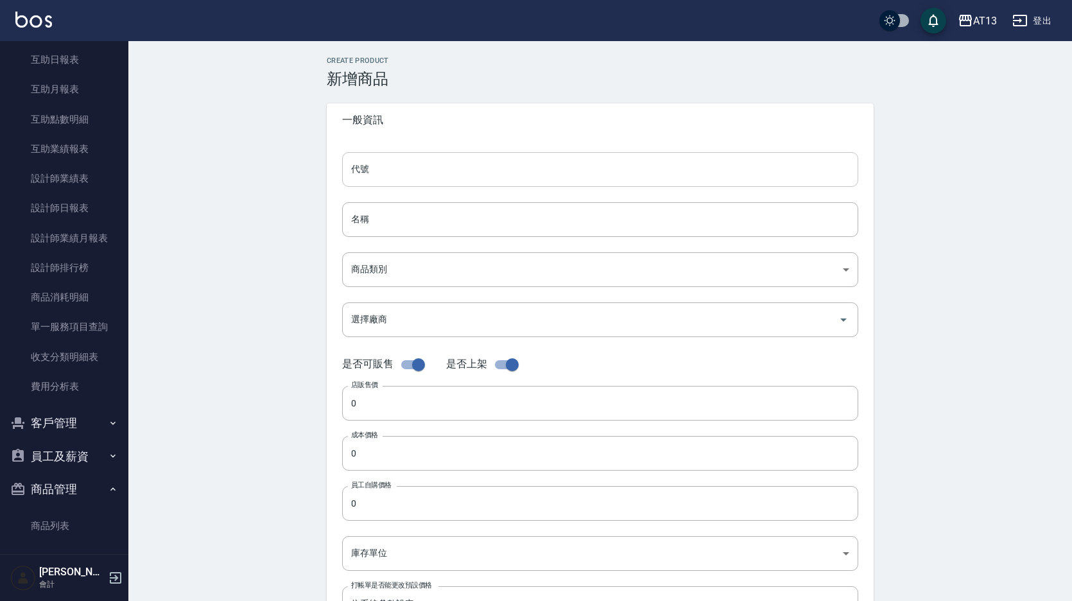
drag, startPoint x: 402, startPoint y: 213, endPoint x: 409, endPoint y: 173, distance: 41.1
click at [402, 213] on input "名稱" at bounding box center [600, 219] width 516 height 35
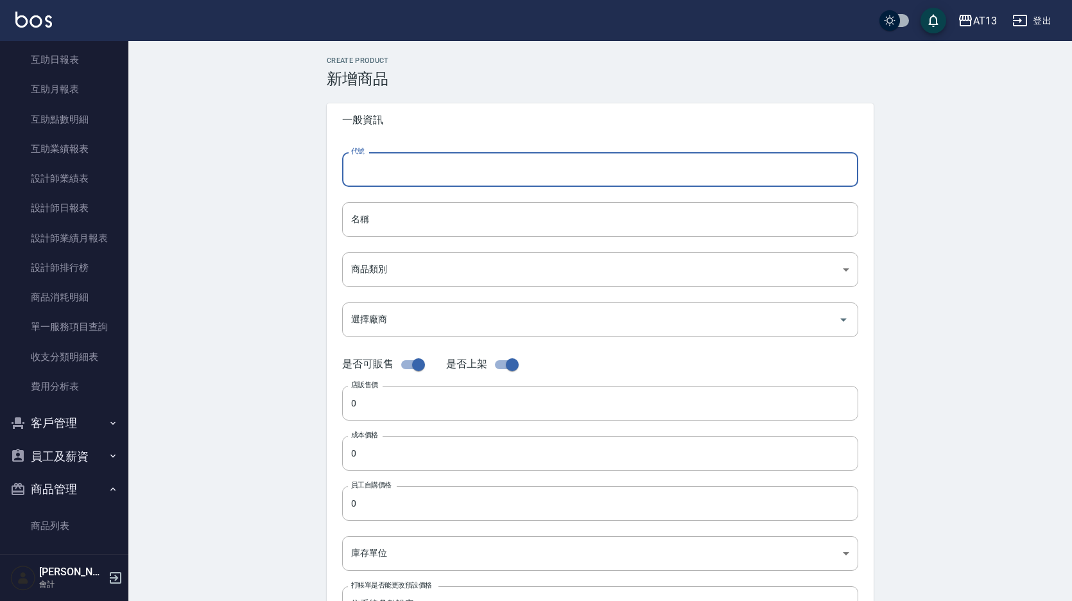
click at [410, 162] on input "代號" at bounding box center [600, 169] width 516 height 35
type input "p39"
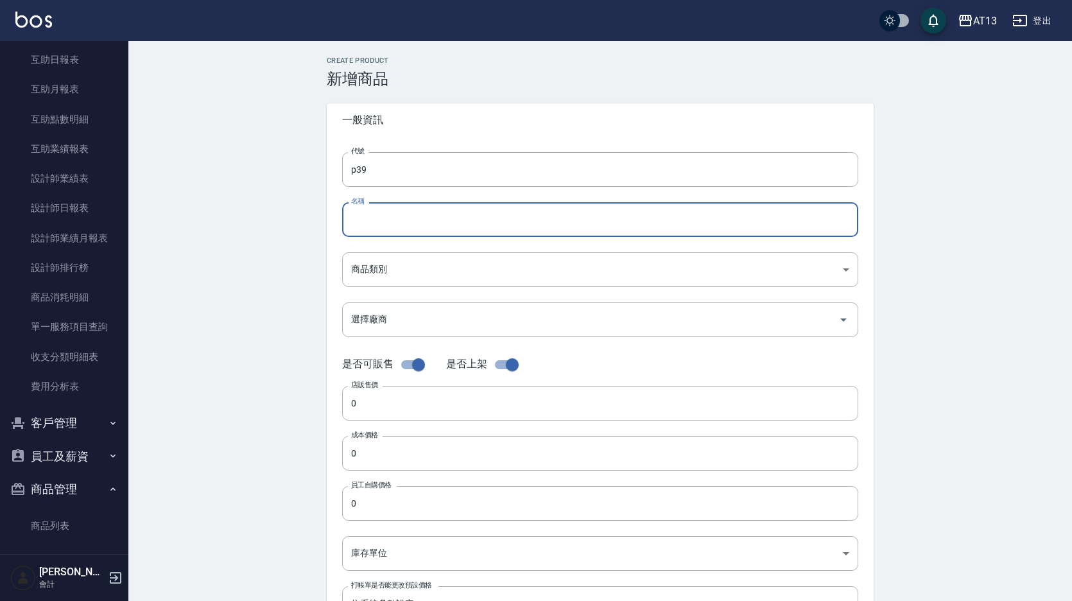
click at [465, 231] on input "名稱" at bounding box center [600, 219] width 516 height 35
type input "LADOR-LPP角蛋白修護噴霧130ML"
click at [501, 272] on body "AT13 登出 櫃檯作業 打帳單 帳單列表 現金收支登錄 材料自購登錄 每日結帳 報表及分析 報表目錄 店家區間累計表 店家日報表 互助日報表 互助月報表 互…" at bounding box center [536, 443] width 1072 height 886
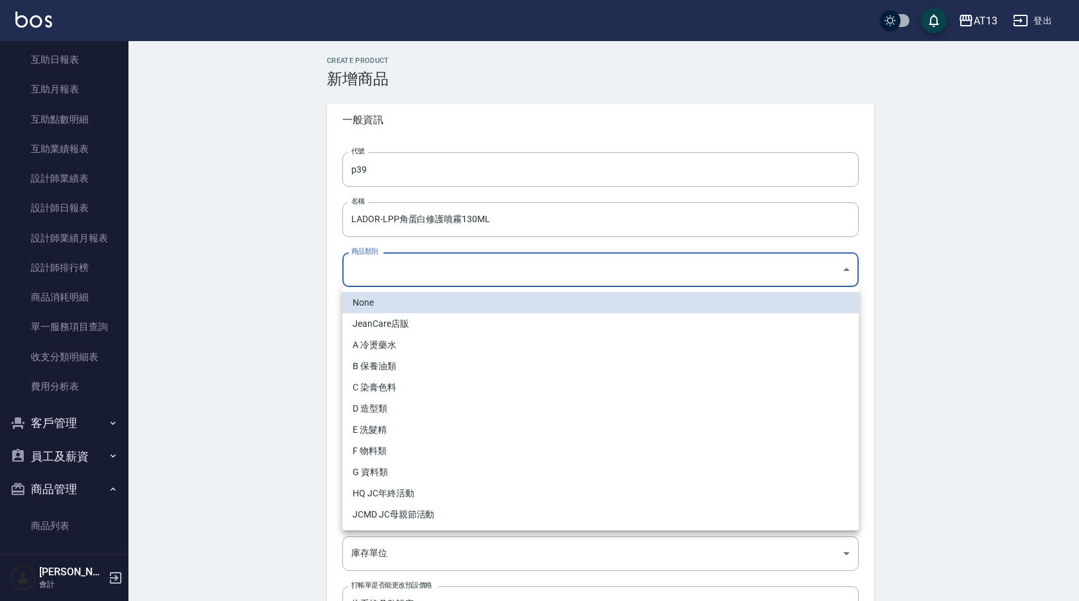
click at [410, 371] on li "B 保養油類" at bounding box center [600, 366] width 516 height 21
type input "24a0060b-82af-4b59-83bf-9c845731a61e"
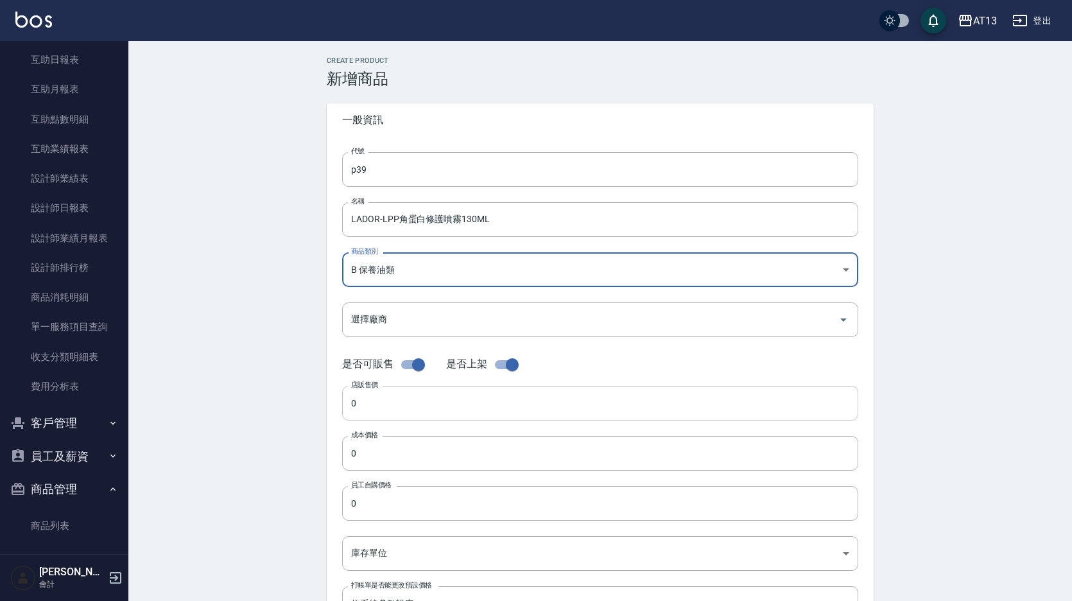
click at [372, 406] on input "0" at bounding box center [600, 403] width 516 height 35
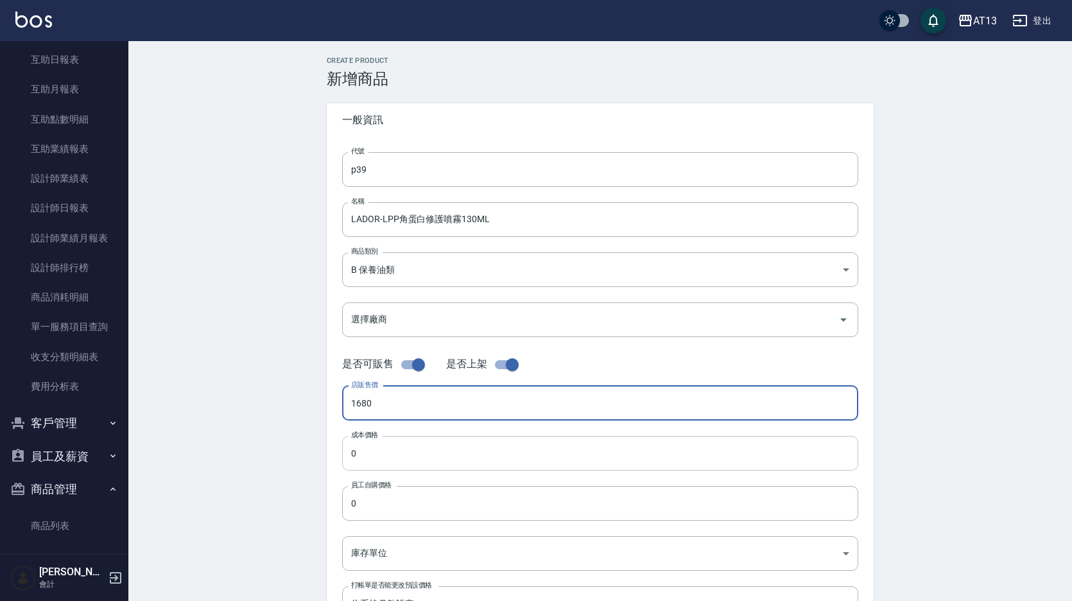
type input "1680"
click at [376, 453] on input "0" at bounding box center [600, 453] width 516 height 35
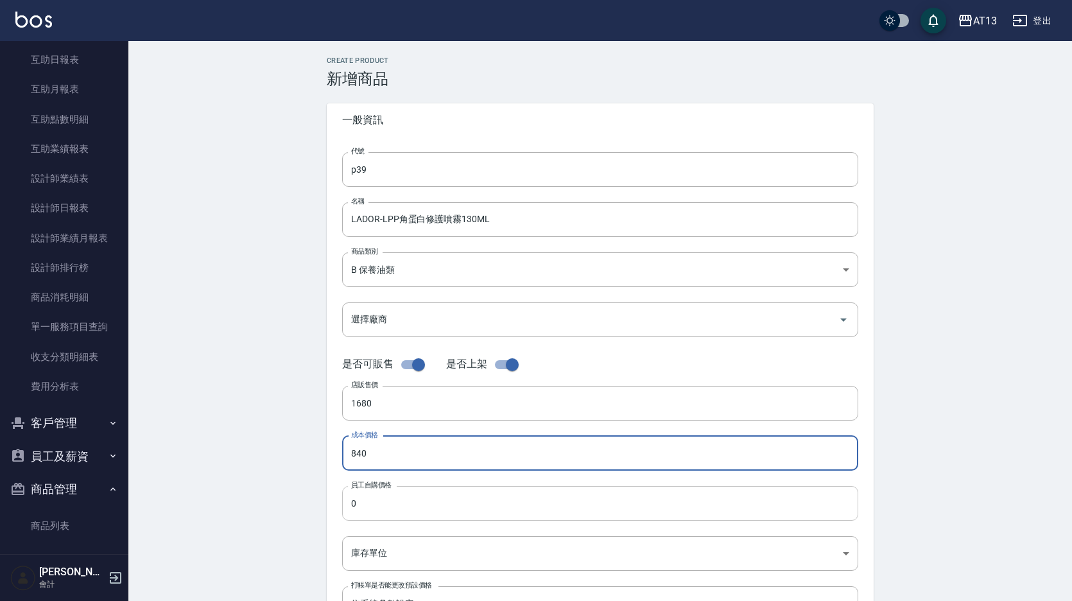
type input "840"
click at [385, 497] on input "0" at bounding box center [600, 503] width 516 height 35
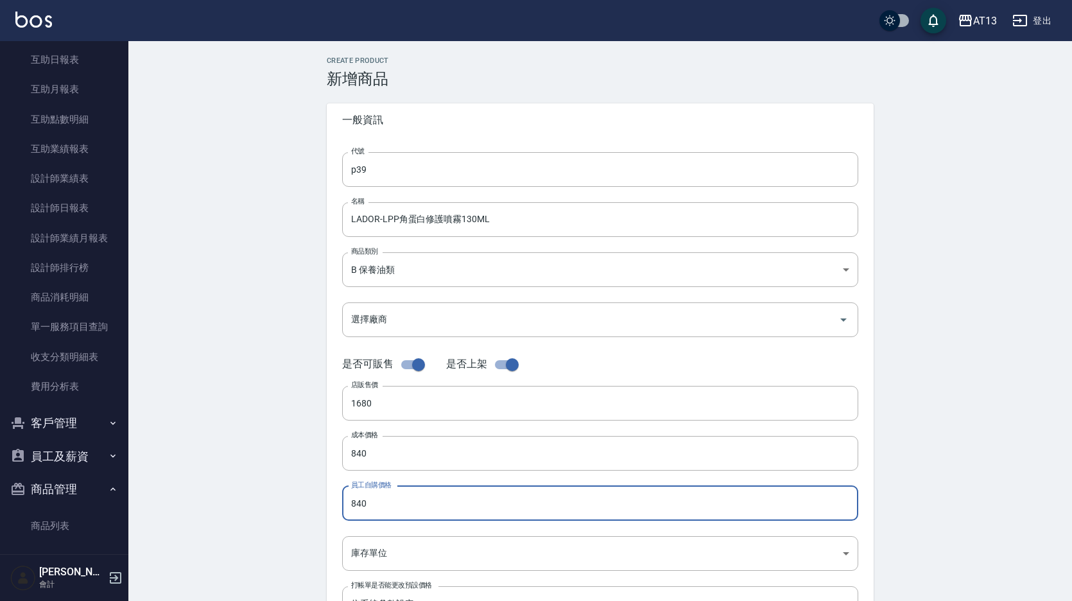
type input "840"
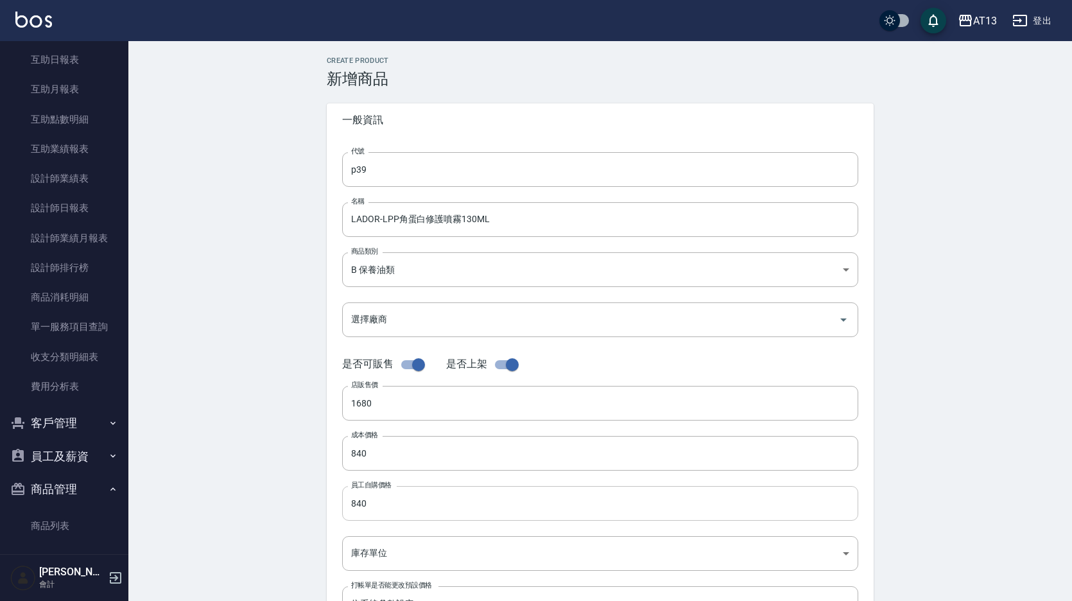
scroll to position [128, 0]
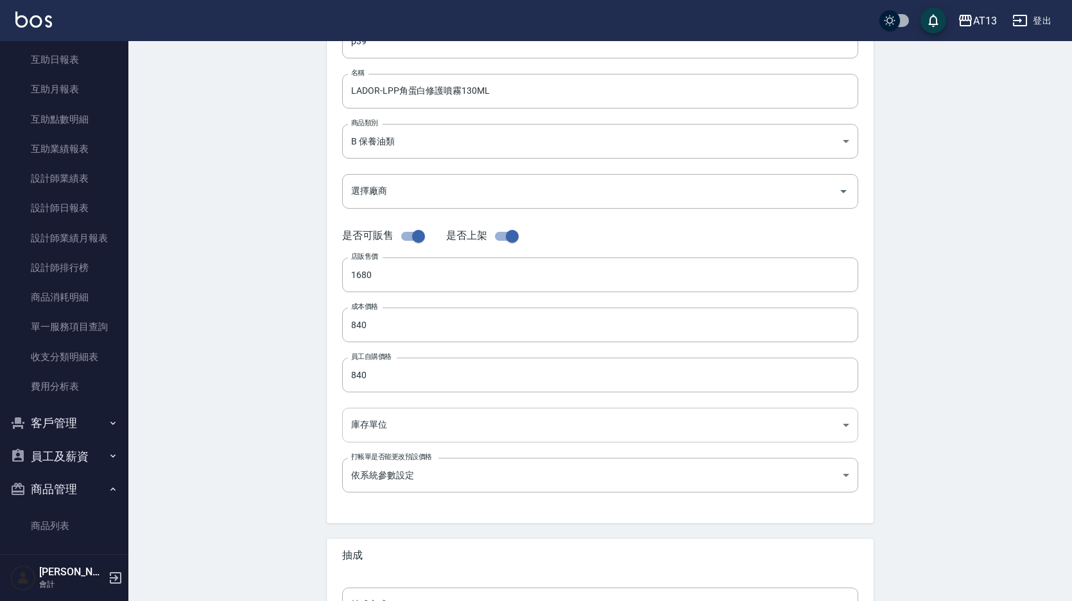
click at [392, 424] on body "AT13 登出 櫃檯作業 打帳單 帳單列表 現金收支登錄 材料自購登錄 每日結帳 報表及分析 報表目錄 店家區間累計表 店家日報表 互助日報表 互助月報表 互…" at bounding box center [536, 315] width 1072 height 886
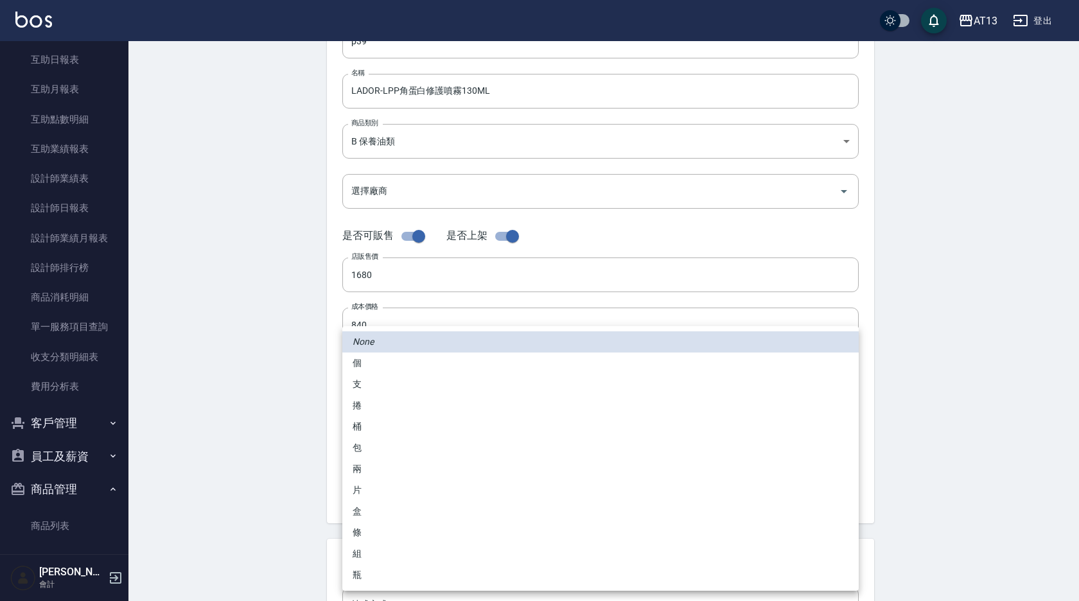
click at [369, 572] on li "瓶" at bounding box center [600, 574] width 516 height 21
type input "瓶"
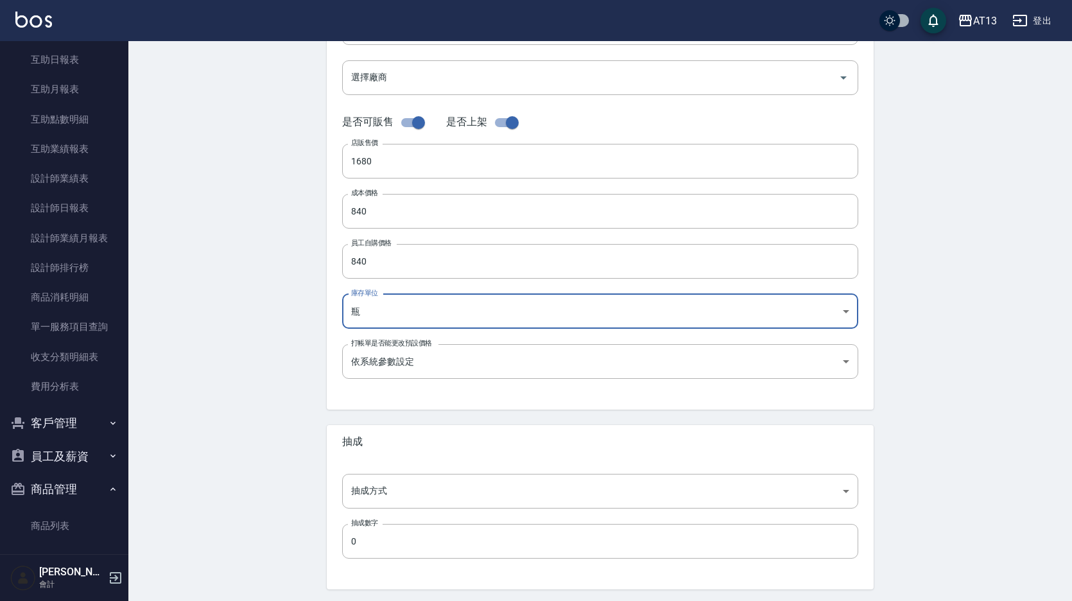
scroll to position [257, 0]
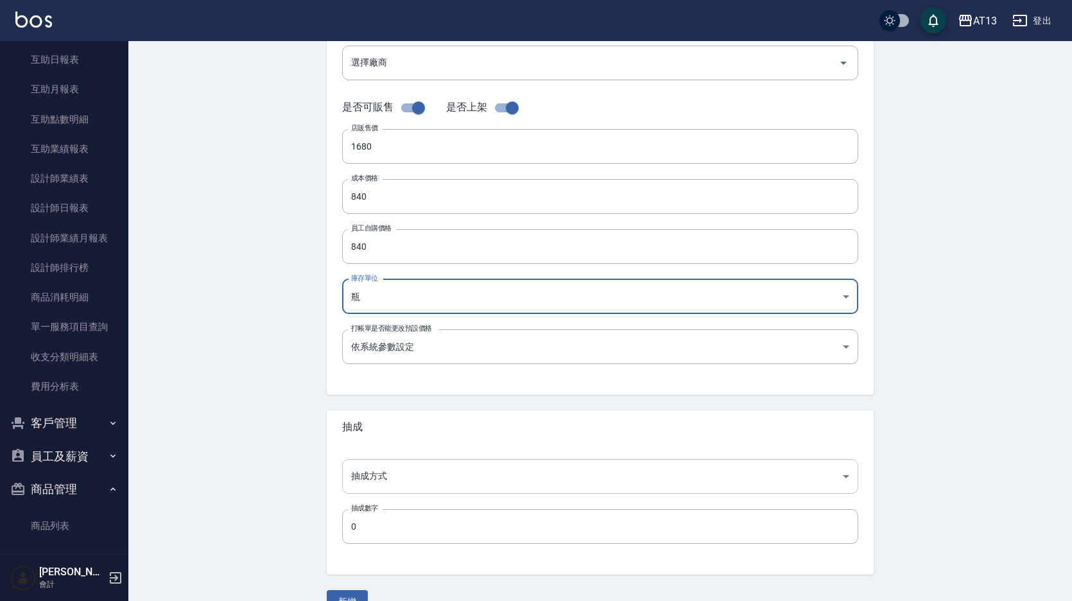
click at [367, 468] on body "AT13 登出 櫃檯作業 打帳單 帳單列表 現金收支登錄 材料自購登錄 每日結帳 報表及分析 報表目錄 店家區間累計表 店家日報表 互助日報表 互助月報表 互…" at bounding box center [536, 186] width 1072 height 886
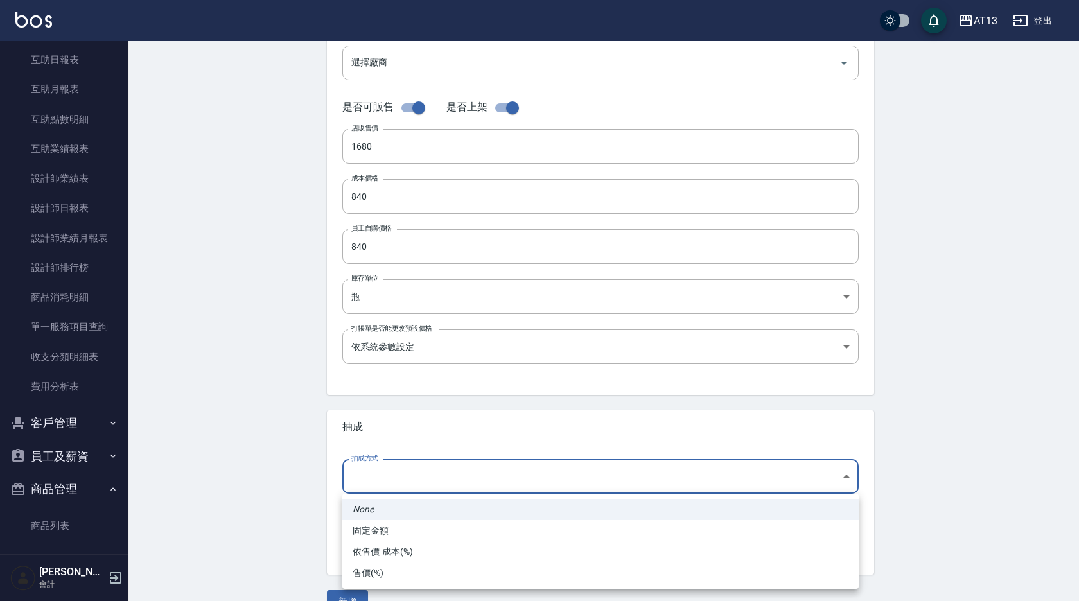
click at [375, 548] on li "依售價-成本(%)" at bounding box center [600, 551] width 516 height 21
type input "byCost"
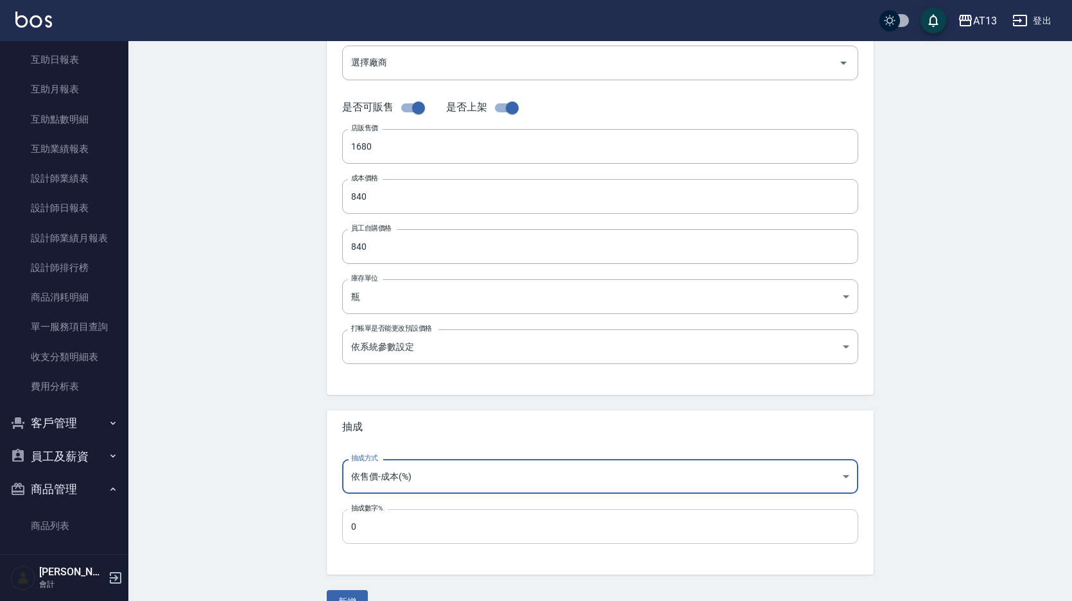
click at [372, 530] on input "0" at bounding box center [600, 526] width 516 height 35
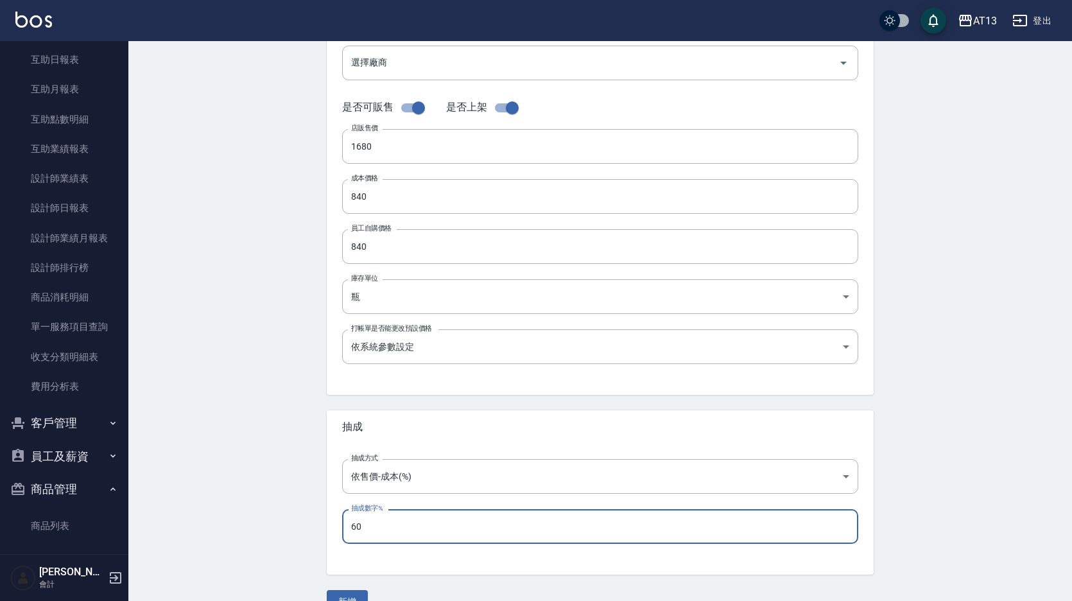
type input "60"
click at [377, 562] on div "抽成方式 依售價-成本(%) byCost 抽成方式 抽成數字% 60 抽成數字%" at bounding box center [600, 509] width 547 height 131
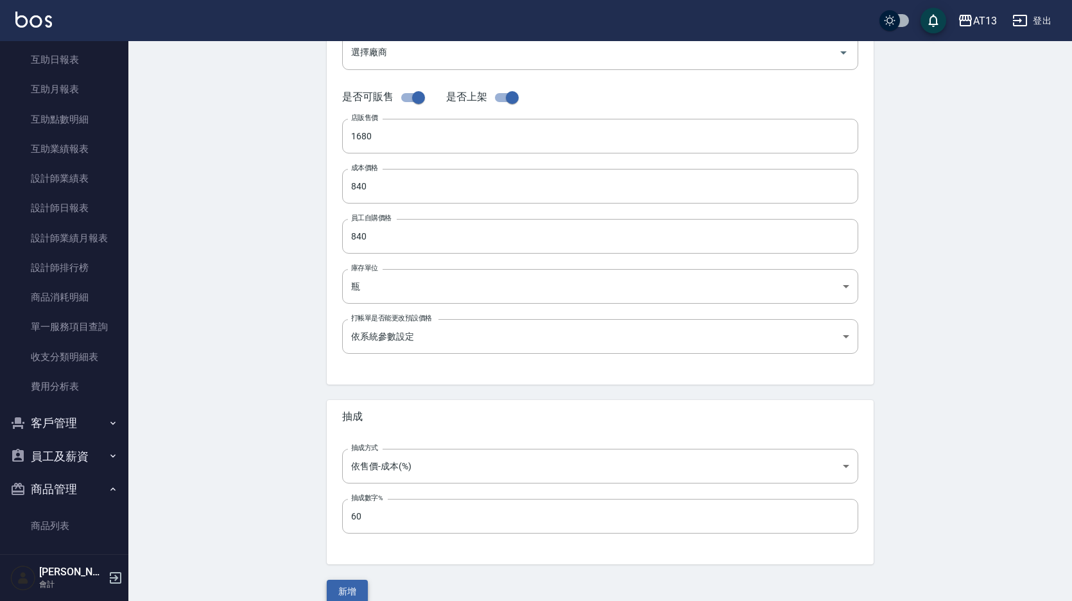
scroll to position [285, 0]
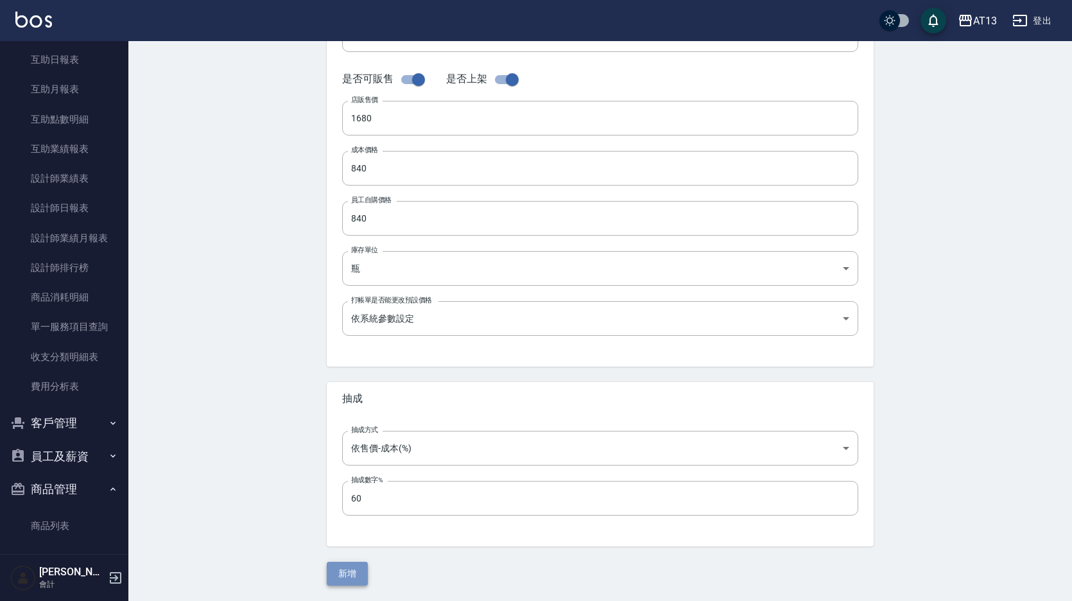
click at [355, 571] on button "新增" at bounding box center [347, 574] width 41 height 24
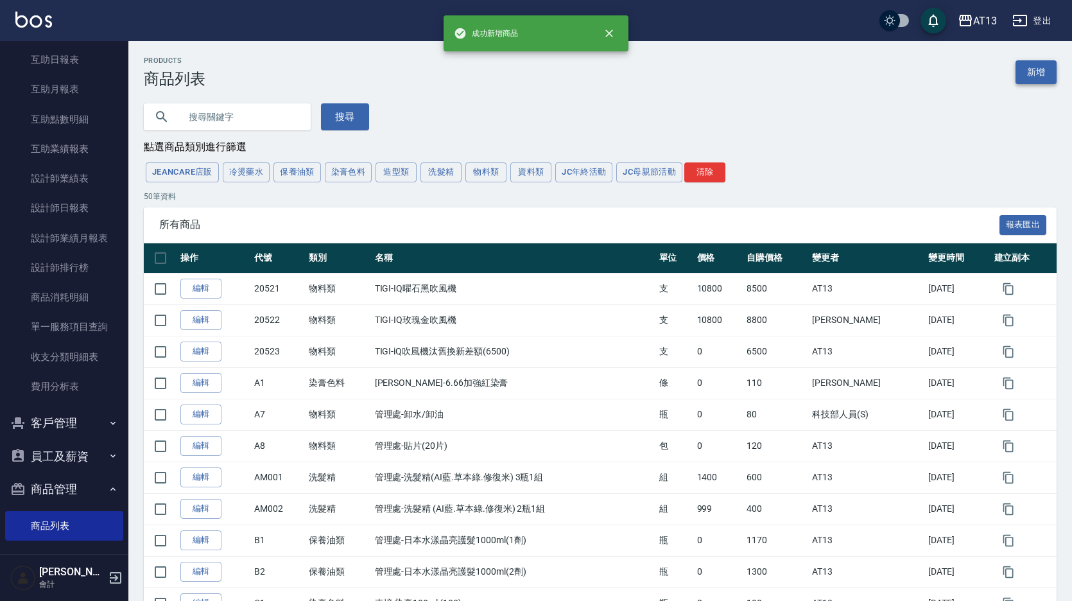
click at [1043, 61] on link "新增" at bounding box center [1036, 72] width 41 height 24
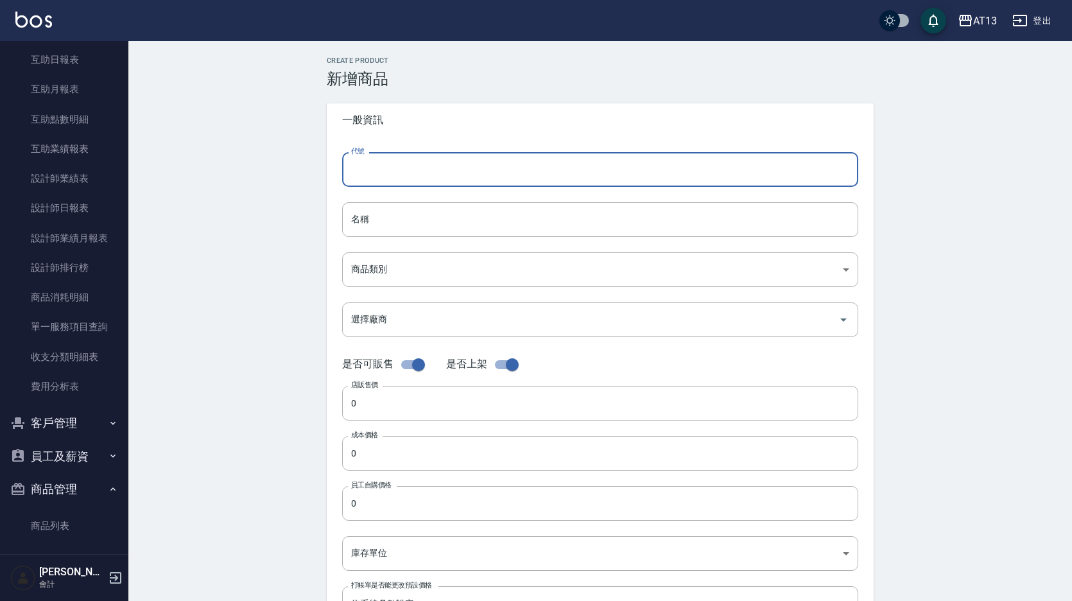
click at [474, 171] on input "代號" at bounding box center [600, 169] width 516 height 35
type input "p39"
type input "LADOR-LPP角蛋白修護噴霧130ML"
type input "24a0060b-82af-4b59-83bf-9c845731a61e"
type input "瓶"
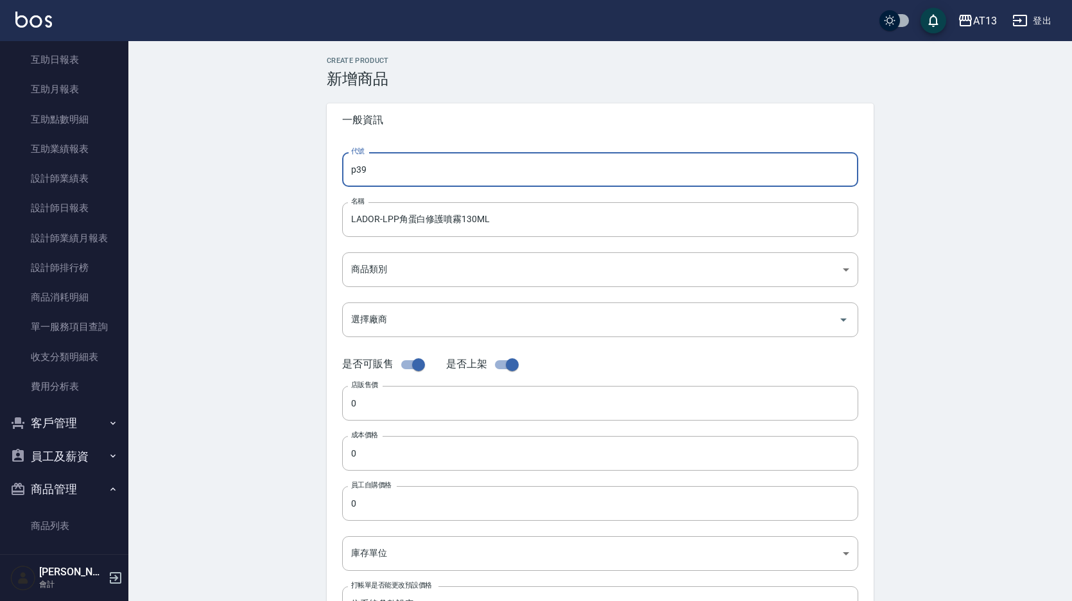
type input "byCost"
type input "p40"
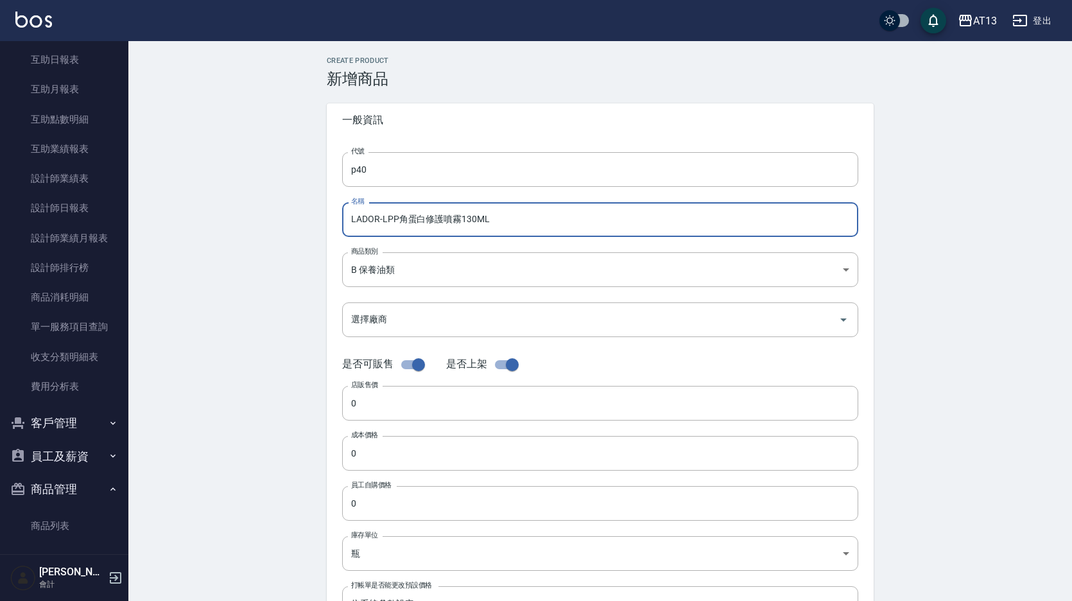
click at [493, 220] on input "LADOR-LPP角蛋白修護噴霧130ML" at bounding box center [600, 219] width 516 height 35
click at [493, 224] on input "LADOR-角蛋白修護噴霧130ML(幻子果香)" at bounding box center [600, 219] width 516 height 35
type input "LADOR-角蛋白修護噴霧130ML(幻紫果香)"
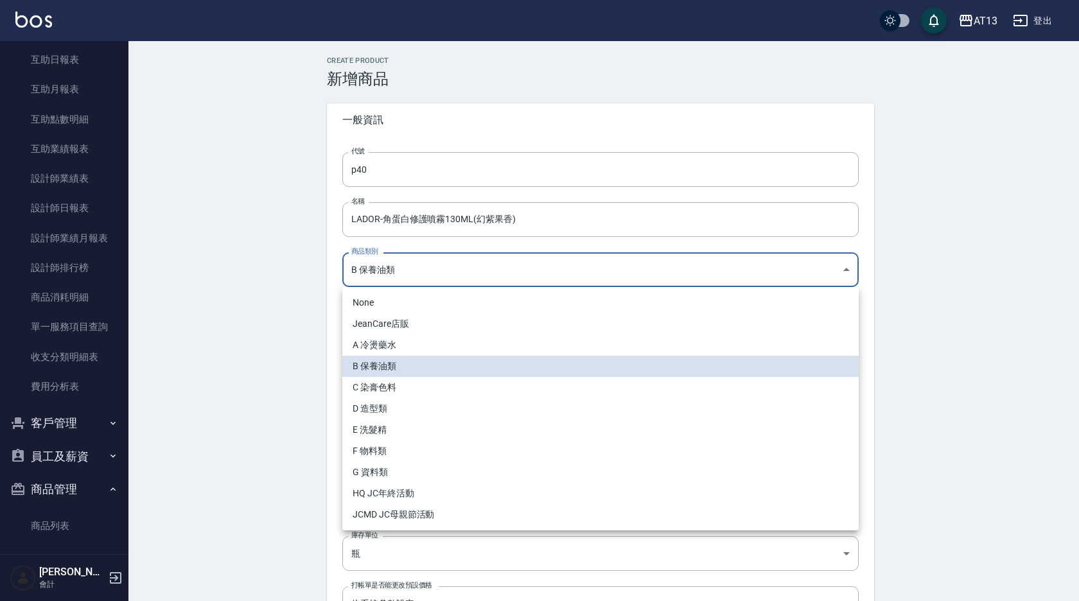
click at [435, 275] on body "AT13 登出 櫃檯作業 打帳單 帳單列表 現金收支登錄 材料自購登錄 每日結帳 報表及分析 報表目錄 店家區間累計表 店家日報表 互助日報表 互助月報表 互…" at bounding box center [539, 443] width 1079 height 886
click at [1036, 337] on div at bounding box center [539, 300] width 1079 height 601
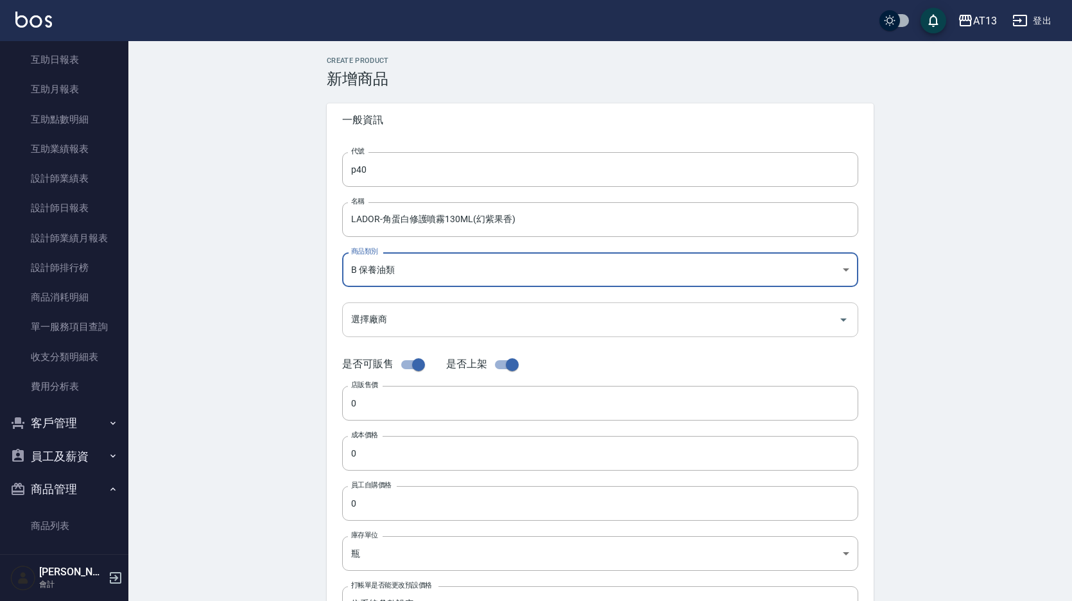
click at [449, 317] on input "選擇廠商" at bounding box center [590, 319] width 485 height 22
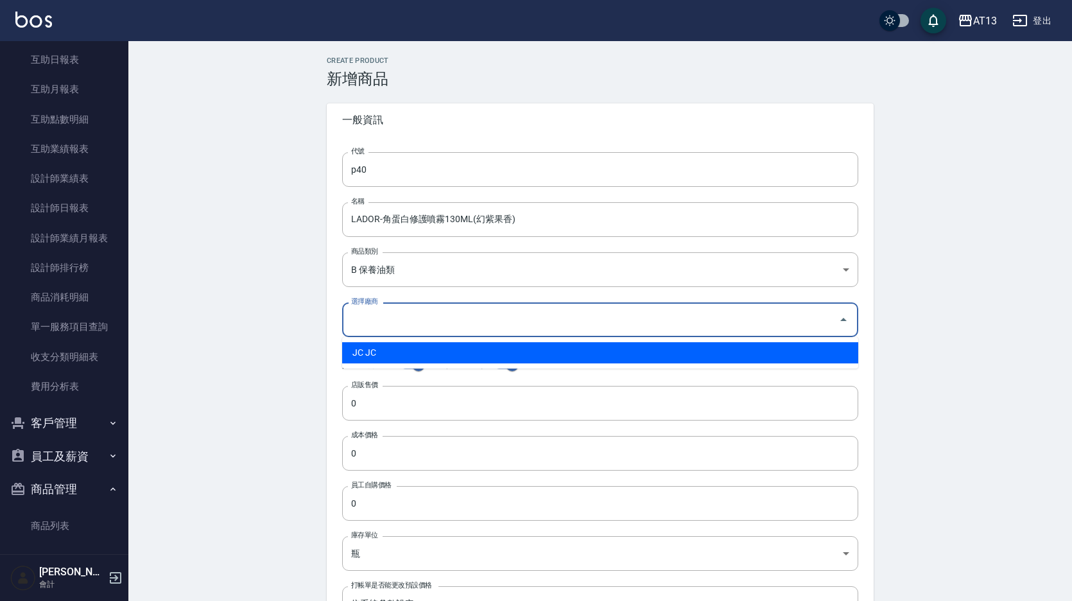
click at [1053, 378] on div "Create Product 新增商品 一般資訊 代號 p40 代號 名稱 LADOR-角蛋白修護噴霧130ML(幻紫果香) 名稱 商品類別 B 保養油類…" at bounding box center [600, 463] width 944 height 845
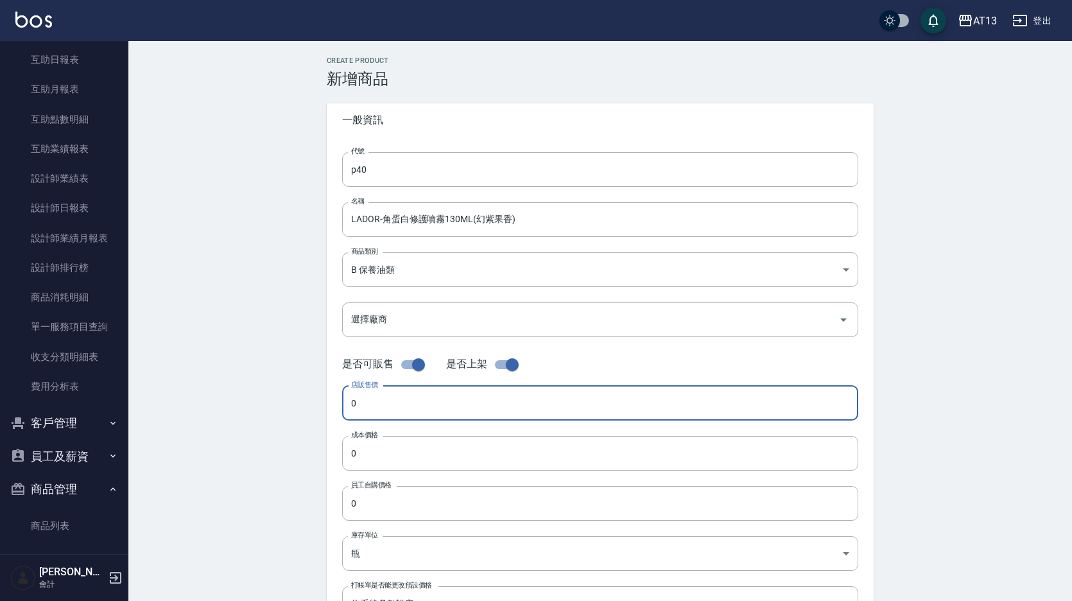
click at [433, 390] on input "0" at bounding box center [600, 403] width 516 height 35
type input "1680"
click at [367, 462] on input "0" at bounding box center [600, 453] width 516 height 35
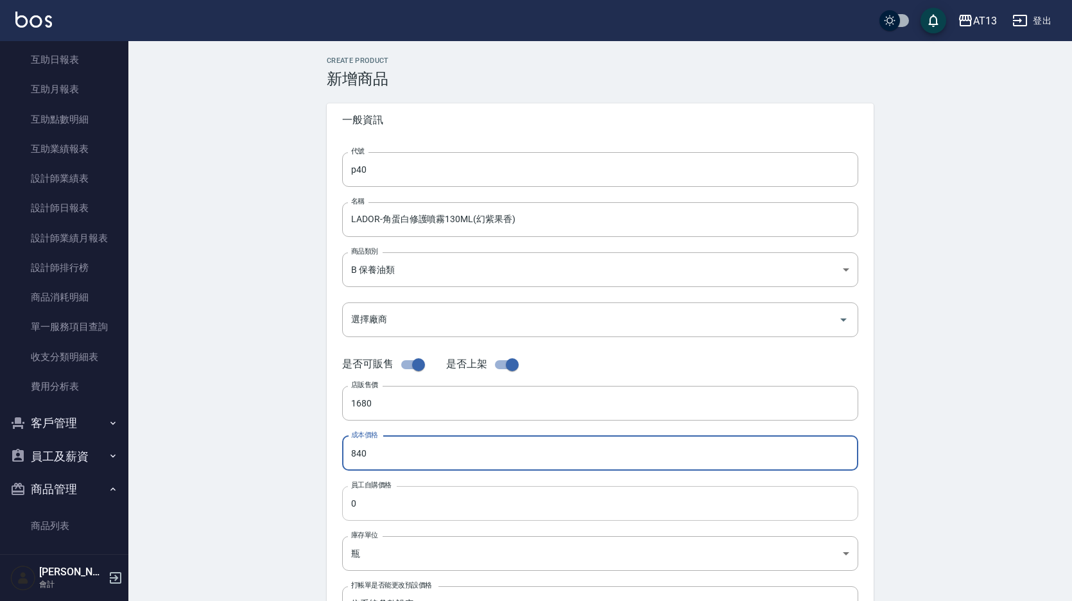
type input "840"
click at [378, 497] on input "0" at bounding box center [600, 503] width 516 height 35
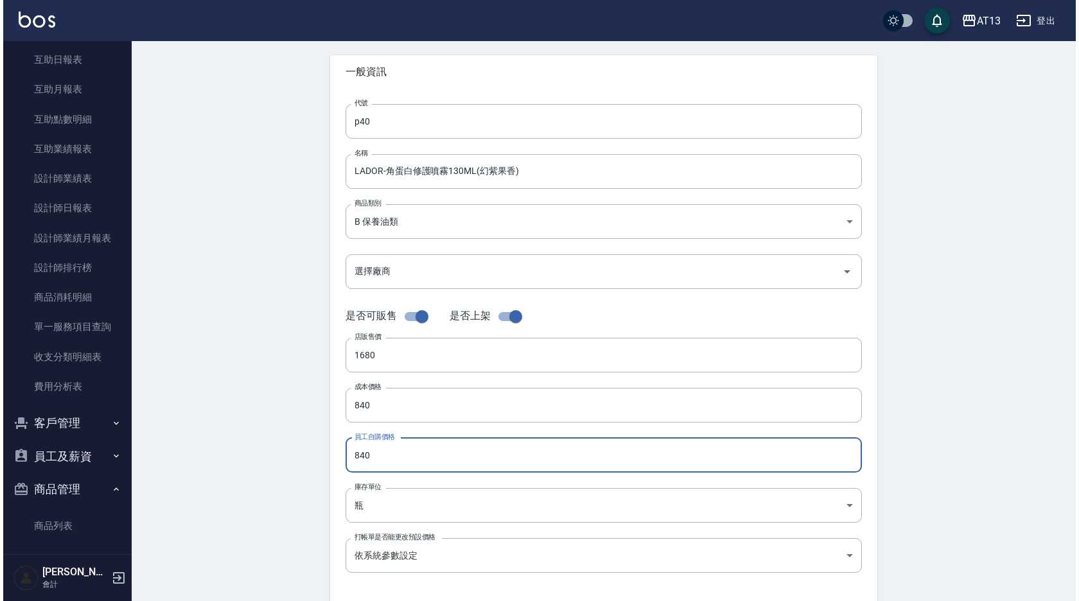
scroll to position [128, 0]
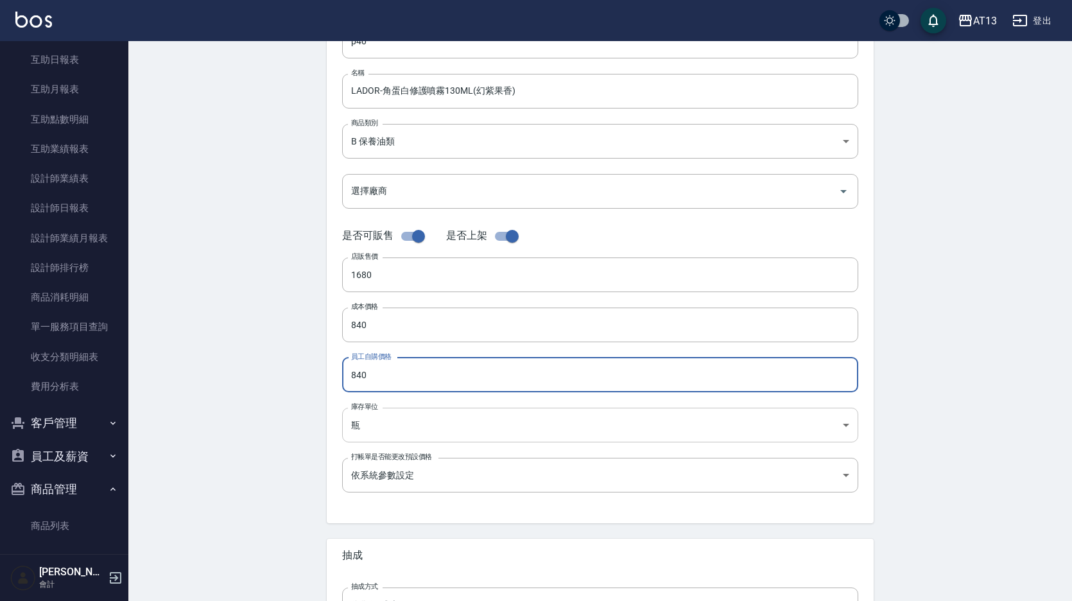
type input "840"
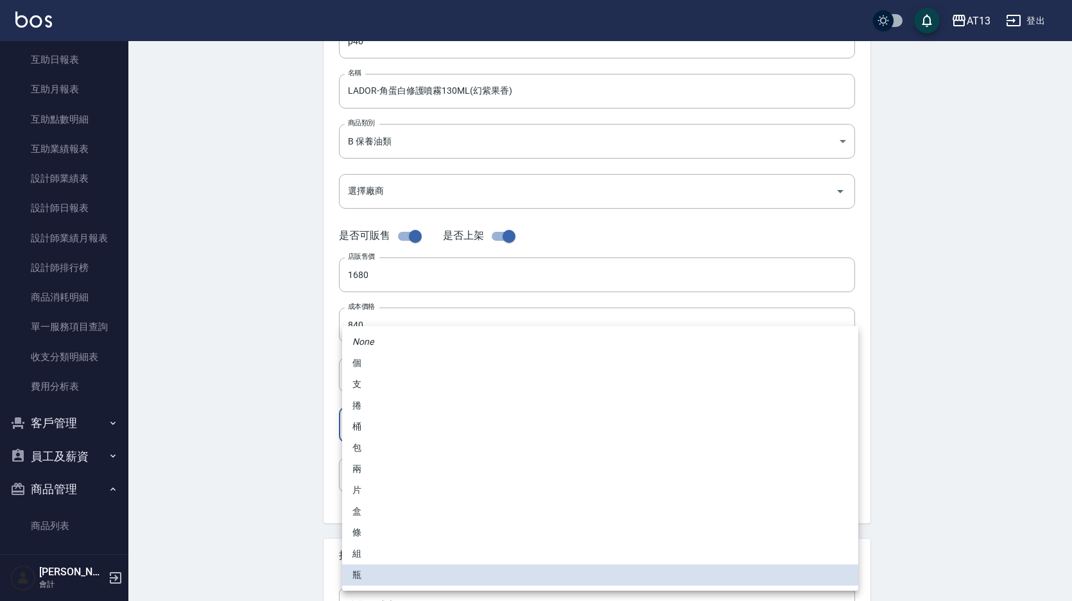
click at [390, 421] on body "AT13 登出 櫃檯作業 打帳單 帳單列表 現金收支登錄 材料自購登錄 每日結帳 報表及分析 報表目錄 店家區間累計表 店家日報表 互助日報表 互助月報表 互…" at bounding box center [536, 315] width 1072 height 886
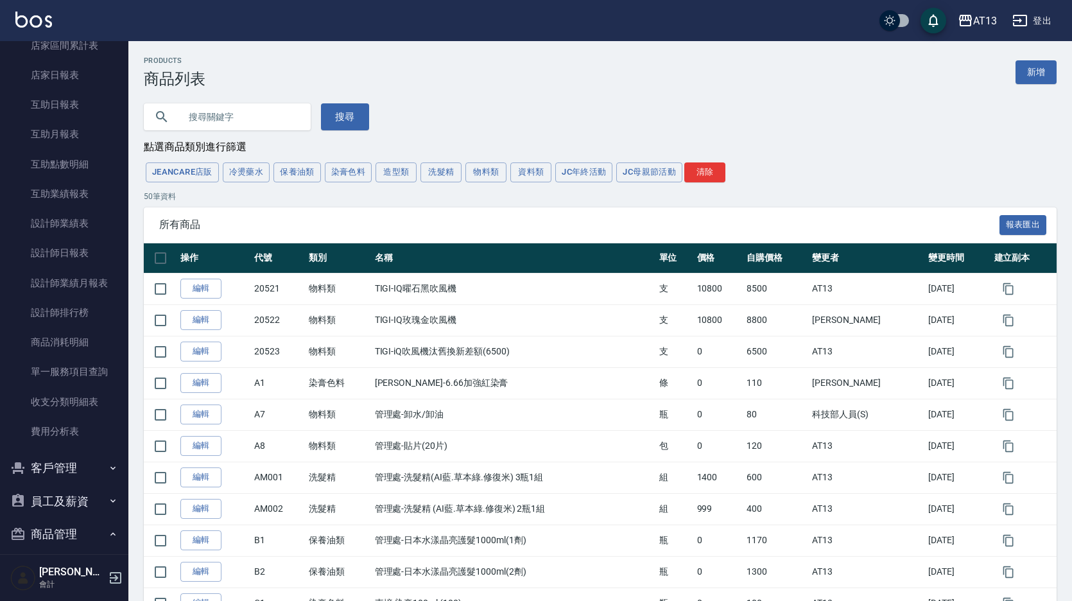
scroll to position [192, 0]
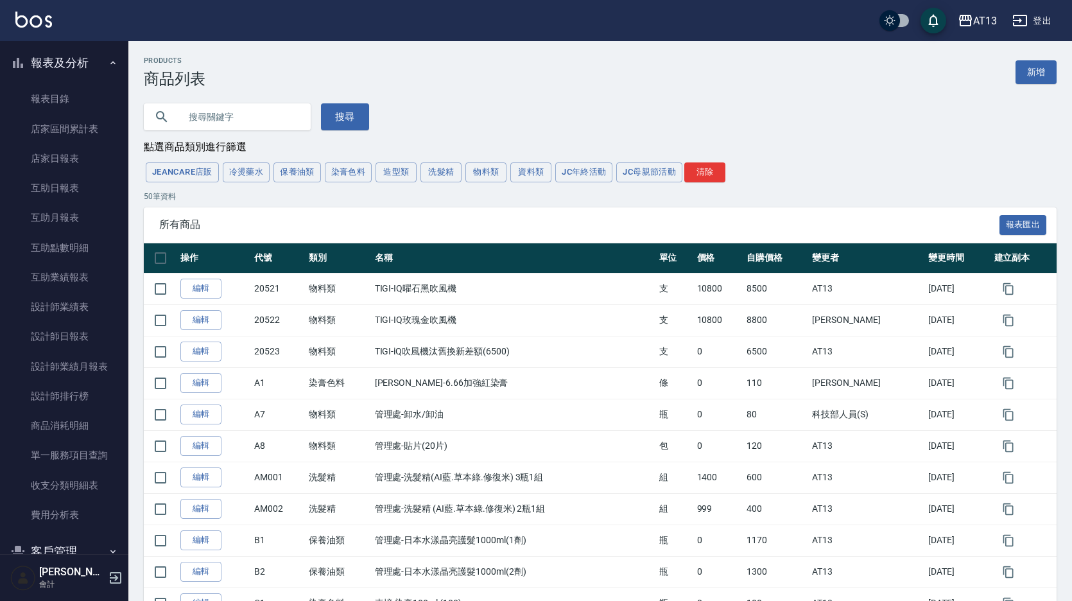
click at [183, 111] on input "text" at bounding box center [240, 117] width 121 height 35
click at [242, 127] on input "P3" at bounding box center [240, 117] width 121 height 35
type input "P"
click at [283, 173] on button "保養油類" at bounding box center [298, 172] width 48 height 20
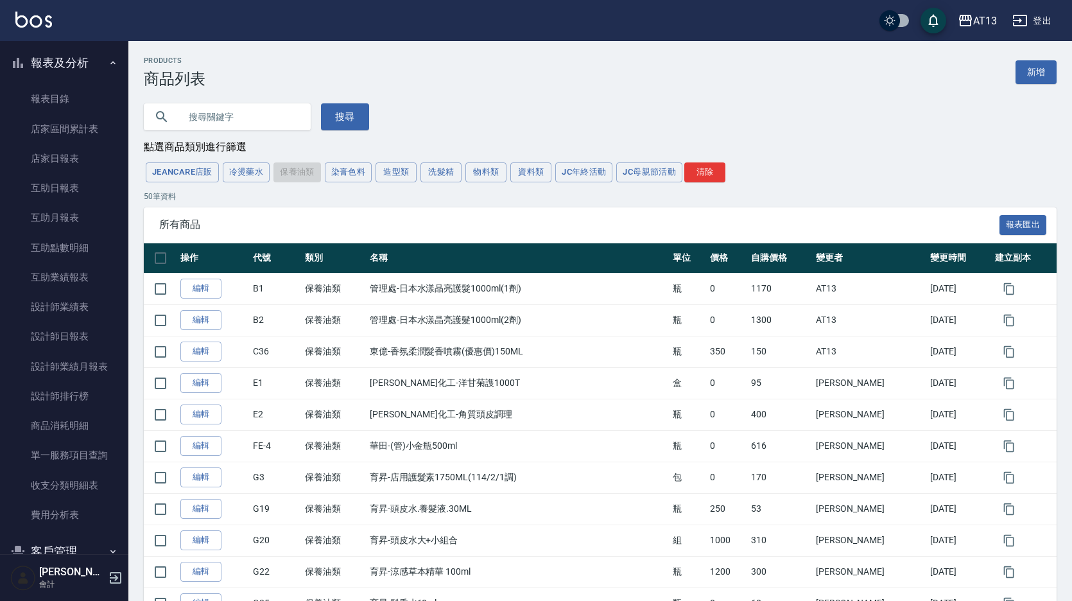
click at [301, 173] on div "JeanCare店販 冷燙藥水 保養油類 染膏色料 造型類 洗髮精 物料類 資料類 JC年終活動 JC母親節活動 清除" at bounding box center [600, 173] width 913 height 24
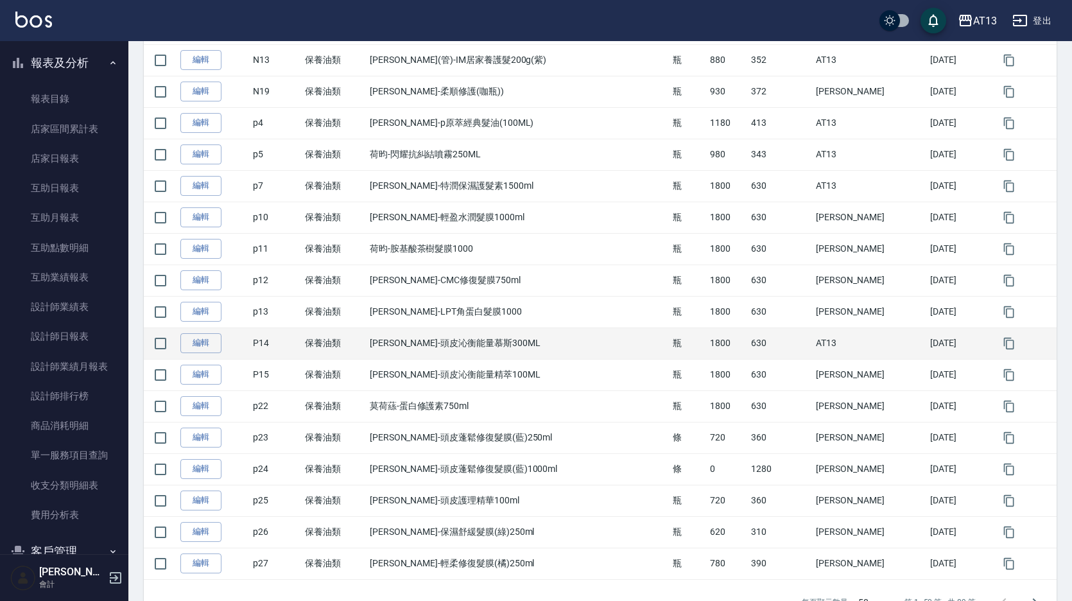
scroll to position [1308, 0]
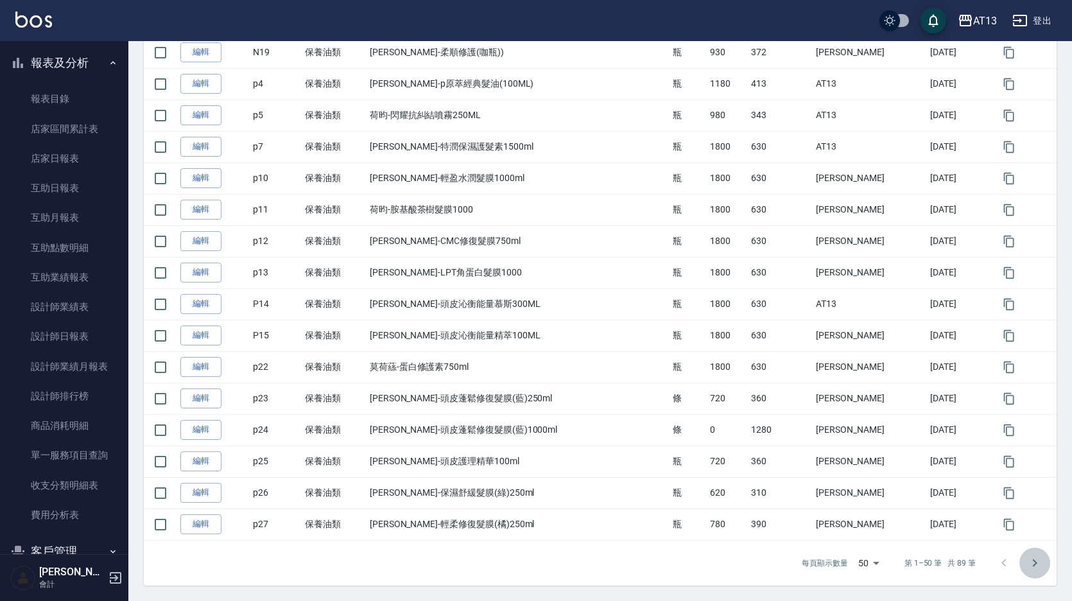
click at [1029, 560] on icon "Go to next page" at bounding box center [1035, 562] width 15 height 15
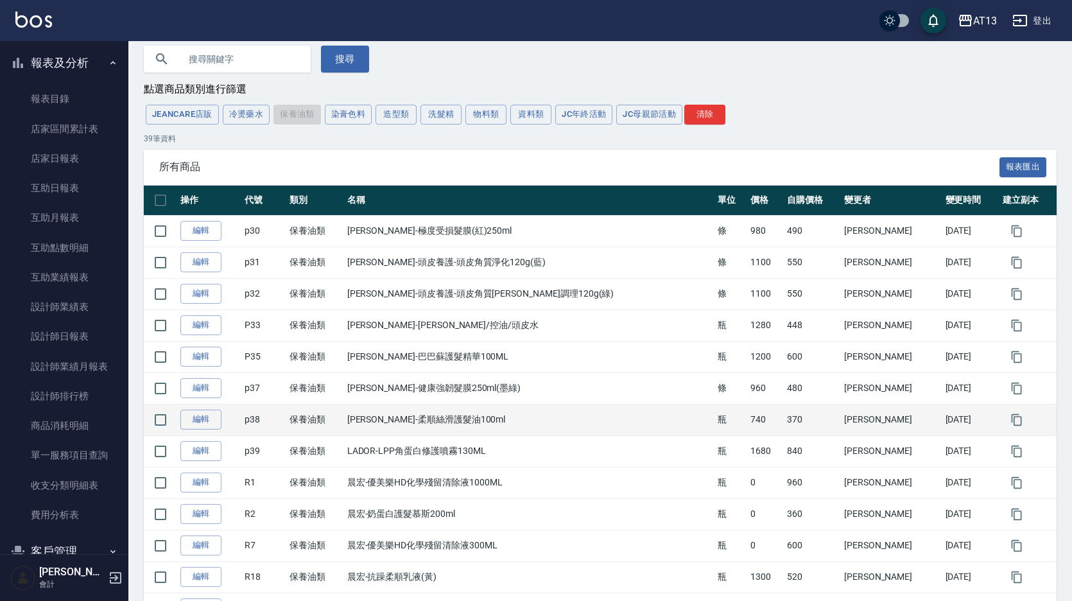
scroll to position [128, 0]
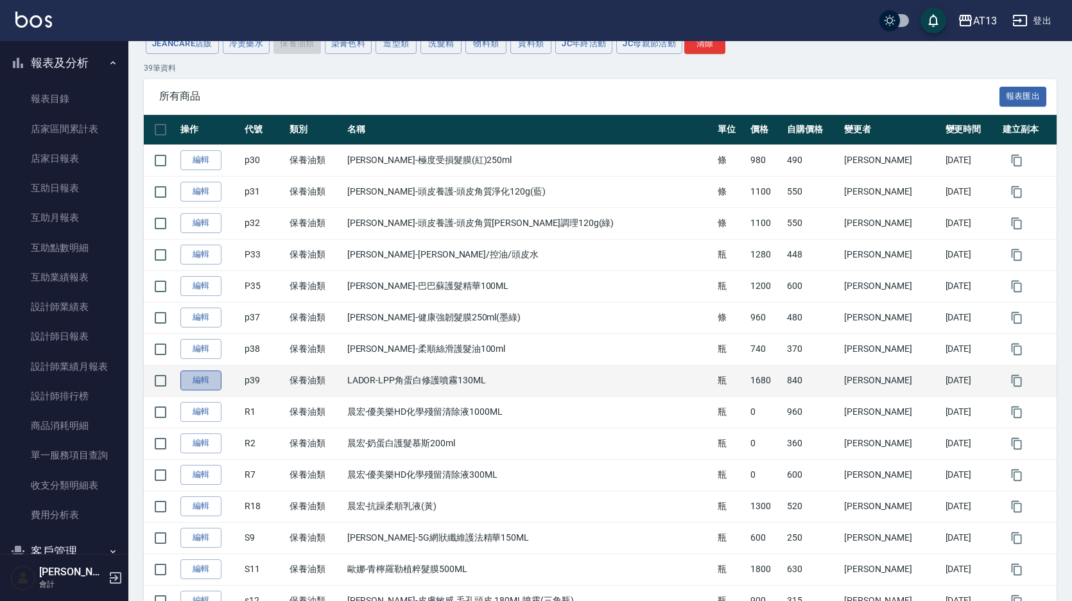
click at [207, 381] on link "編輯" at bounding box center [200, 381] width 41 height 20
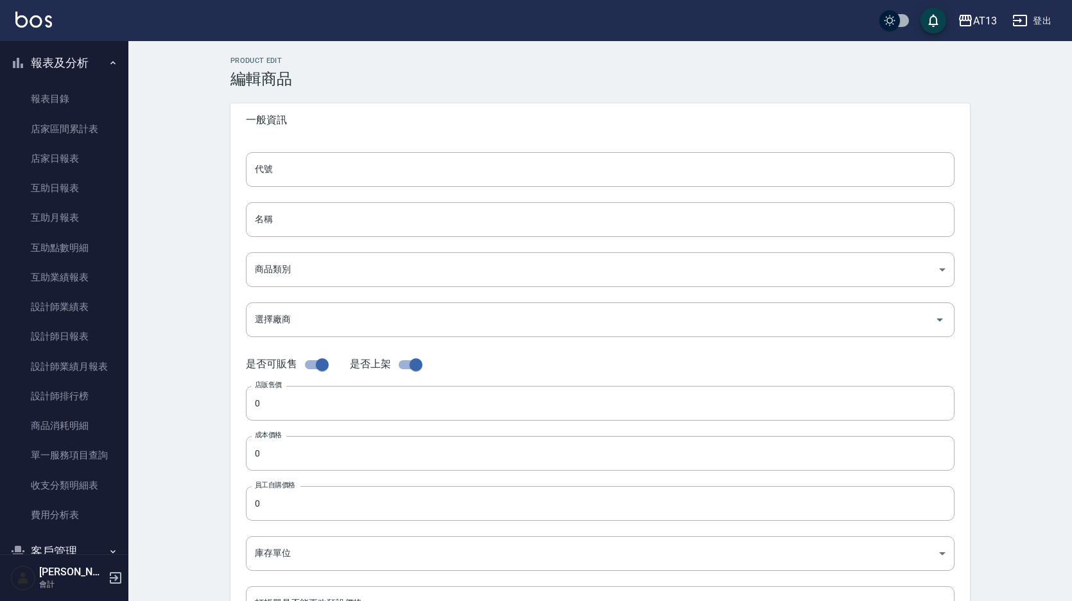
type input "p39"
type input "LADOR-LPP角蛋白修護噴霧130ML"
type input "24a0060b-82af-4b59-83bf-9c845731a61e"
type input "1680"
type input "840"
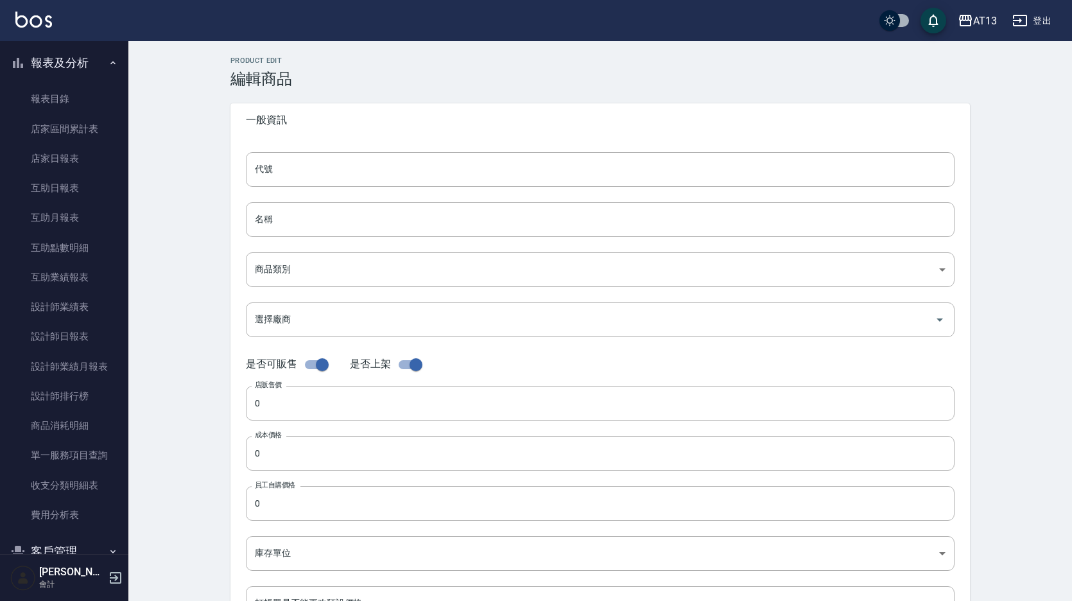
type input "840"
type input "瓶"
type input "UNSET"
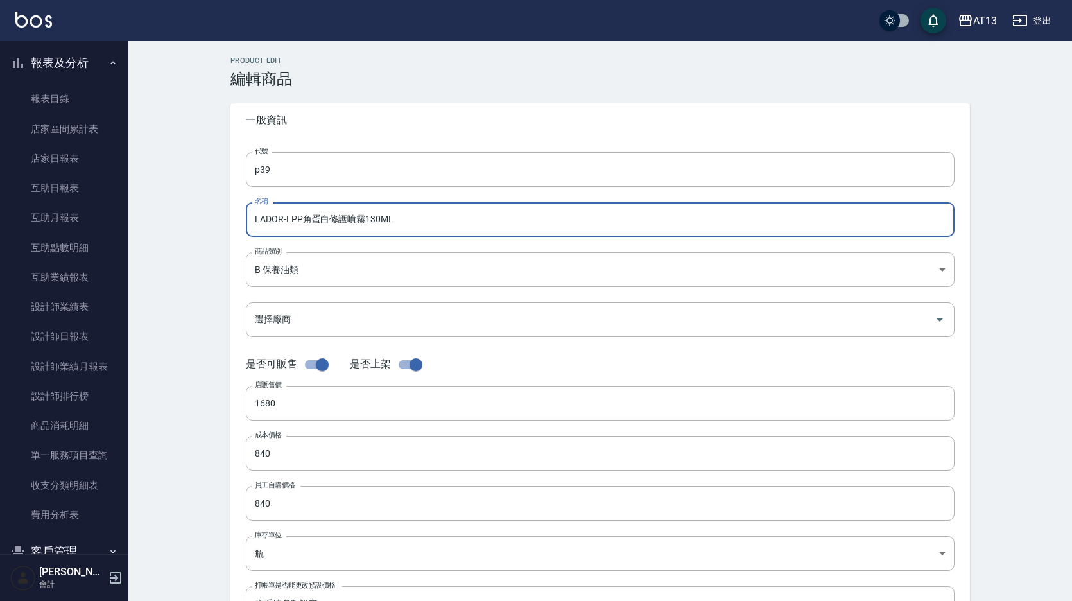
click at [422, 218] on input "LADOR-LPP角蛋白修護噴霧130ML" at bounding box center [600, 219] width 709 height 35
click at [424, 220] on input "LADOR-LPP角蛋白修護噴霧130ML(藍.紫)" at bounding box center [600, 219] width 709 height 35
type input "LADOR-LPP角蛋白修護噴霧130ML(藍.紫)"
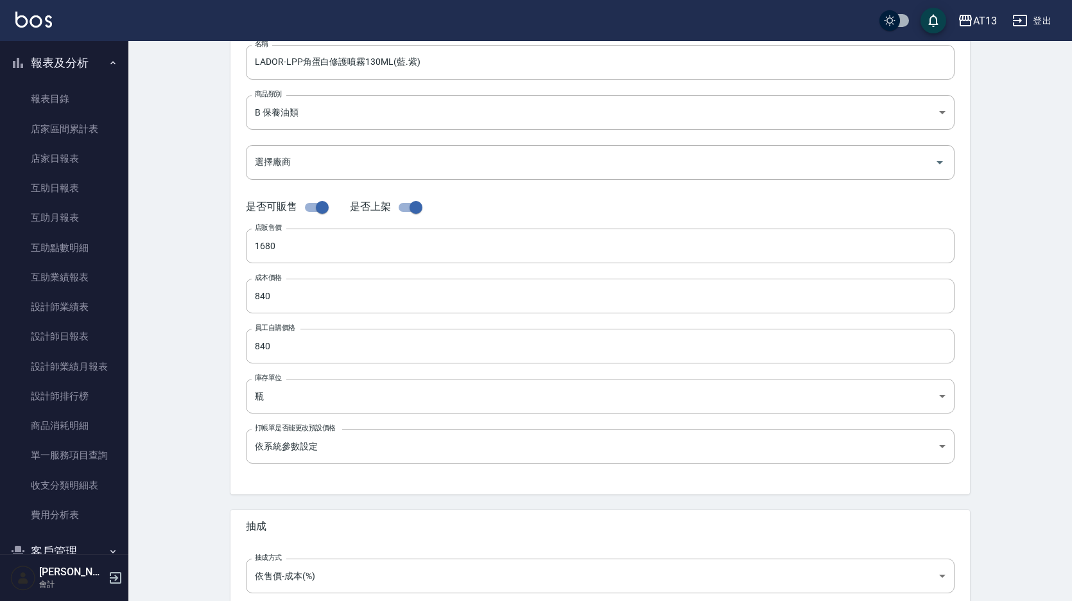
scroll to position [285, 0]
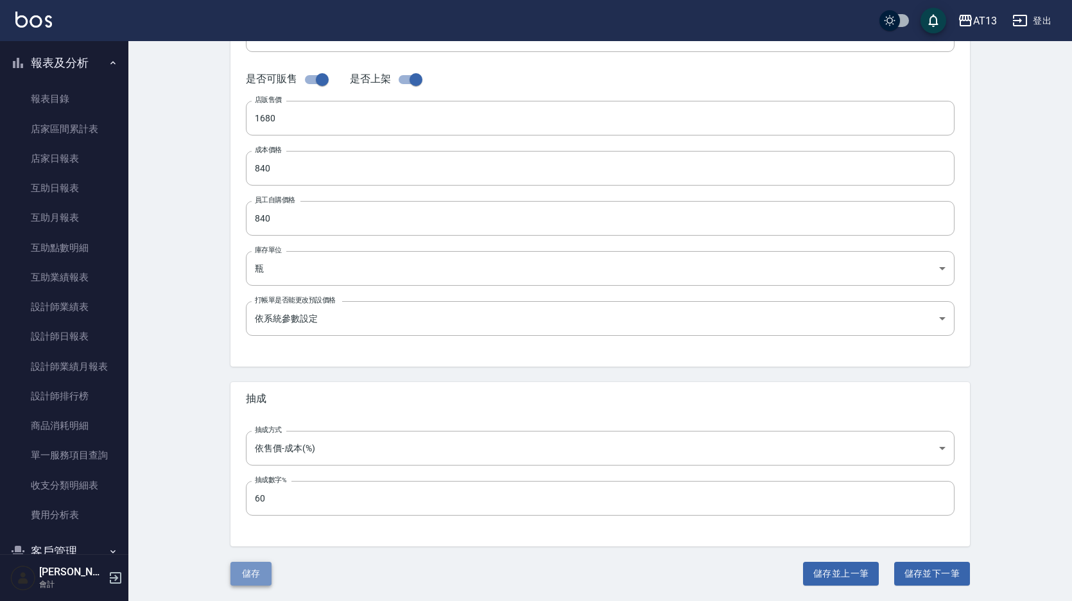
click at [256, 575] on button "儲存" at bounding box center [251, 574] width 41 height 24
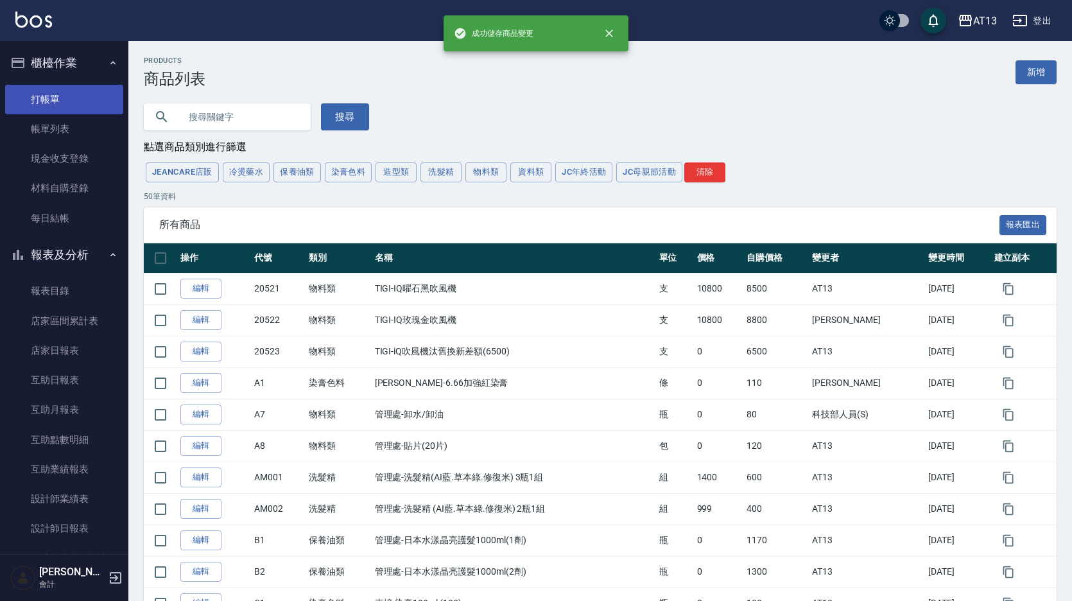
click at [52, 103] on link "打帳單" at bounding box center [64, 100] width 118 height 30
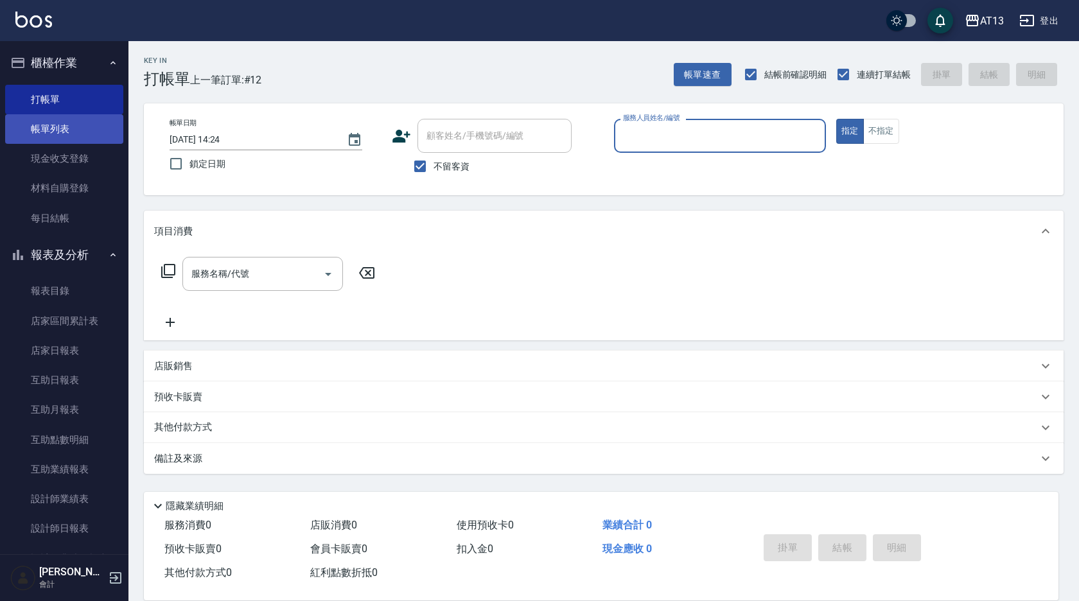
click at [62, 126] on link "帳單列表" at bounding box center [64, 129] width 118 height 30
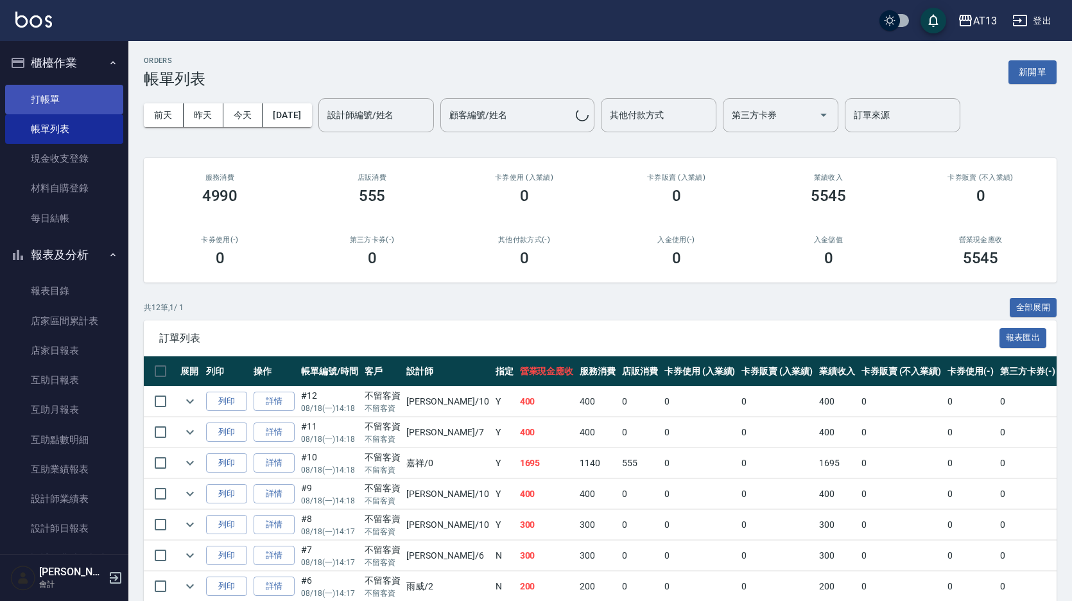
click at [68, 107] on link "打帳單" at bounding box center [64, 100] width 118 height 30
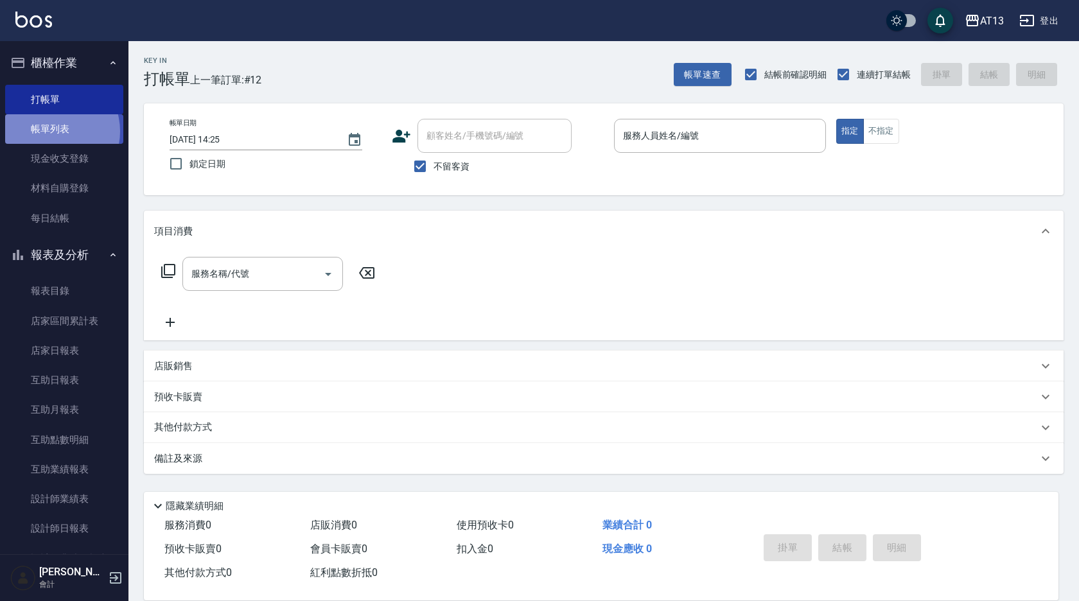
click at [51, 132] on link "帳單列表" at bounding box center [64, 129] width 118 height 30
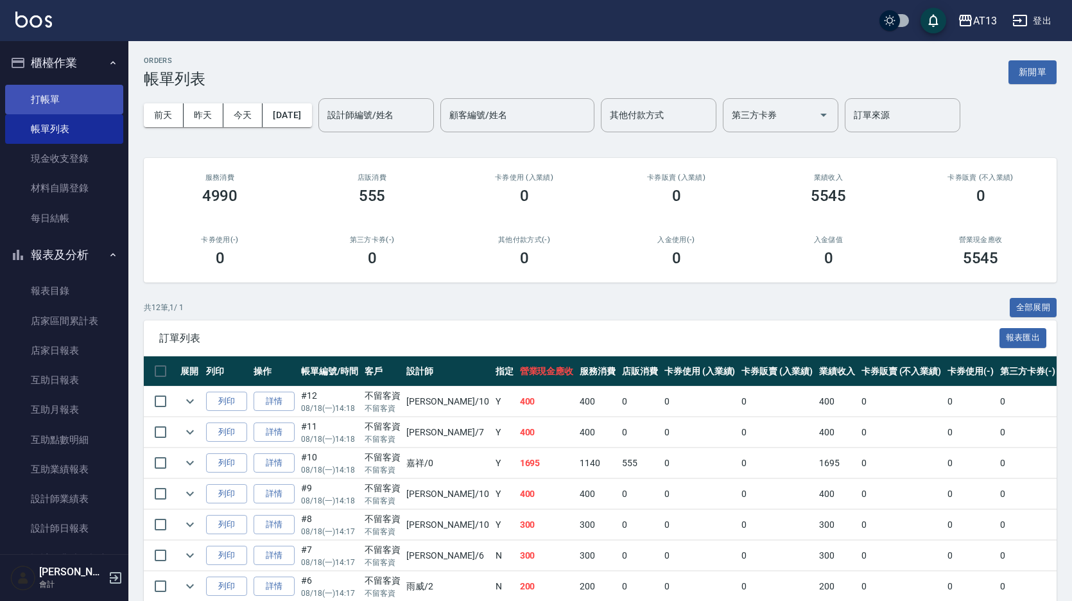
click at [62, 103] on link "打帳單" at bounding box center [64, 100] width 118 height 30
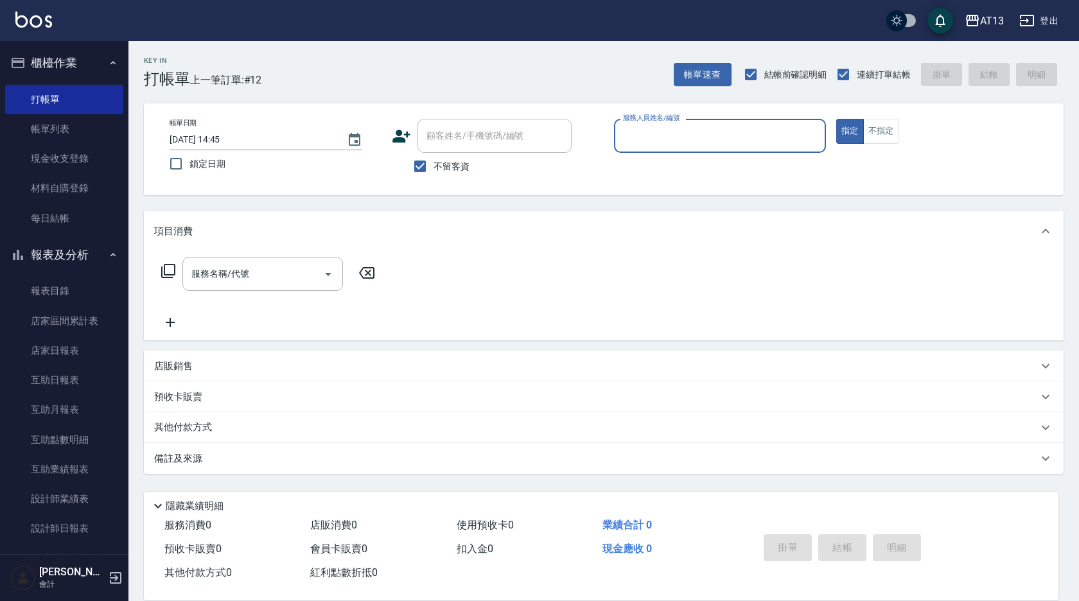
click at [242, 185] on div "帳單日期 [DATE] 14:45 鎖定日期 顧客姓名/手機號碼/編號 顧客姓名/手機號碼/編號 不留客資 服務人員姓名/編號 服務人員姓名/編號 指定 不指定" at bounding box center [604, 149] width 920 height 92
